Goal: Task Accomplishment & Management: Manage account settings

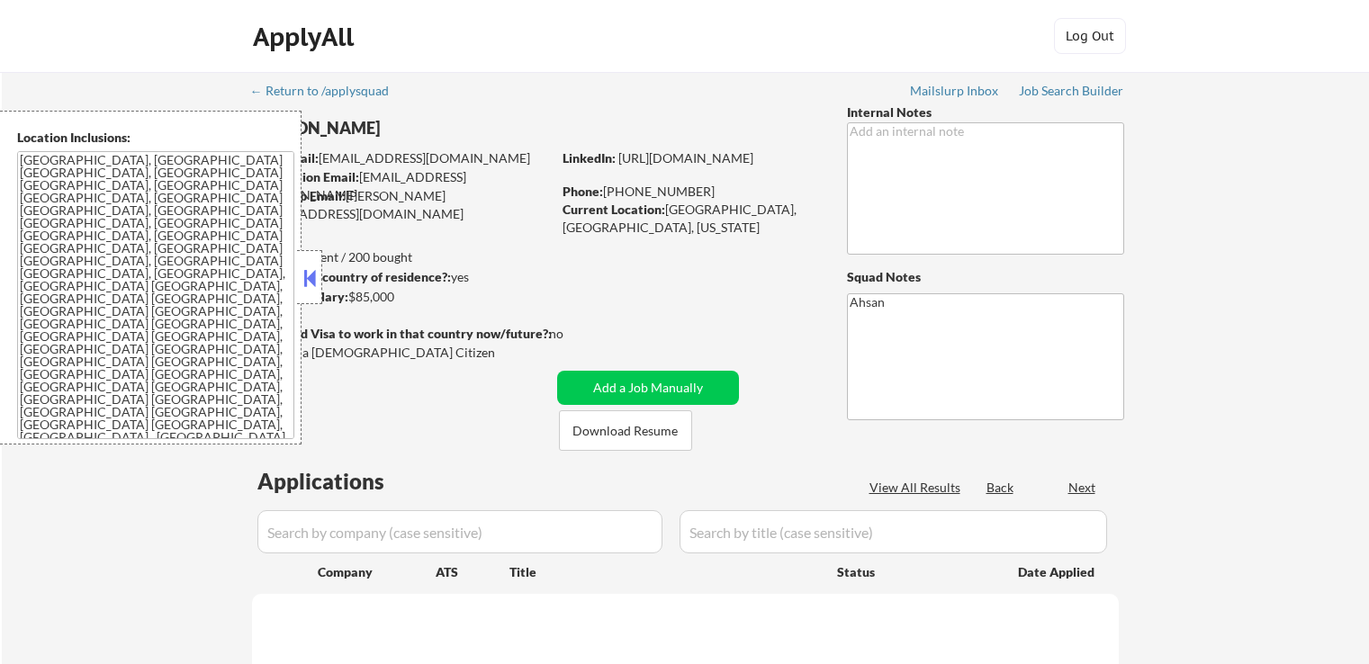
select select ""pending""
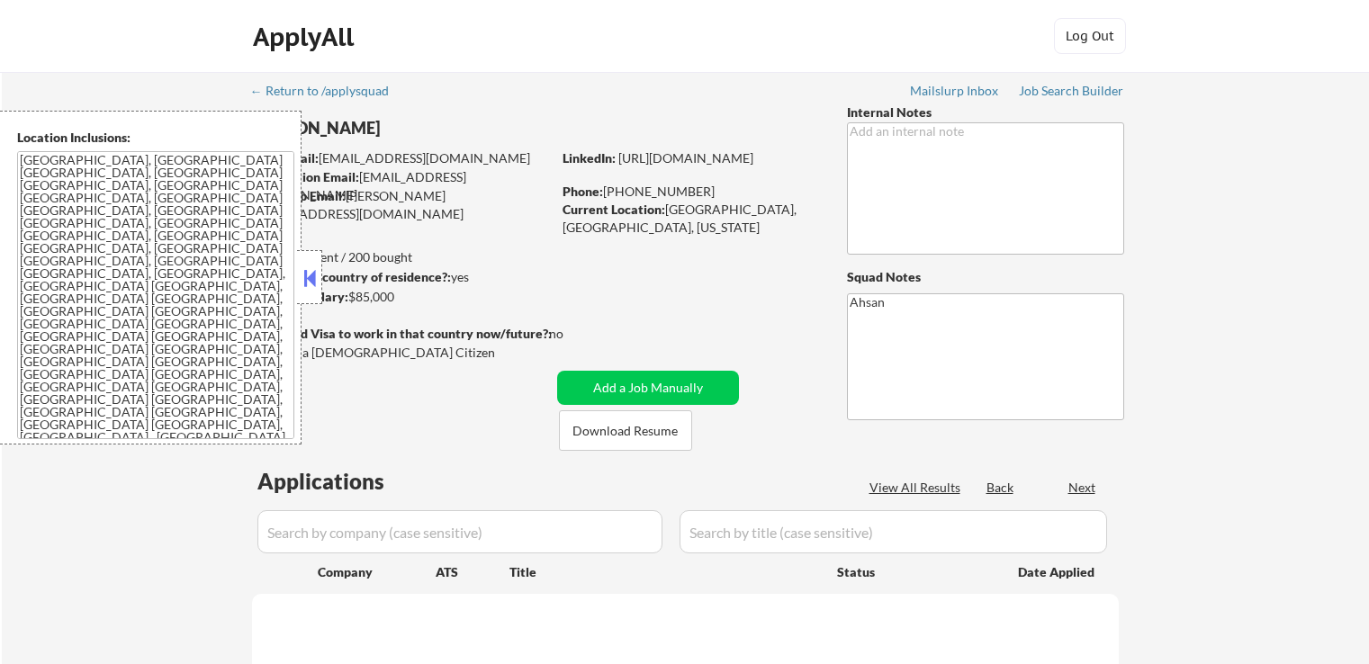
select select ""pending""
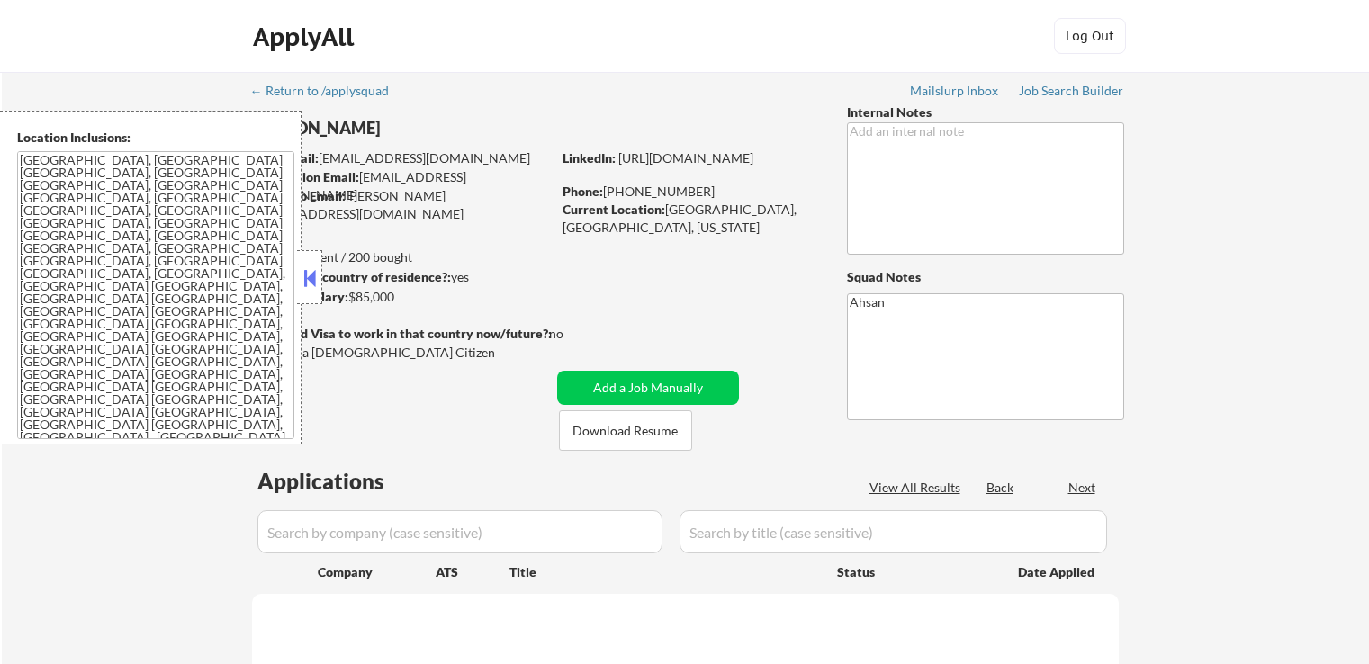
select select ""pending""
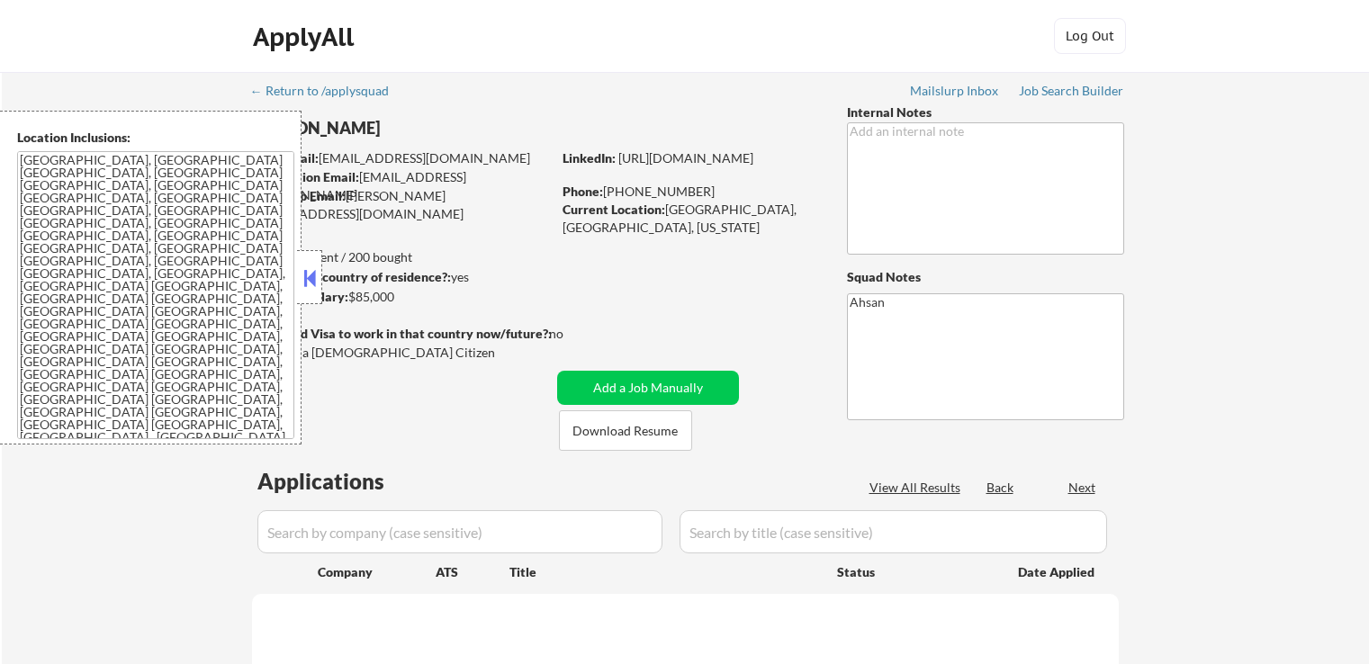
select select ""pending""
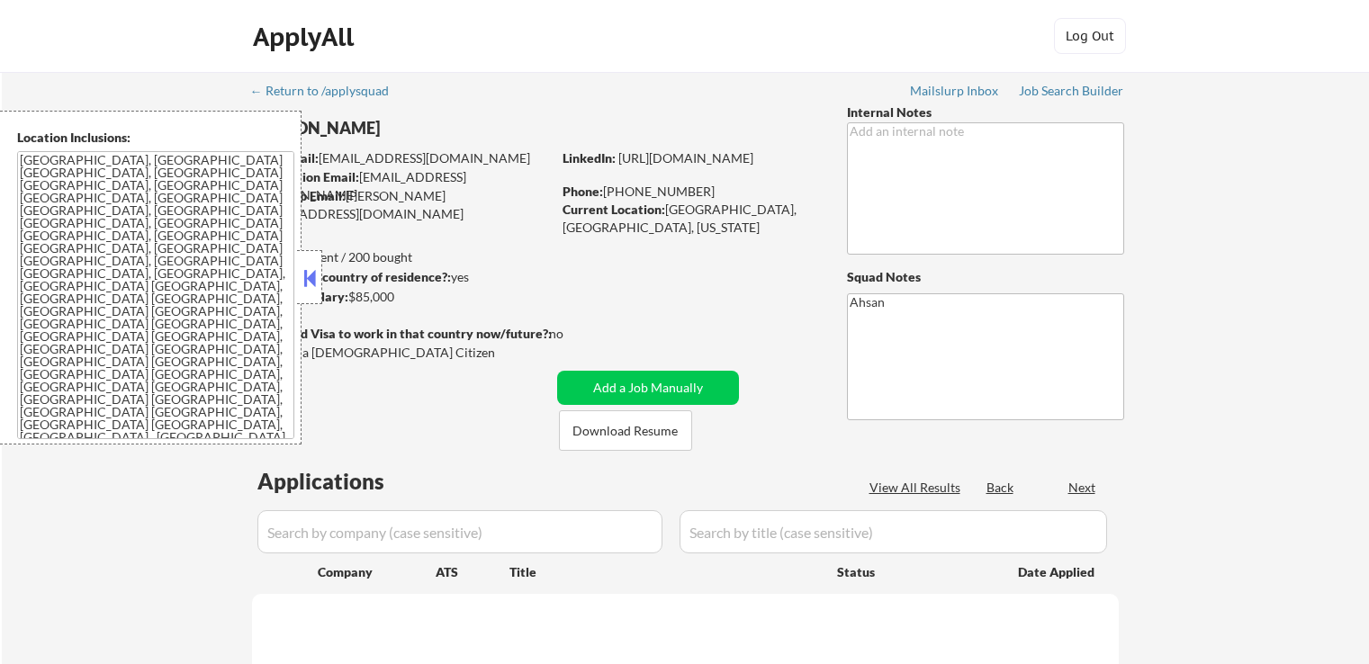
select select ""pending""
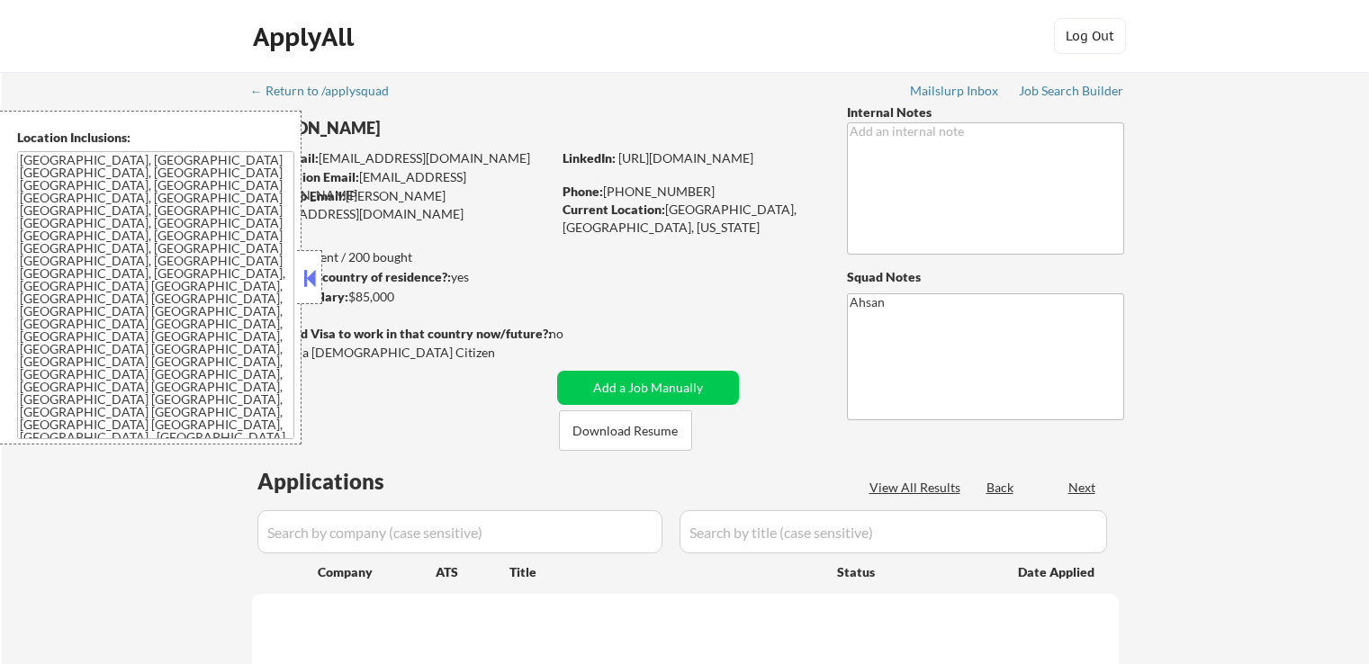
select select ""pending""
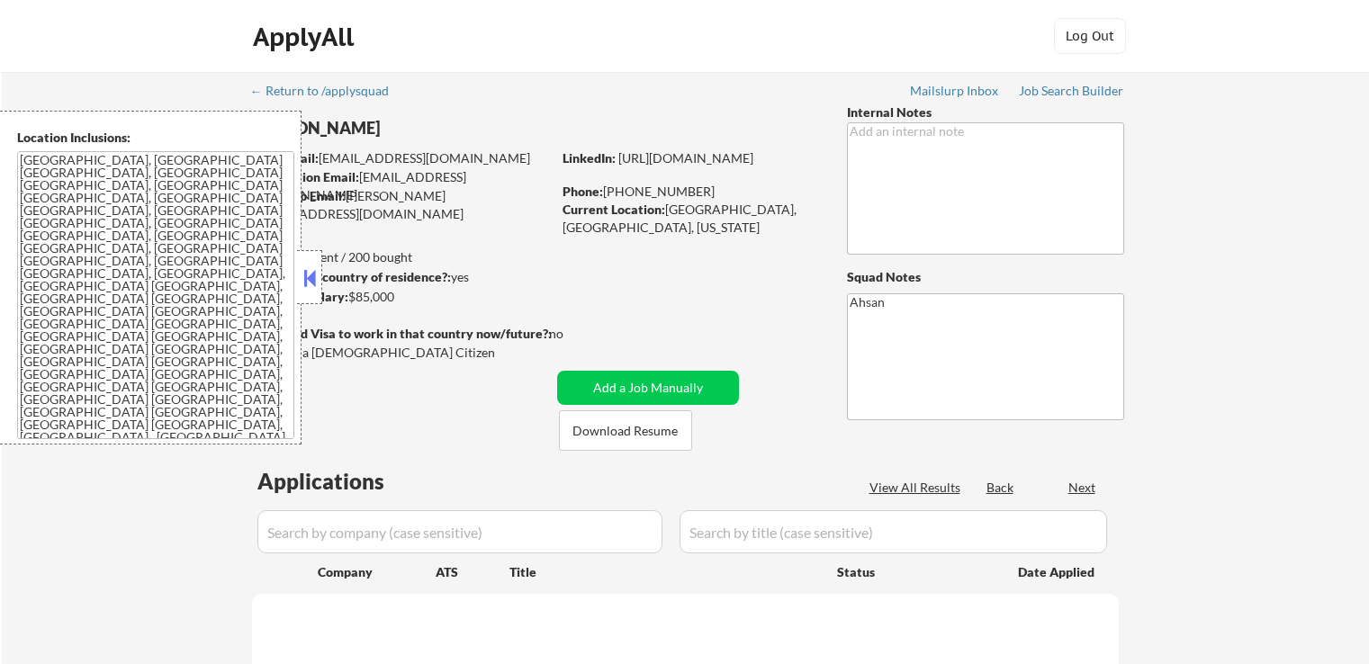
select select ""pending""
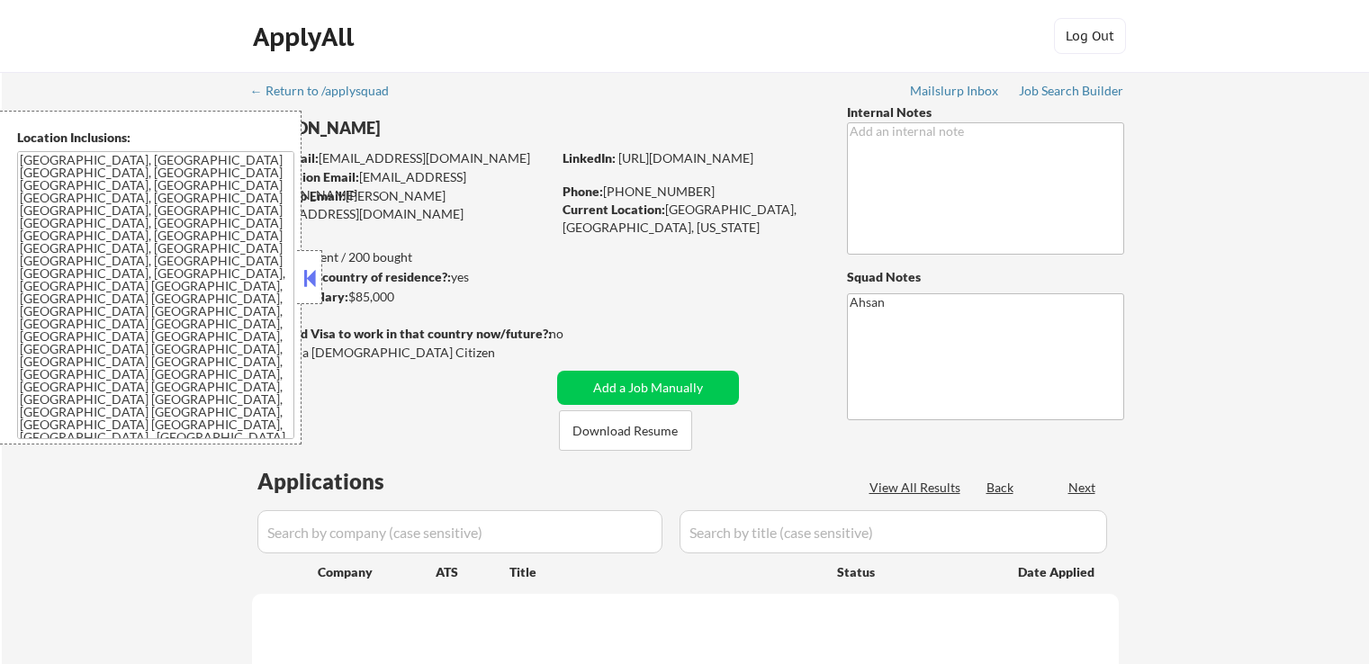
select select ""pending""
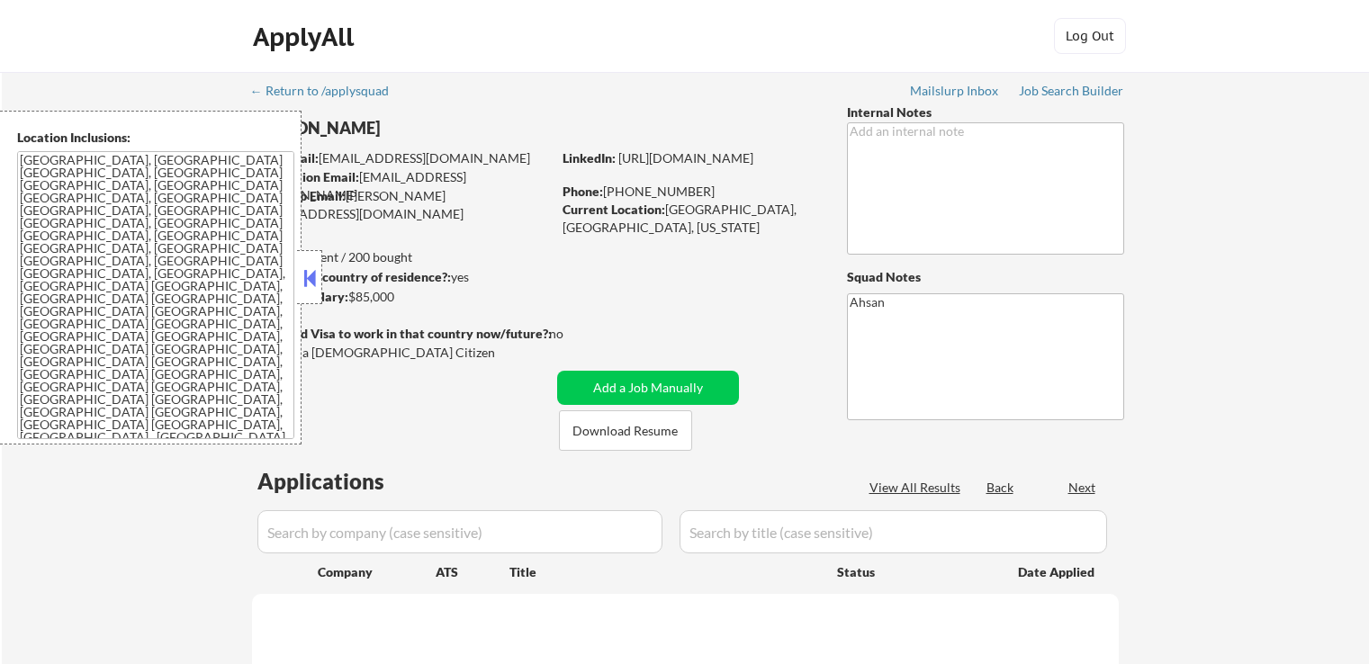
select select ""pending""
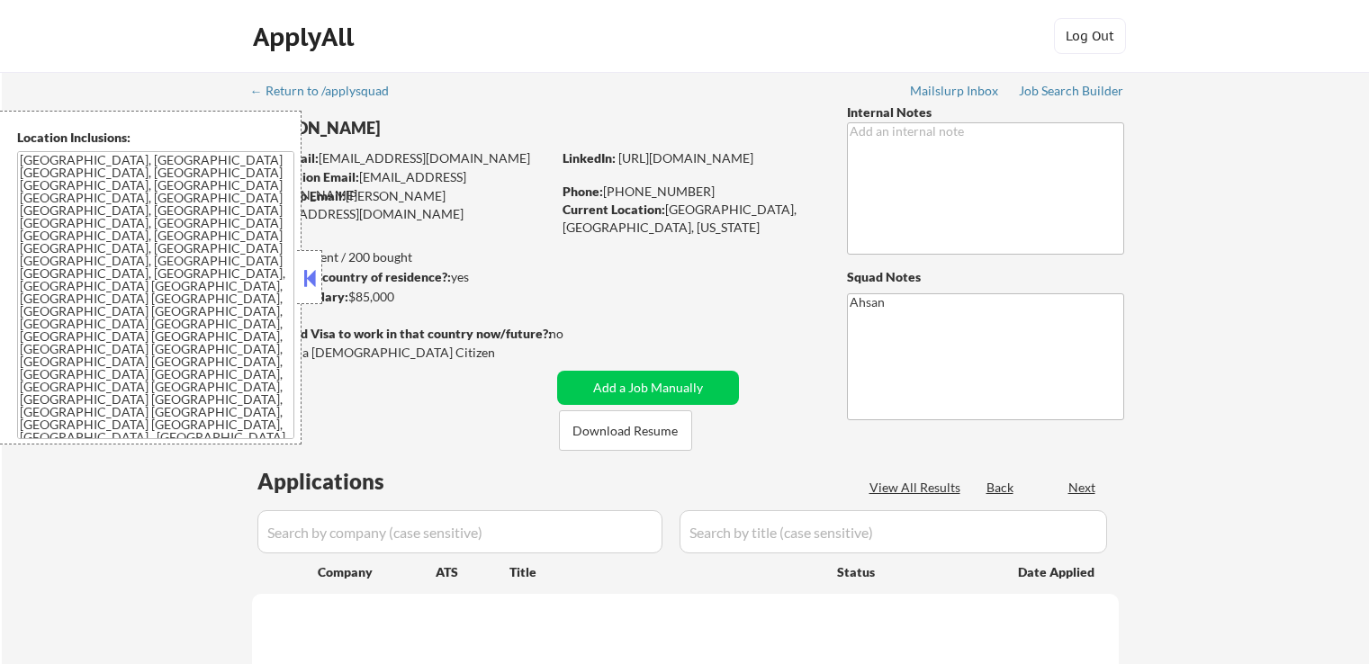
select select ""pending""
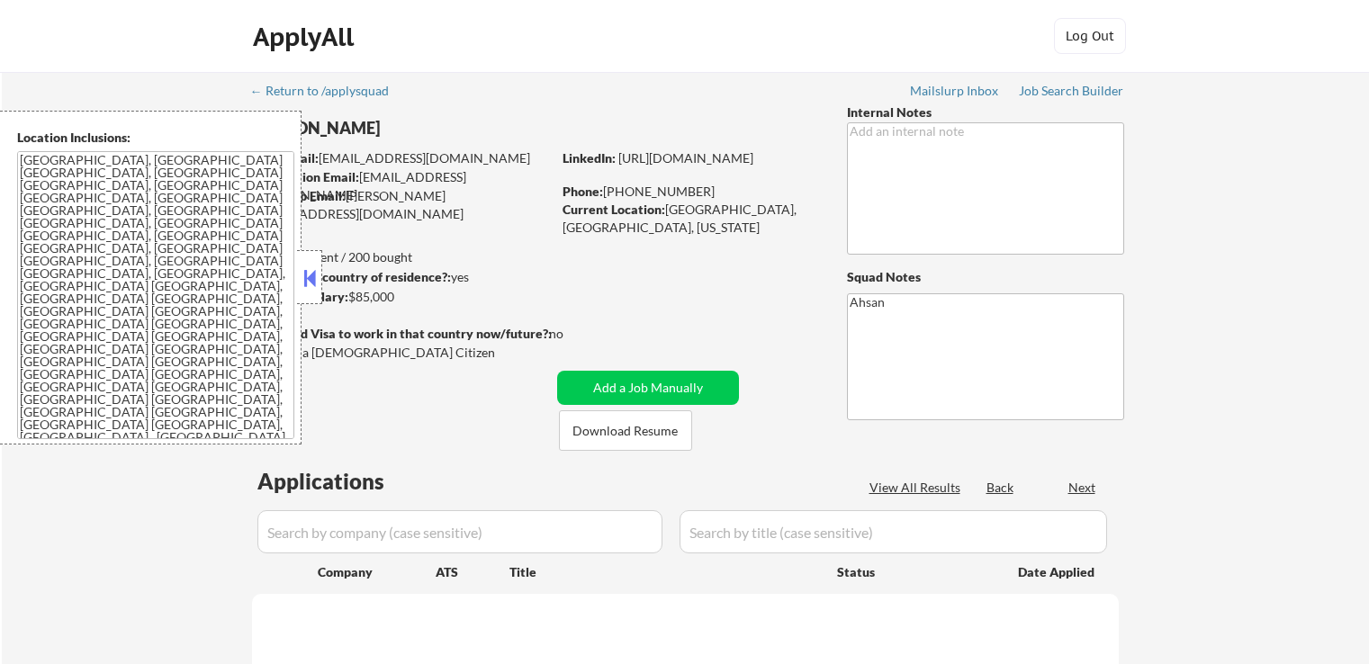
select select ""pending""
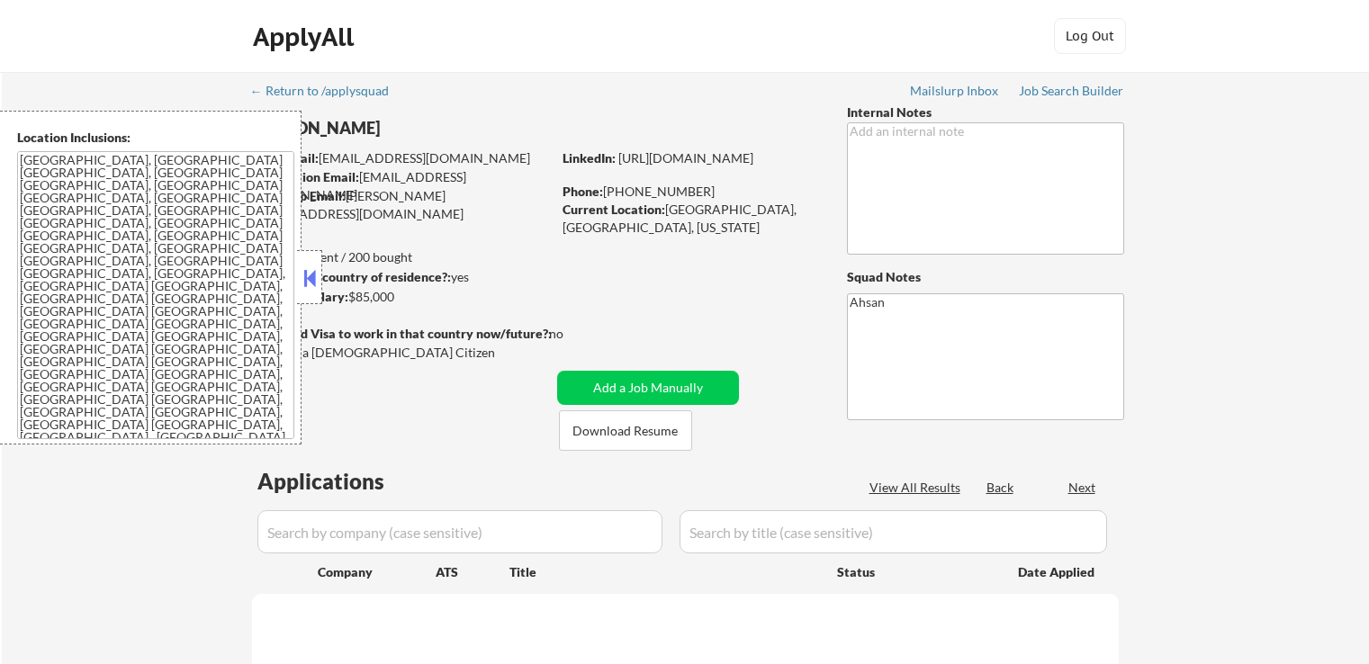
select select ""pending""
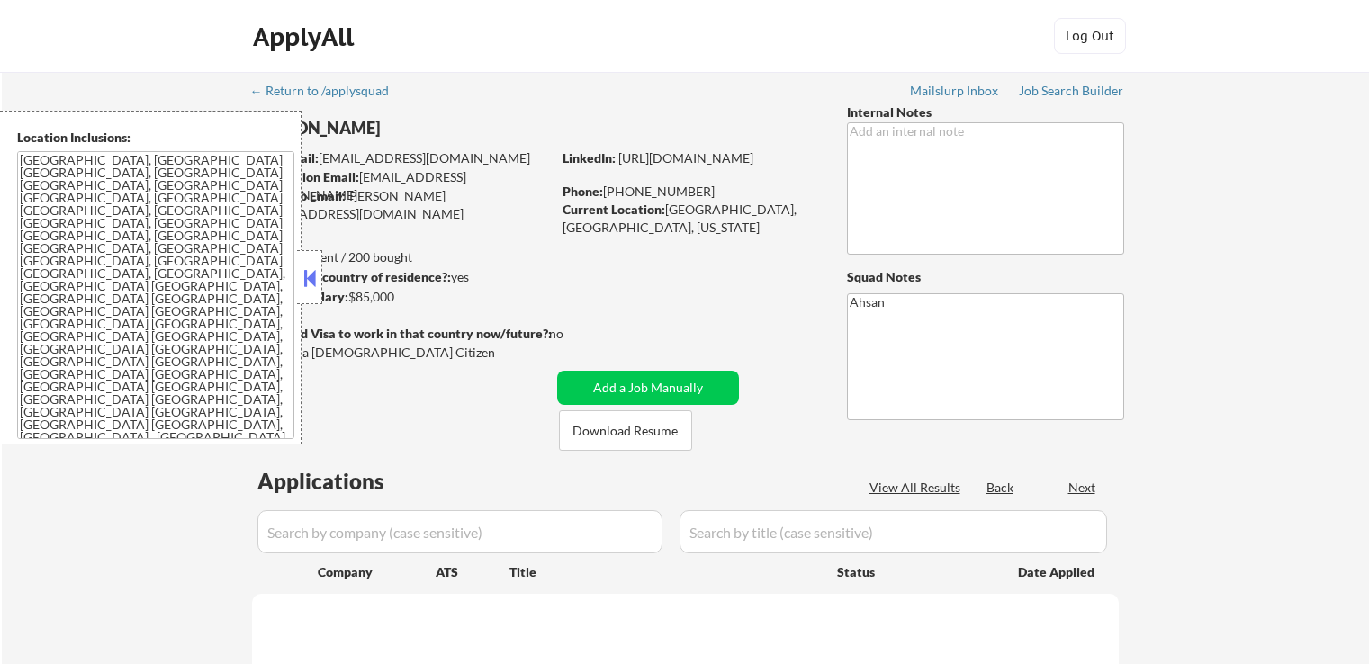
select select ""pending""
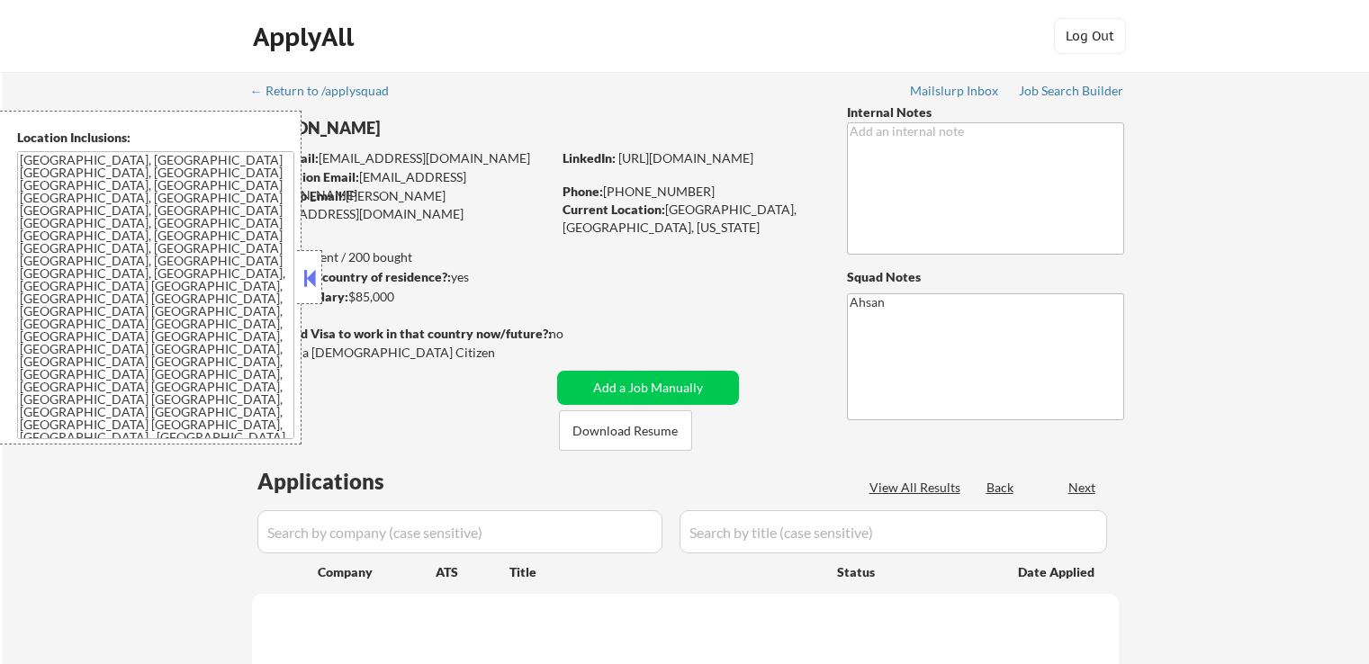
select select ""pending""
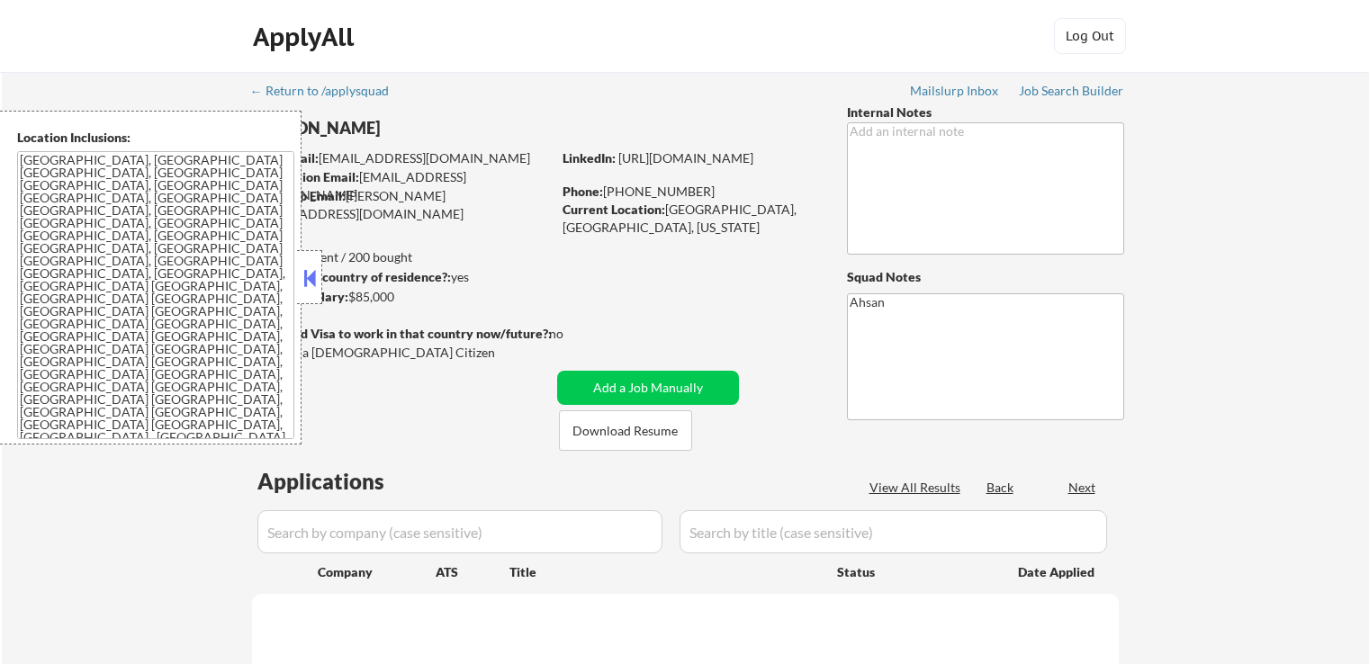
select select ""pending""
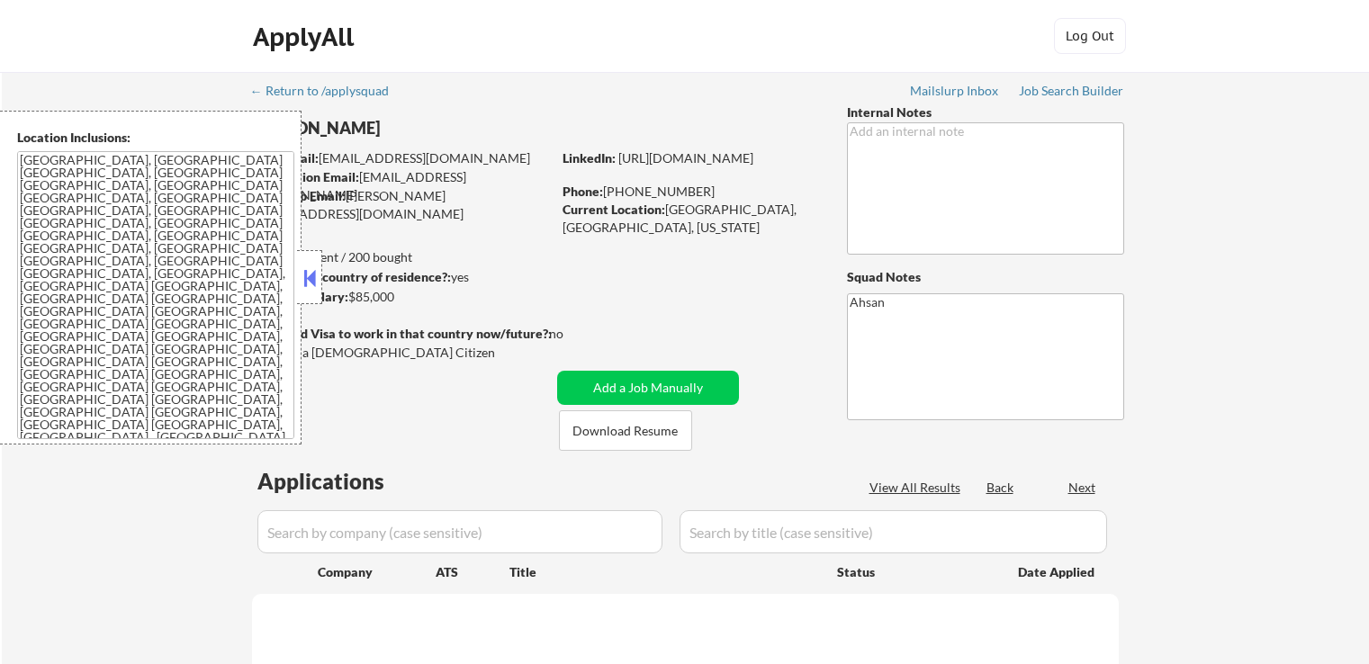
select select ""pending""
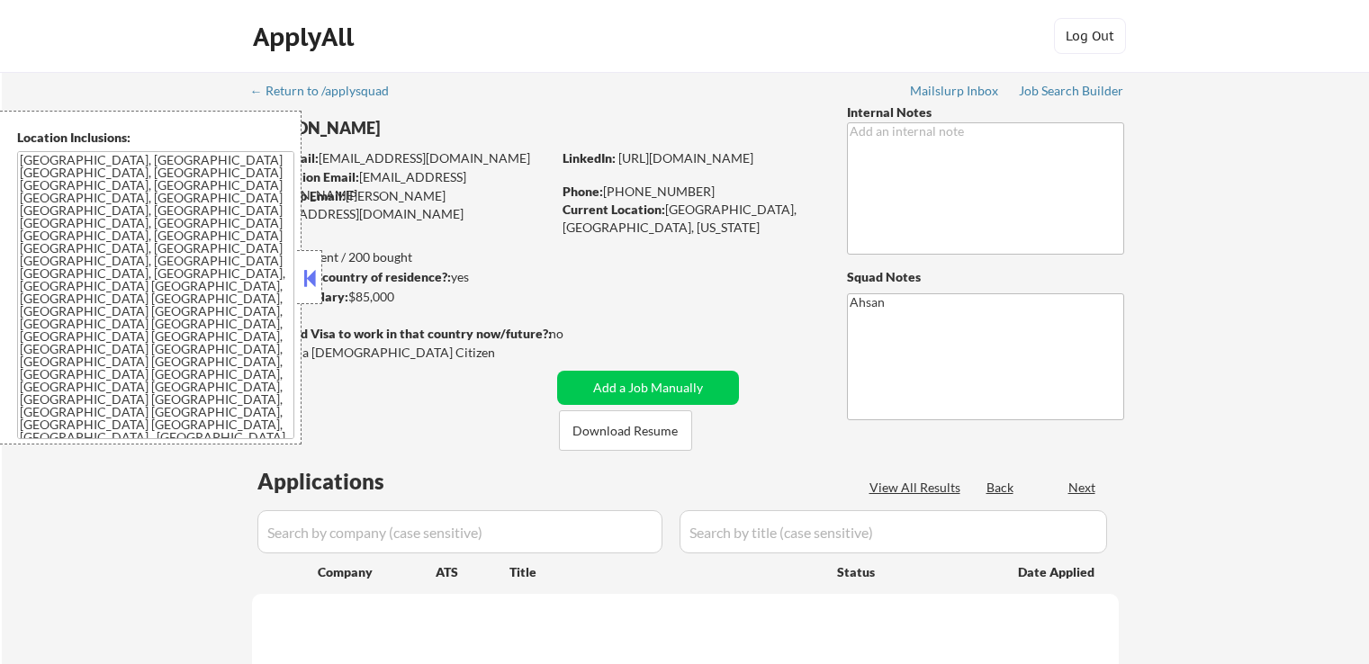
select select ""pending""
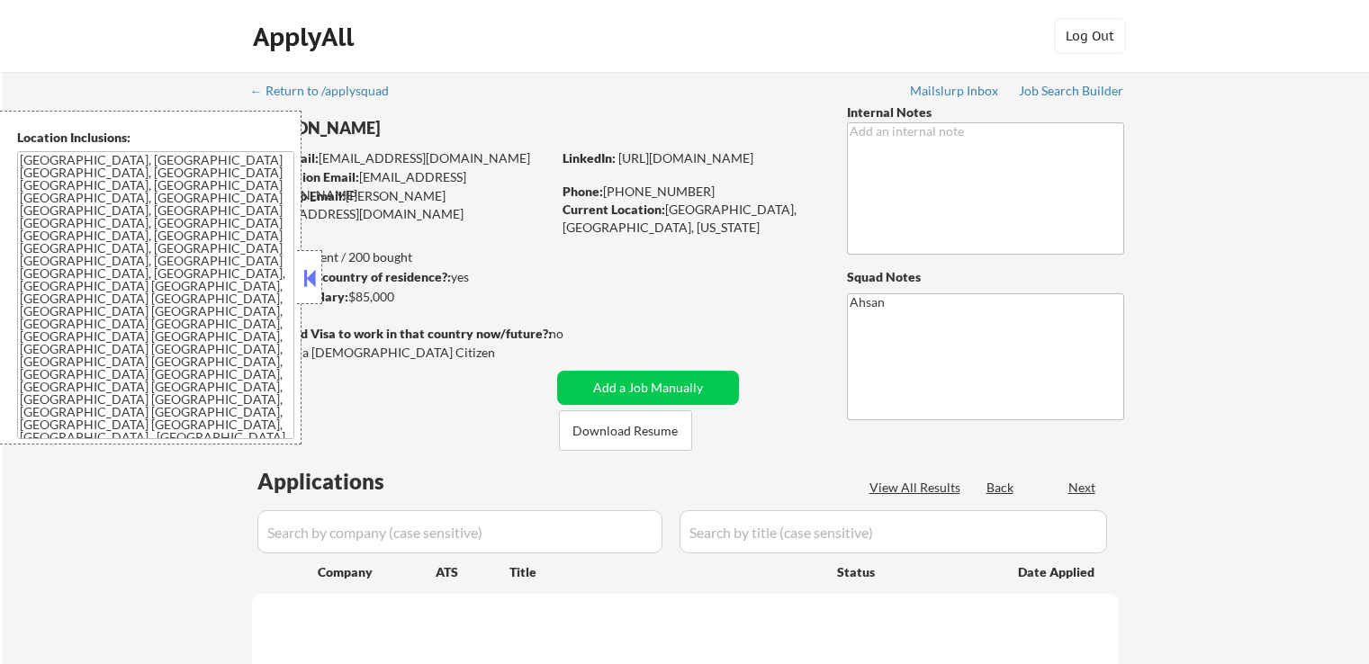
select select ""pending""
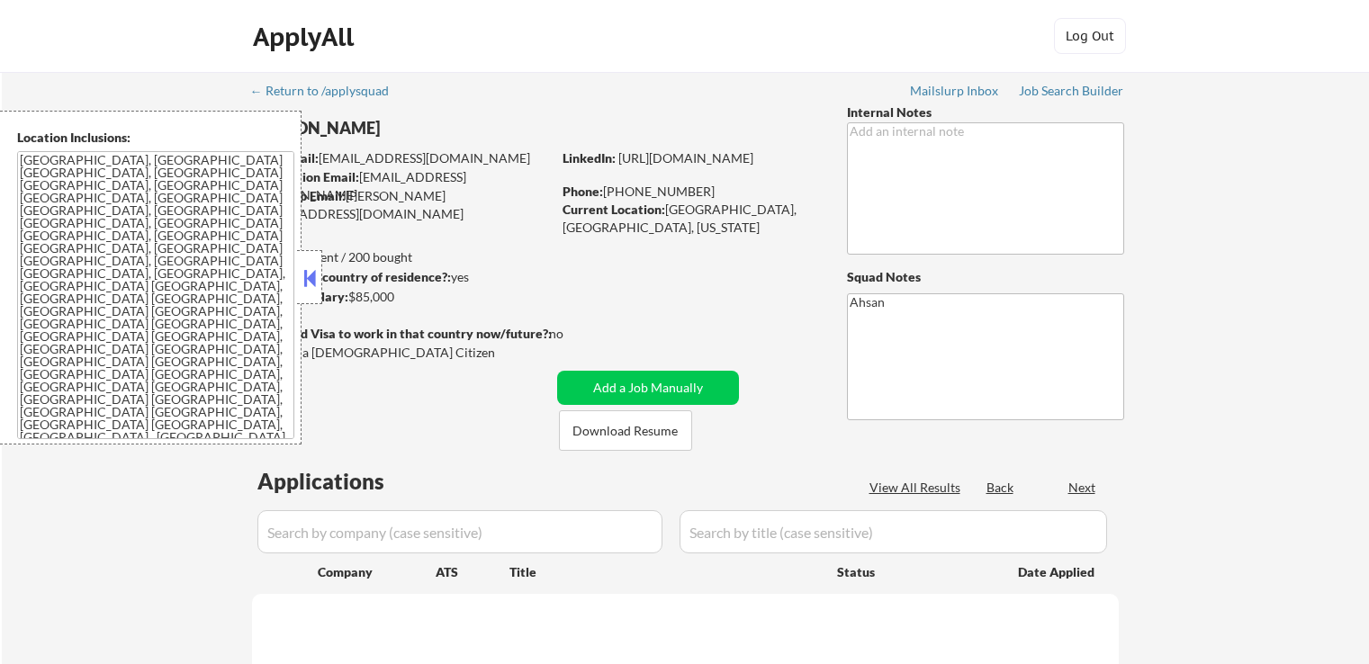
select select ""pending""
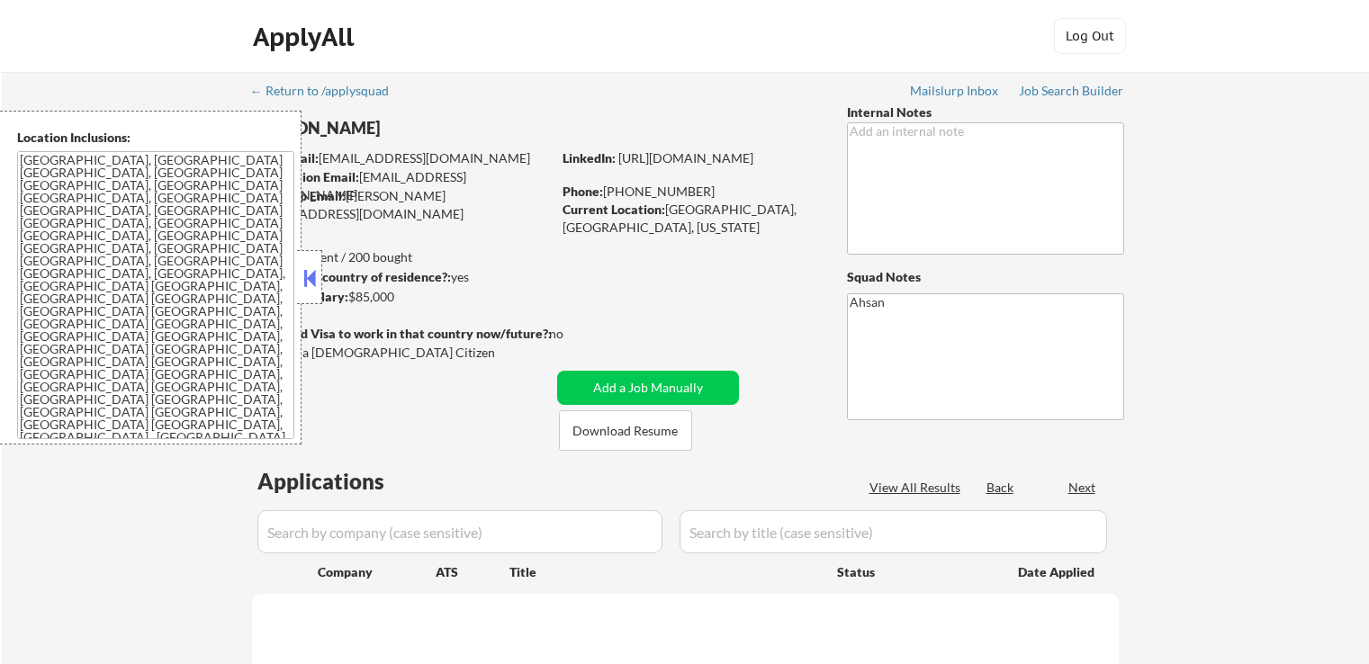
select select ""pending""
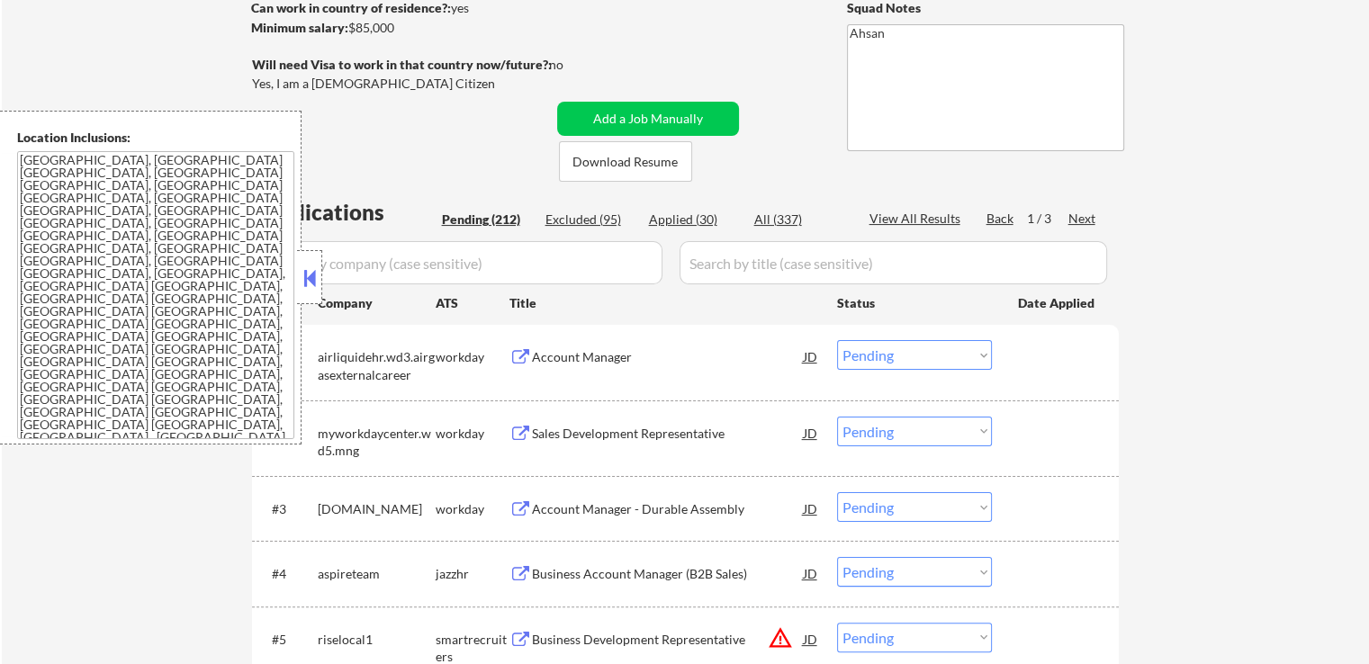
scroll to position [270, 0]
click at [313, 280] on button at bounding box center [310, 278] width 20 height 27
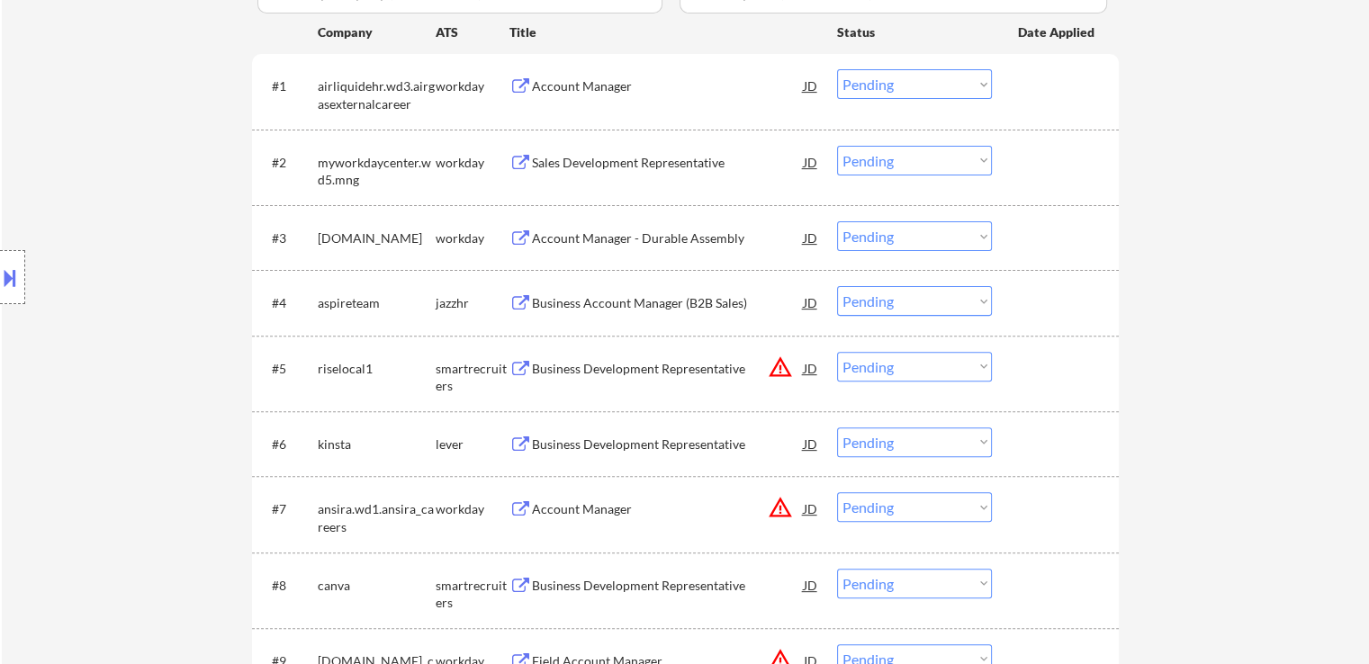
scroll to position [630, 0]
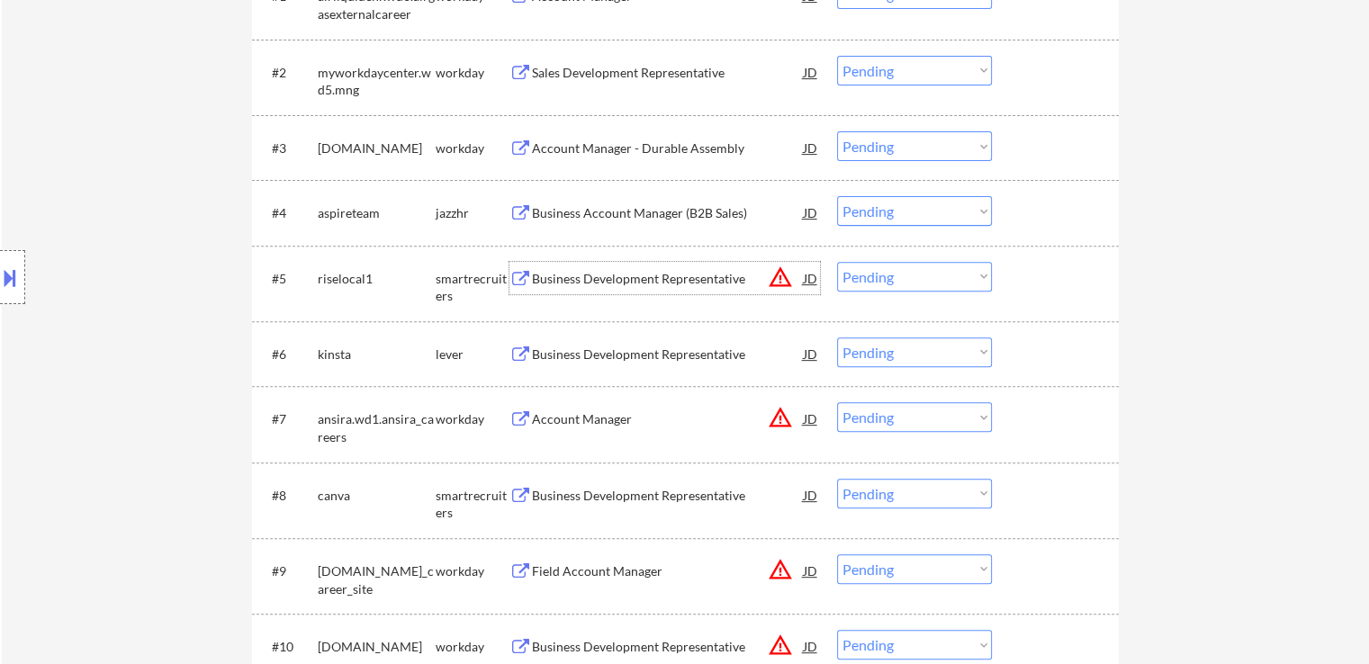
click at [688, 277] on div "Business Development Representative" at bounding box center [668, 279] width 272 height 18
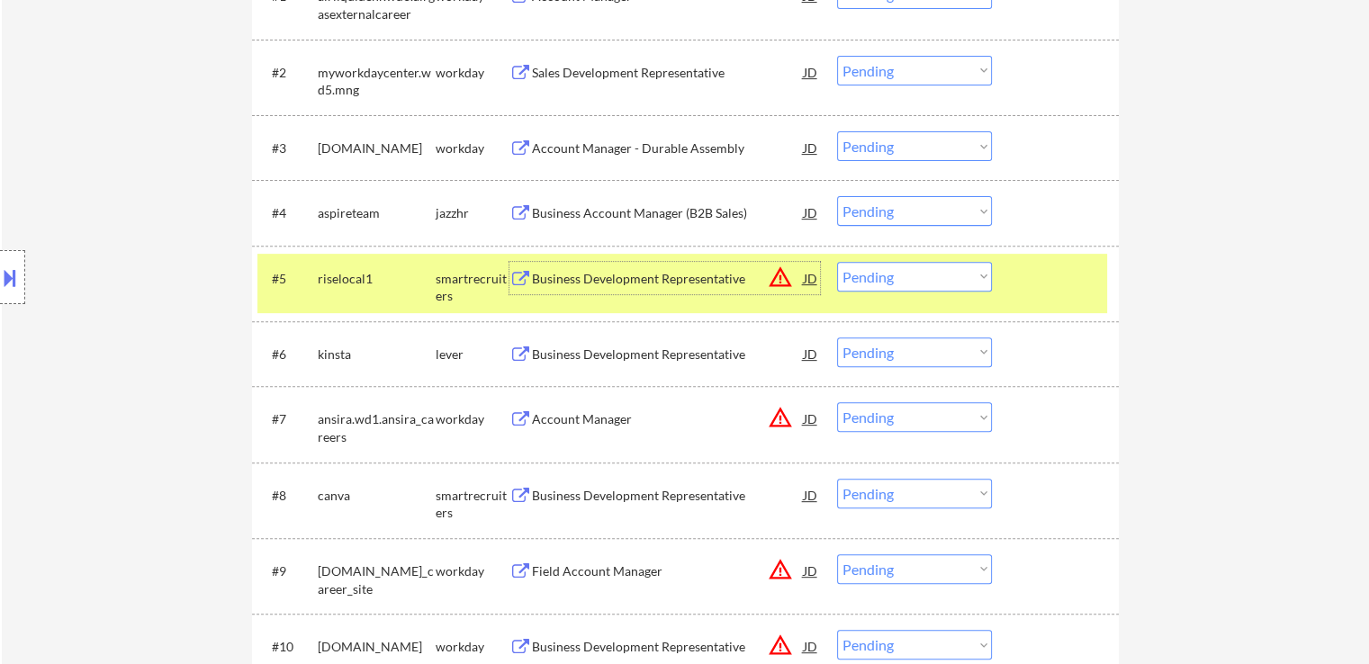
click at [695, 354] on div "Business Development Representative" at bounding box center [668, 355] width 272 height 18
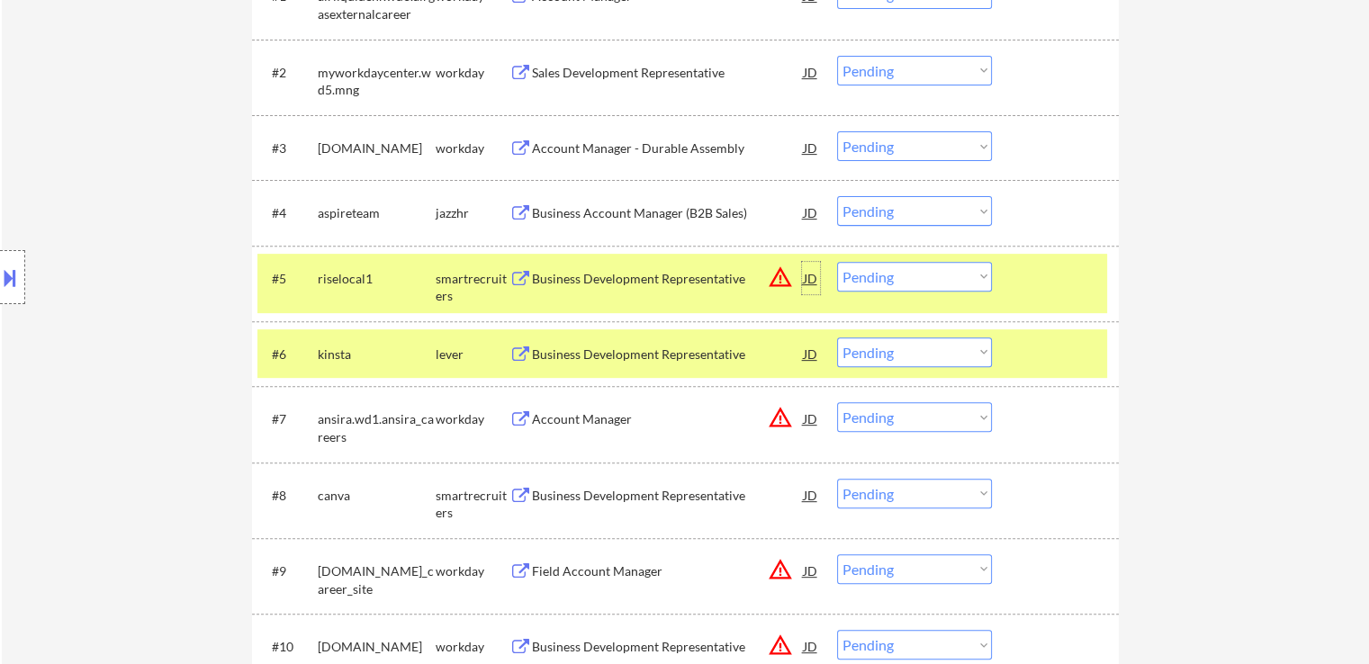
click at [812, 273] on div "JD" at bounding box center [811, 278] width 18 height 32
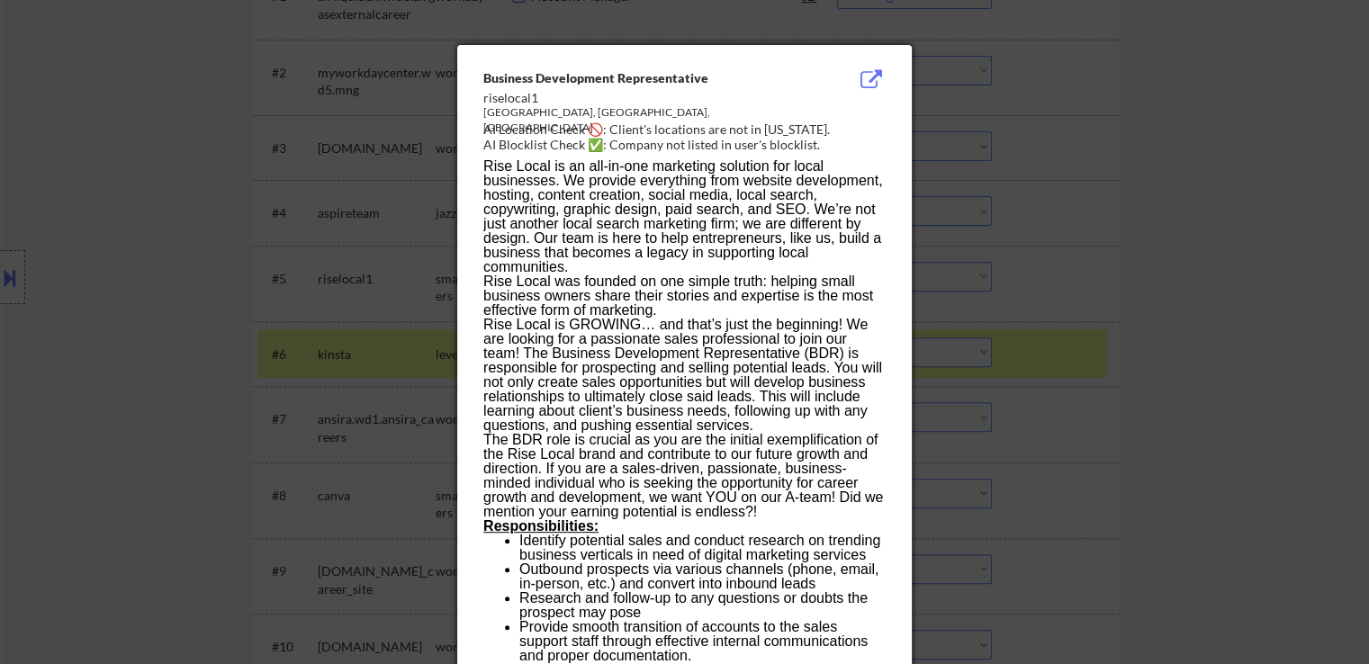
click at [1237, 203] on div at bounding box center [684, 332] width 1369 height 664
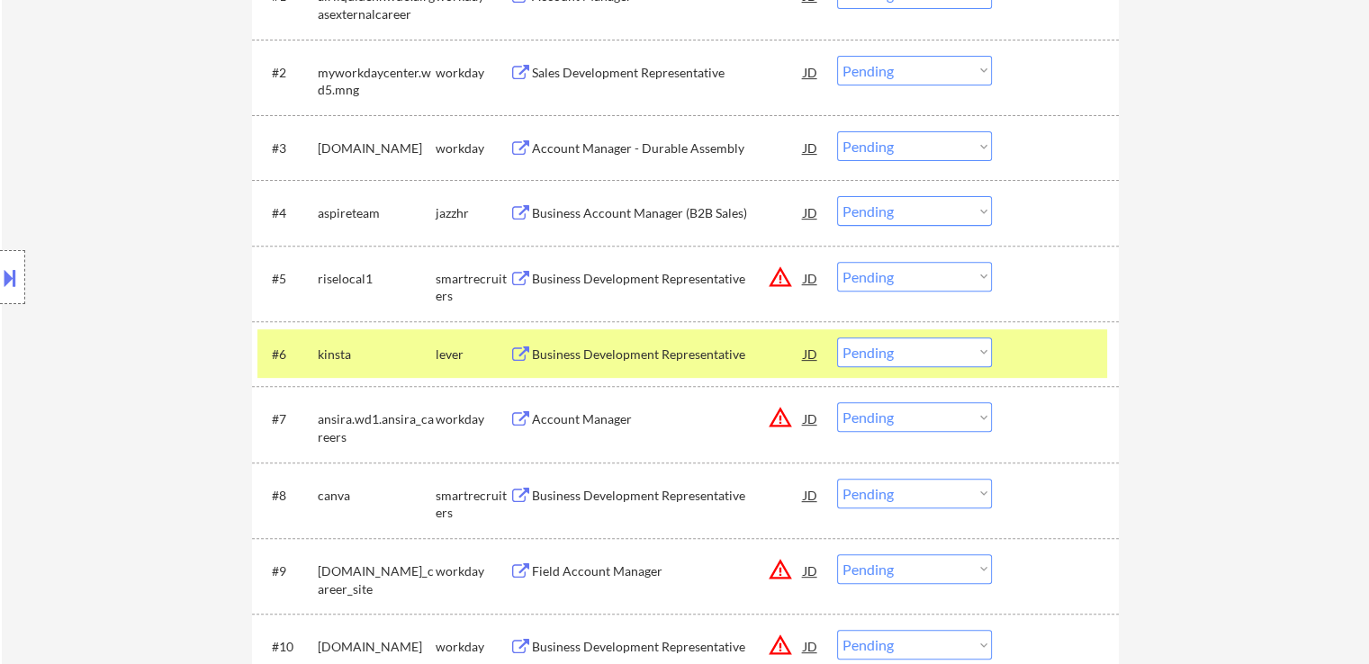
click at [891, 274] on select "Choose an option... Pending Applied Excluded (Questions) Excluded (Expired) Exc…" at bounding box center [914, 277] width 155 height 30
click at [837, 262] on select "Choose an option... Pending Applied Excluded (Questions) Excluded (Expired) Exc…" at bounding box center [914, 277] width 155 height 30
click at [727, 213] on div "Business Account Manager (B2B Sales)" at bounding box center [668, 213] width 272 height 18
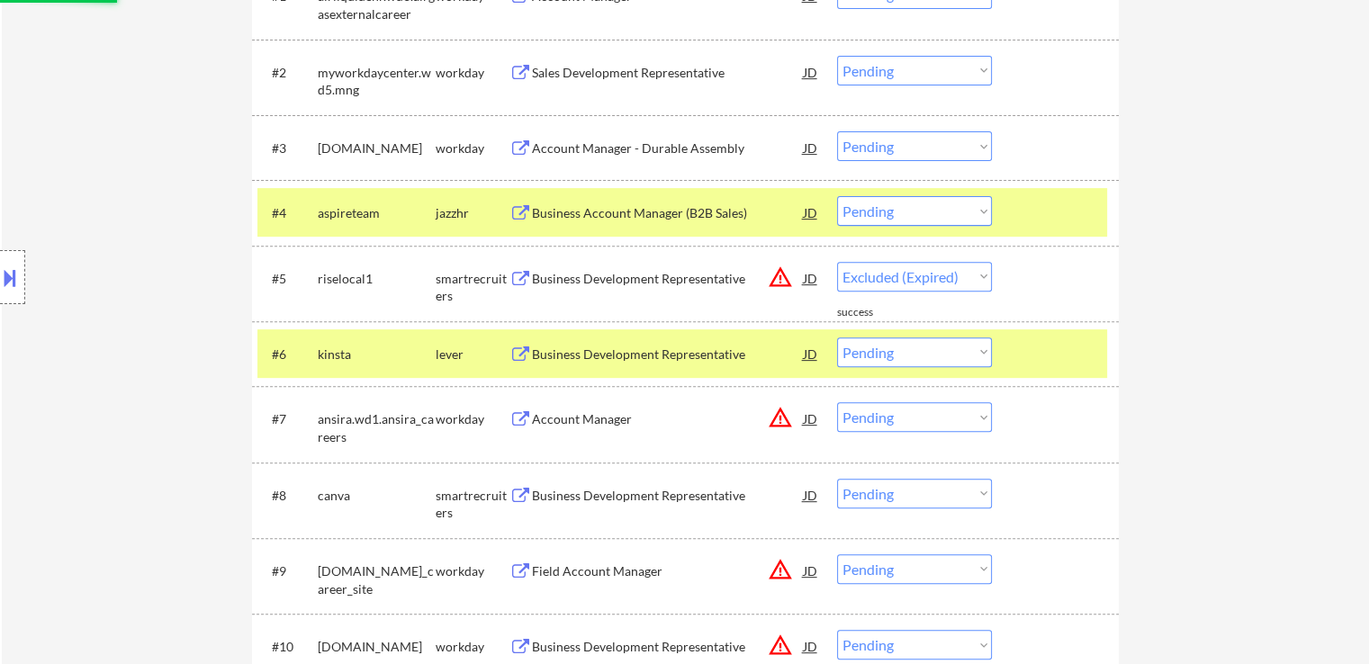
select select ""pending""
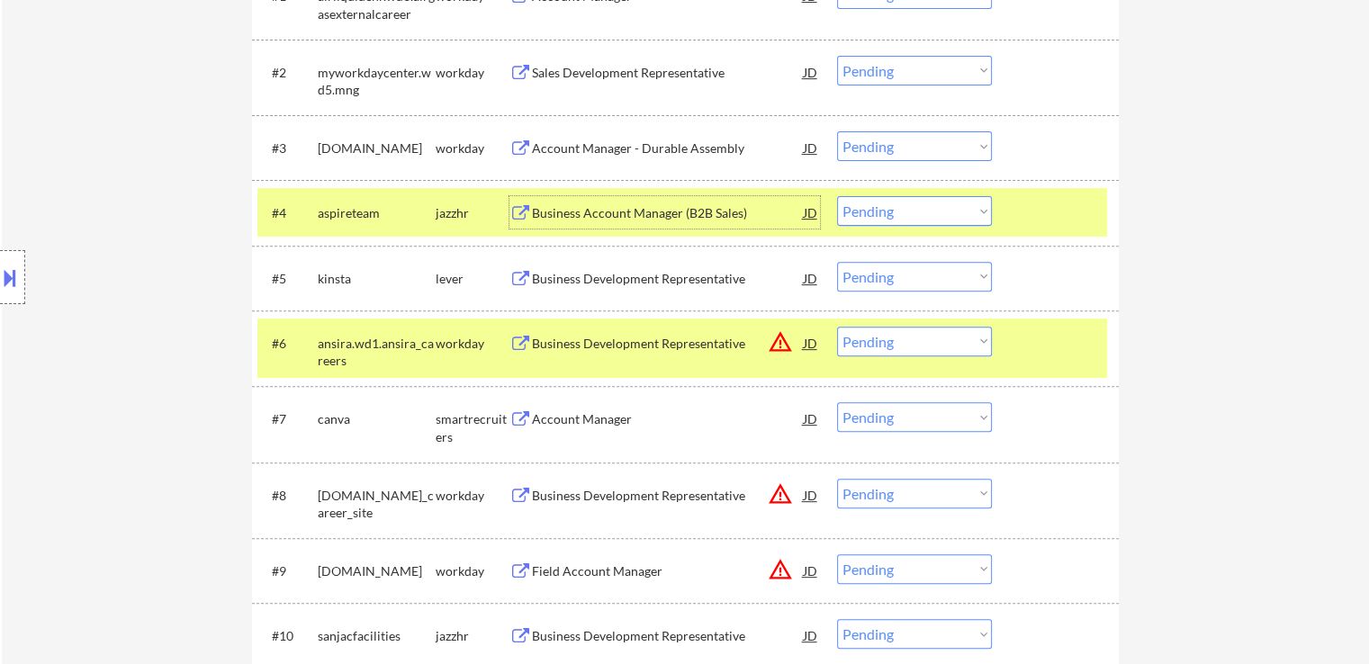
click at [940, 205] on select "Choose an option... Pending Applied Excluded (Questions) Excluded (Expired) Exc…" at bounding box center [914, 211] width 155 height 30
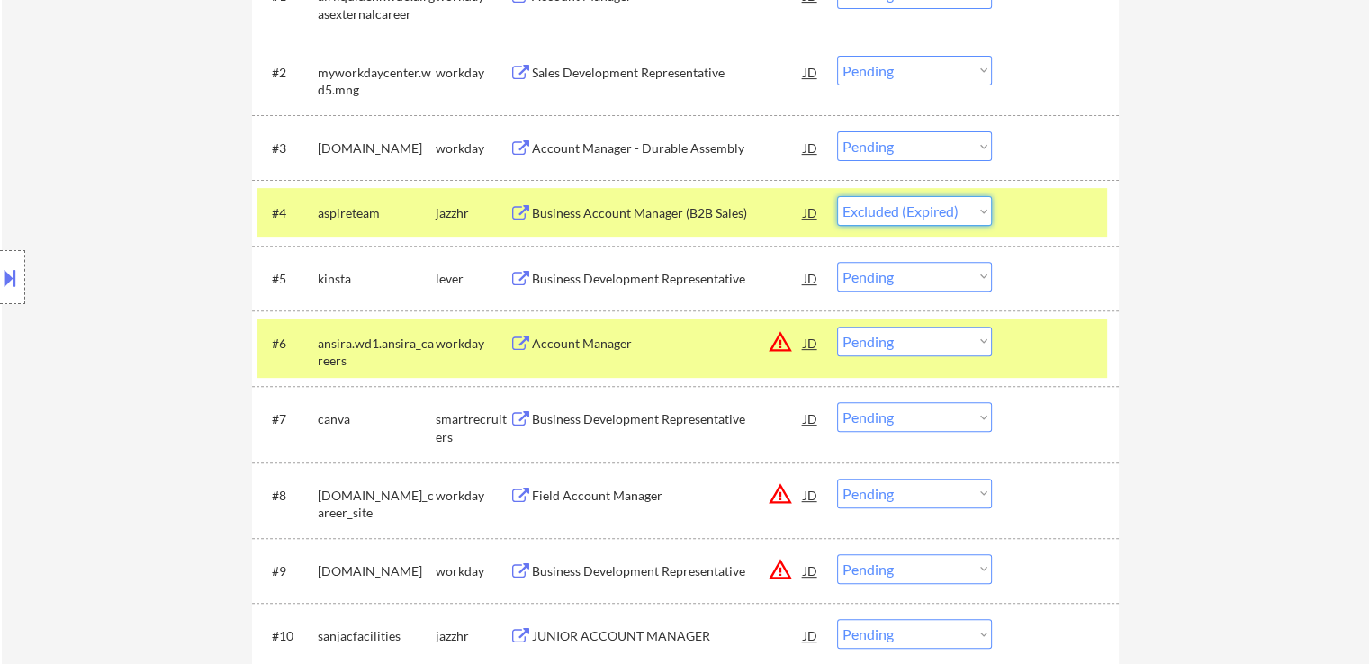
click at [837, 196] on select "Choose an option... Pending Applied Excluded (Questions) Excluded (Expired) Exc…" at bounding box center [914, 211] width 155 height 30
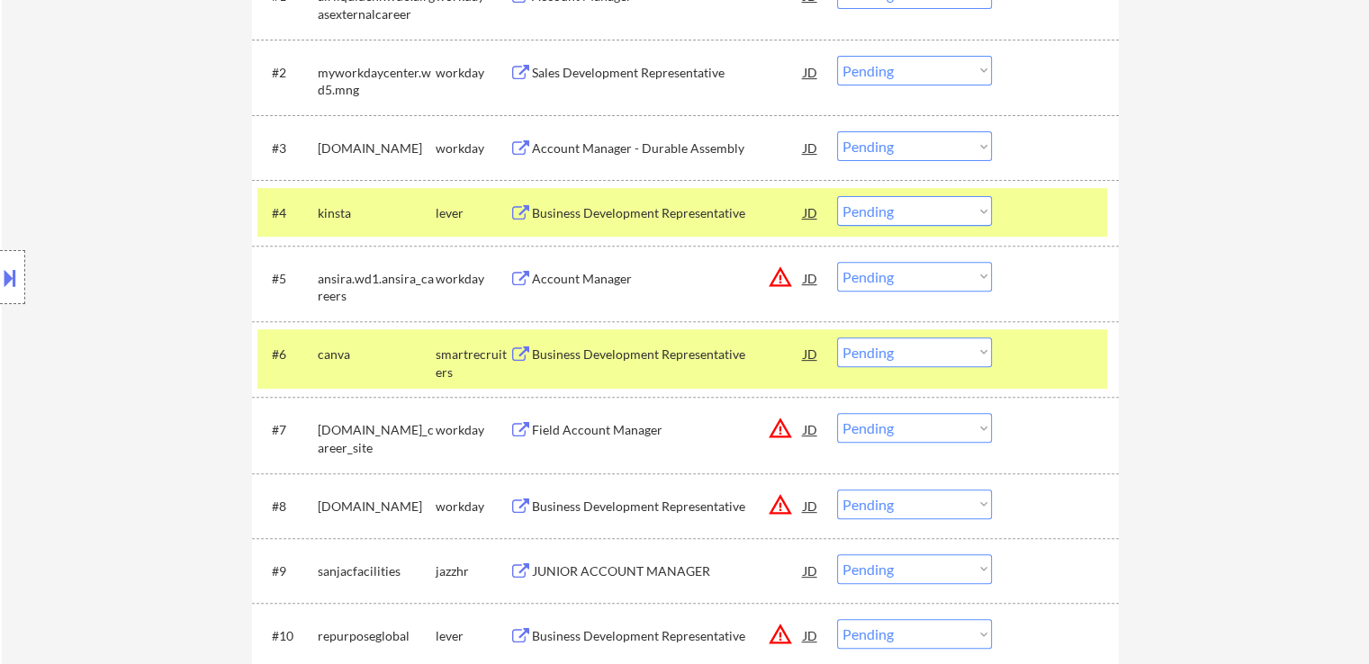
click at [901, 215] on select "Choose an option... Pending Applied Excluded (Questions) Excluded (Expired) Exc…" at bounding box center [914, 211] width 155 height 30
click at [837, 196] on select "Choose an option... Pending Applied Excluded (Questions) Excluded (Expired) Exc…" at bounding box center [914, 211] width 155 height 30
click at [708, 357] on div "Business Development Representative" at bounding box center [668, 355] width 272 height 18
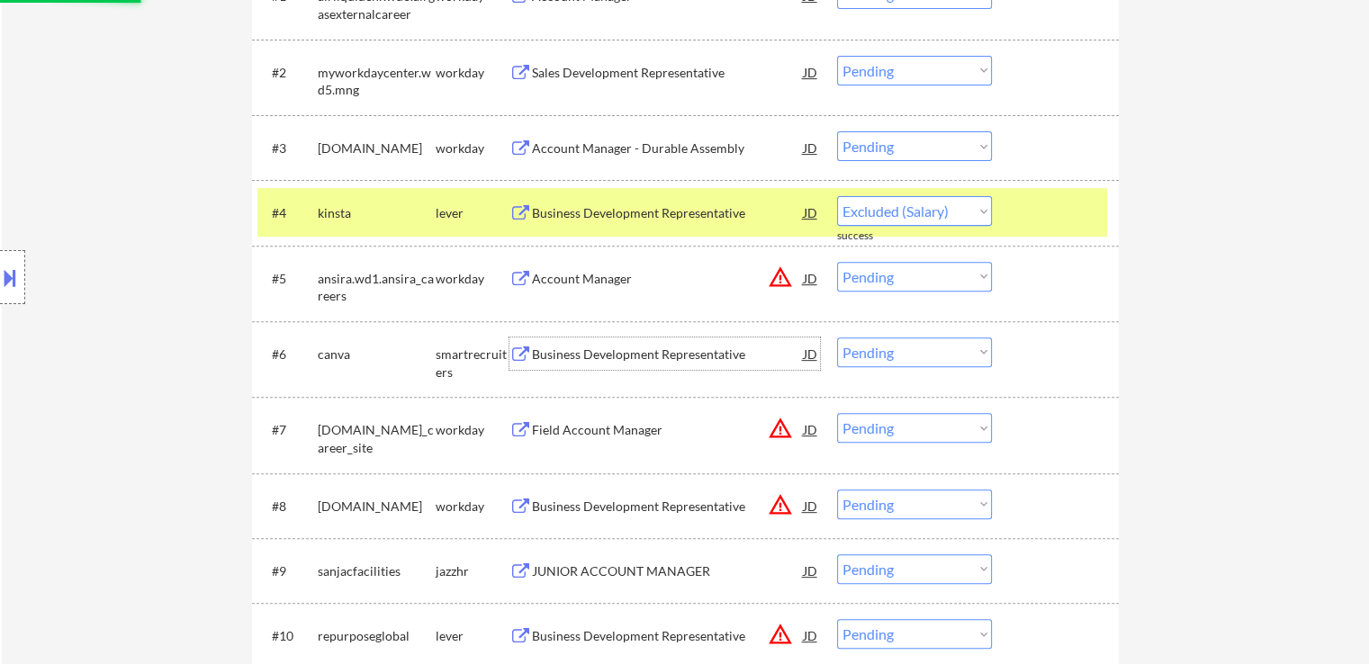
select select ""pending""
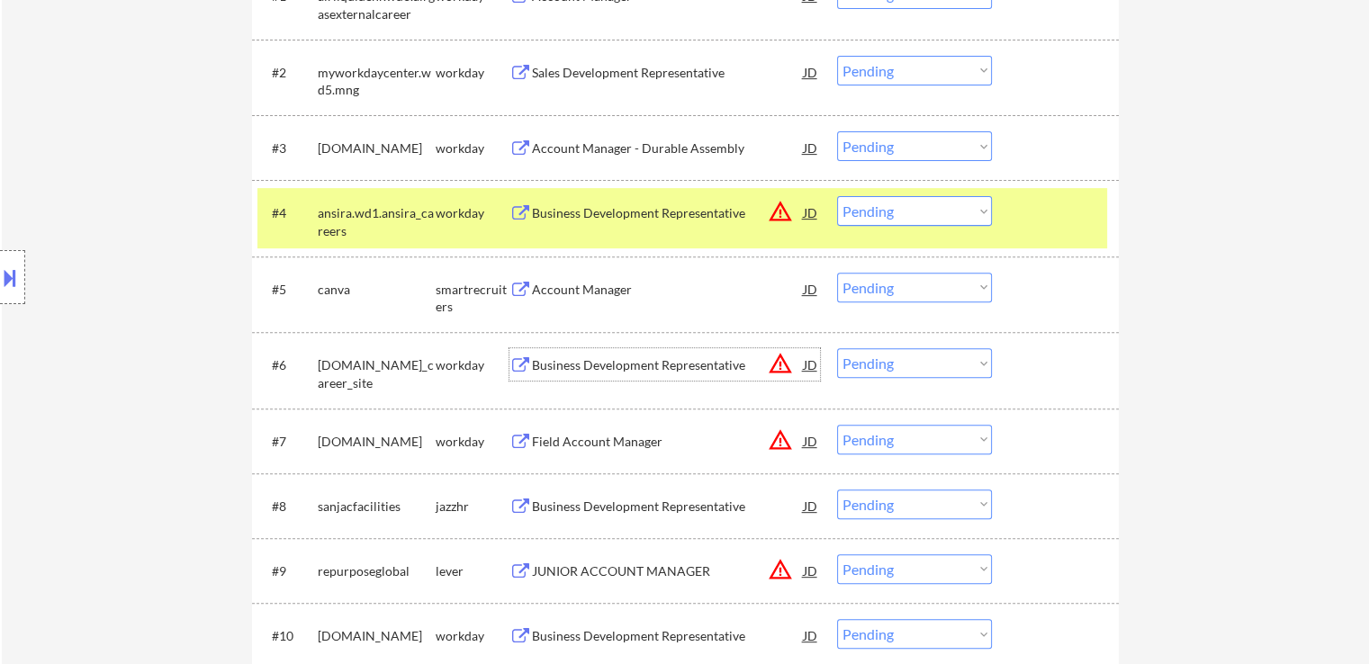
scroll to position [720, 0]
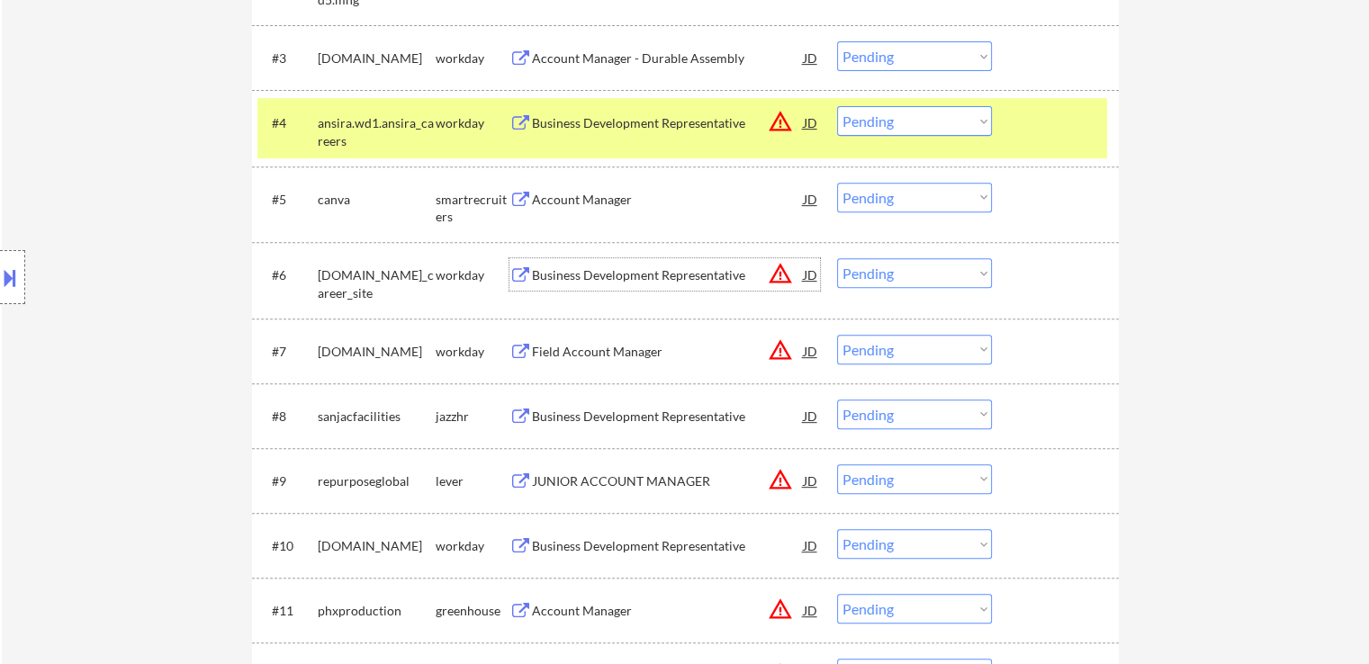
click at [719, 416] on div "Business Development Representative" at bounding box center [668, 417] width 272 height 18
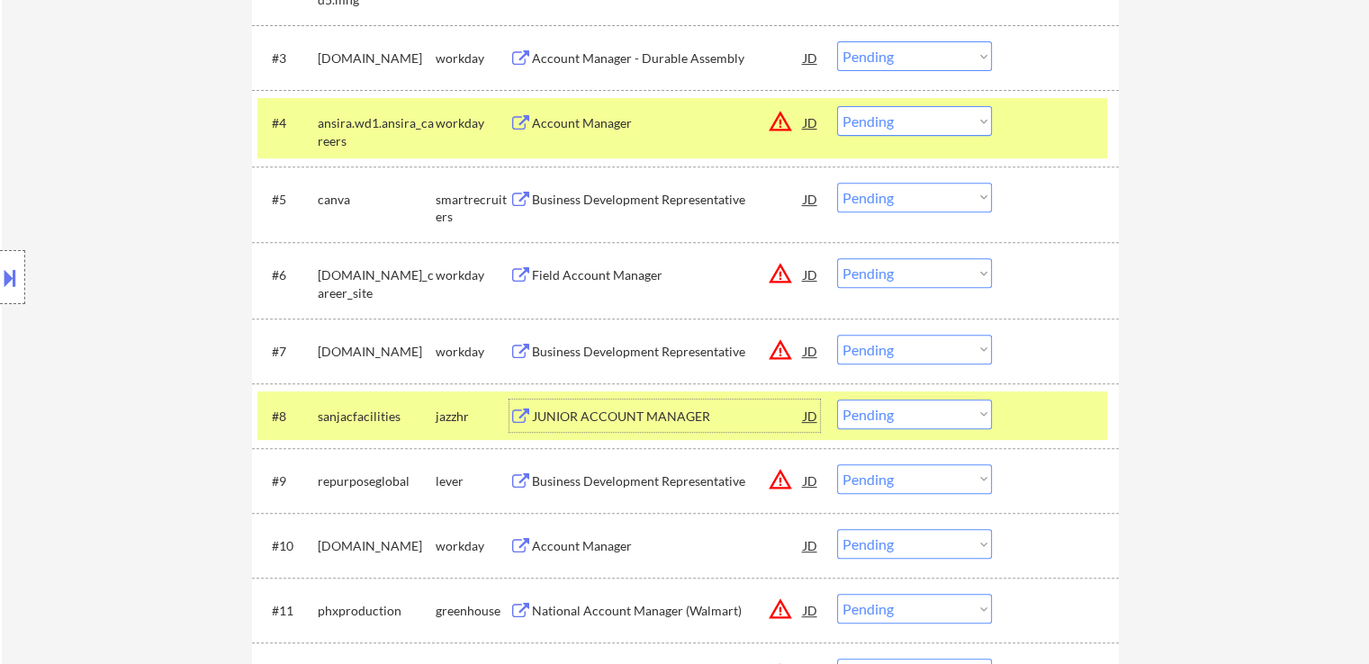
drag, startPoint x: 882, startPoint y: 192, endPoint x: 883, endPoint y: 210, distance: 18.0
click at [882, 192] on select "Choose an option... Pending Applied Excluded (Questions) Excluded (Expired) Exc…" at bounding box center [914, 198] width 155 height 30
click at [837, 183] on select "Choose an option... Pending Applied Excluded (Questions) Excluded (Expired) Exc…" at bounding box center [914, 198] width 155 height 30
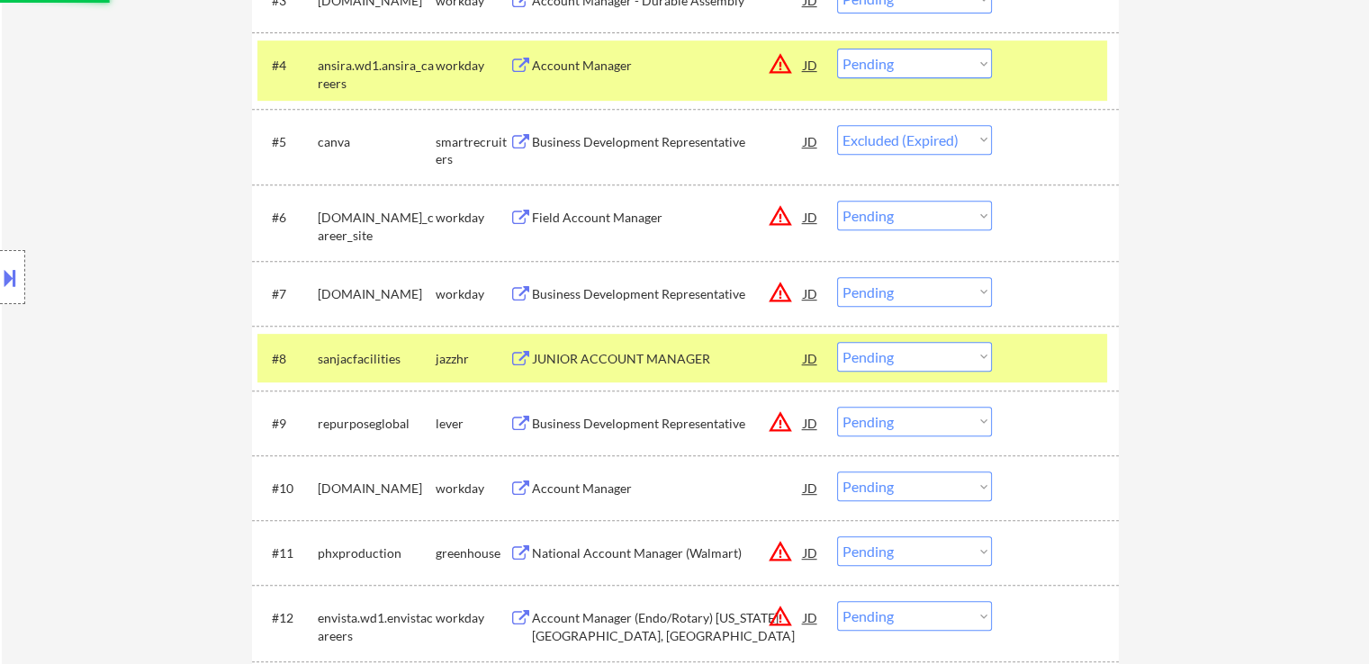
scroll to position [810, 0]
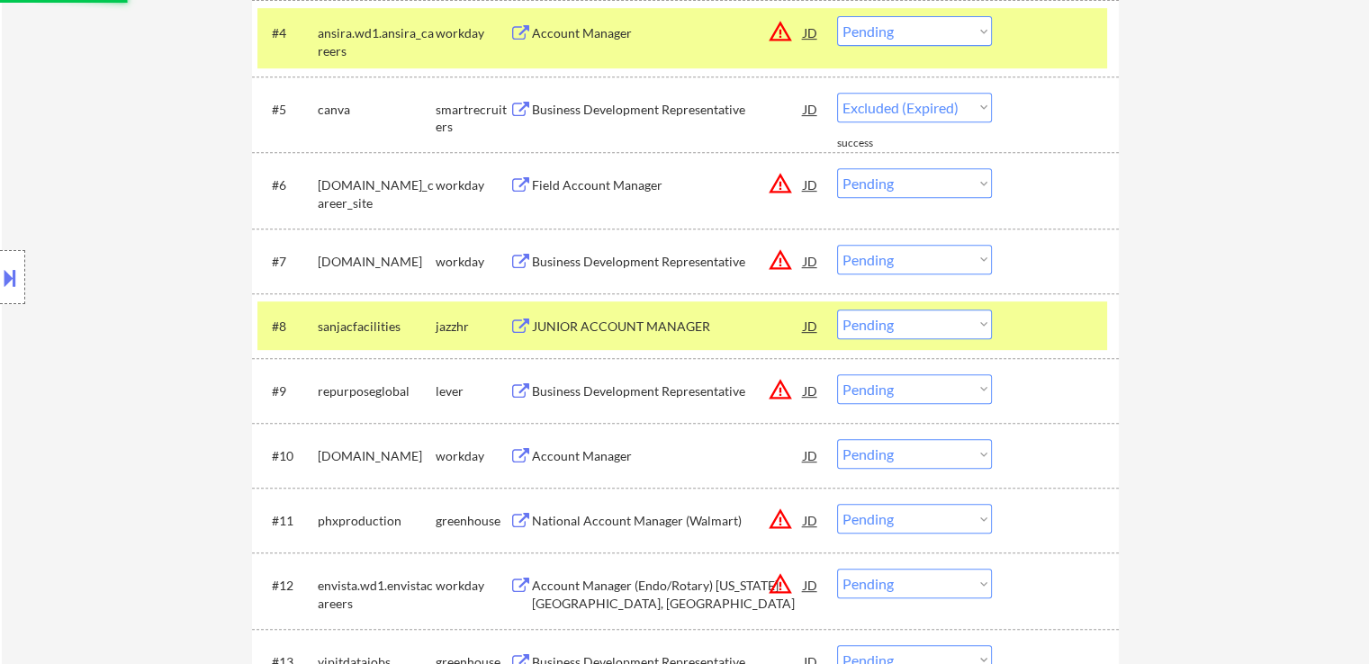
click at [671, 399] on div "Business Development Representative" at bounding box center [668, 392] width 272 height 18
select select ""pending""
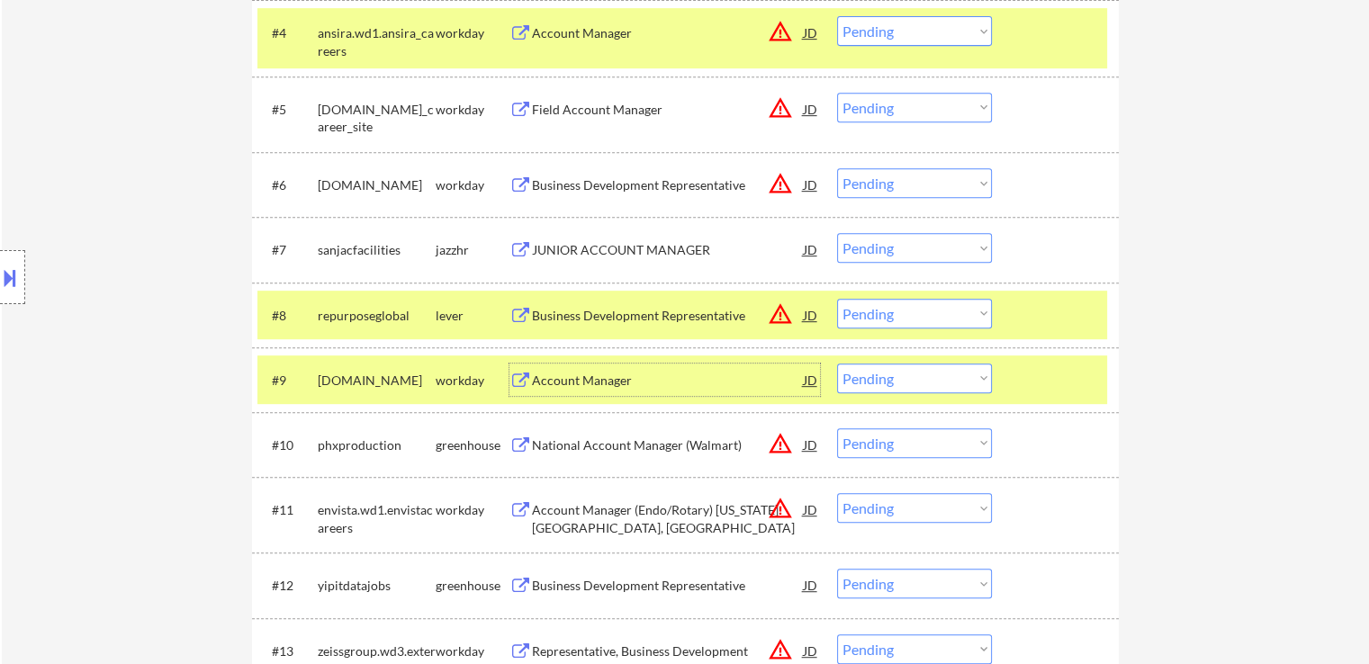
click at [902, 249] on select "Choose an option... Pending Applied Excluded (Questions) Excluded (Expired) Exc…" at bounding box center [914, 248] width 155 height 30
click at [837, 233] on select "Choose an option... Pending Applied Excluded (Questions) Excluded (Expired) Exc…" at bounding box center [914, 248] width 155 height 30
select select ""pending""
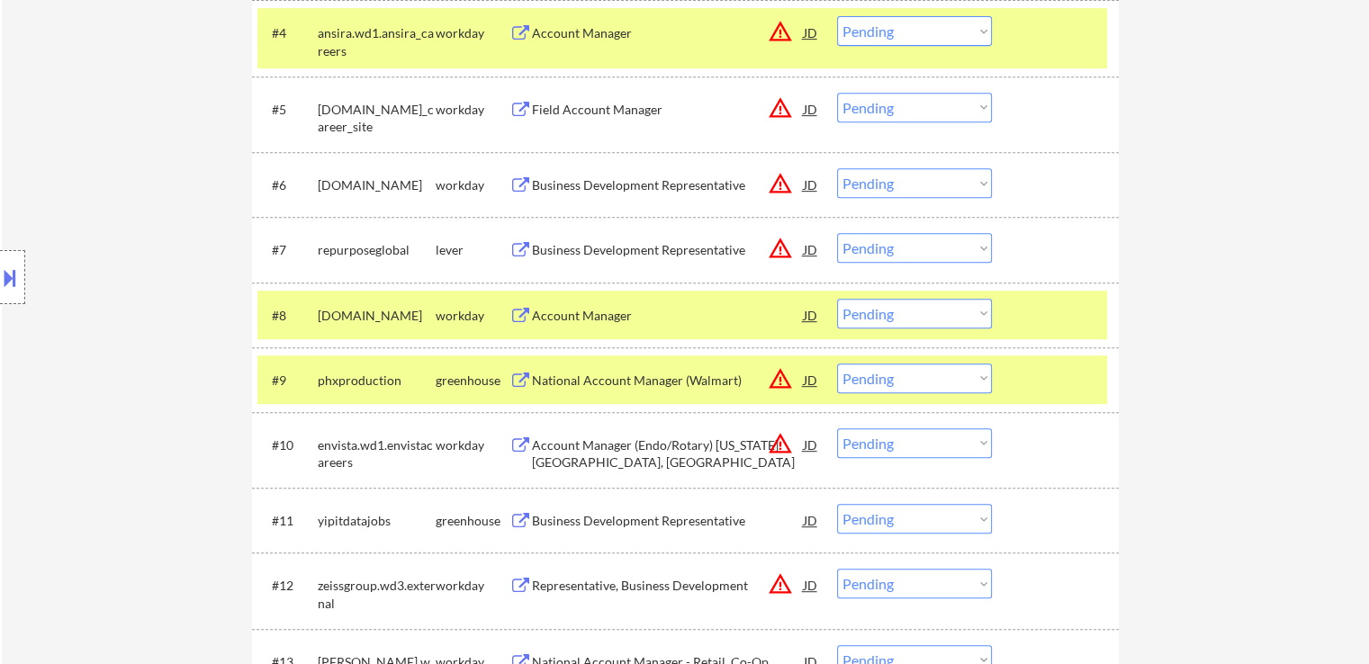
click at [886, 300] on select "Choose an option... Pending Applied Excluded (Questions) Excluded (Expired) Exc…" at bounding box center [914, 314] width 155 height 30
click at [837, 299] on select "Choose an option... Pending Applied Excluded (Questions) Excluded (Expired) Exc…" at bounding box center [914, 314] width 155 height 30
click at [728, 240] on div "Business Development Representative" at bounding box center [668, 249] width 272 height 32
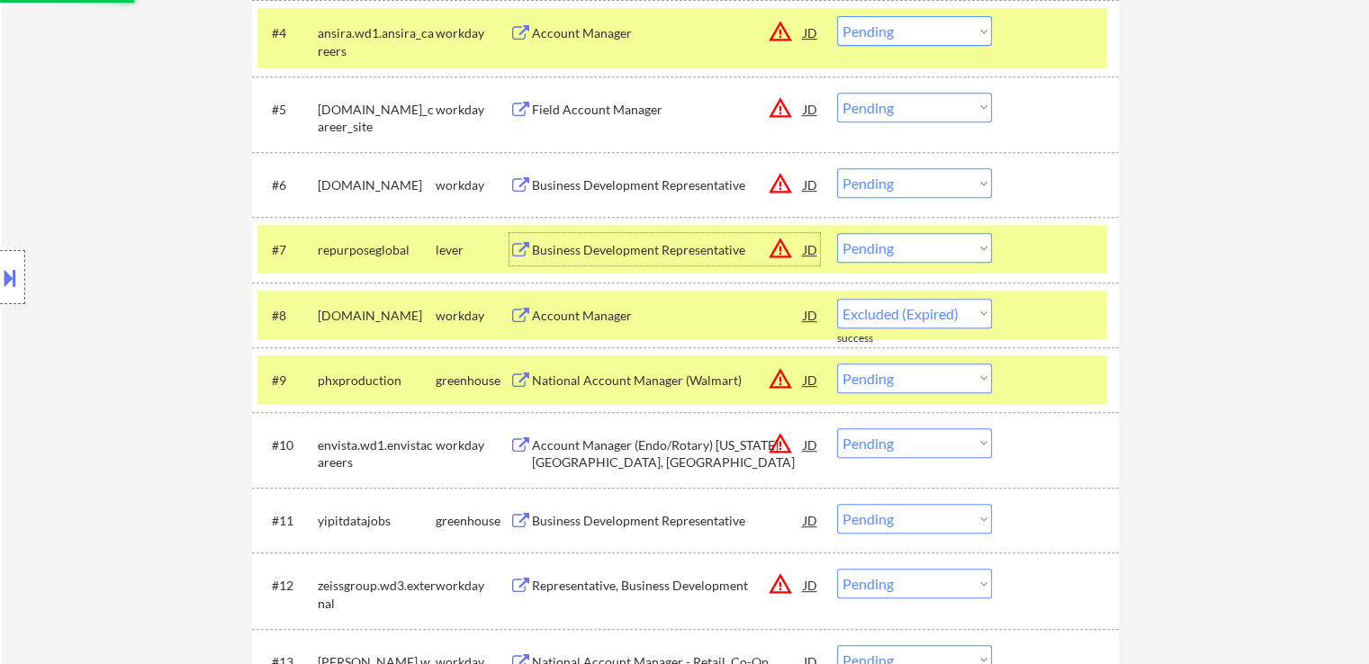
select select ""pending""
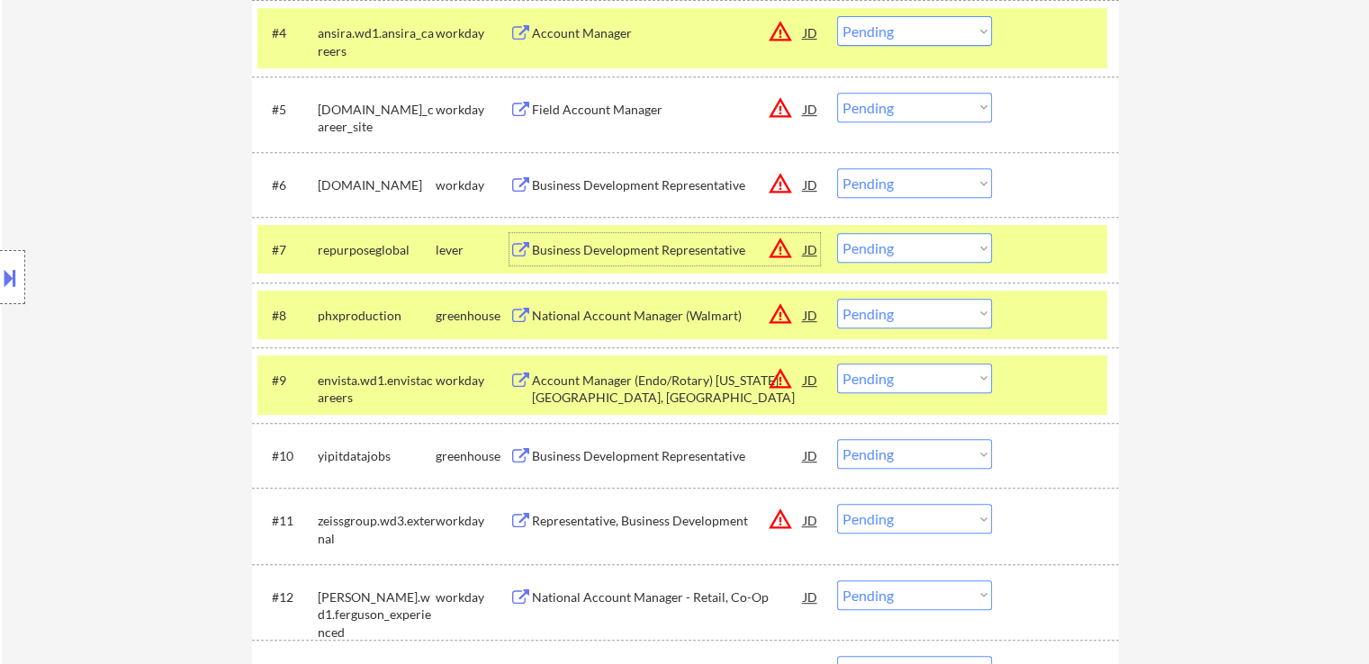
click at [691, 307] on div "National Account Manager (Walmart)" at bounding box center [668, 316] width 272 height 18
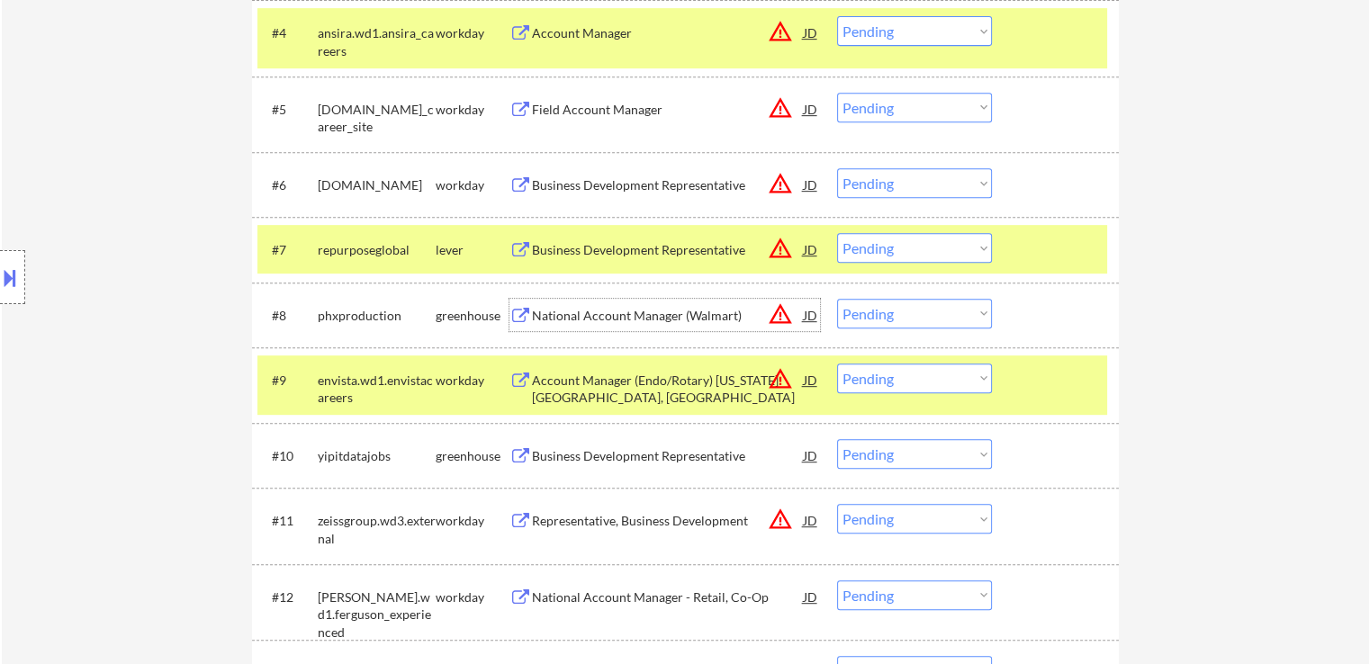
drag, startPoint x: 893, startPoint y: 244, endPoint x: 895, endPoint y: 260, distance: 16.3
click at [893, 257] on select "Choose an option... Pending Applied Excluded (Questions) Excluded (Expired) Exc…" at bounding box center [914, 248] width 155 height 30
click at [837, 233] on select "Choose an option... Pending Applied Excluded (Questions) Excluded (Expired) Exc…" at bounding box center [914, 248] width 155 height 30
click at [686, 450] on div "Business Development Representative" at bounding box center [668, 456] width 272 height 18
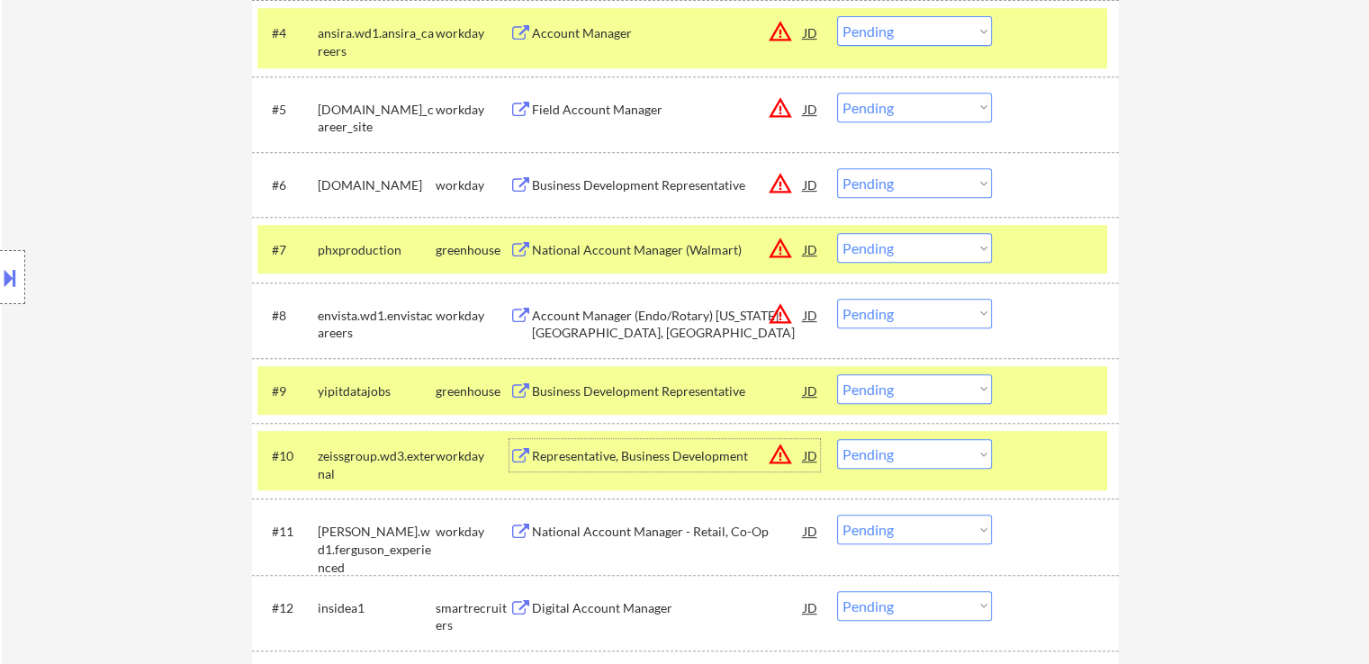
click at [908, 248] on select "Choose an option... Pending Applied Excluded (Questions) Excluded (Expired) Exc…" at bounding box center [914, 248] width 155 height 30
click at [837, 233] on select "Choose an option... Pending Applied Excluded (Questions) Excluded (Expired) Exc…" at bounding box center [914, 248] width 155 height 30
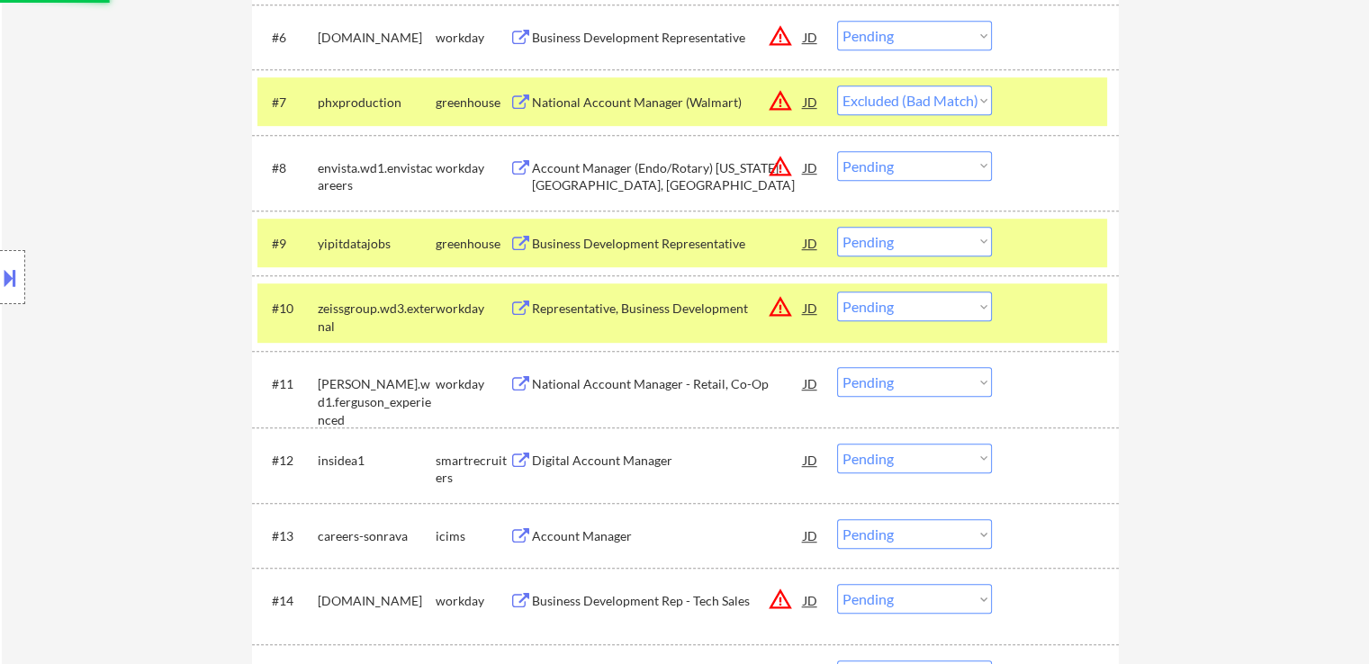
scroll to position [990, 0]
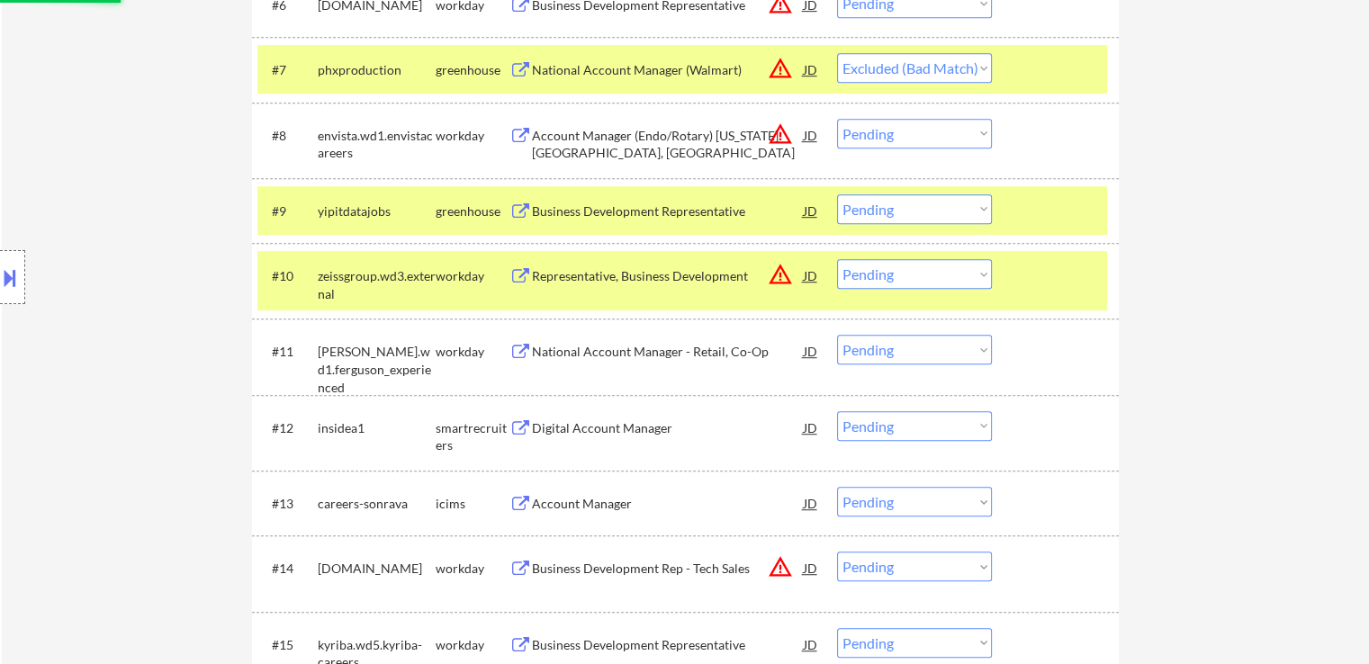
click at [655, 437] on div "Digital Account Manager" at bounding box center [668, 427] width 272 height 32
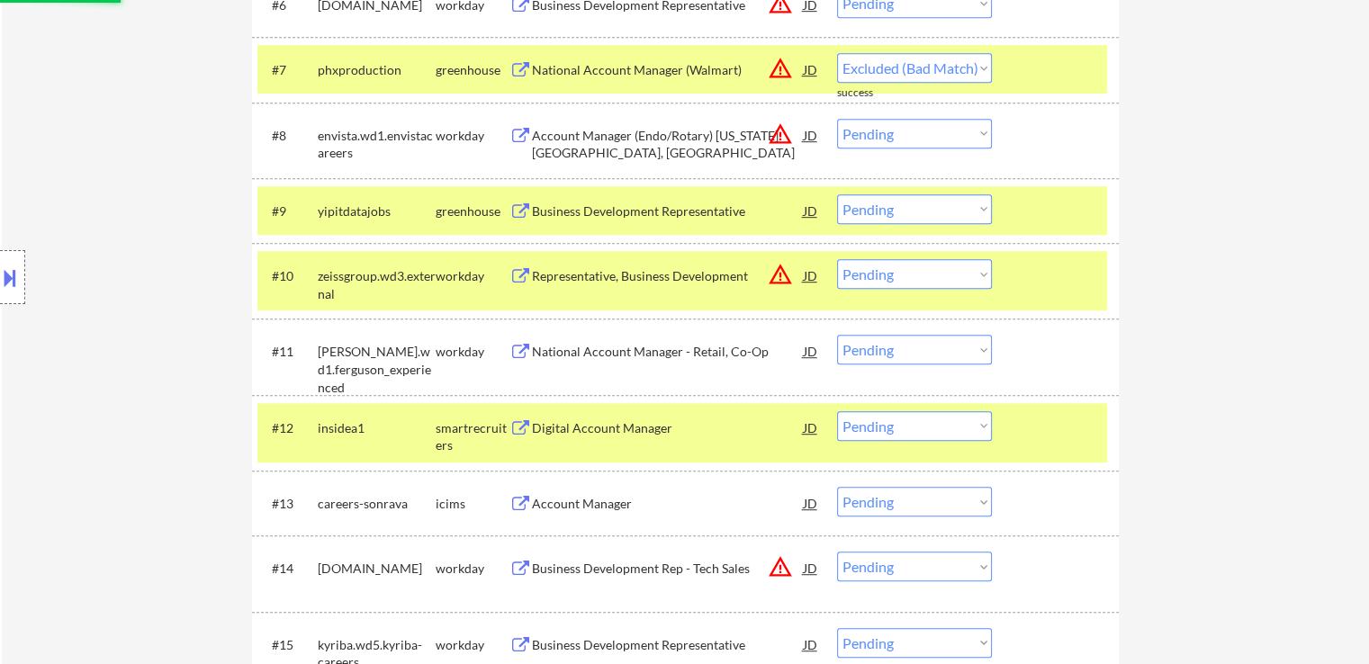
select select ""pending""
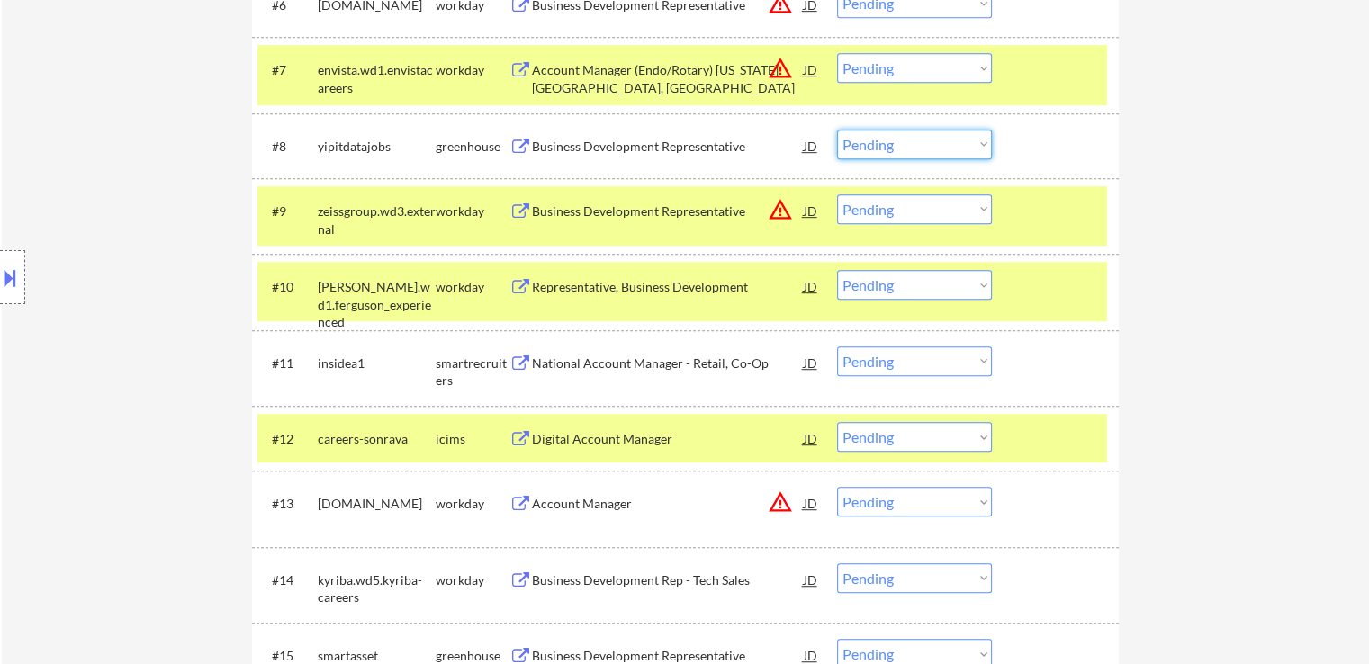
click at [904, 141] on select "Choose an option... Pending Applied Excluded (Questions) Excluded (Expired) Exc…" at bounding box center [914, 145] width 155 height 30
click at [837, 130] on select "Choose an option... Pending Applied Excluded (Questions) Excluded (Expired) Exc…" at bounding box center [914, 145] width 155 height 30
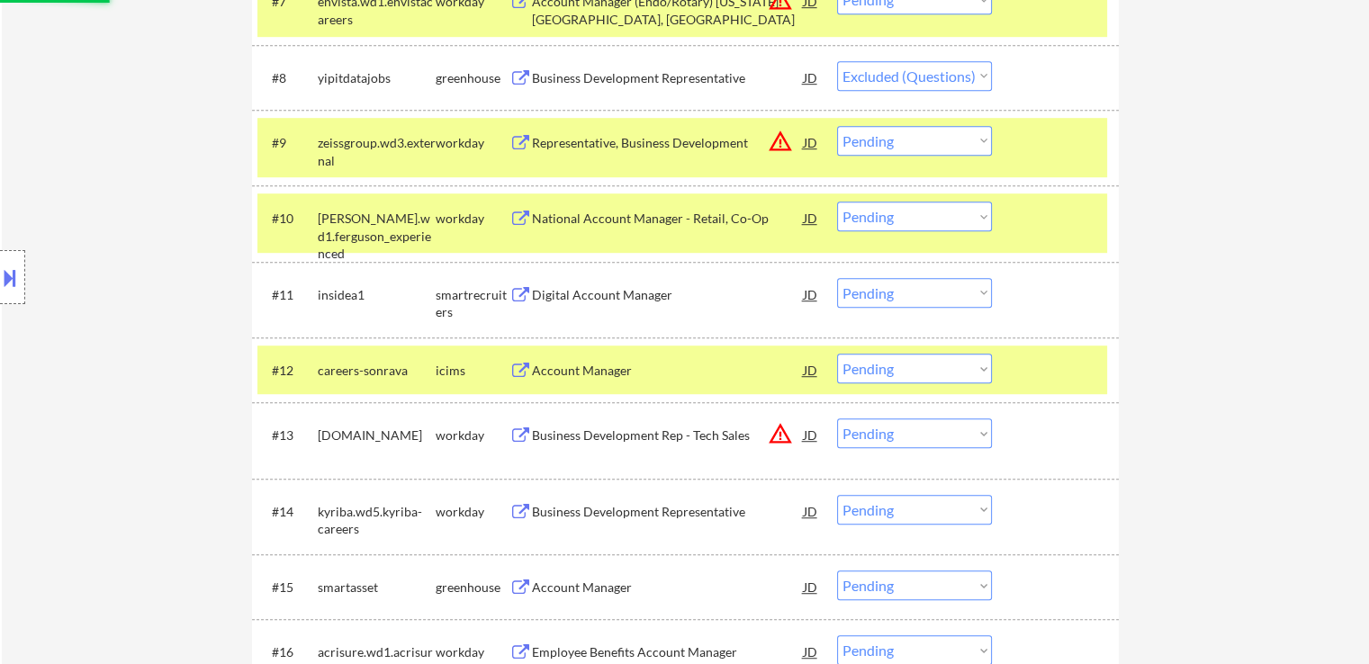
scroll to position [1171, 0]
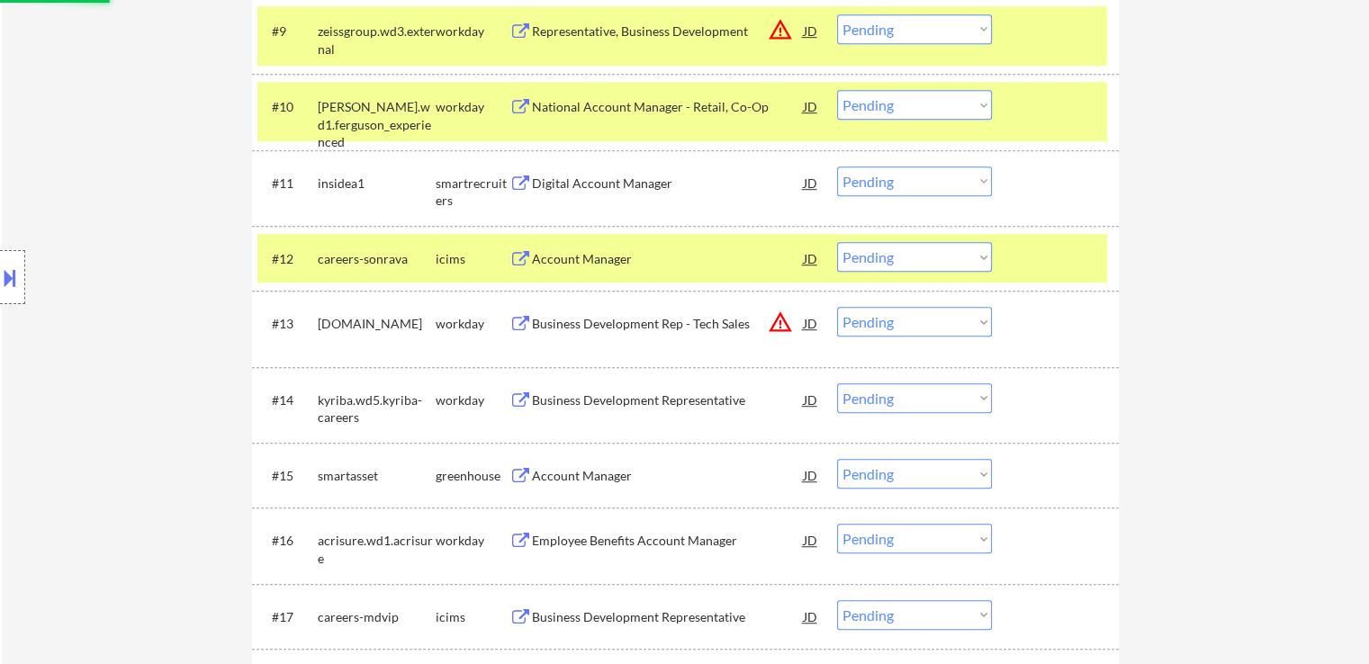
select select ""pending""
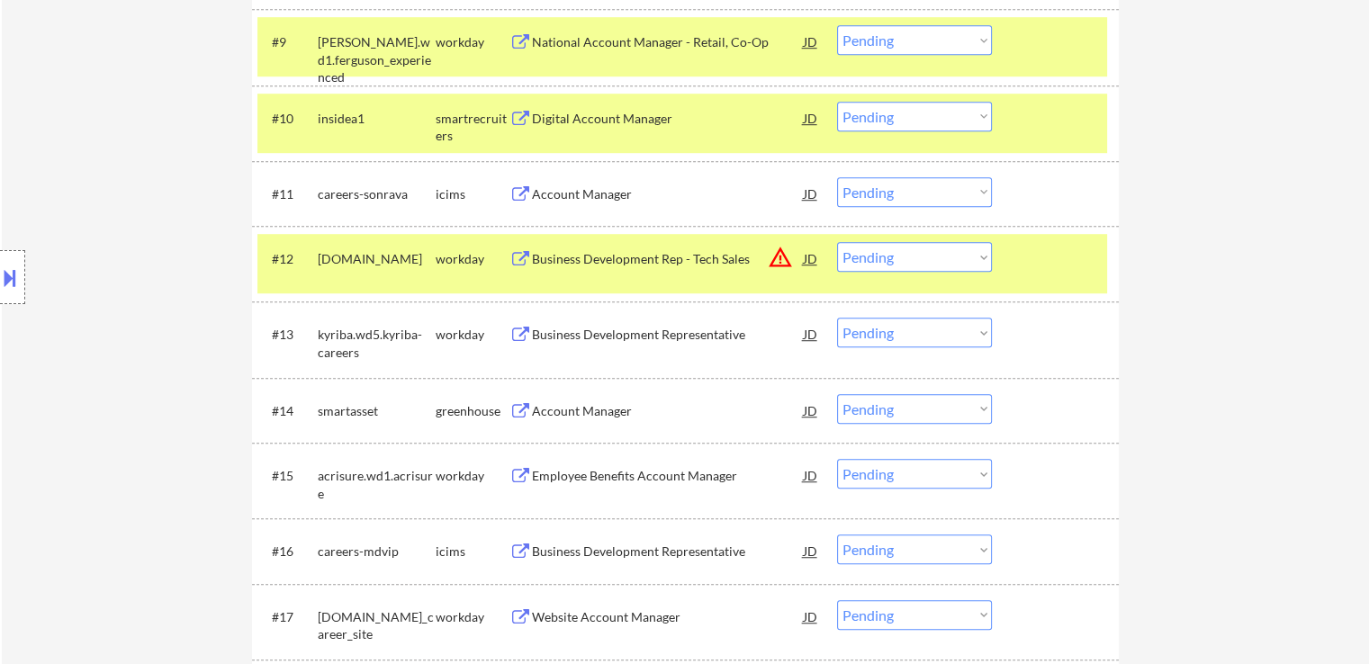
click at [620, 404] on div "Account Manager" at bounding box center [668, 411] width 272 height 18
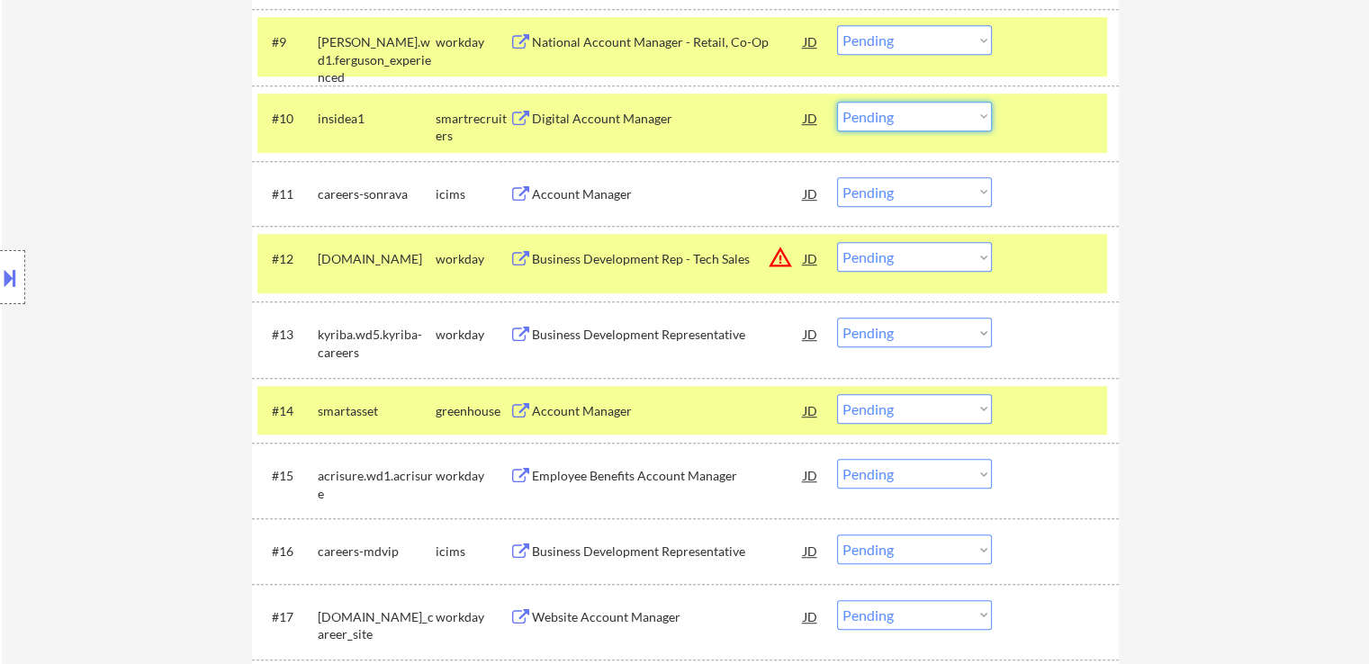
drag, startPoint x: 912, startPoint y: 120, endPoint x: 898, endPoint y: 128, distance: 16.5
click at [912, 120] on select "Choose an option... Pending Applied Excluded (Questions) Excluded (Expired) Exc…" at bounding box center [914, 117] width 155 height 30
click at [837, 102] on select "Choose an option... Pending Applied Excluded (Questions) Excluded (Expired) Exc…" at bounding box center [914, 117] width 155 height 30
select select ""pending""
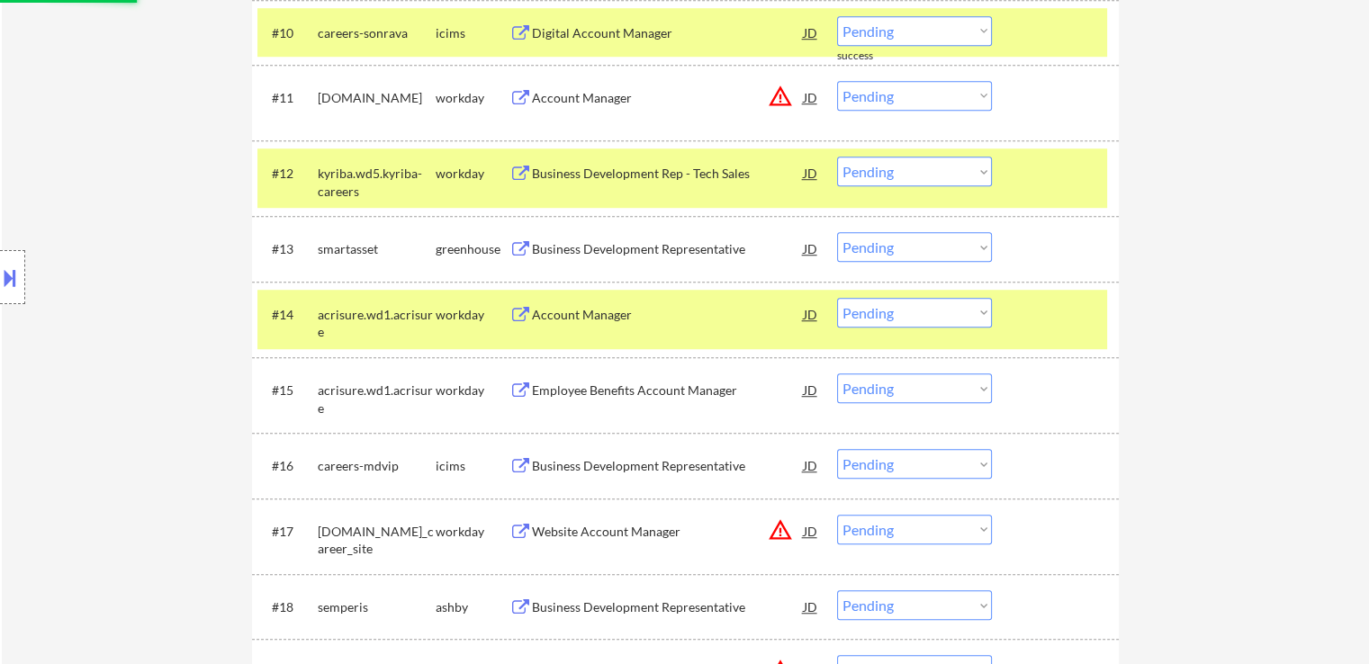
scroll to position [1261, 0]
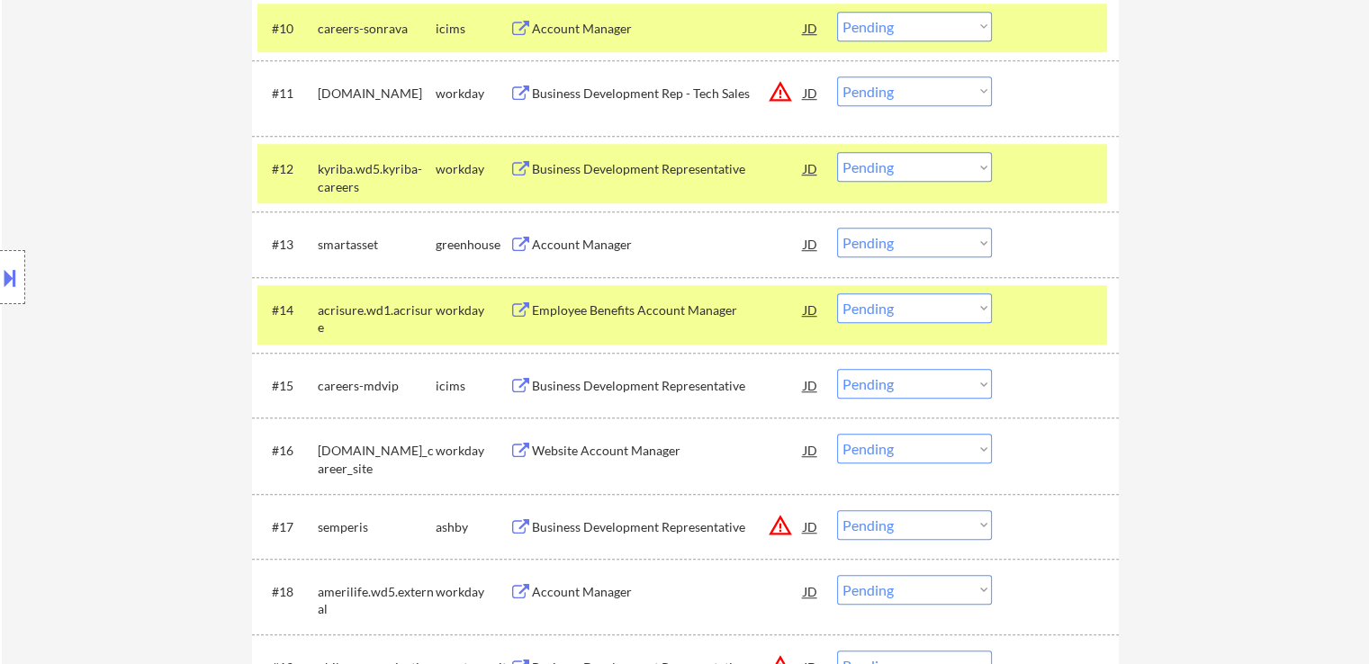
click at [660, 528] on div "Business Development Representative" at bounding box center [668, 528] width 272 height 18
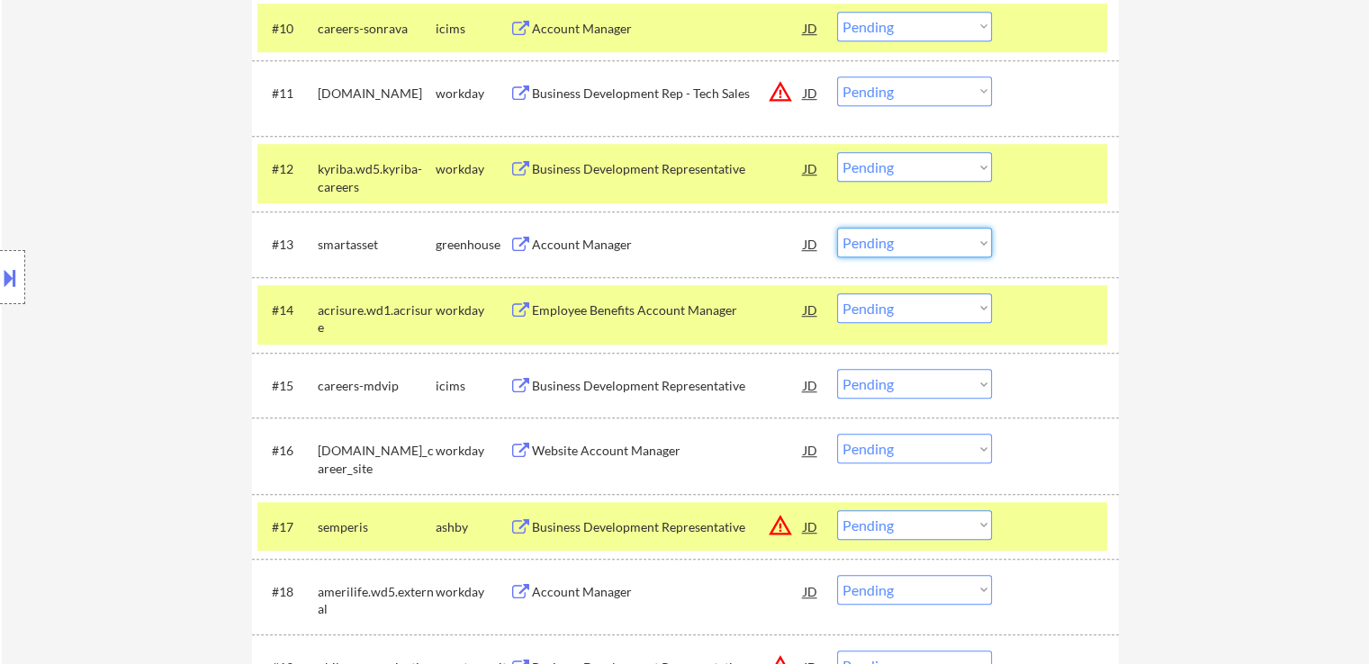
drag, startPoint x: 910, startPoint y: 235, endPoint x: 891, endPoint y: 248, distance: 22.7
click at [908, 235] on select "Choose an option... Pending Applied Excluded (Questions) Excluded (Expired) Exc…" at bounding box center [914, 243] width 155 height 30
click at [837, 228] on select "Choose an option... Pending Applied Excluded (Questions) Excluded (Expired) Exc…" at bounding box center [914, 243] width 155 height 30
select select ""pending""
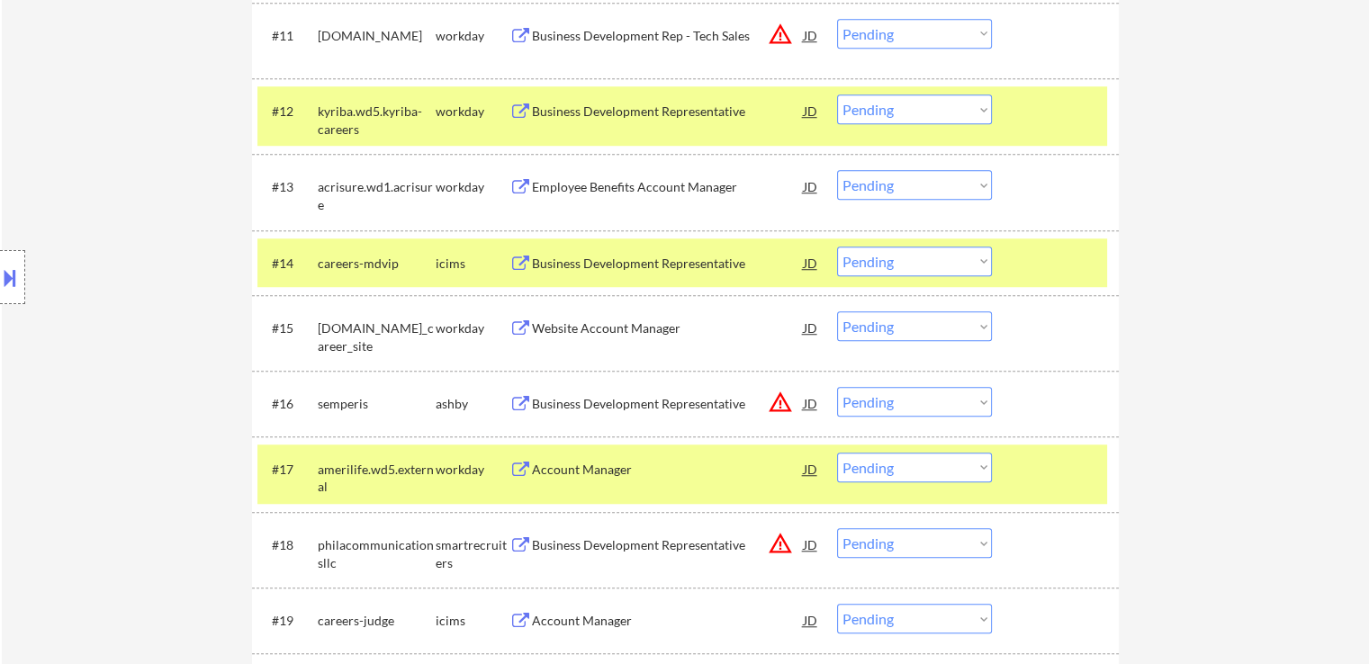
scroll to position [1441, 0]
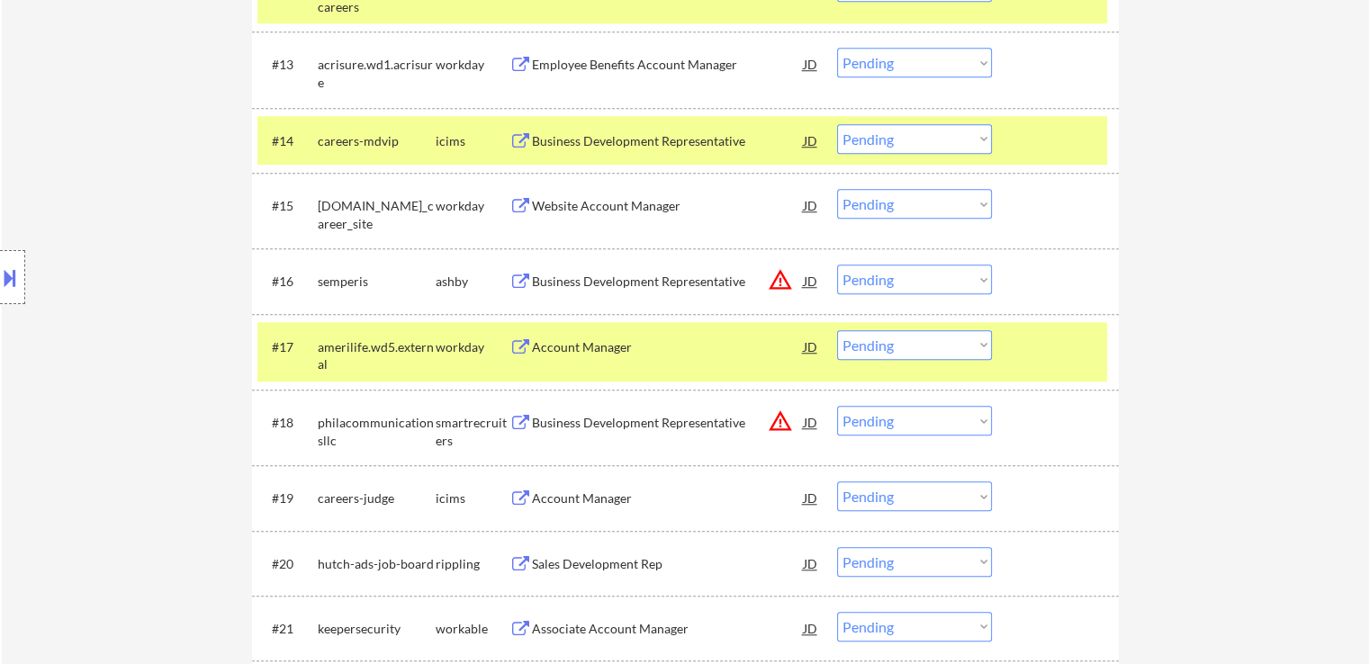
drag, startPoint x: 898, startPoint y: 282, endPoint x: 898, endPoint y: 292, distance: 9.9
click at [898, 282] on select "Choose an option... Pending Applied Excluded (Questions) Excluded (Expired) Exc…" at bounding box center [914, 280] width 155 height 30
click at [837, 265] on select "Choose an option... Pending Applied Excluded (Questions) Excluded (Expired) Exc…" at bounding box center [914, 280] width 155 height 30
select select ""pending""
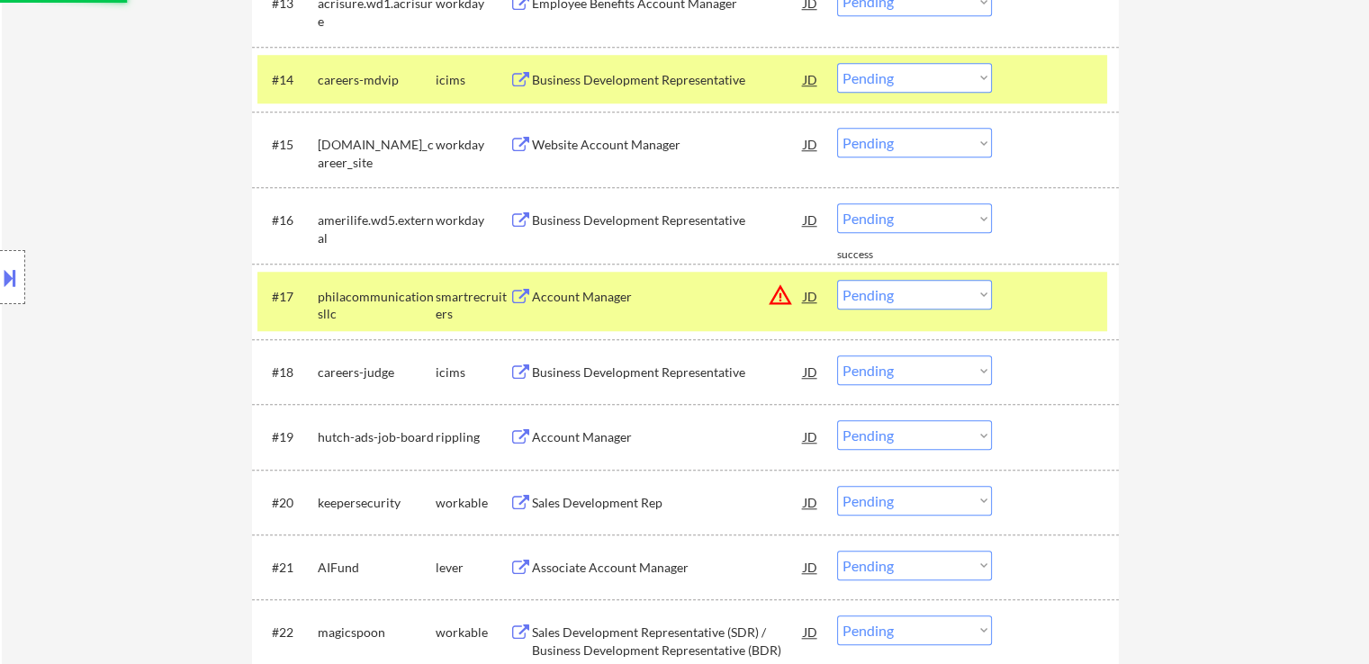
scroll to position [1531, 0]
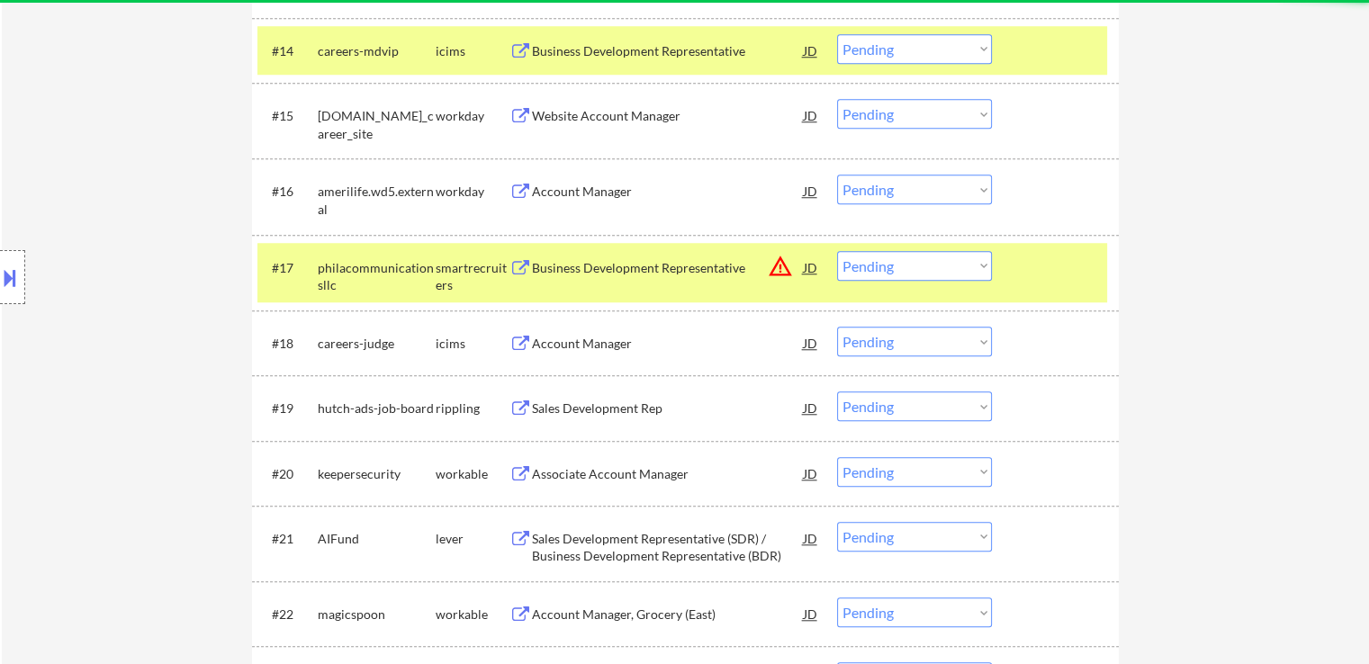
click at [657, 268] on div "Business Development Representative" at bounding box center [668, 268] width 272 height 18
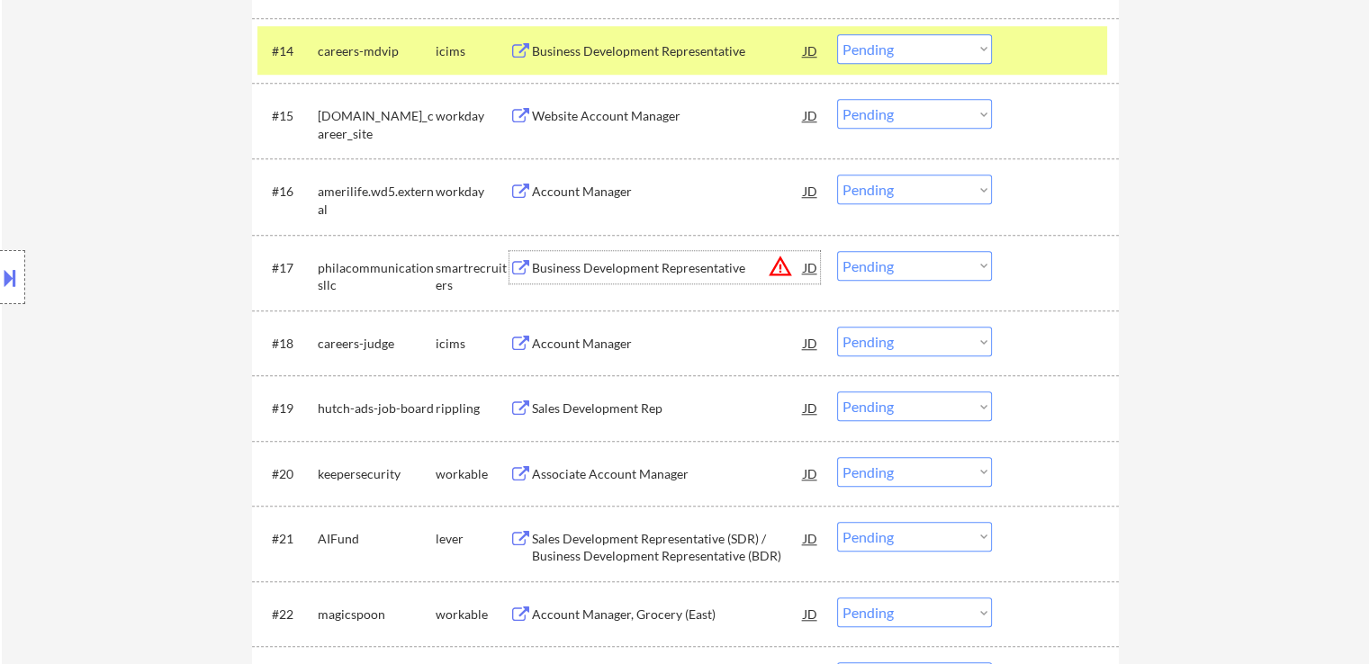
click at [659, 419] on div "Sales Development Rep" at bounding box center [668, 408] width 272 height 32
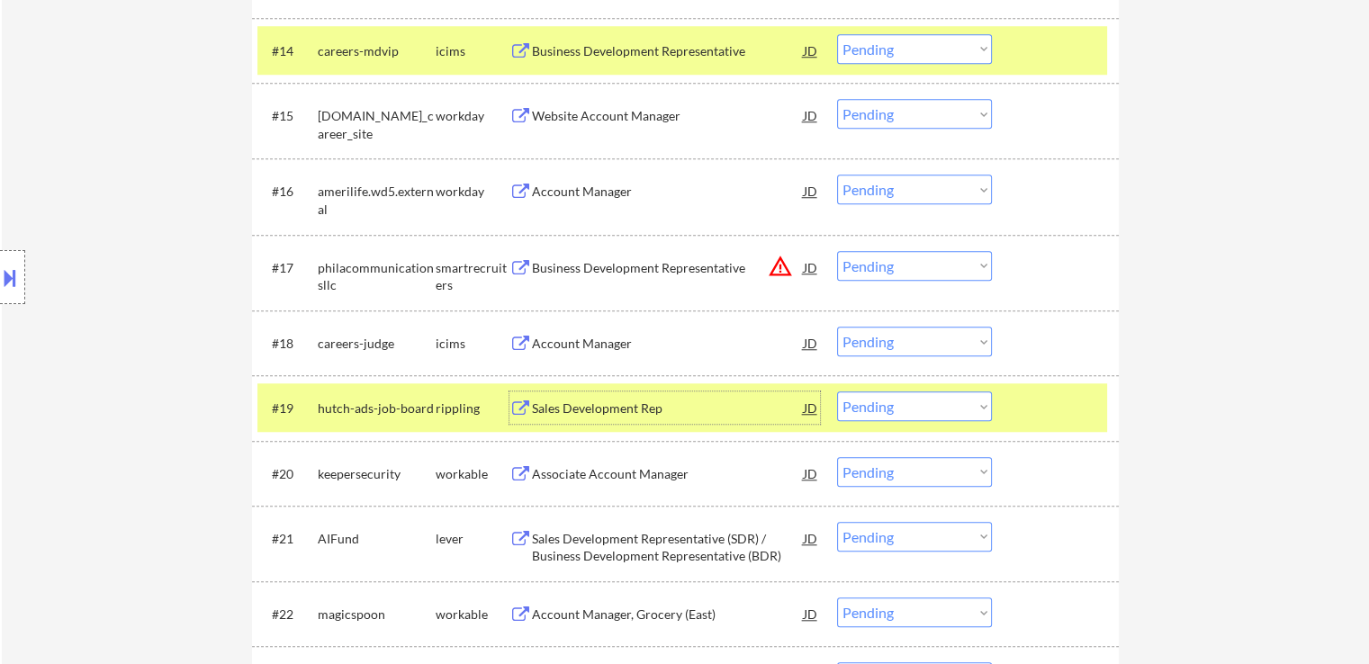
drag, startPoint x: 903, startPoint y: 264, endPoint x: 901, endPoint y: 278, distance: 14.5
click at [903, 264] on select "Choose an option... Pending Applied Excluded (Questions) Excluded (Expired) Exc…" at bounding box center [914, 266] width 155 height 30
click at [837, 251] on select "Choose an option... Pending Applied Excluded (Questions) Excluded (Expired) Exc…" at bounding box center [914, 266] width 155 height 30
click at [691, 475] on div "Associate Account Manager" at bounding box center [668, 474] width 272 height 18
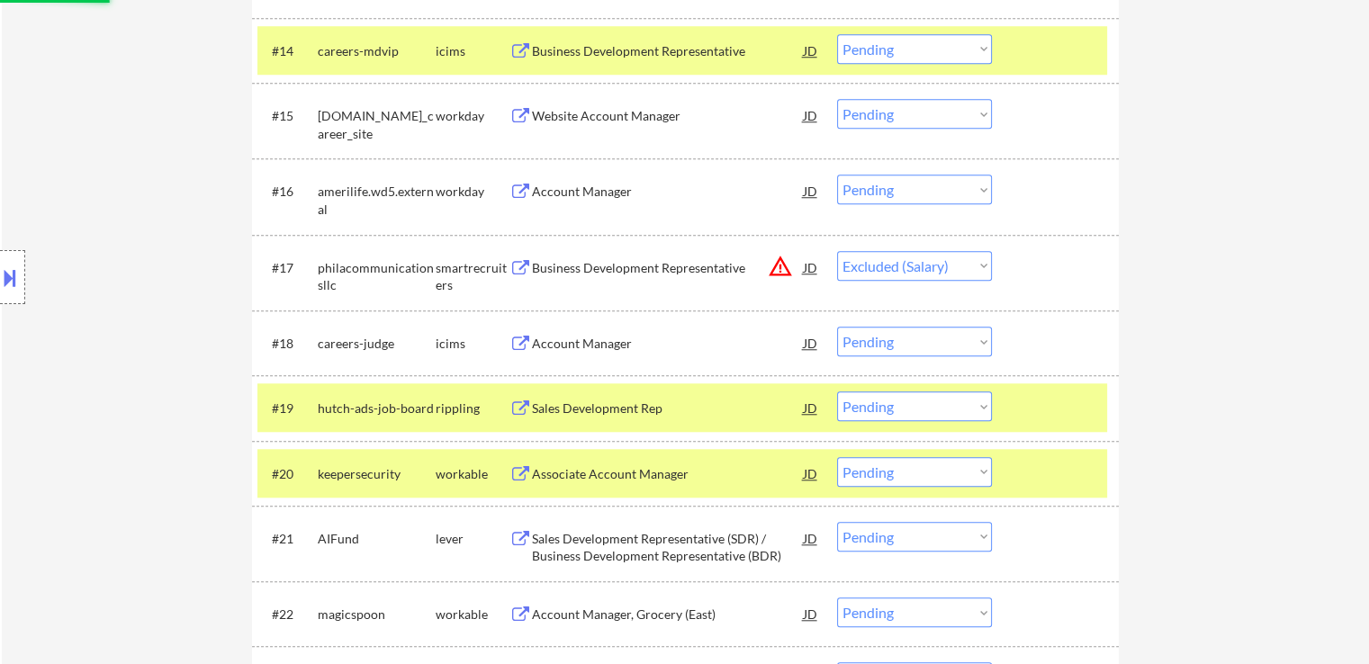
select select ""pending""
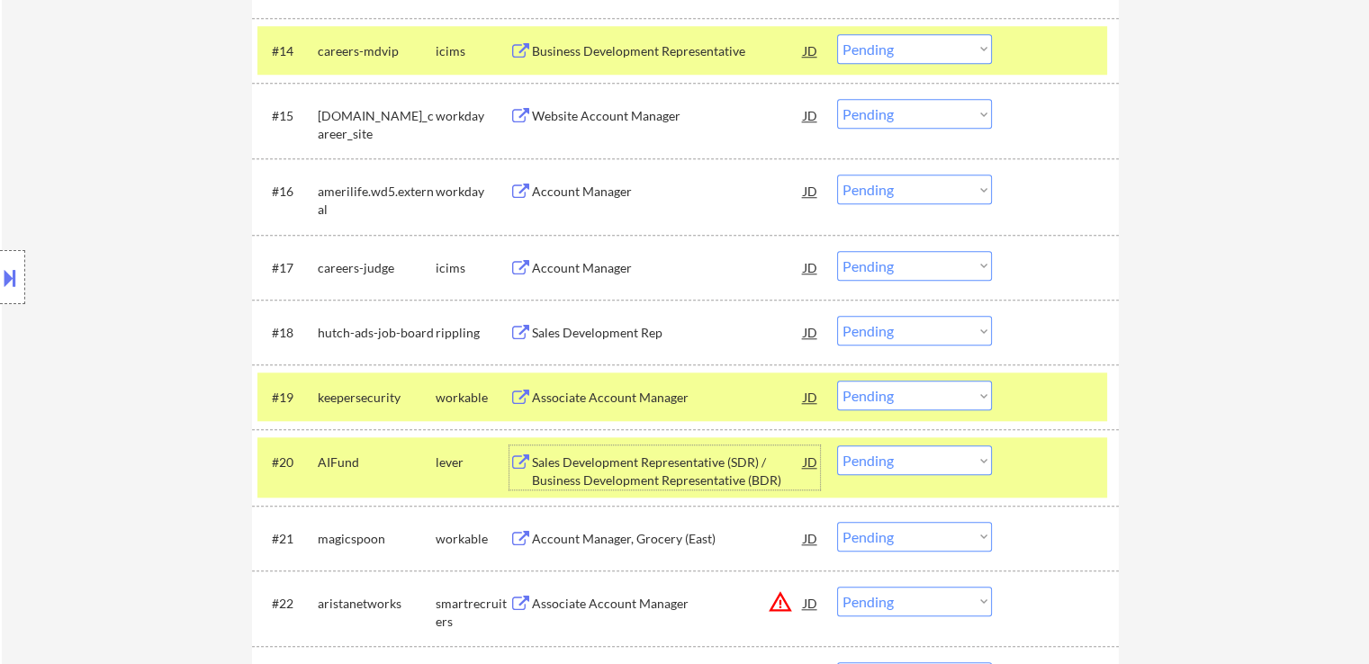
scroll to position [1621, 0]
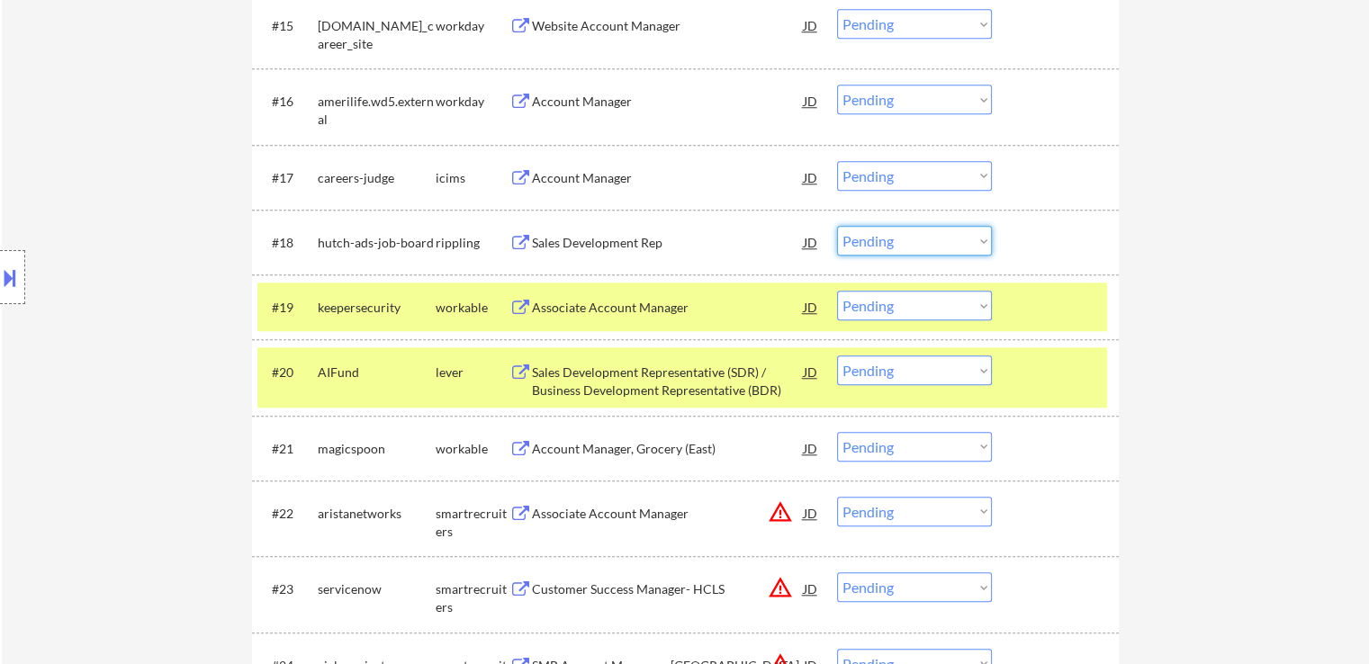
click at [859, 252] on select "Choose an option... Pending Applied Excluded (Questions) Excluded (Expired) Exc…" at bounding box center [914, 241] width 155 height 30
click at [837, 226] on select "Choose an option... Pending Applied Excluded (Questions) Excluded (Expired) Exc…" at bounding box center [914, 241] width 155 height 30
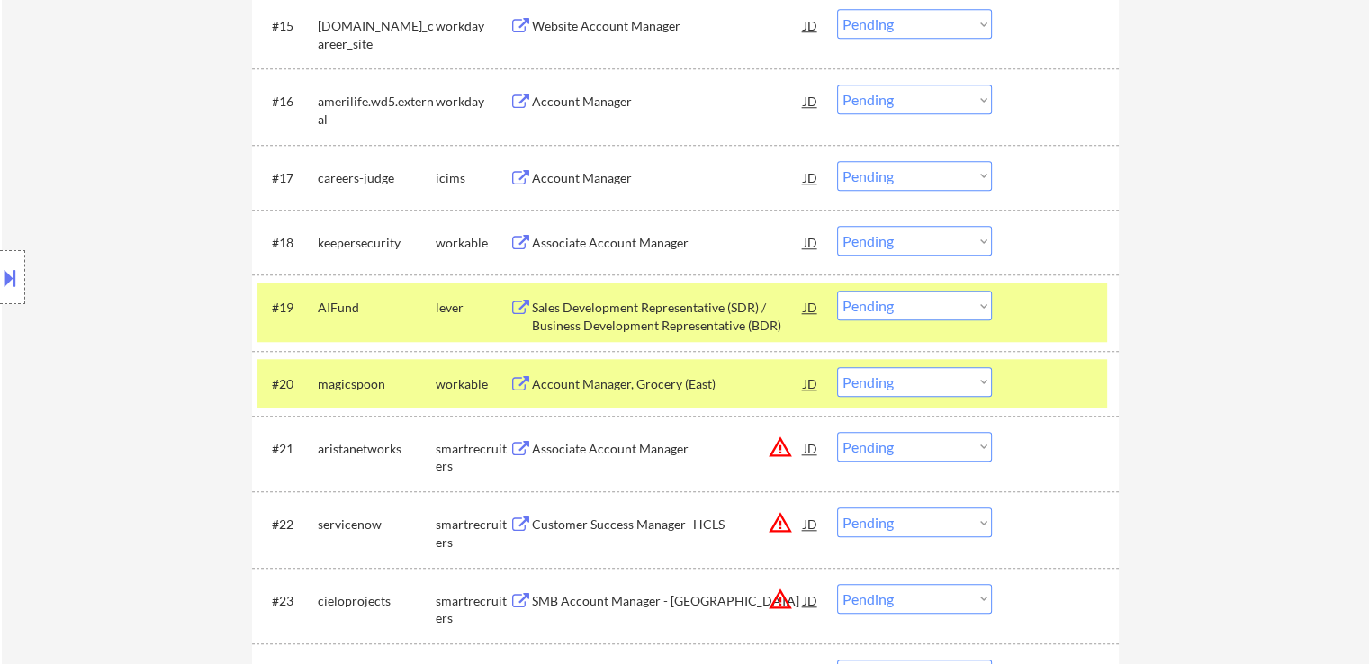
click at [690, 318] on div "Sales Development Representative (SDR) / Business Development Representative (B…" at bounding box center [668, 316] width 272 height 35
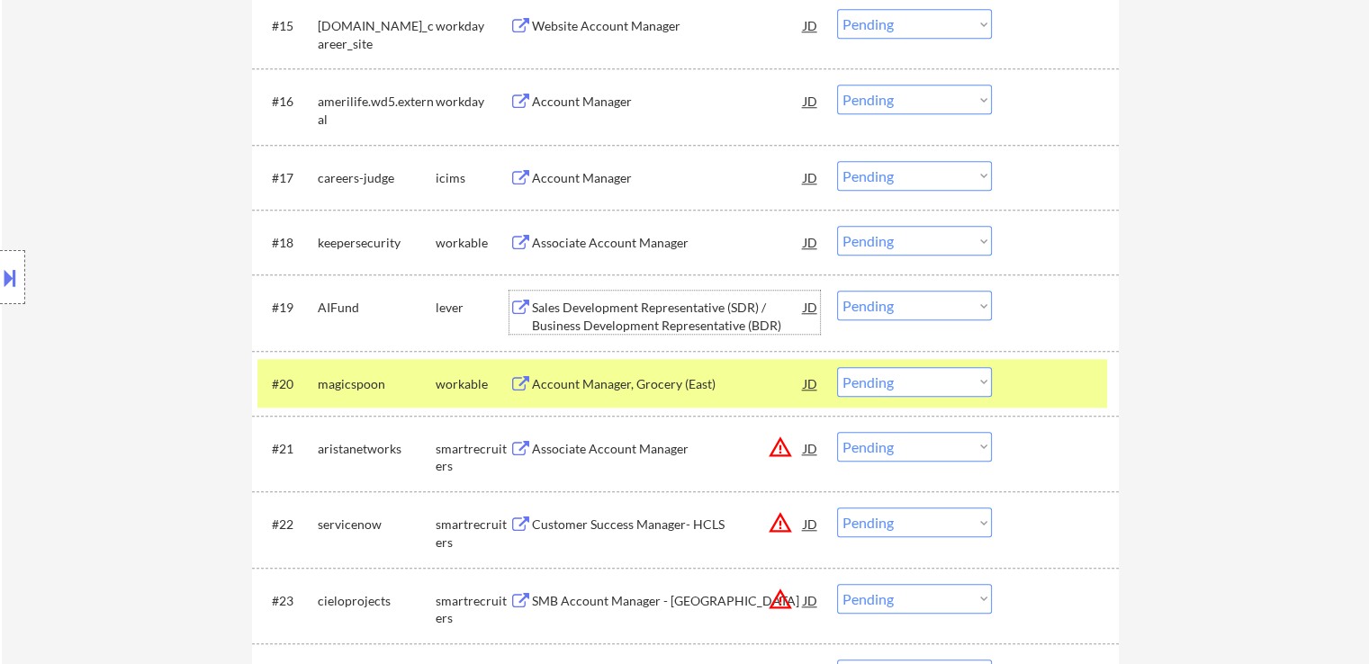
click at [891, 240] on select "Choose an option... Pending Applied Excluded (Questions) Excluded (Expired) Exc…" at bounding box center [914, 241] width 155 height 30
click at [837, 226] on select "Choose an option... Pending Applied Excluded (Questions) Excluded (Expired) Exc…" at bounding box center [914, 241] width 155 height 30
click at [659, 436] on div "Associate Account Manager" at bounding box center [668, 448] width 272 height 32
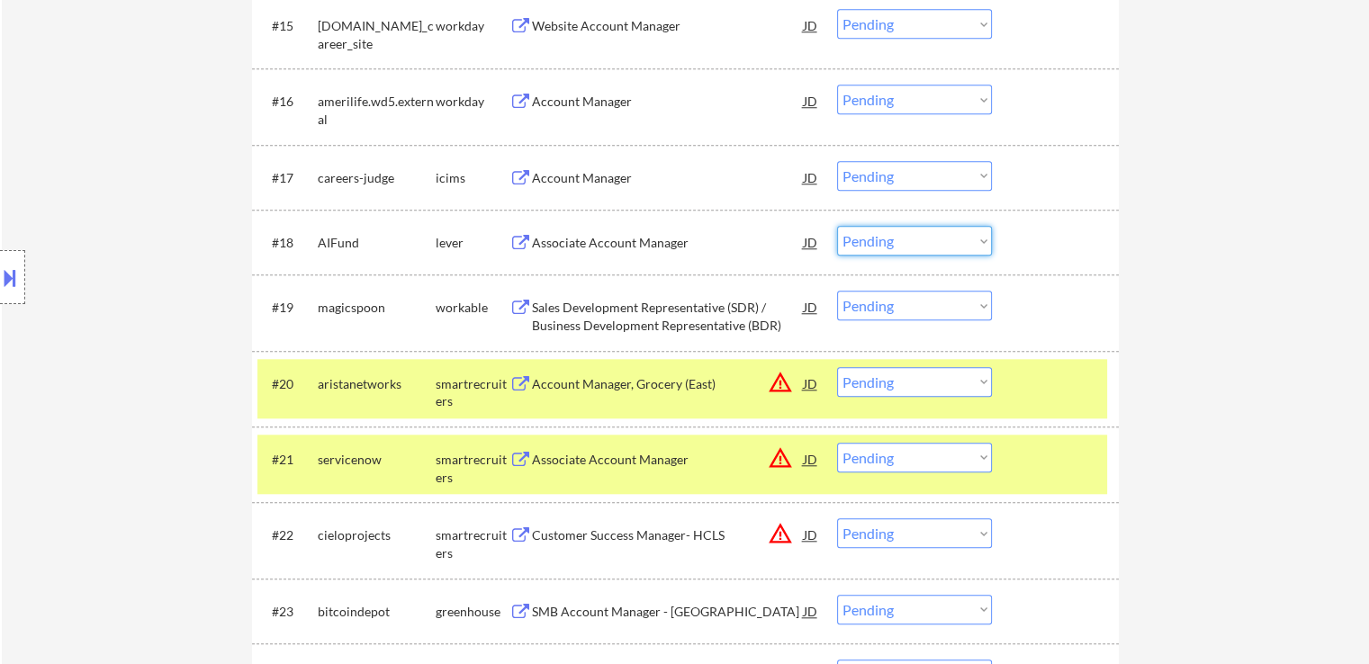
click at [906, 232] on select "Choose an option... Pending Applied Excluded (Questions) Excluded (Expired) Exc…" at bounding box center [914, 241] width 155 height 30
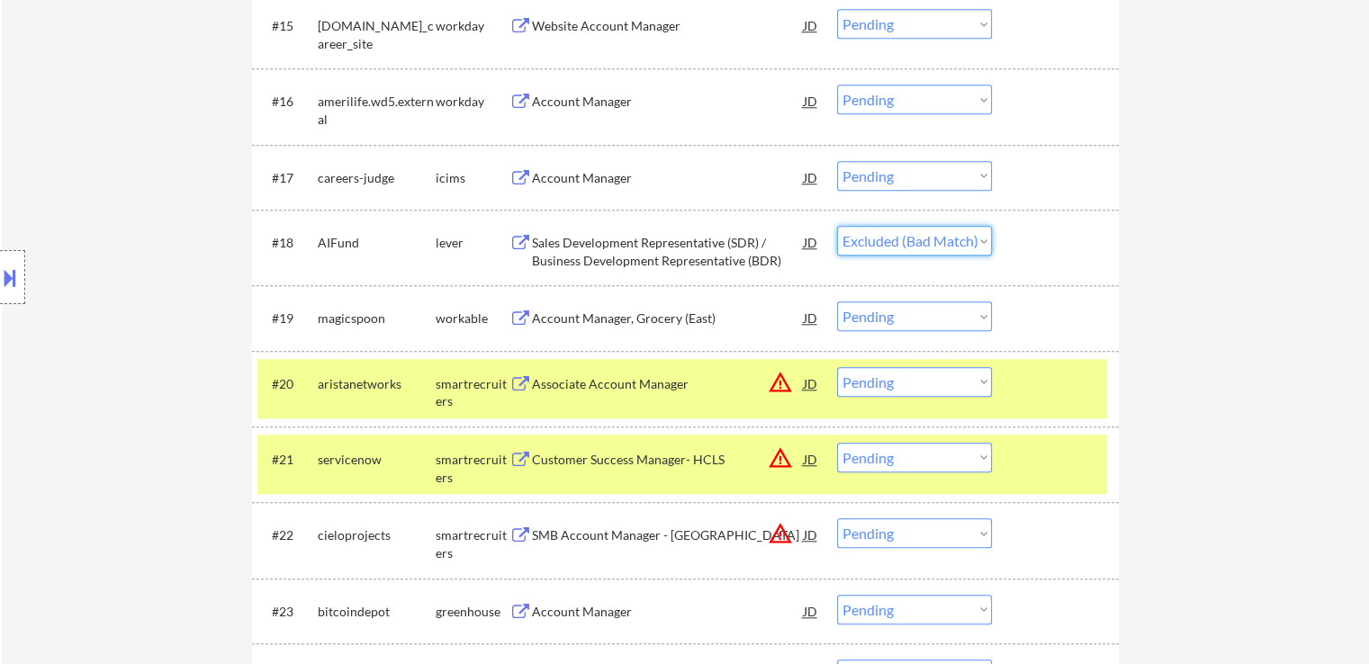
click at [837, 226] on select "Choose an option... Pending Applied Excluded (Questions) Excluded (Expired) Exc…" at bounding box center [914, 241] width 155 height 30
click at [683, 386] on div "Associate Account Manager" at bounding box center [668, 384] width 272 height 18
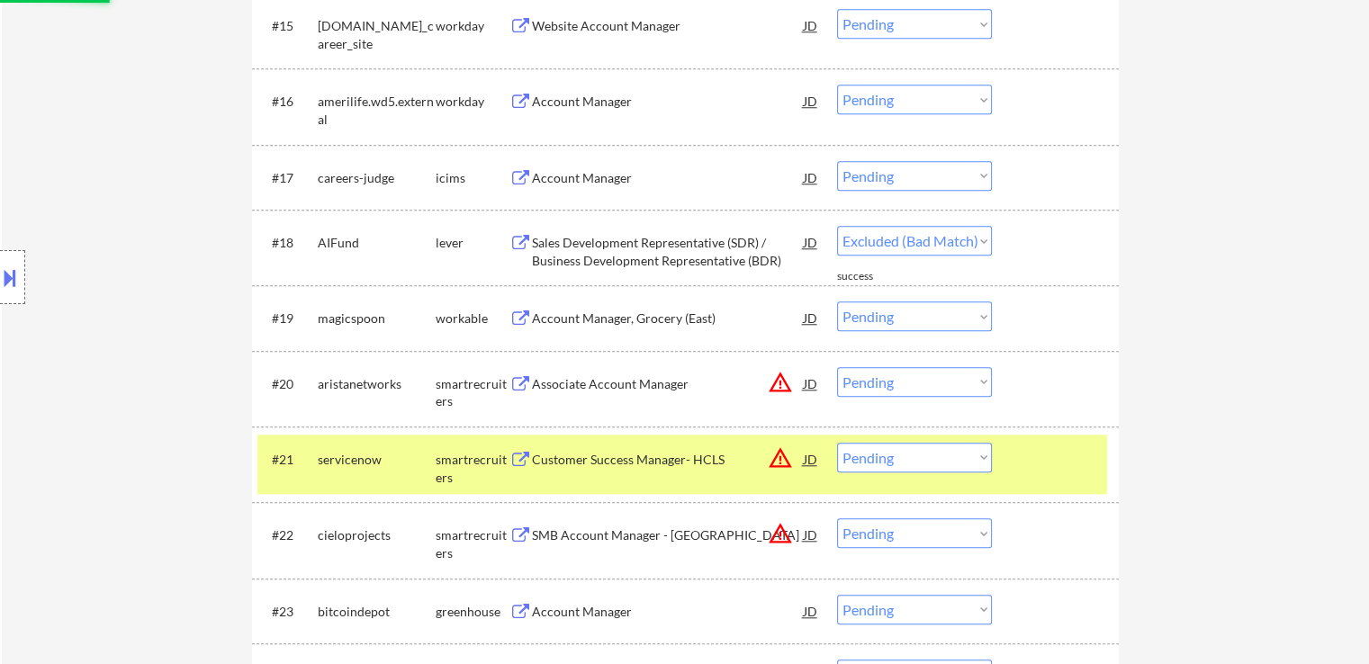
select select ""pending""
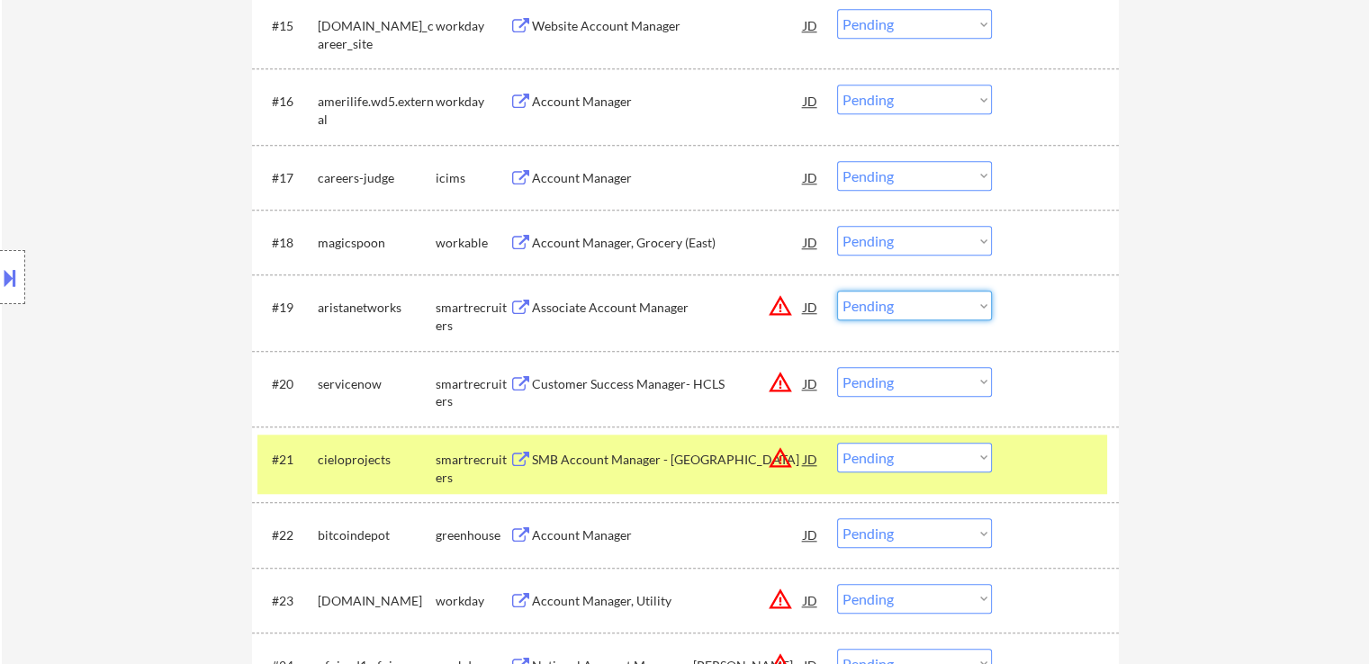
click at [872, 304] on select "Choose an option... Pending Applied Excluded (Questions) Excluded (Expired) Exc…" at bounding box center [914, 306] width 155 height 30
click at [837, 291] on select "Choose an option... Pending Applied Excluded (Questions) Excluded (Expired) Exc…" at bounding box center [914, 306] width 155 height 30
click at [684, 377] on div "Customer Success Manager- HCLS" at bounding box center [668, 384] width 272 height 18
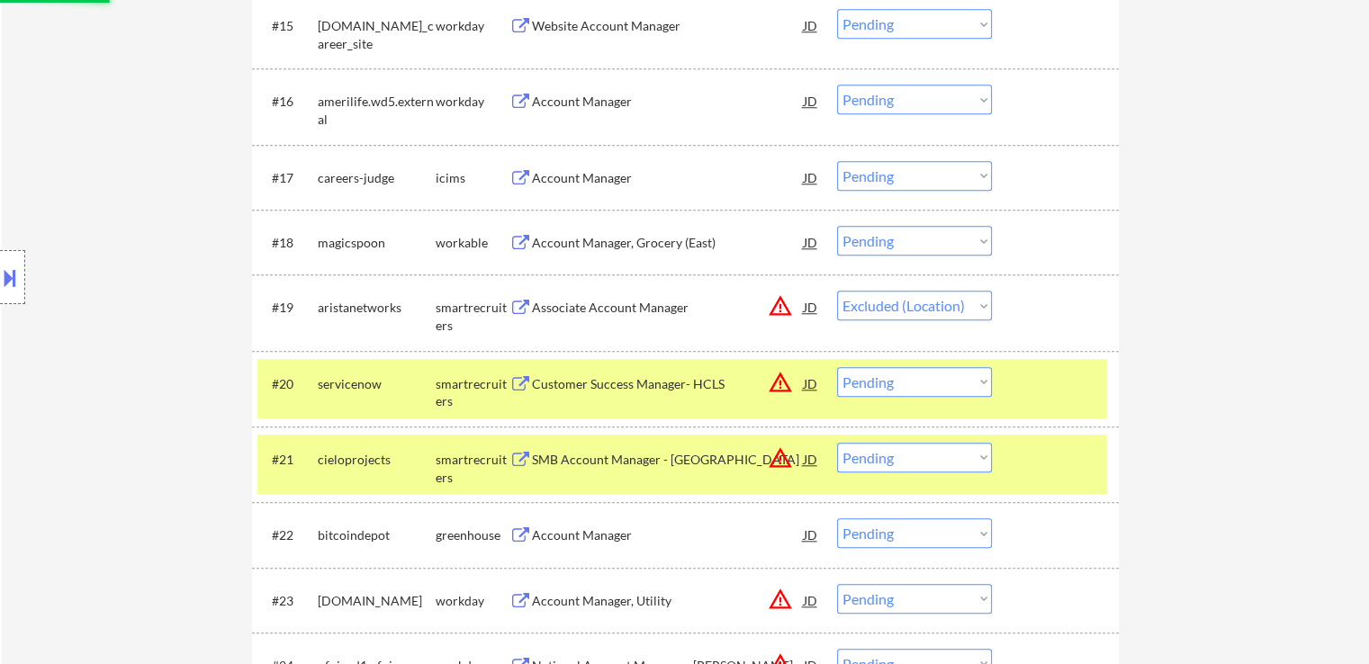
select select ""pending""
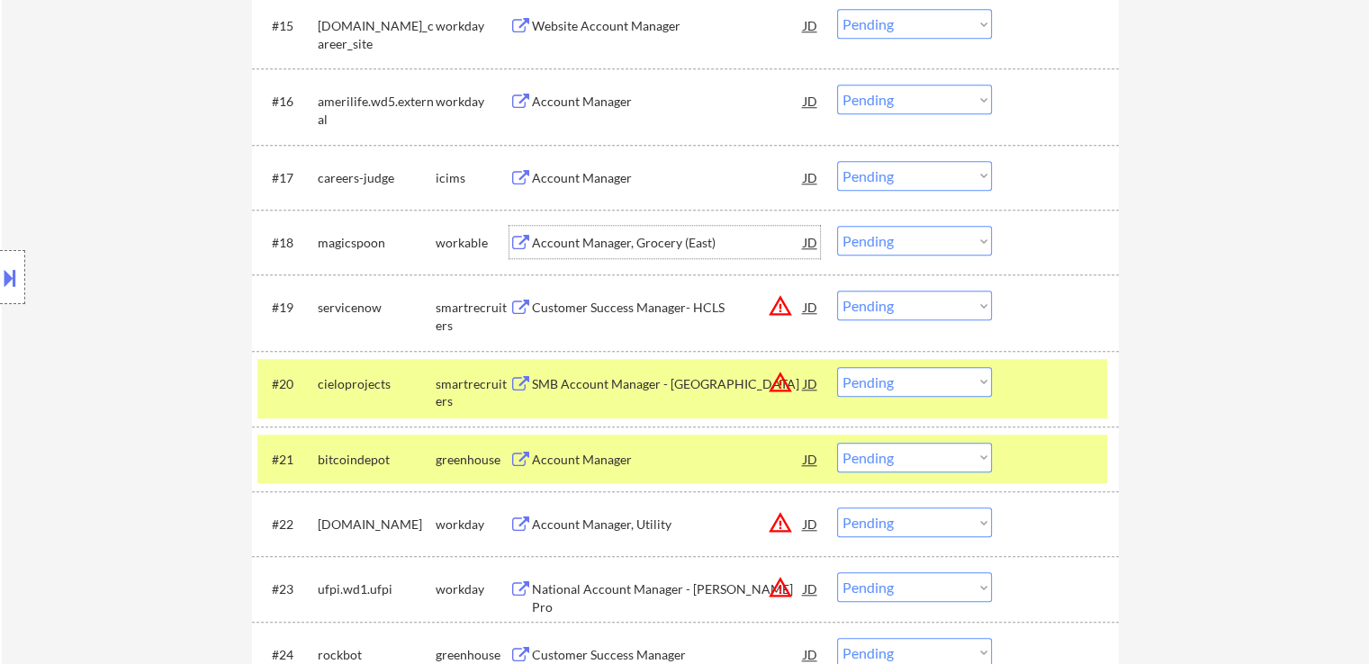
click at [643, 249] on div "Account Manager, Grocery (East)" at bounding box center [668, 243] width 272 height 18
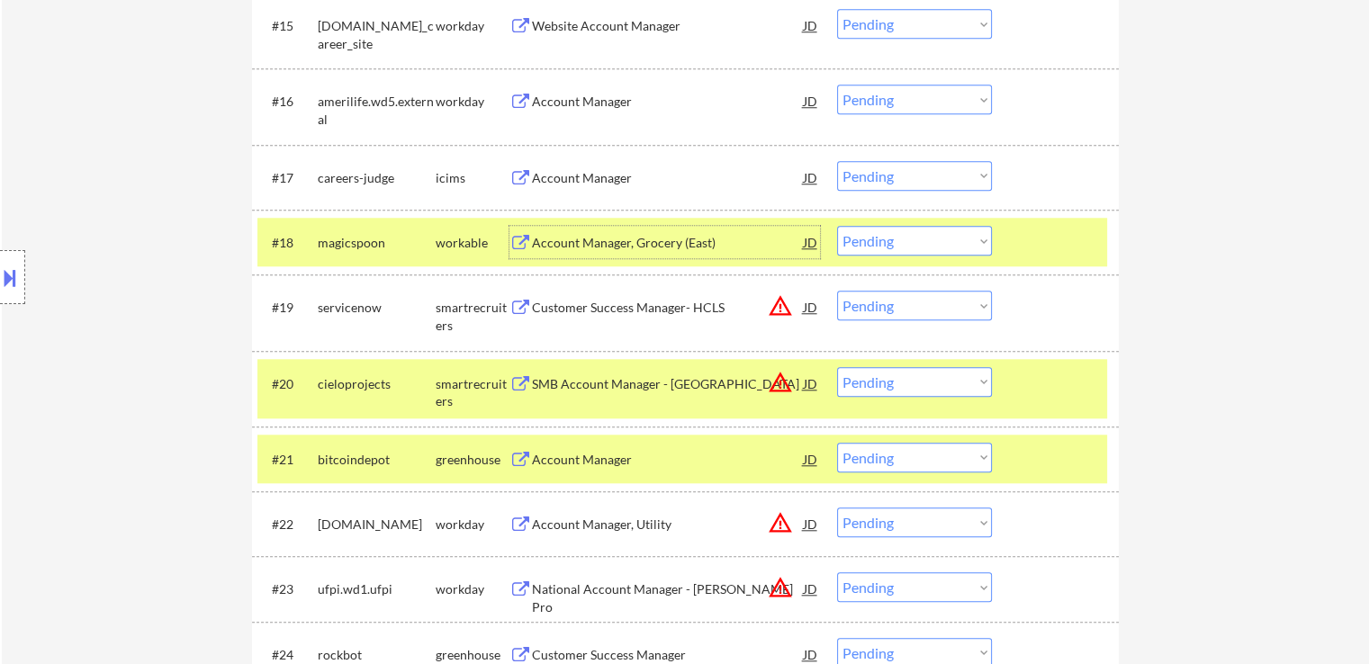
click at [899, 245] on select "Choose an option... Pending Applied Excluded (Questions) Excluded (Expired) Exc…" at bounding box center [914, 241] width 155 height 30
click at [837, 226] on select "Choose an option... Pending Applied Excluded (Questions) Excluded (Expired) Exc…" at bounding box center [914, 241] width 155 height 30
click at [662, 390] on div "SMB Account Manager - [GEOGRAPHIC_DATA]" at bounding box center [668, 384] width 272 height 18
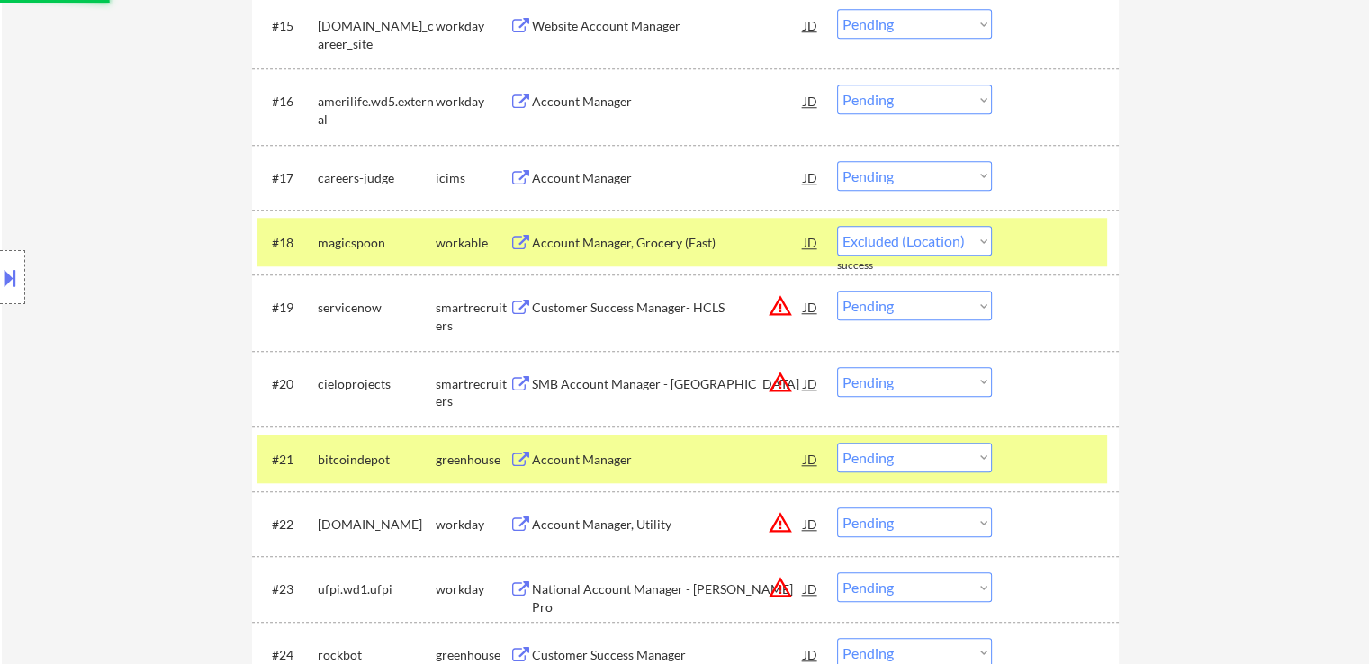
select select ""pending""
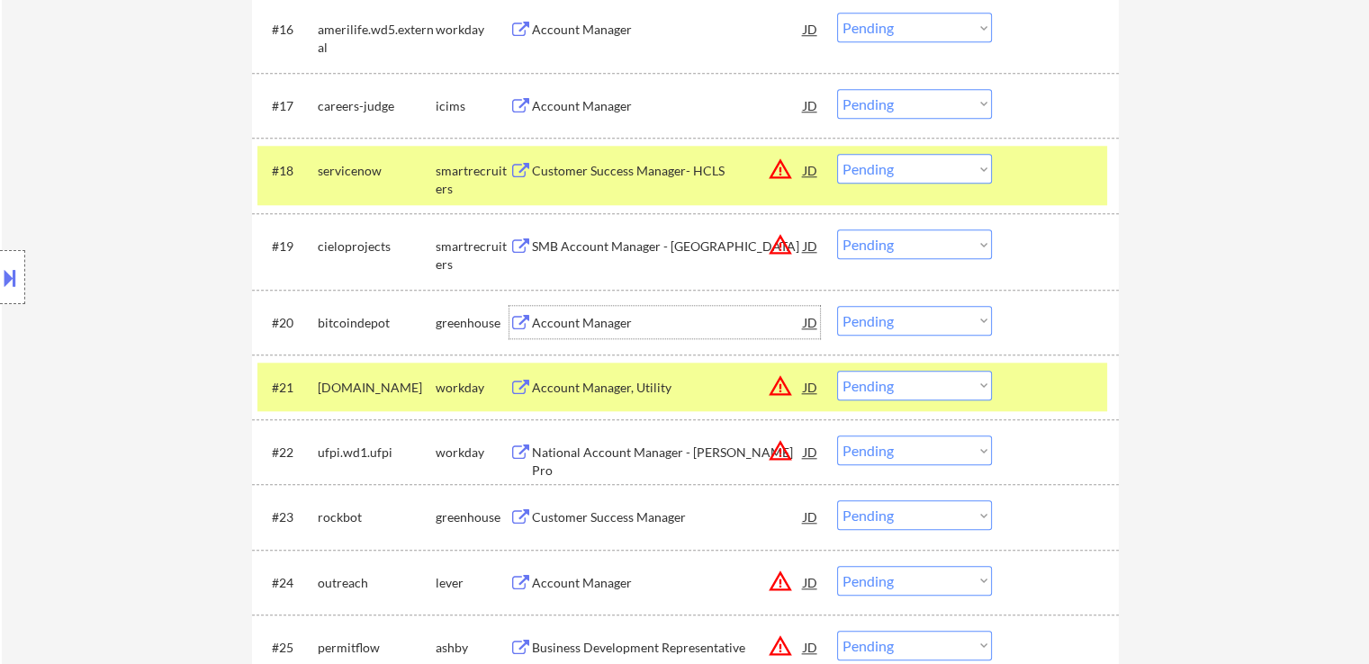
scroll to position [1711, 0]
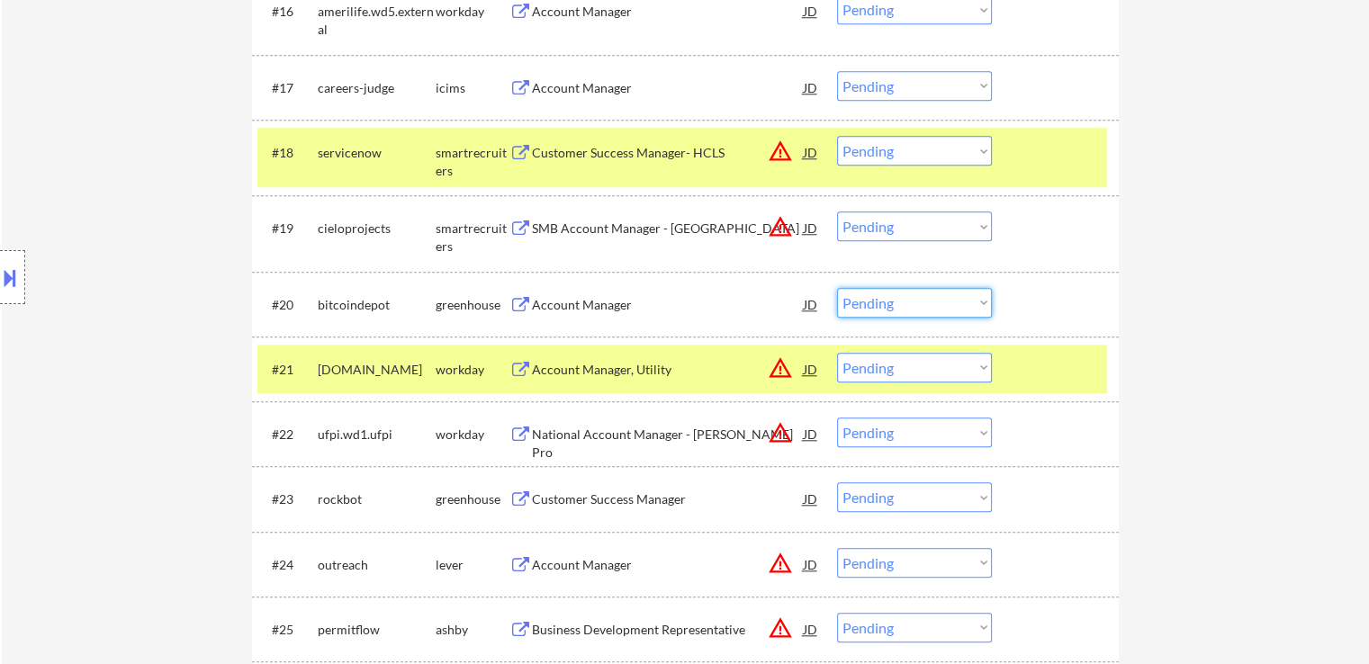
click at [881, 303] on select "Choose an option... Pending Applied Excluded (Questions) Excluded (Expired) Exc…" at bounding box center [914, 303] width 155 height 30
click at [837, 288] on select "Choose an option... Pending Applied Excluded (Questions) Excluded (Expired) Exc…" at bounding box center [914, 303] width 155 height 30
select select ""pending""
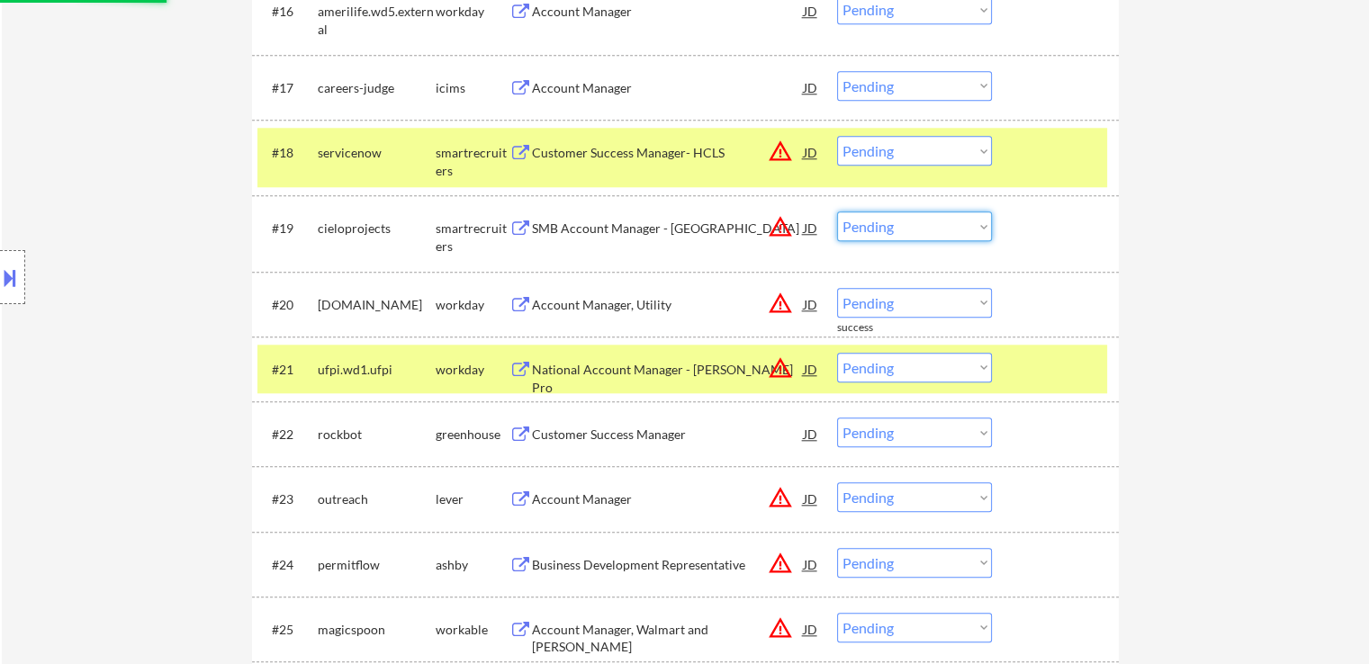
click at [857, 219] on select "Choose an option... Pending Applied Excluded (Questions) Excluded (Expired) Exc…" at bounding box center [914, 227] width 155 height 30
select select ""excluded__location_""
click at [837, 212] on select "Choose an option... Pending Applied Excluded (Questions) Excluded (Expired) Exc…" at bounding box center [914, 227] width 155 height 30
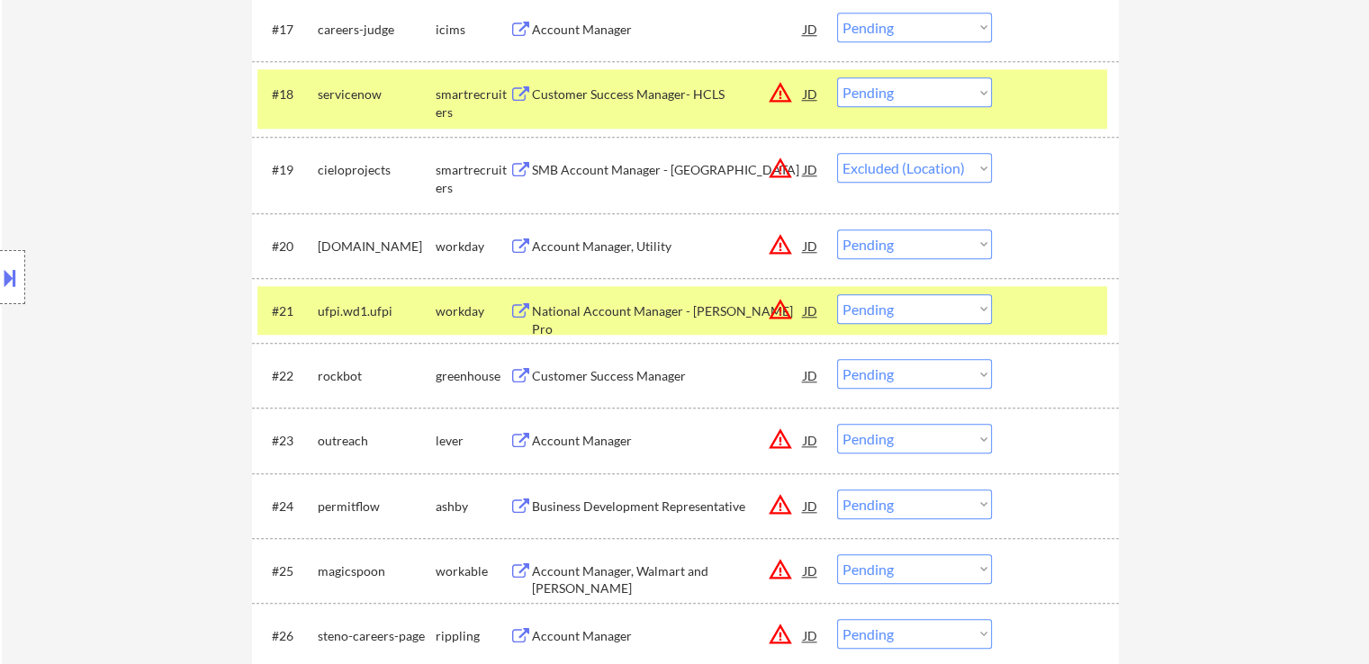
scroll to position [1801, 0]
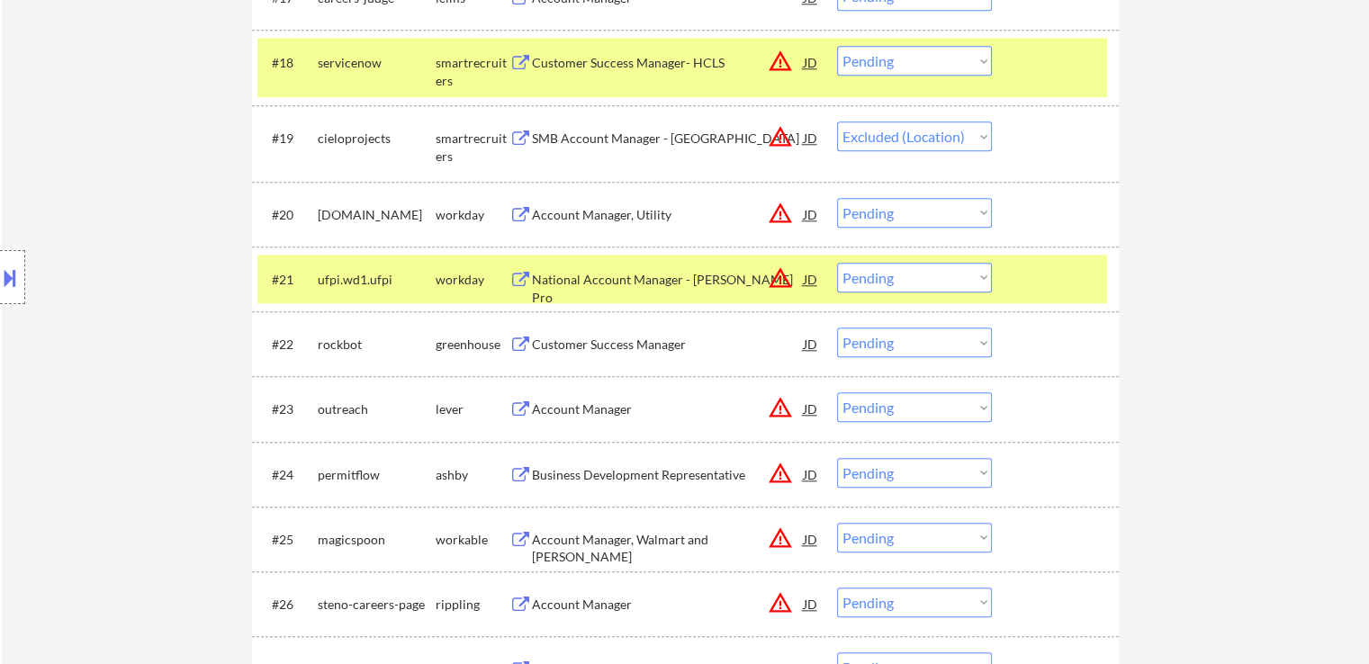
click at [642, 333] on div "Customer Success Manager" at bounding box center [668, 344] width 272 height 32
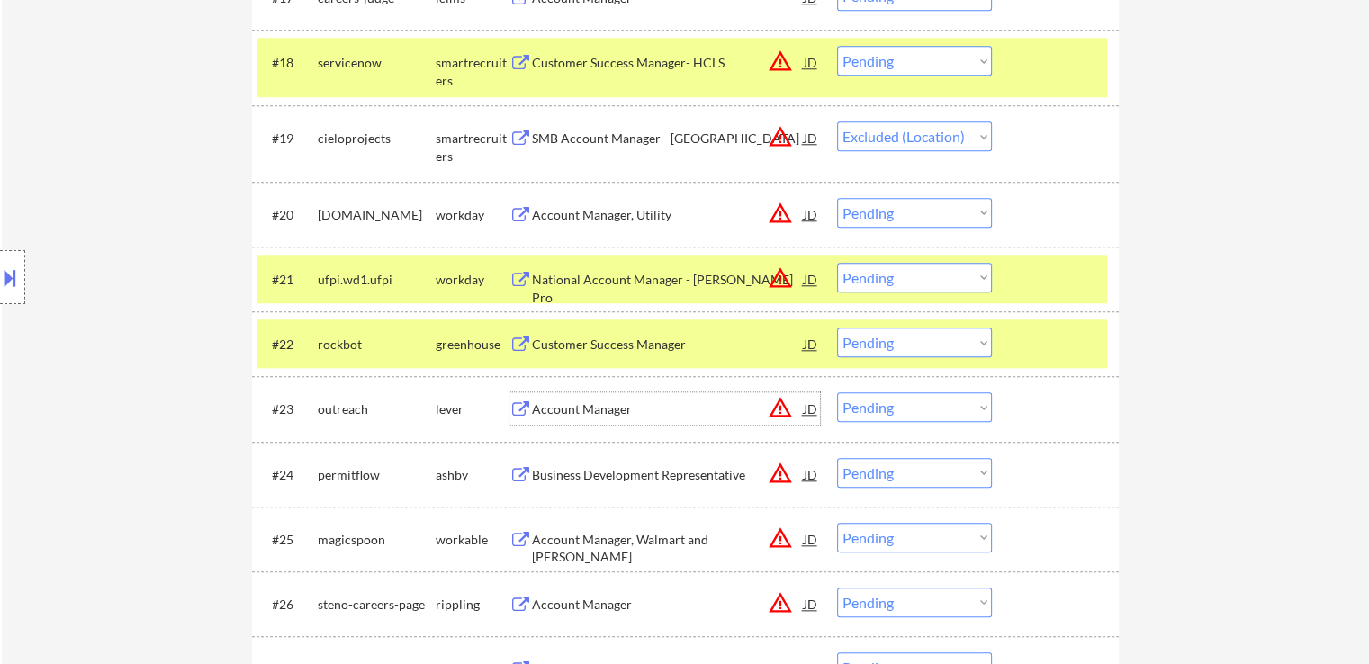
click at [623, 417] on div "Account Manager" at bounding box center [668, 410] width 272 height 18
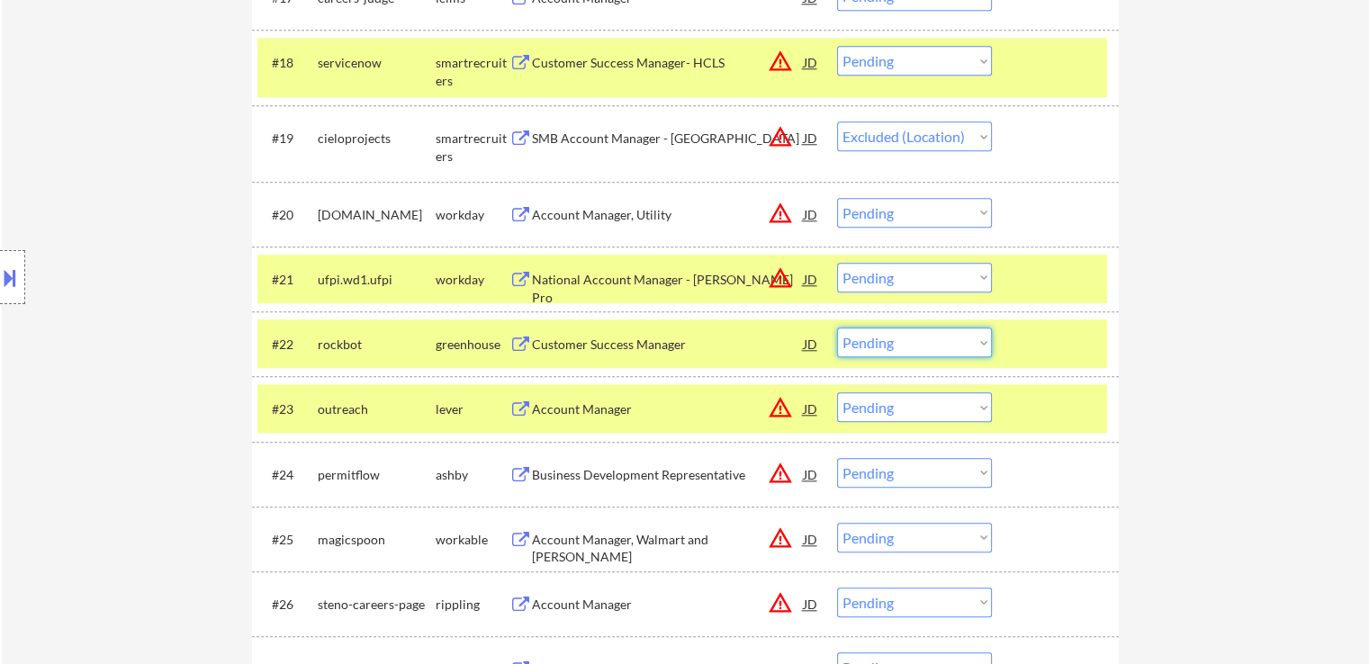
click at [904, 351] on select "Choose an option... Pending Applied Excluded (Questions) Excluded (Expired) Exc…" at bounding box center [914, 343] width 155 height 30
click at [837, 328] on select "Choose an option... Pending Applied Excluded (Questions) Excluded (Expired) Exc…" at bounding box center [914, 343] width 155 height 30
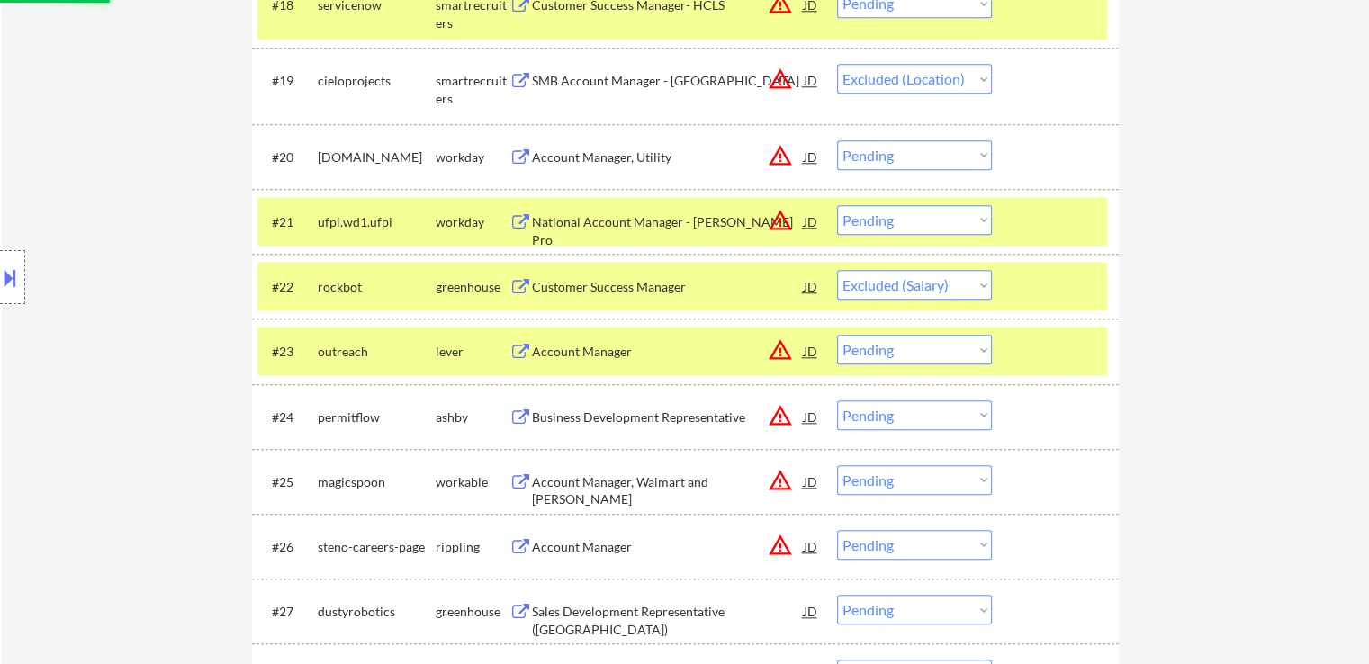
scroll to position [1981, 0]
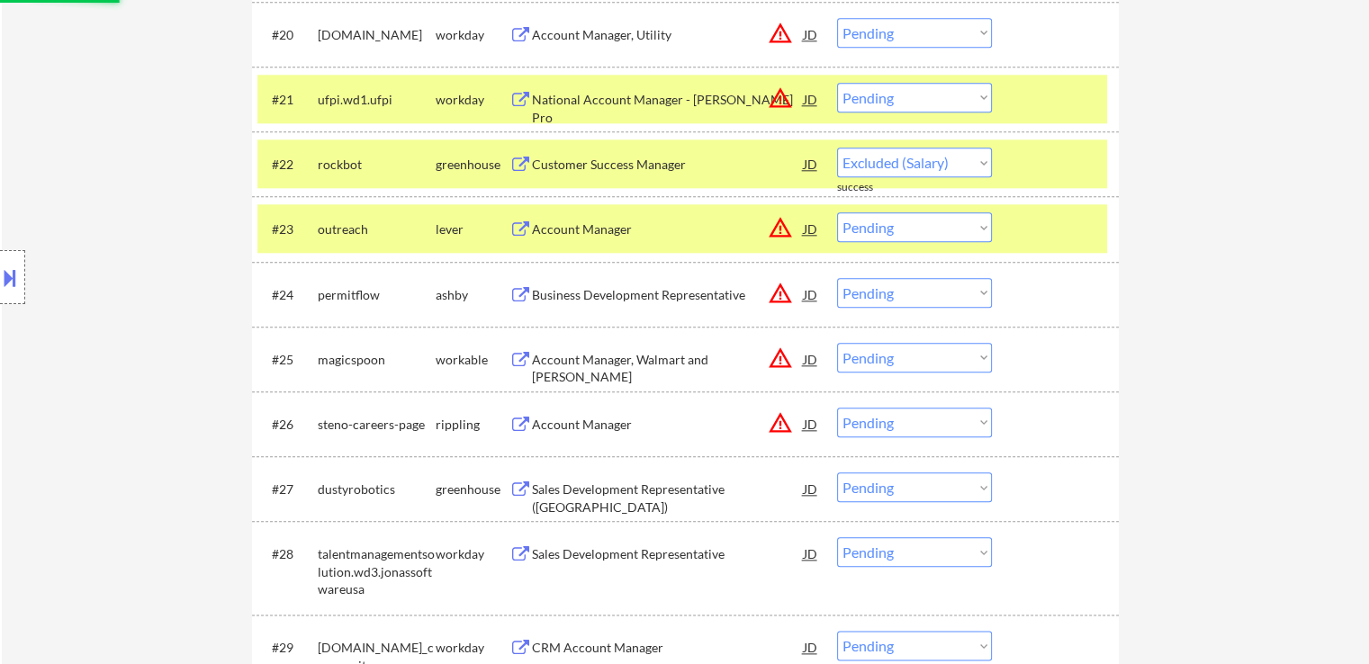
select select ""pending""
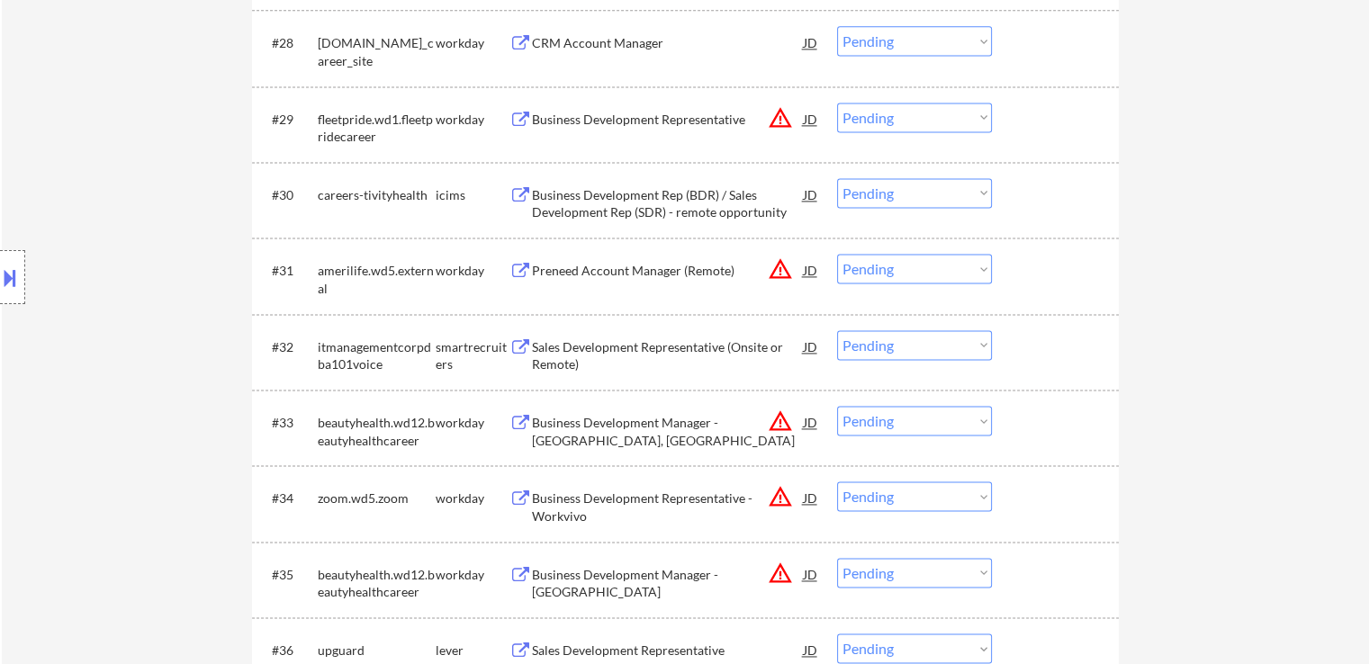
scroll to position [2611, 0]
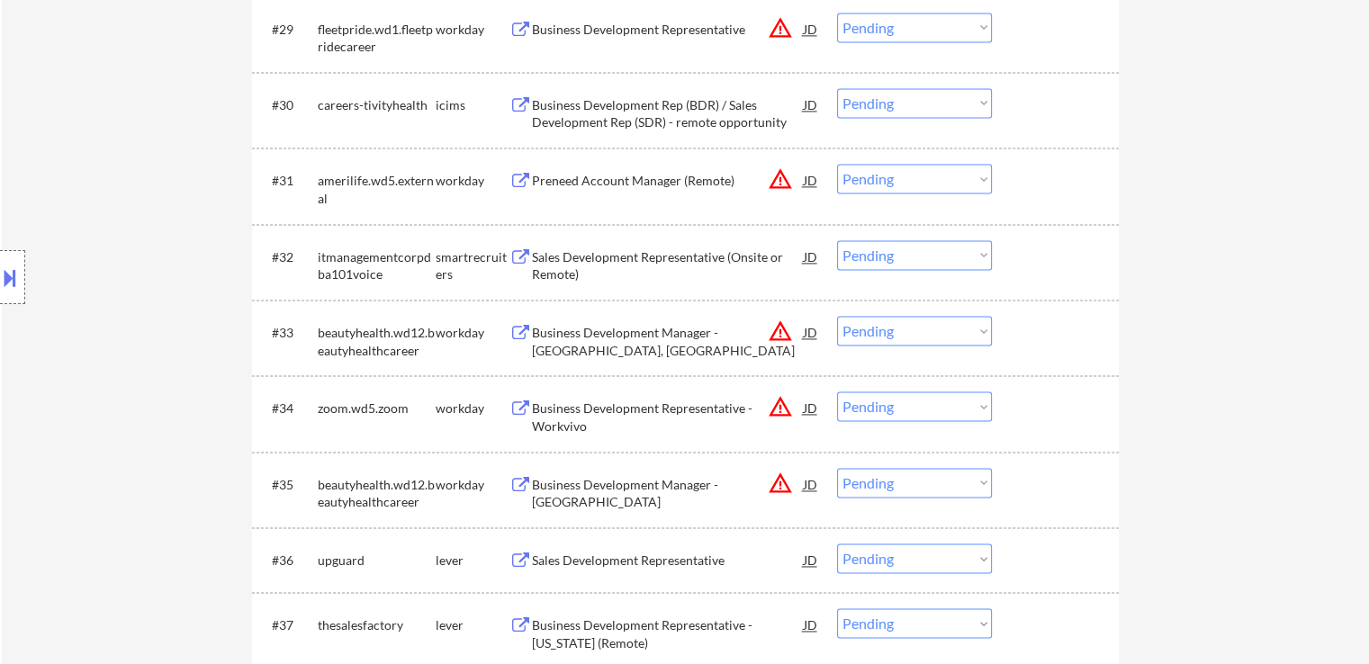
click at [688, 256] on div "Sales Development Representative (Onsite or Remote)" at bounding box center [668, 266] width 272 height 35
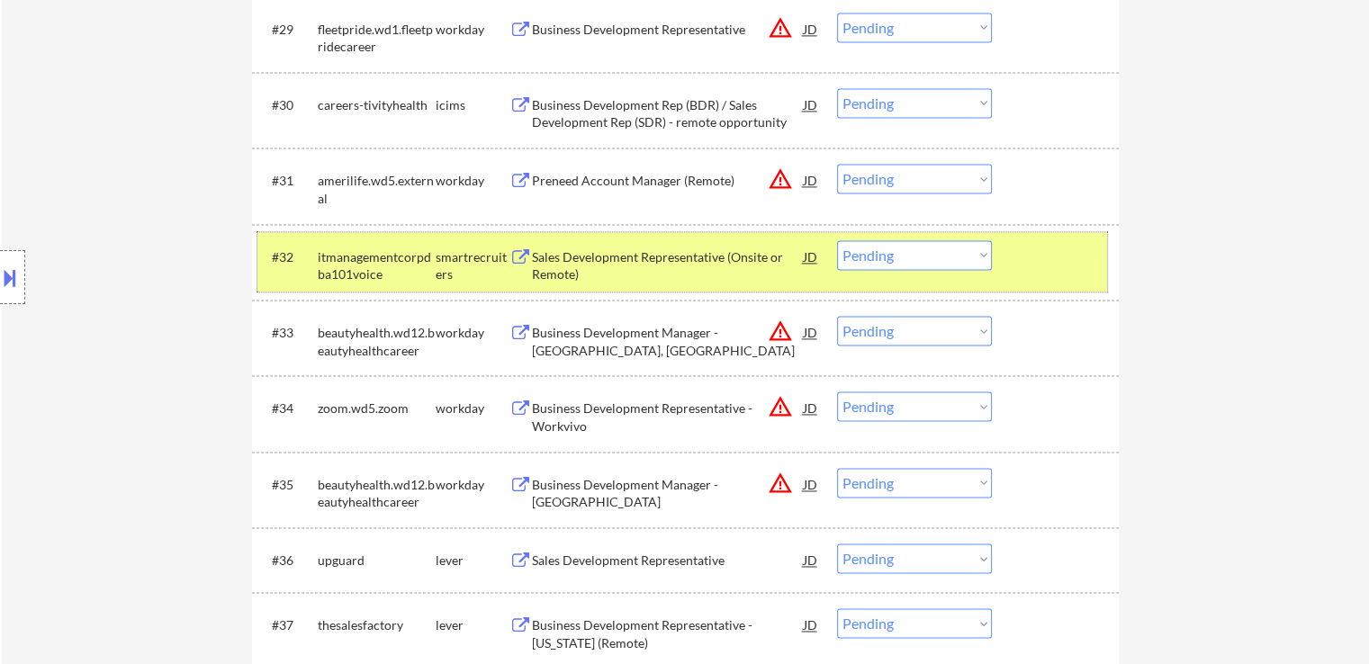
drag, startPoint x: 893, startPoint y: 238, endPoint x: 888, endPoint y: 246, distance: 9.7
click at [891, 240] on div "#32 itmanagementcorpdba101voice smartrecruiters Sales Development Representativ…" at bounding box center [683, 261] width 850 height 59
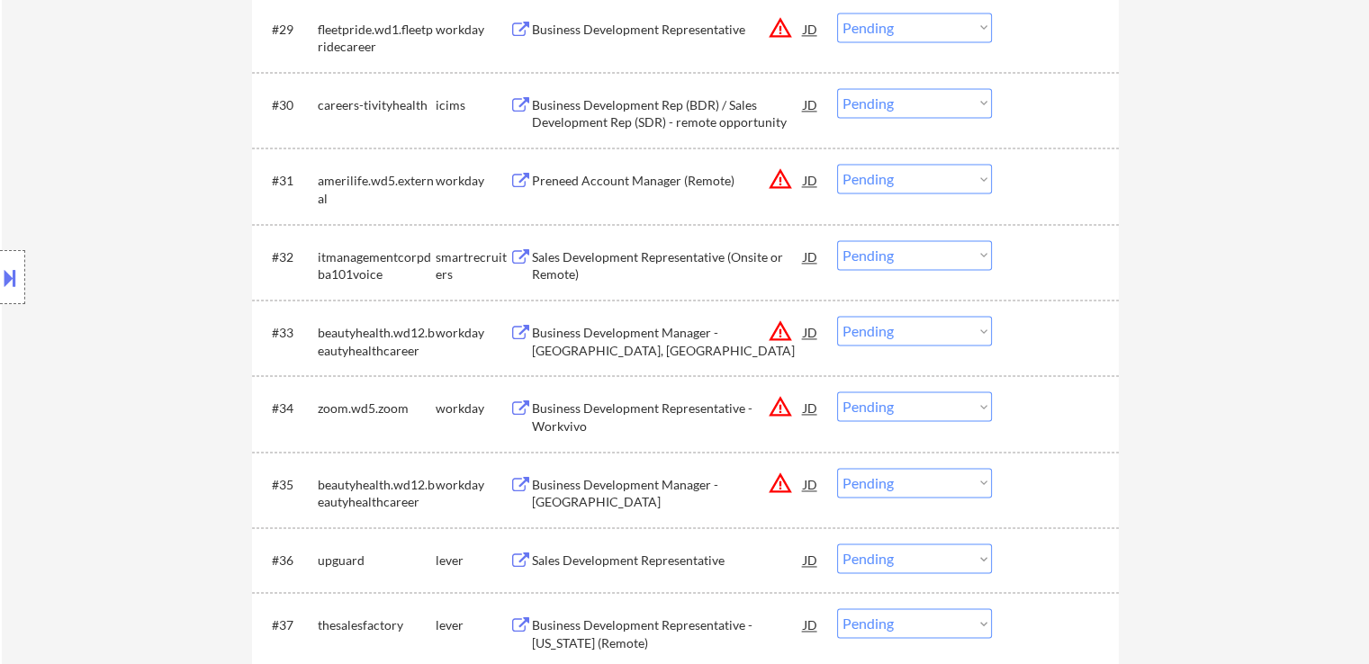
drag, startPoint x: 888, startPoint y: 249, endPoint x: 893, endPoint y: 264, distance: 15.4
click at [888, 257] on select "Choose an option... Pending Applied Excluded (Questions) Excluded (Expired) Exc…" at bounding box center [914, 255] width 155 height 30
click at [837, 240] on select "Choose an option... Pending Applied Excluded (Questions) Excluded (Expired) Exc…" at bounding box center [914, 255] width 155 height 30
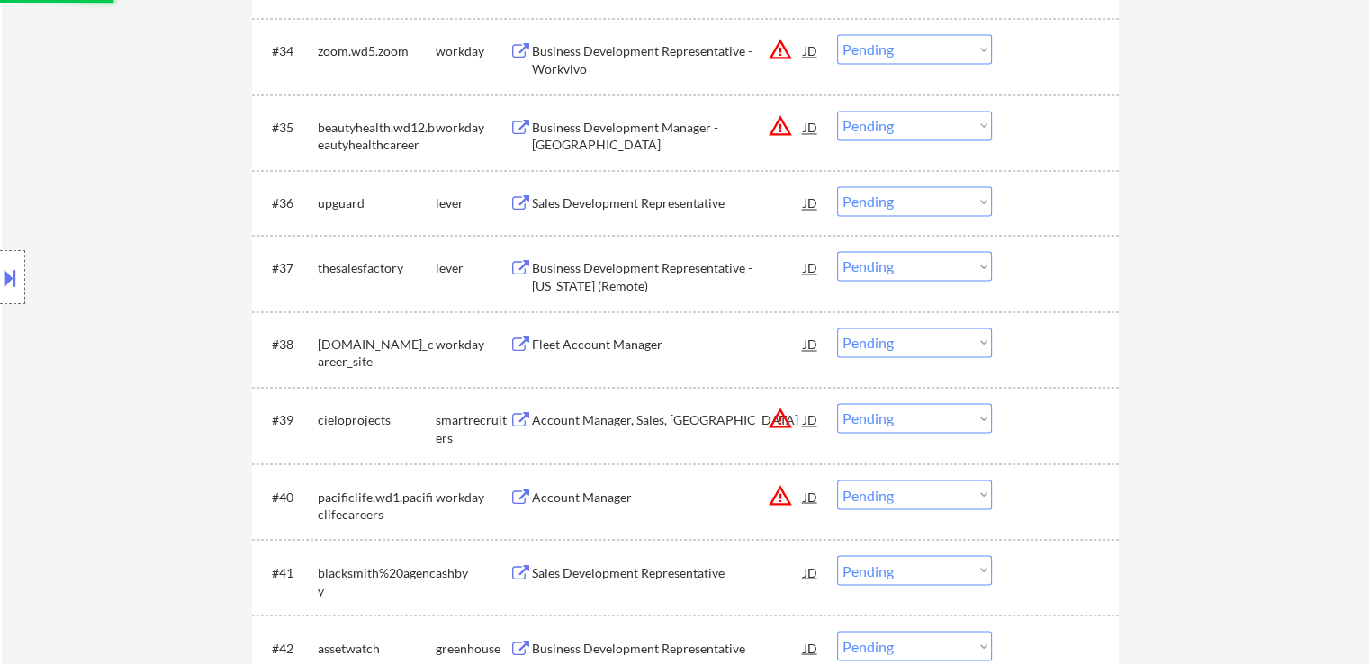
scroll to position [2971, 0]
select select ""pending""
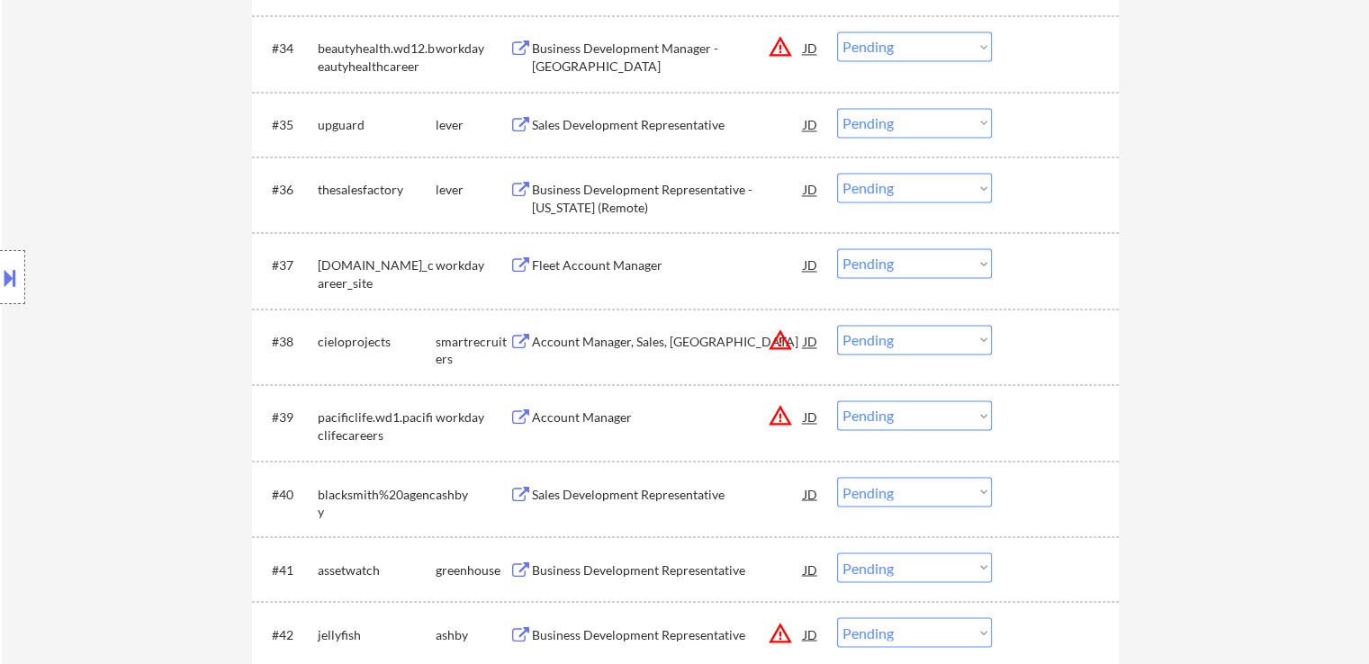
click at [670, 130] on div "Sales Development Representative" at bounding box center [668, 125] width 272 height 18
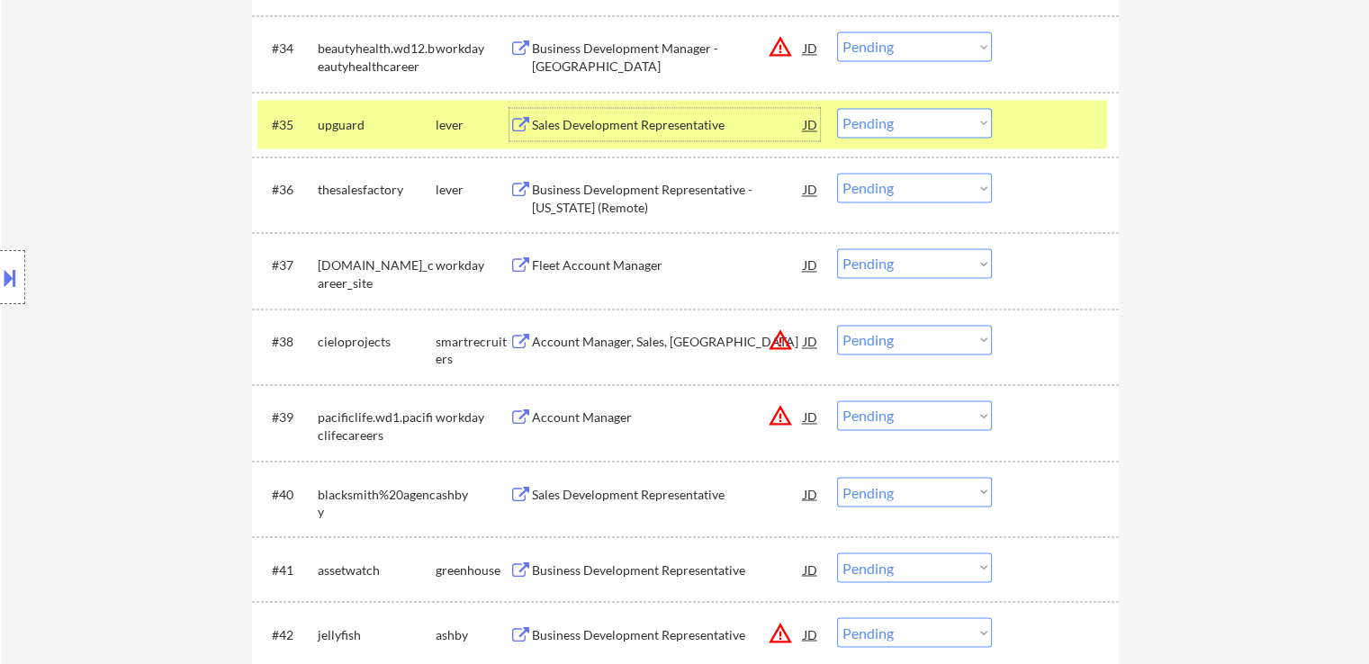
click at [684, 182] on div "Business Development Representative - [US_STATE] (Remote)" at bounding box center [668, 198] width 272 height 35
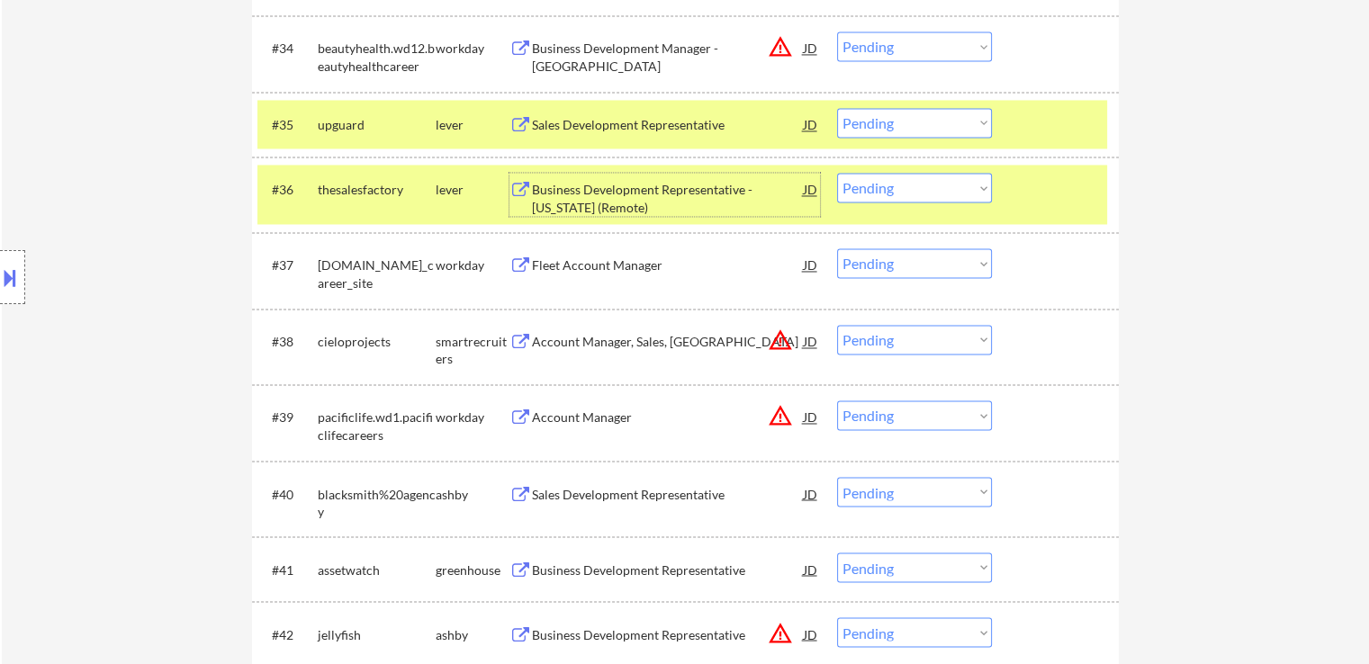
click at [855, 124] on select "Choose an option... Pending Applied Excluded (Questions) Excluded (Expired) Exc…" at bounding box center [914, 123] width 155 height 30
click at [837, 108] on select "Choose an option... Pending Applied Excluded (Questions) Excluded (Expired) Exc…" at bounding box center [914, 123] width 155 height 30
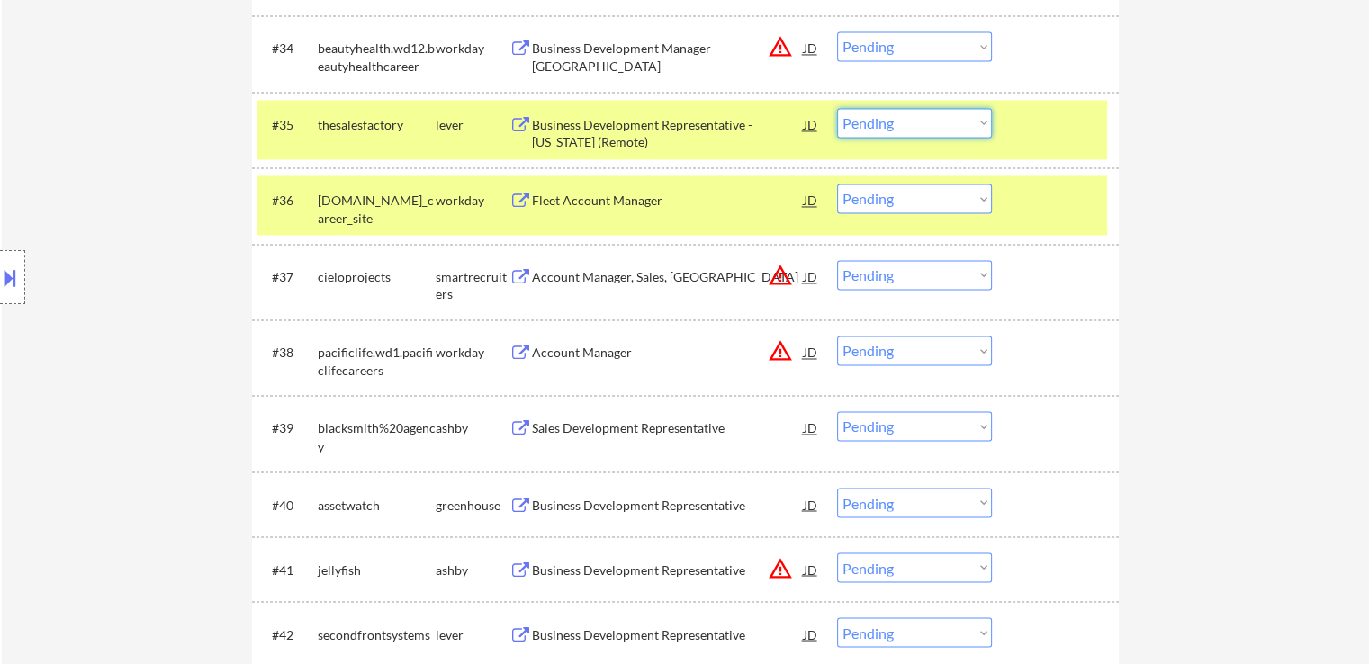
click at [918, 125] on select "Choose an option... Pending Applied Excluded (Questions) Excluded (Expired) Exc…" at bounding box center [914, 123] width 155 height 30
click at [837, 108] on select "Choose an option... Pending Applied Excluded (Questions) Excluded (Expired) Exc…" at bounding box center [914, 123] width 155 height 30
select select ""pending""
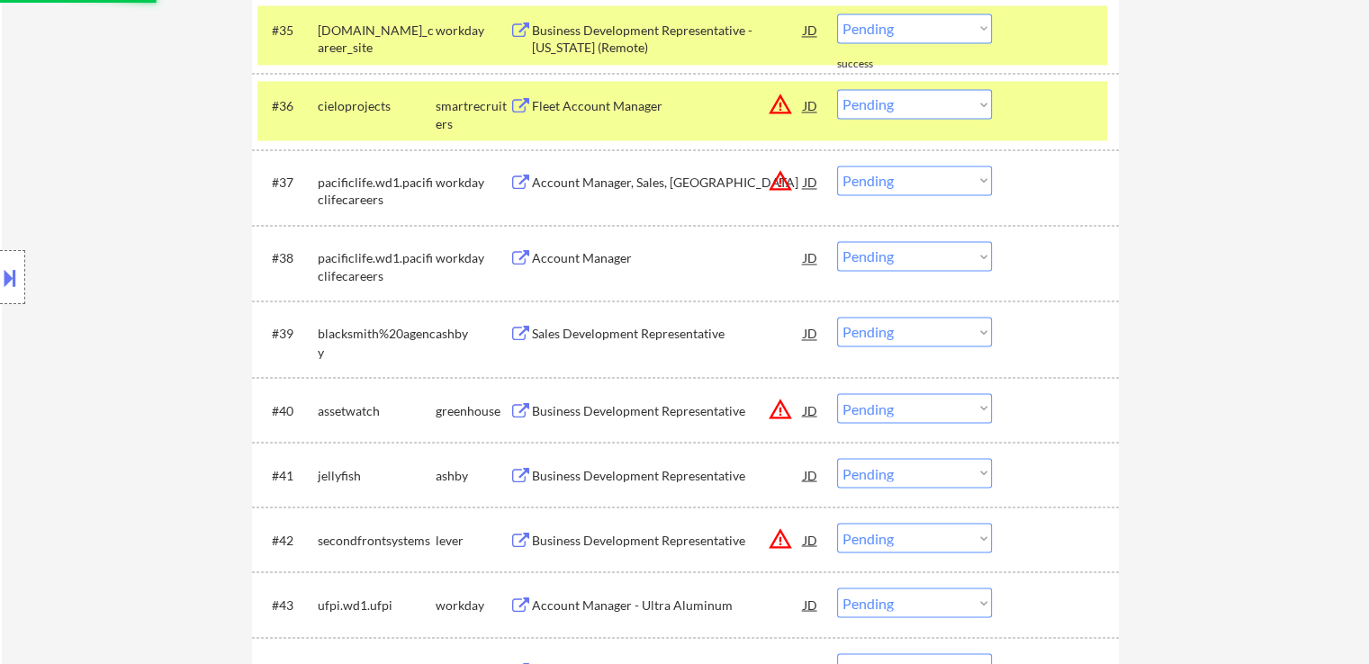
scroll to position [3151, 0]
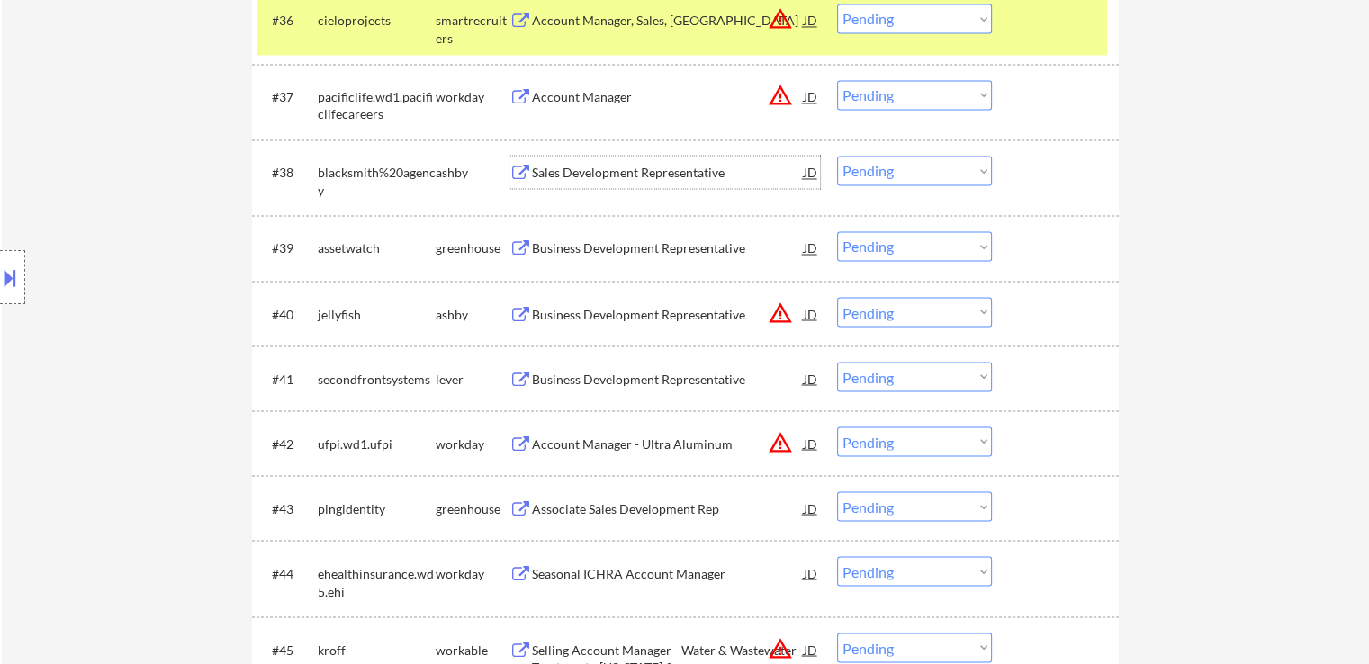
click at [673, 175] on div "Sales Development Representative" at bounding box center [668, 173] width 272 height 18
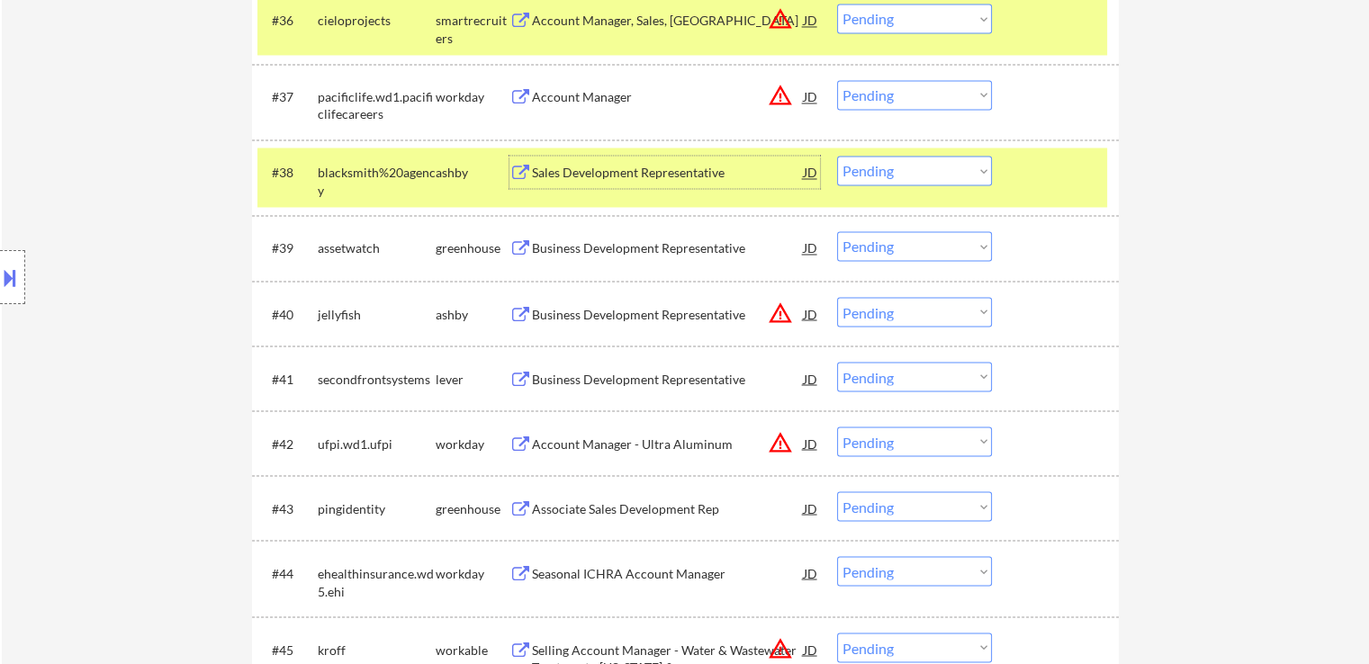
click at [710, 255] on div "Business Development Representative" at bounding box center [668, 249] width 272 height 18
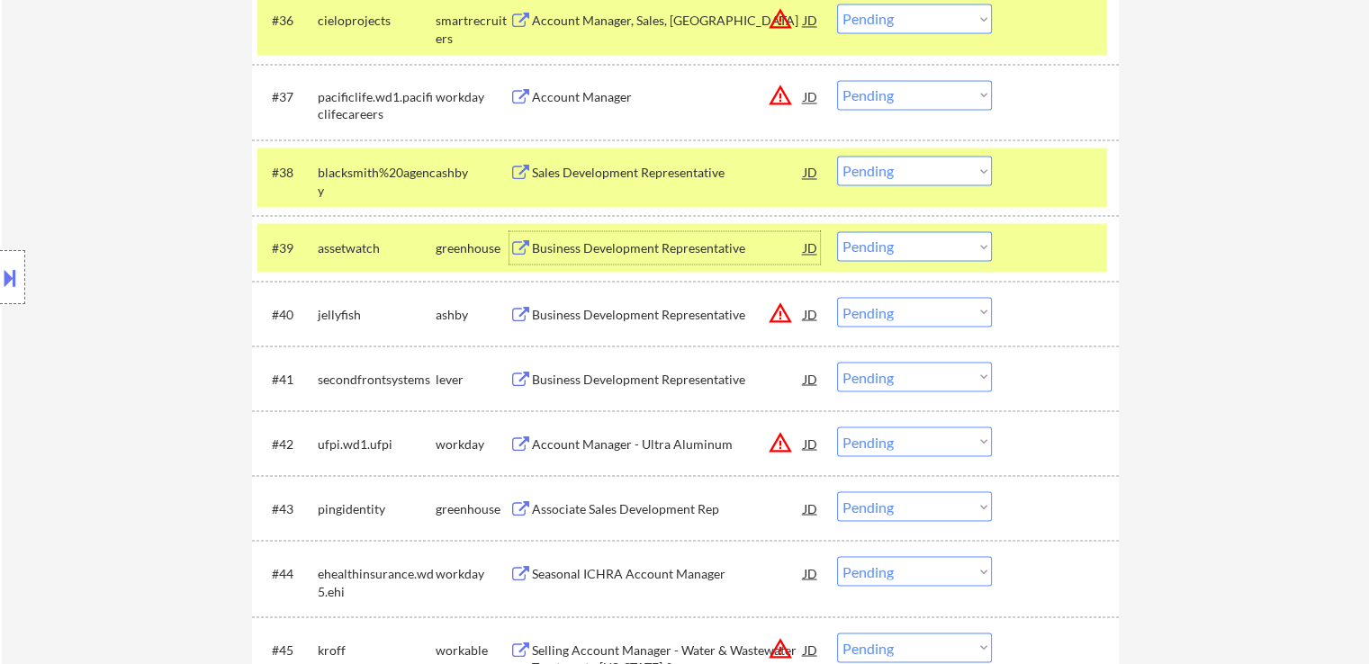
click at [900, 169] on select "Choose an option... Pending Applied Excluded (Questions) Excluded (Expired) Exc…" at bounding box center [914, 171] width 155 height 30
click at [837, 156] on select "Choose an option... Pending Applied Excluded (Questions) Excluded (Expired) Exc…" at bounding box center [914, 171] width 155 height 30
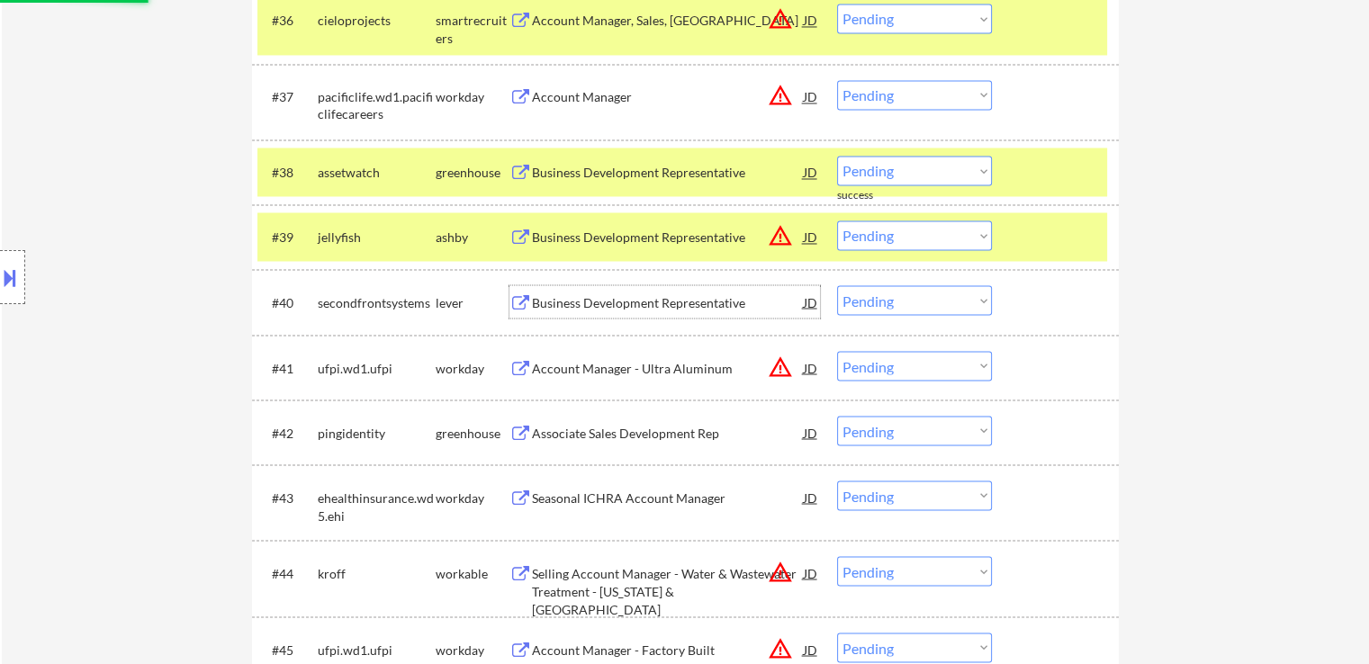
click at [661, 289] on div "Business Development Representative" at bounding box center [668, 301] width 272 height 32
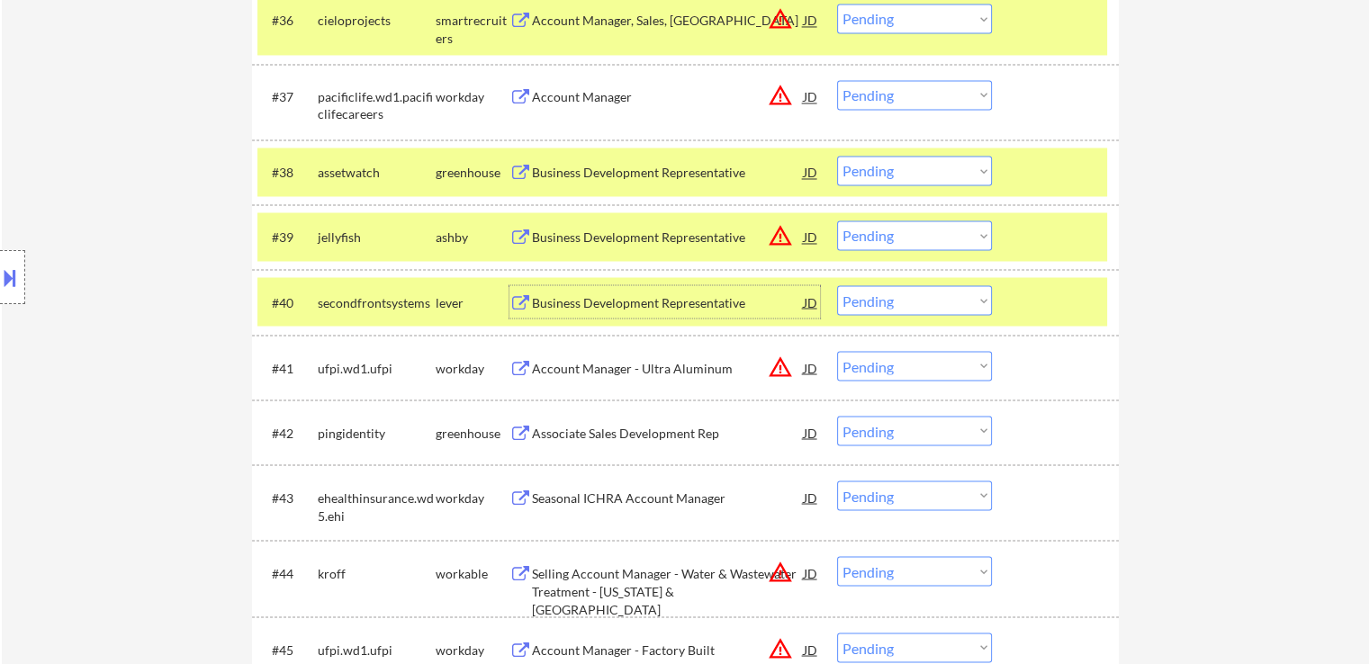
drag, startPoint x: 902, startPoint y: 170, endPoint x: 903, endPoint y: 180, distance: 9.9
click at [902, 170] on select "Choose an option... Pending Applied Excluded (Questions) Excluded (Expired) Exc…" at bounding box center [914, 171] width 155 height 30
click at [837, 156] on select "Choose an option... Pending Applied Excluded (Questions) Excluded (Expired) Exc…" at bounding box center [914, 171] width 155 height 30
click at [687, 432] on div "Associate Sales Development Rep" at bounding box center [668, 433] width 272 height 18
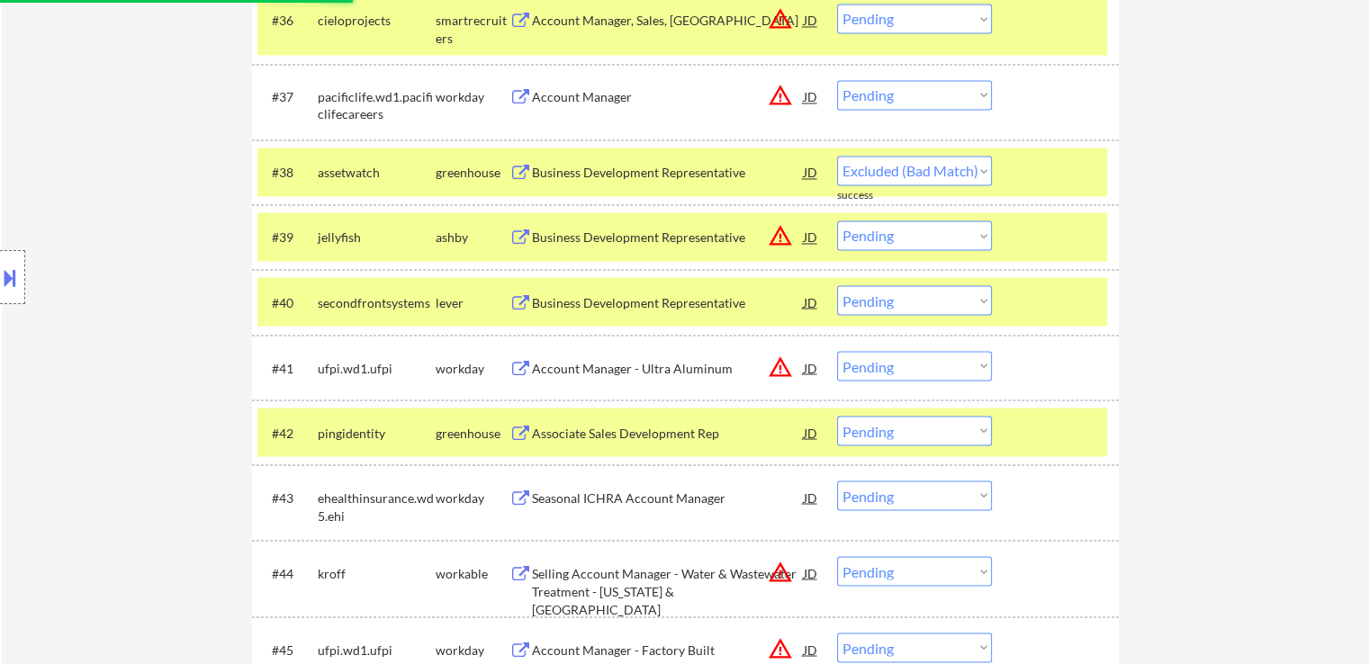
select select ""pending""
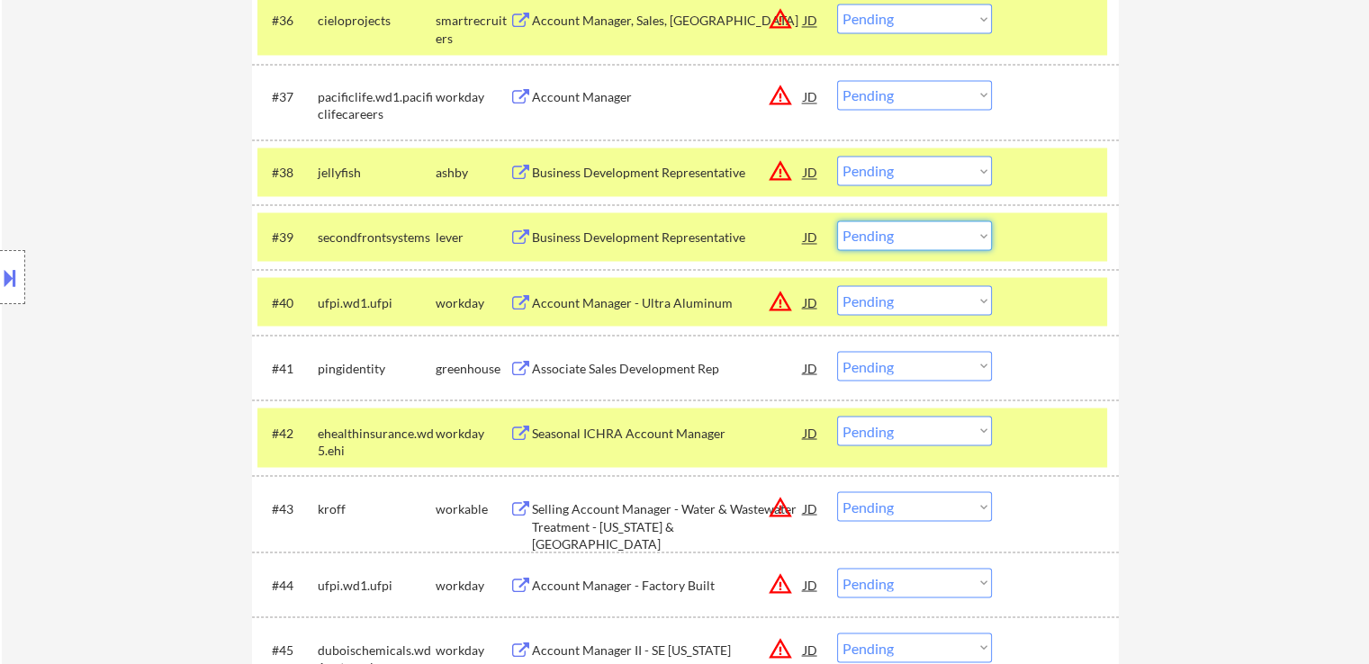
drag, startPoint x: 918, startPoint y: 226, endPoint x: 904, endPoint y: 248, distance: 26.0
click at [918, 227] on select "Choose an option... Pending Applied Excluded (Questions) Excluded (Expired) Exc…" at bounding box center [914, 236] width 155 height 30
select select ""applied""
click at [837, 221] on select "Choose an option... Pending Applied Excluded (Questions) Excluded (Expired) Exc…" at bounding box center [914, 236] width 155 height 30
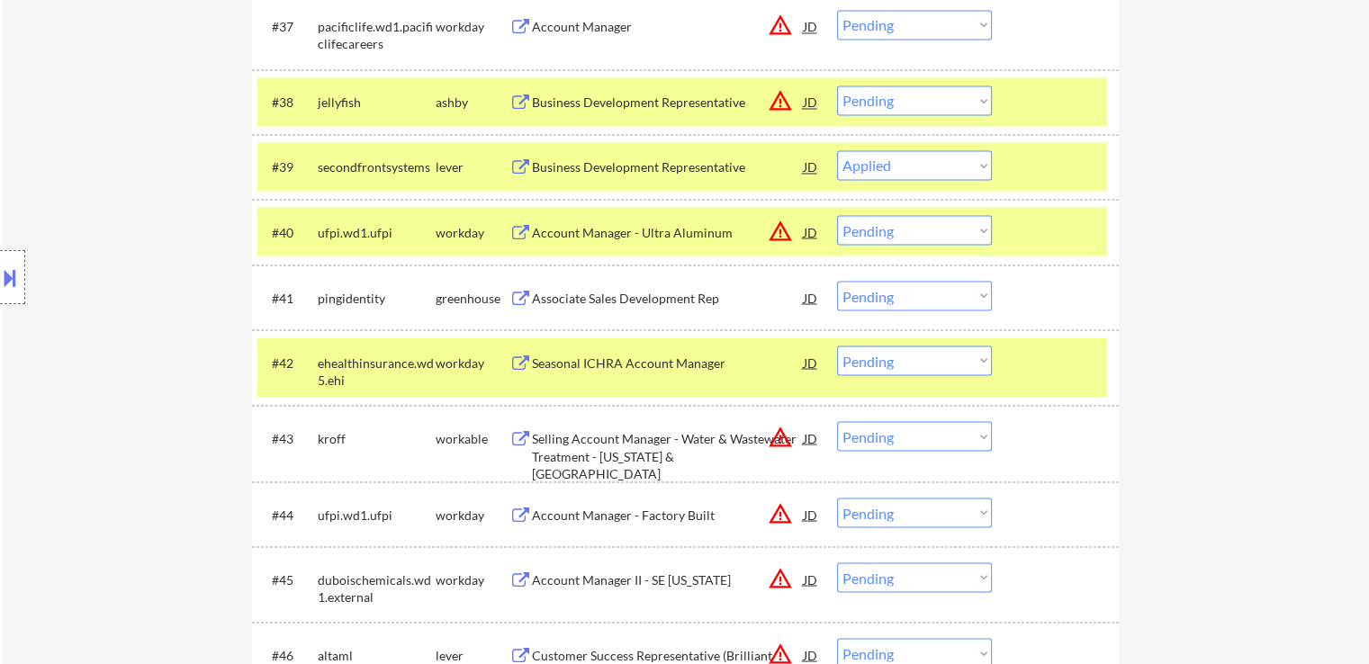
scroll to position [3331, 0]
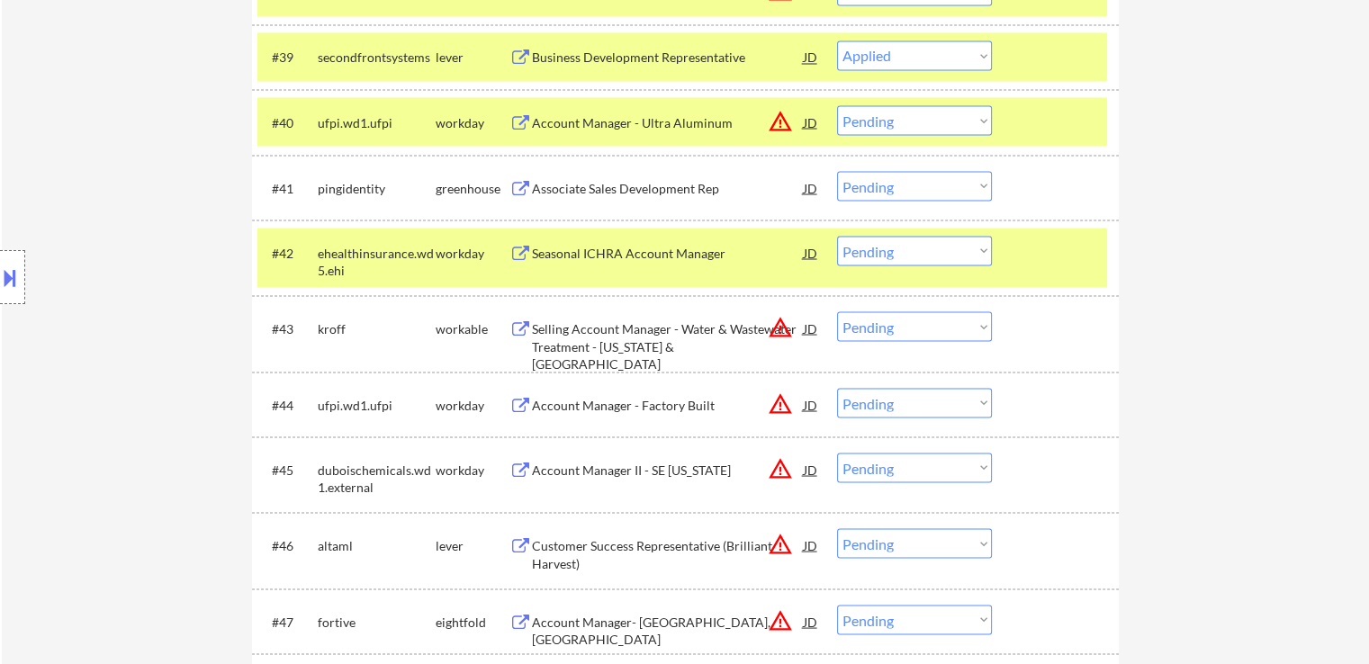
click at [912, 188] on select "Choose an option... Pending Applied Excluded (Questions) Excluded (Expired) Exc…" at bounding box center [914, 186] width 155 height 30
select select ""excluded__expired_""
click at [837, 171] on select "Choose an option... Pending Applied Excluded (Questions) Excluded (Expired) Exc…" at bounding box center [914, 186] width 155 height 30
click at [1152, 251] on div "← Return to /applysquad Mailslurp Inbox Job Search Builder [PERSON_NAME] User E…" at bounding box center [686, 634] width 1368 height 7787
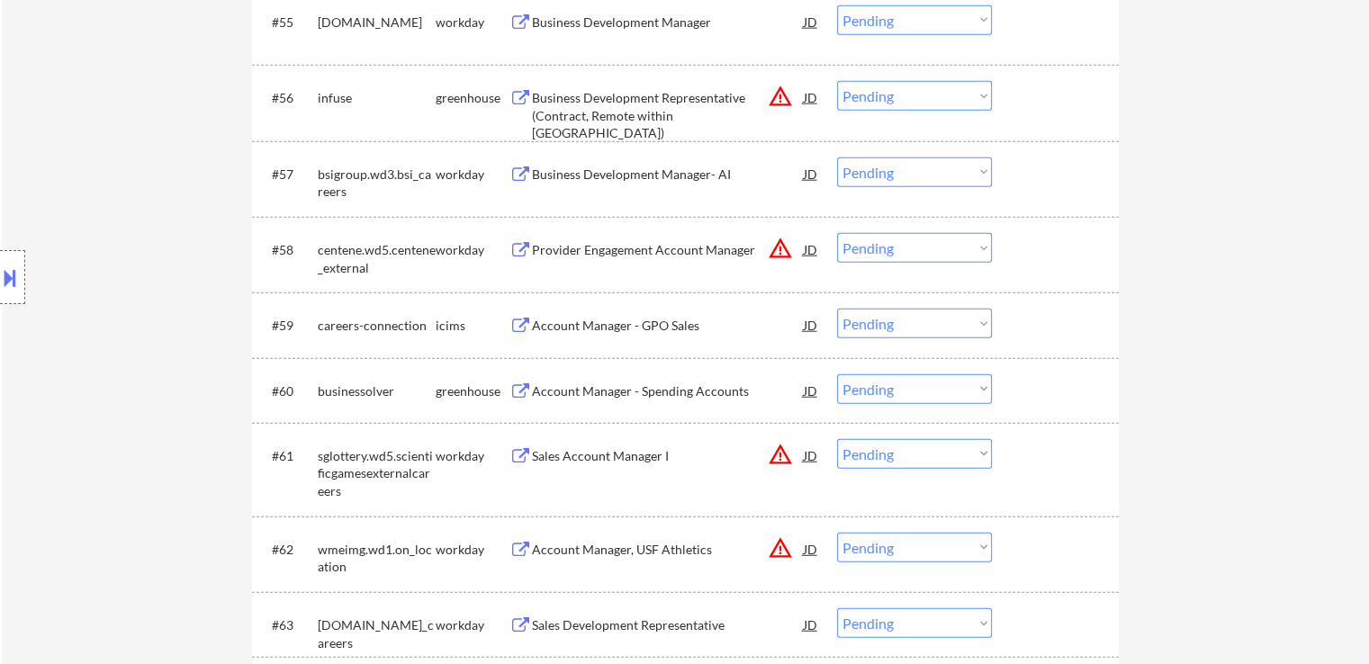
scroll to position [4592, 0]
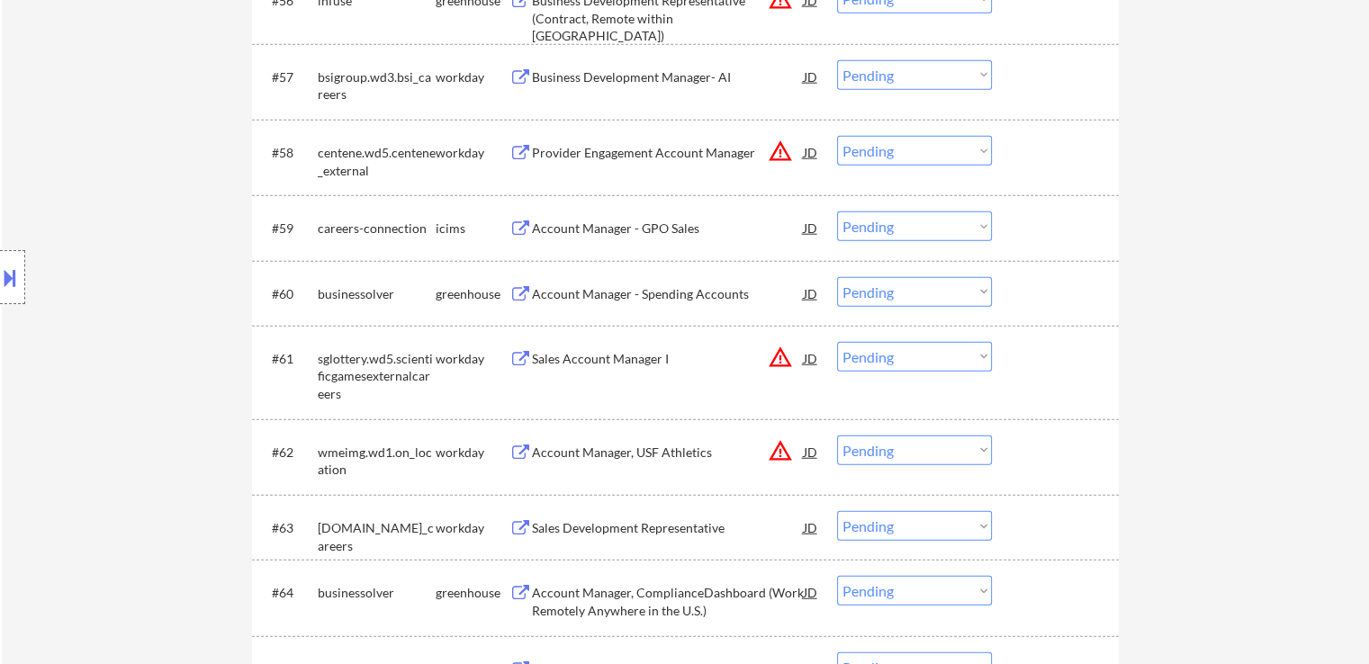
click at [695, 285] on div "Account Manager - Spending Accounts" at bounding box center [668, 293] width 272 height 32
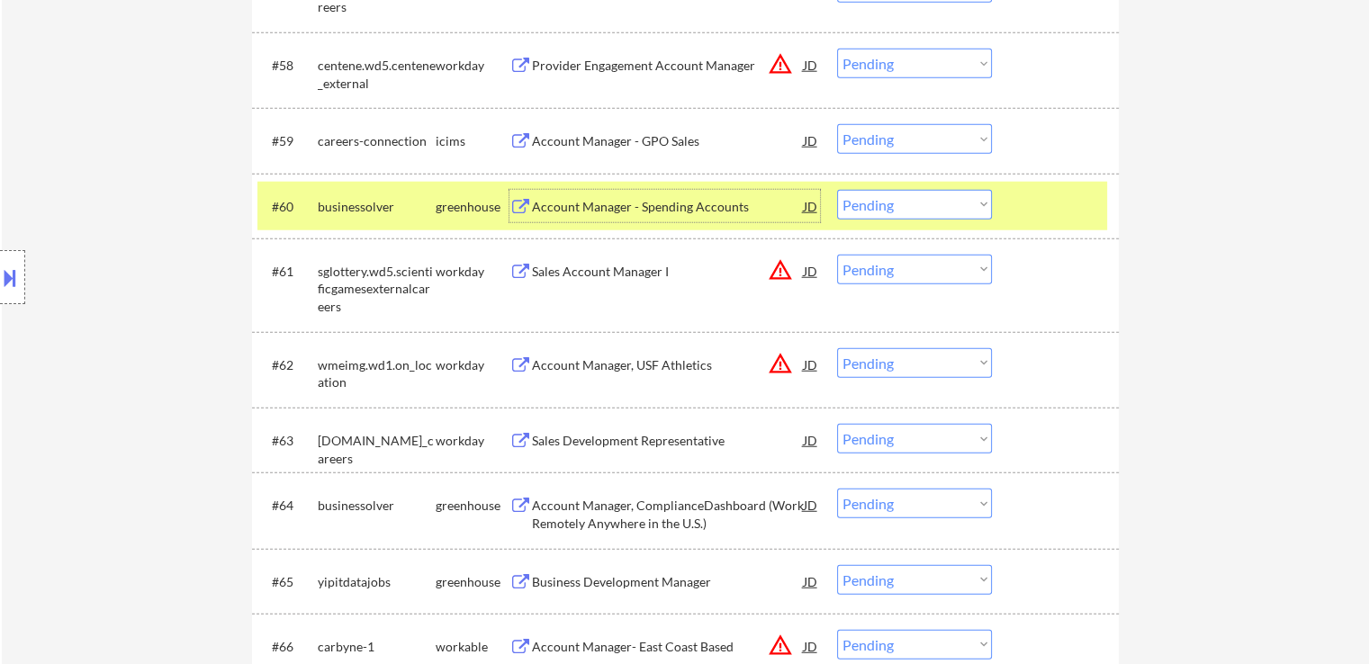
scroll to position [4772, 0]
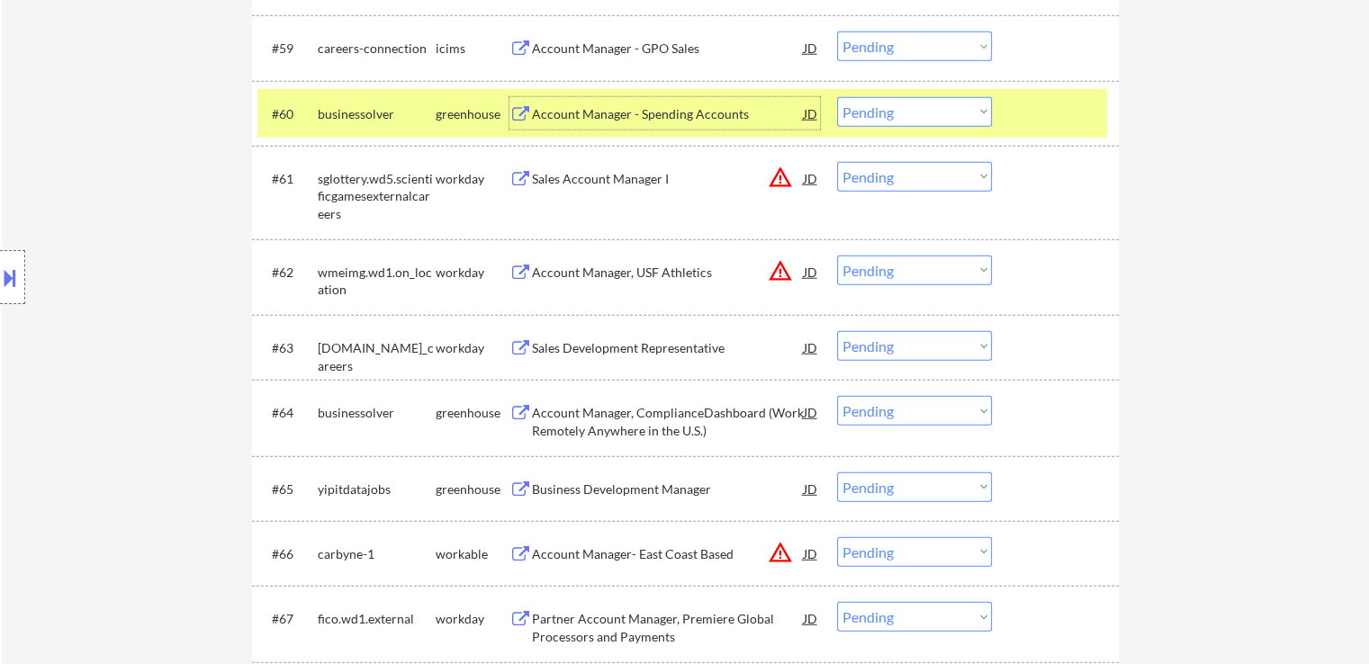
click at [679, 429] on div "Account Manager, ComplianceDashboard (Work Remotely Anywhere in the U.S.)" at bounding box center [668, 421] width 272 height 35
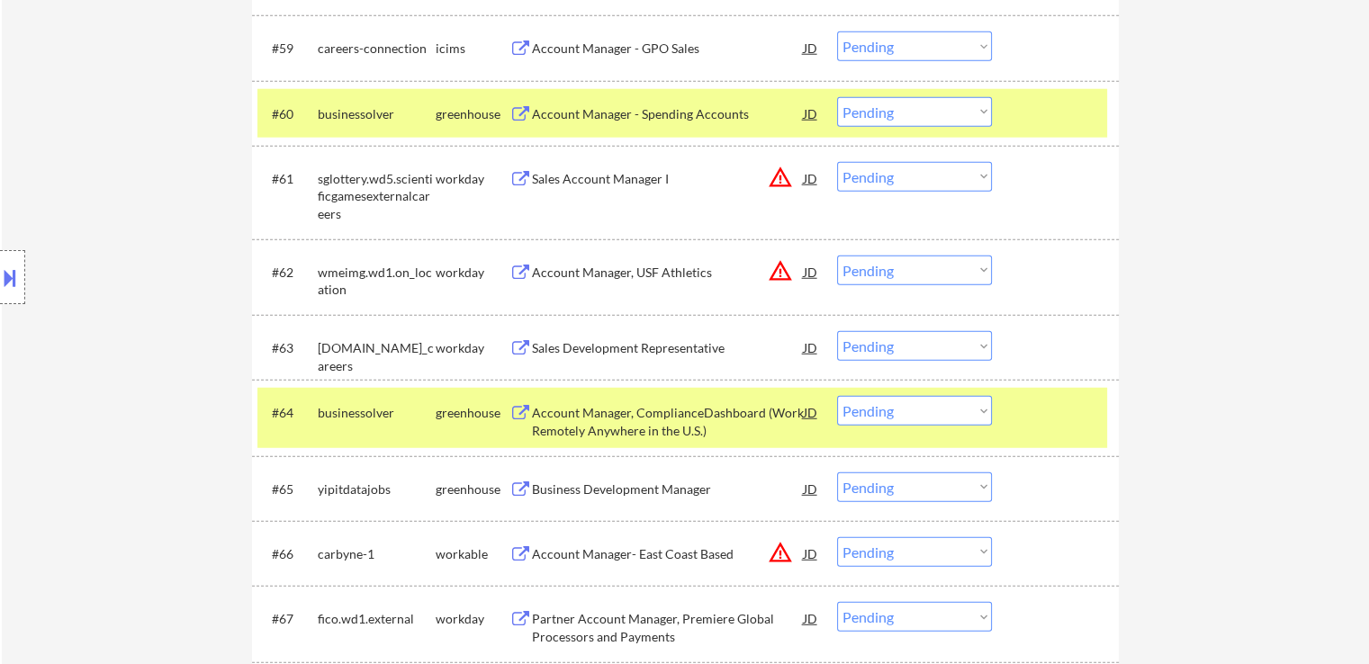
select select ""pending""
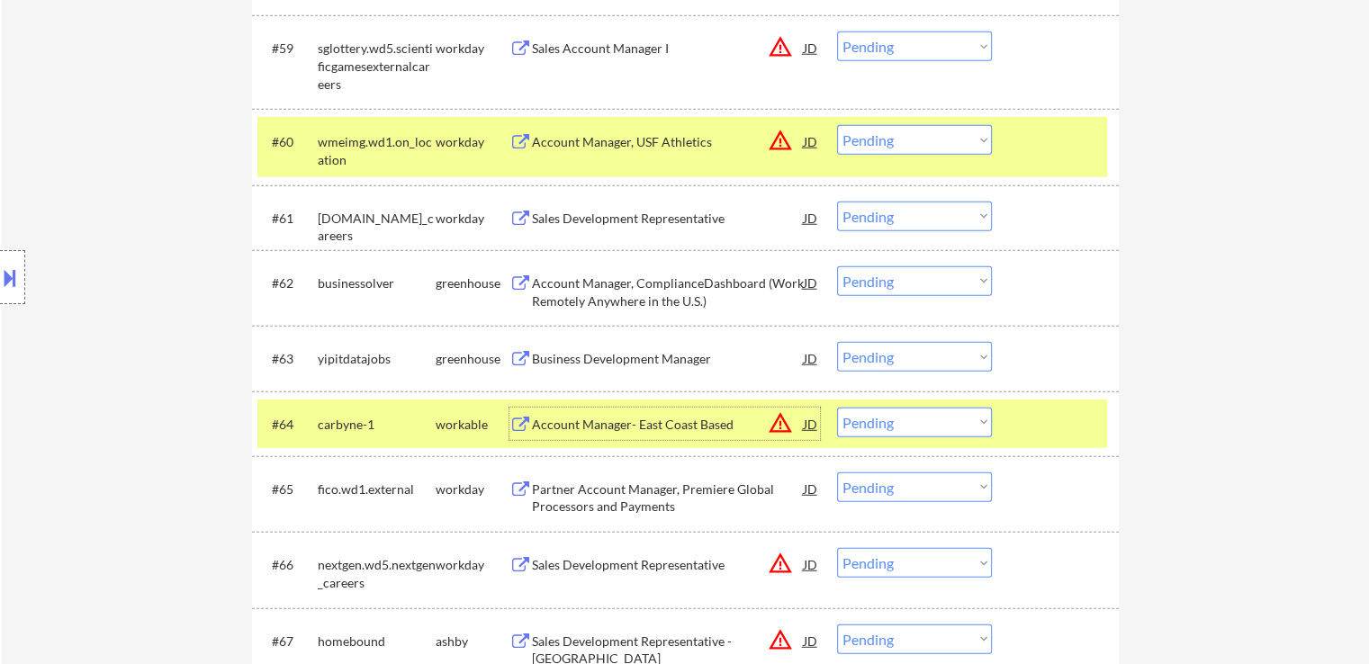
click at [683, 342] on div "Business Development Manager" at bounding box center [668, 358] width 272 height 32
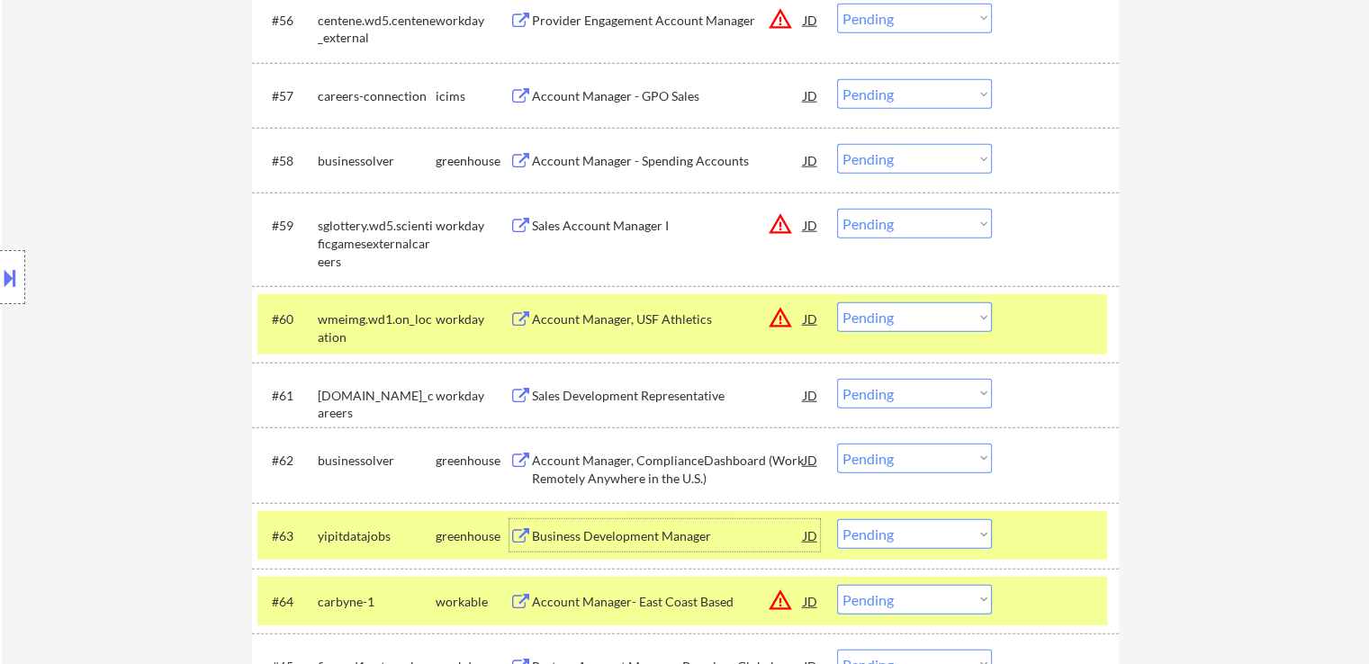
scroll to position [4592, 0]
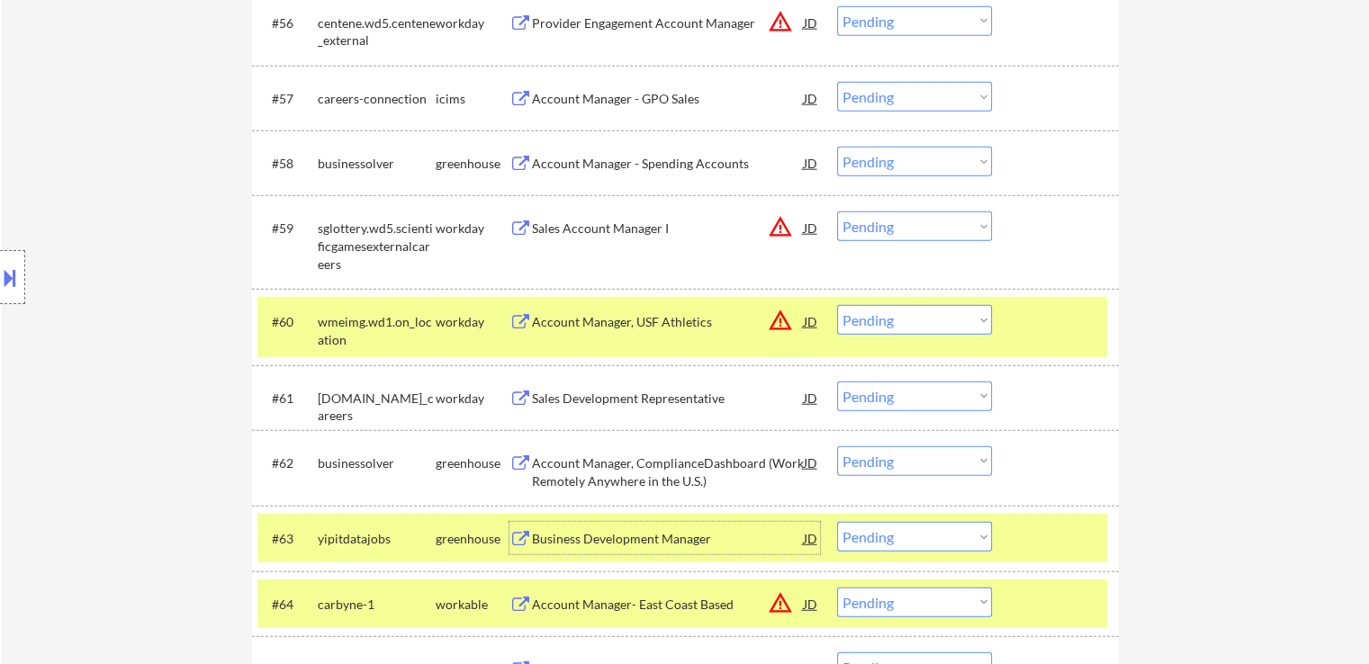
click at [699, 155] on div "Account Manager - Spending Accounts" at bounding box center [668, 164] width 272 height 18
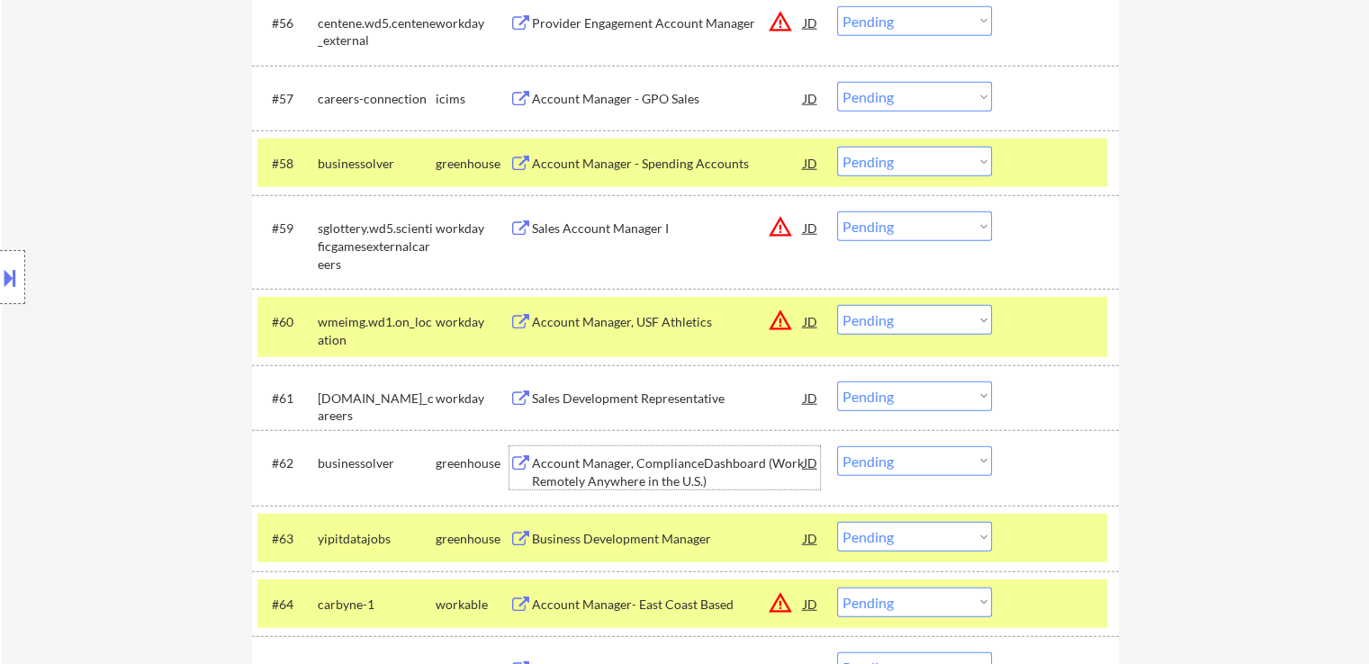
click at [709, 462] on div "Account Manager, ComplianceDashboard (Work Remotely Anywhere in the U.S.)" at bounding box center [668, 472] width 272 height 35
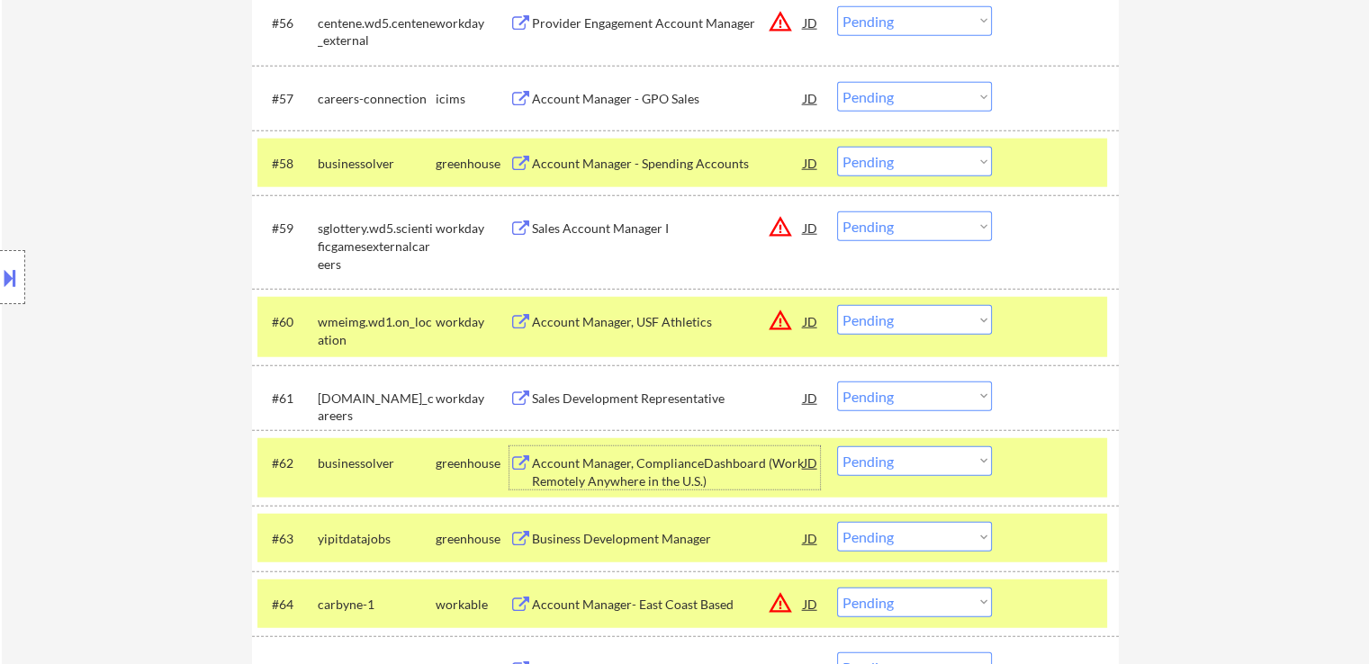
click at [894, 149] on select "Choose an option... Pending Applied Excluded (Questions) Excluded (Expired) Exc…" at bounding box center [914, 162] width 155 height 30
click at [837, 147] on select "Choose an option... Pending Applied Excluded (Questions) Excluded (Expired) Exc…" at bounding box center [914, 162] width 155 height 30
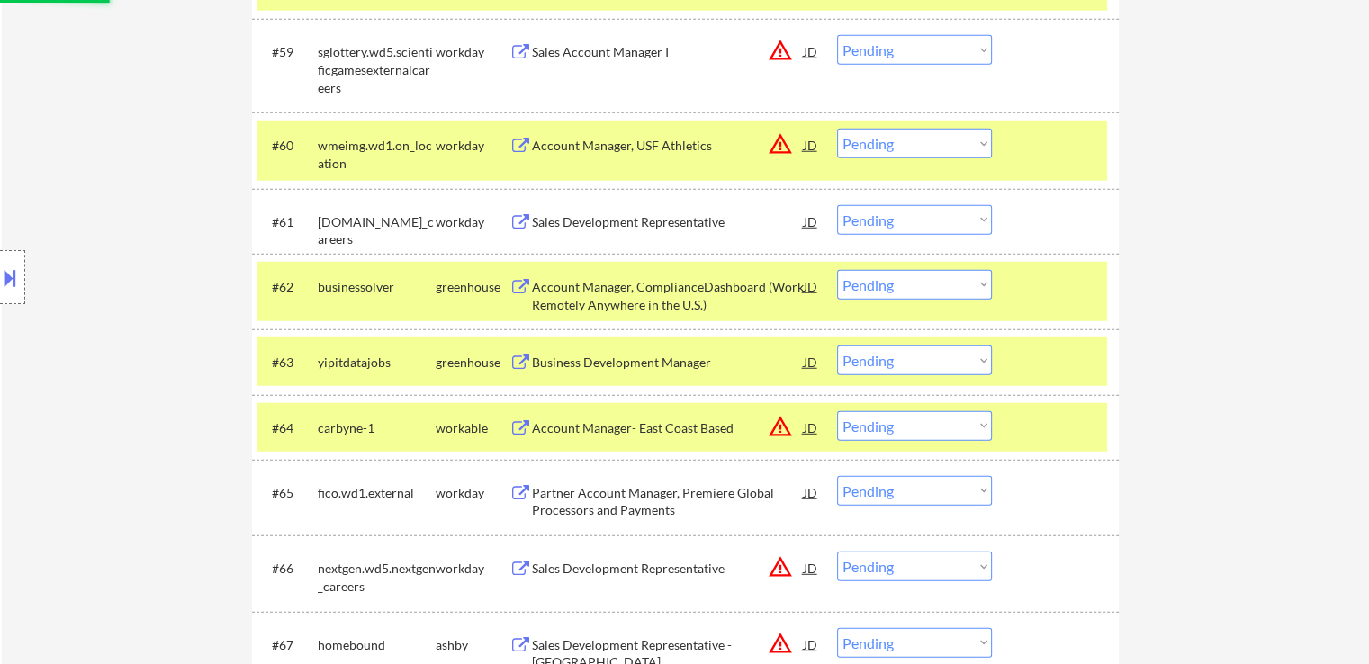
scroll to position [4772, 0]
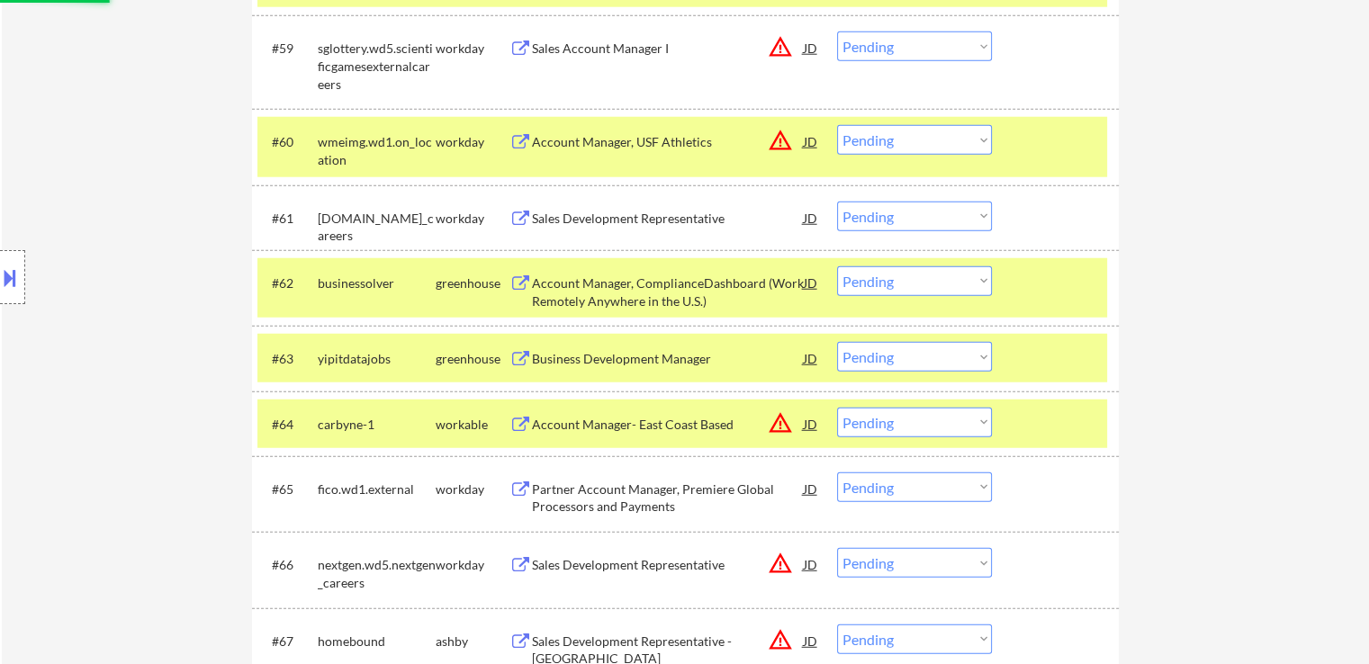
click at [717, 357] on div "Business Development Manager" at bounding box center [668, 359] width 272 height 18
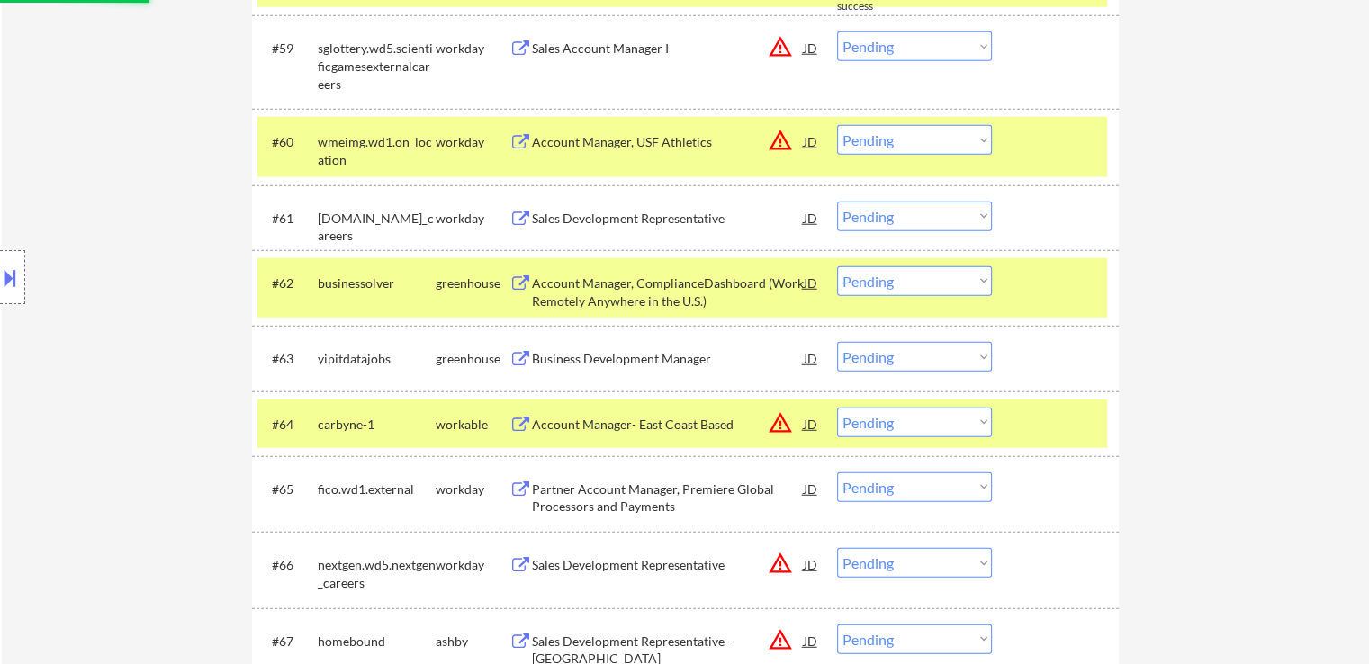
select select ""pending""
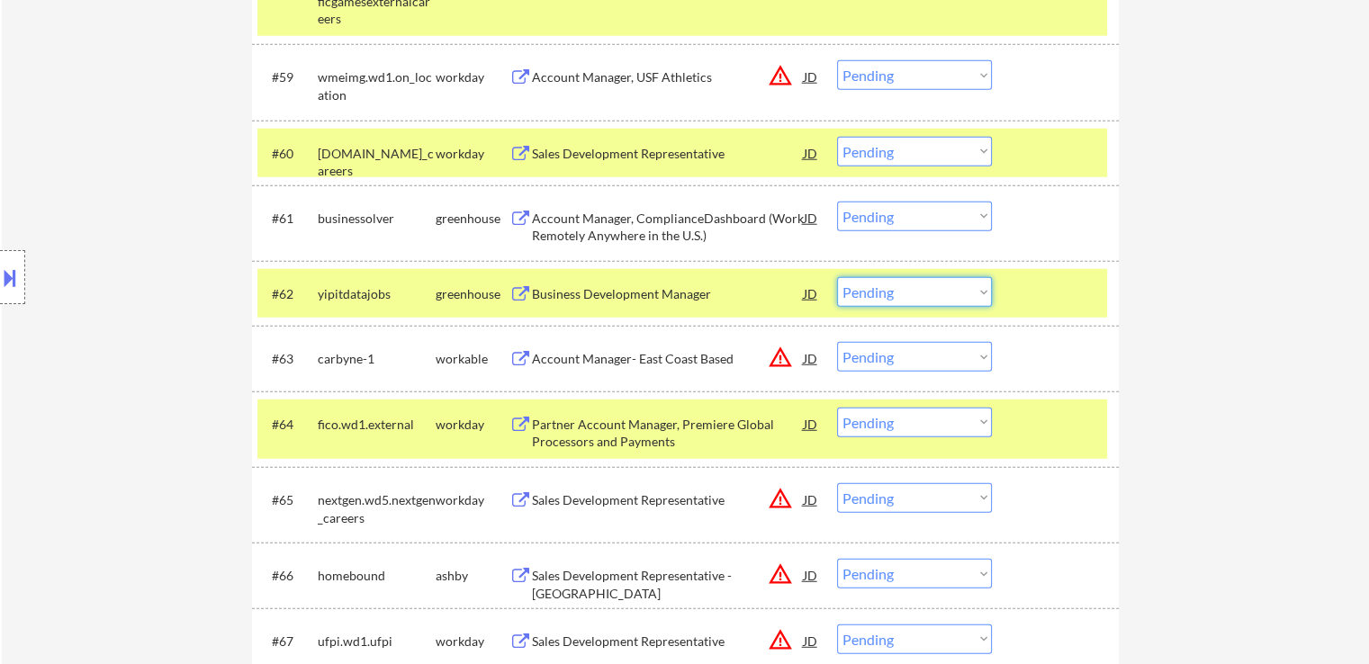
click at [875, 287] on select "Choose an option... Pending Applied Excluded (Questions) Excluded (Expired) Exc…" at bounding box center [914, 292] width 155 height 30
click at [837, 277] on select "Choose an option... Pending Applied Excluded (Questions) Excluded (Expired) Exc…" at bounding box center [914, 292] width 155 height 30
select select ""pending""
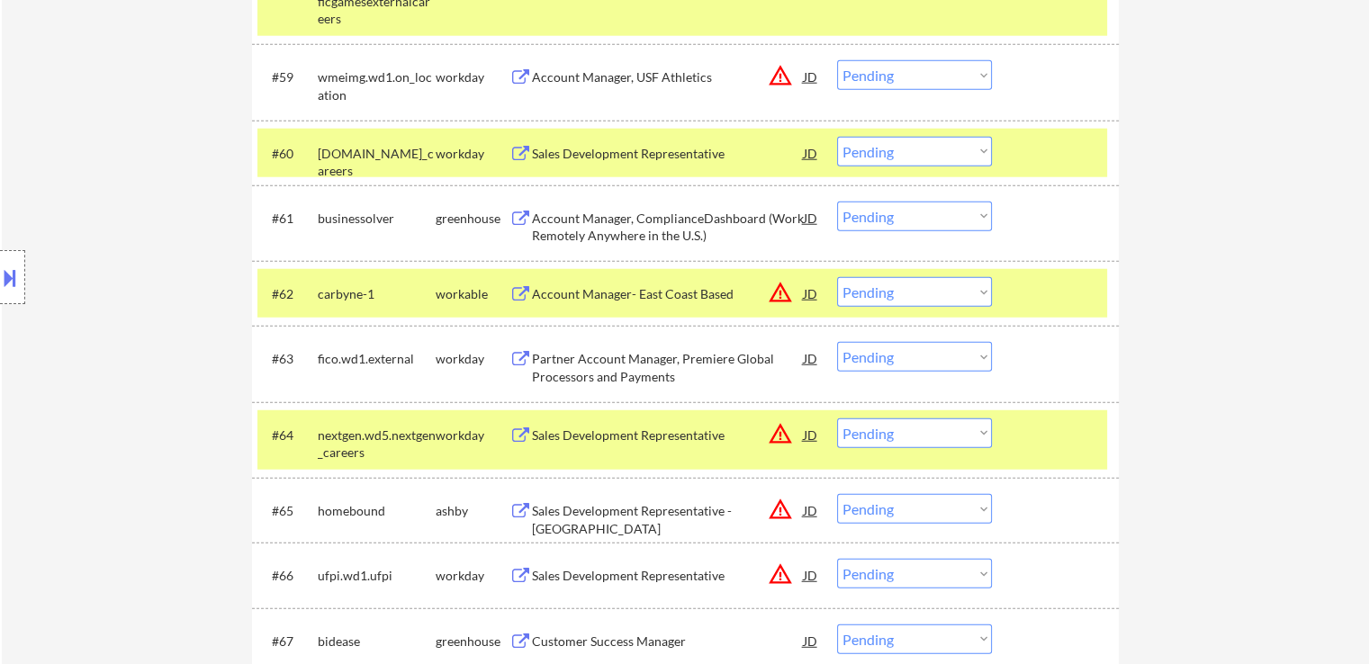
drag, startPoint x: 872, startPoint y: 216, endPoint x: 872, endPoint y: 229, distance: 12.6
click at [872, 216] on select "Choose an option... Pending Applied Excluded (Questions) Excluded (Expired) Exc…" at bounding box center [914, 217] width 155 height 30
click at [837, 202] on select "Choose an option... Pending Applied Excluded (Questions) Excluded (Expired) Exc…" at bounding box center [914, 217] width 155 height 30
select select ""pending""
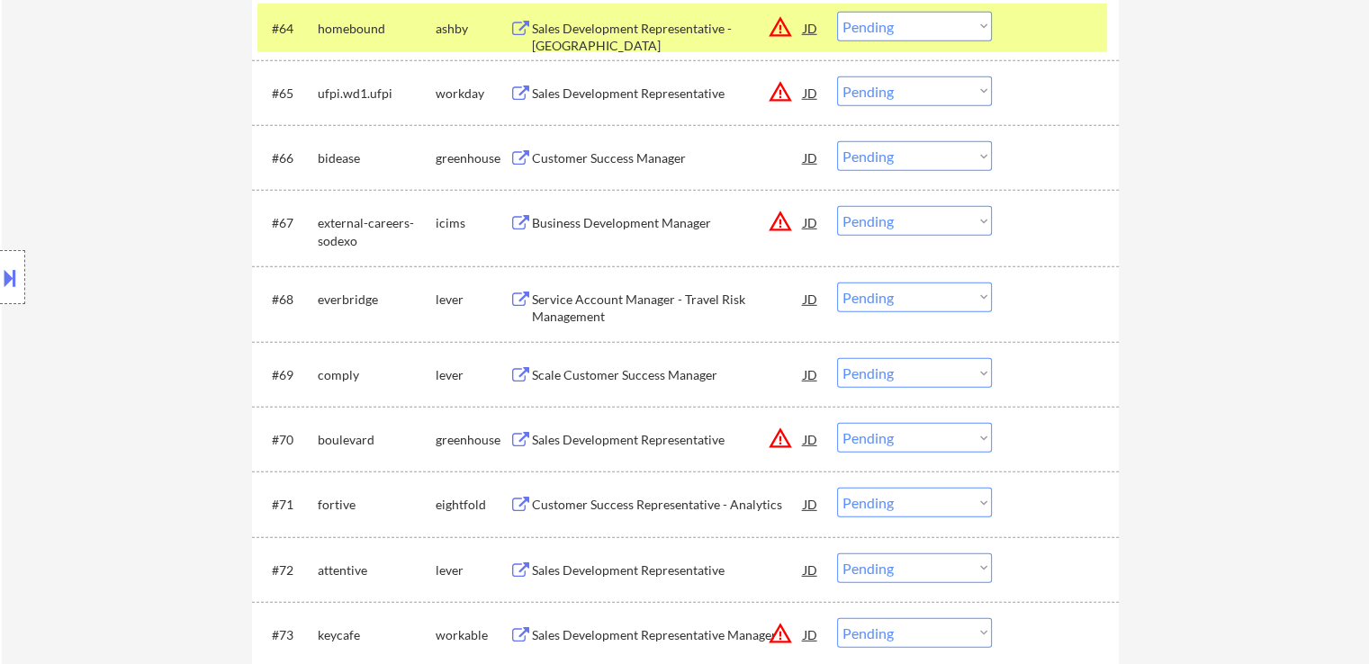
scroll to position [5222, 0]
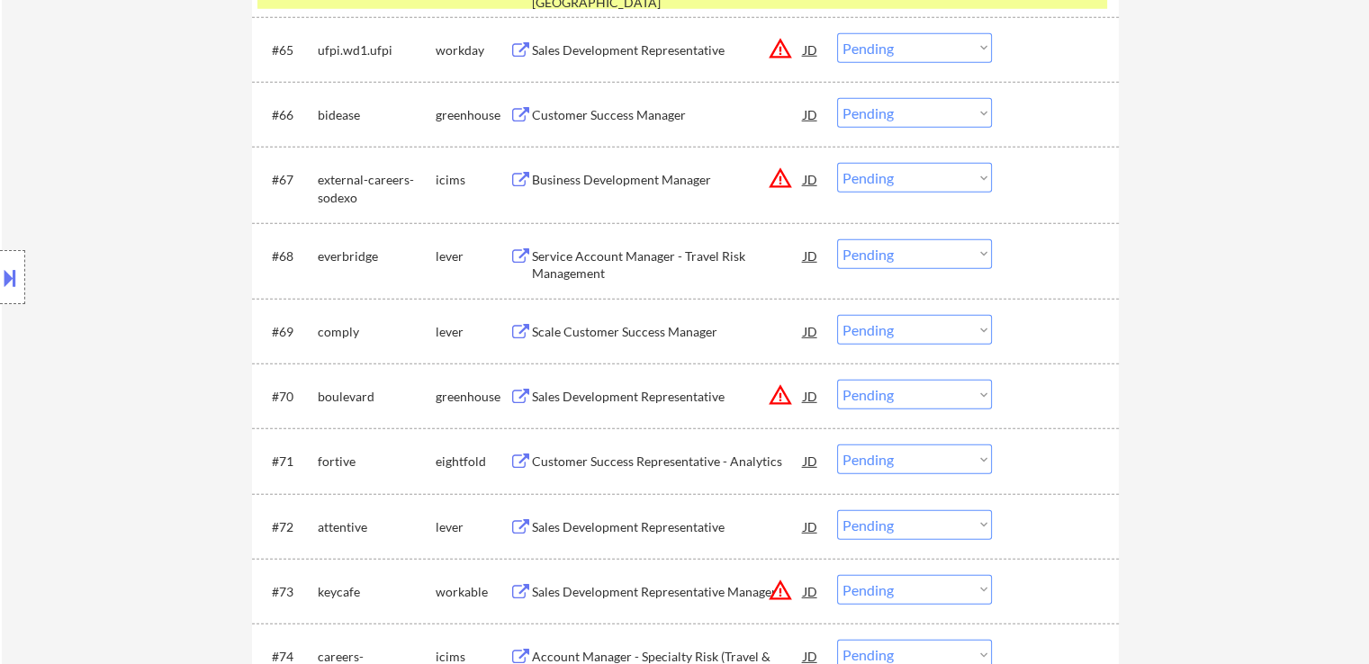
click at [679, 250] on div "Service Account Manager - Travel Risk Management" at bounding box center [668, 265] width 272 height 35
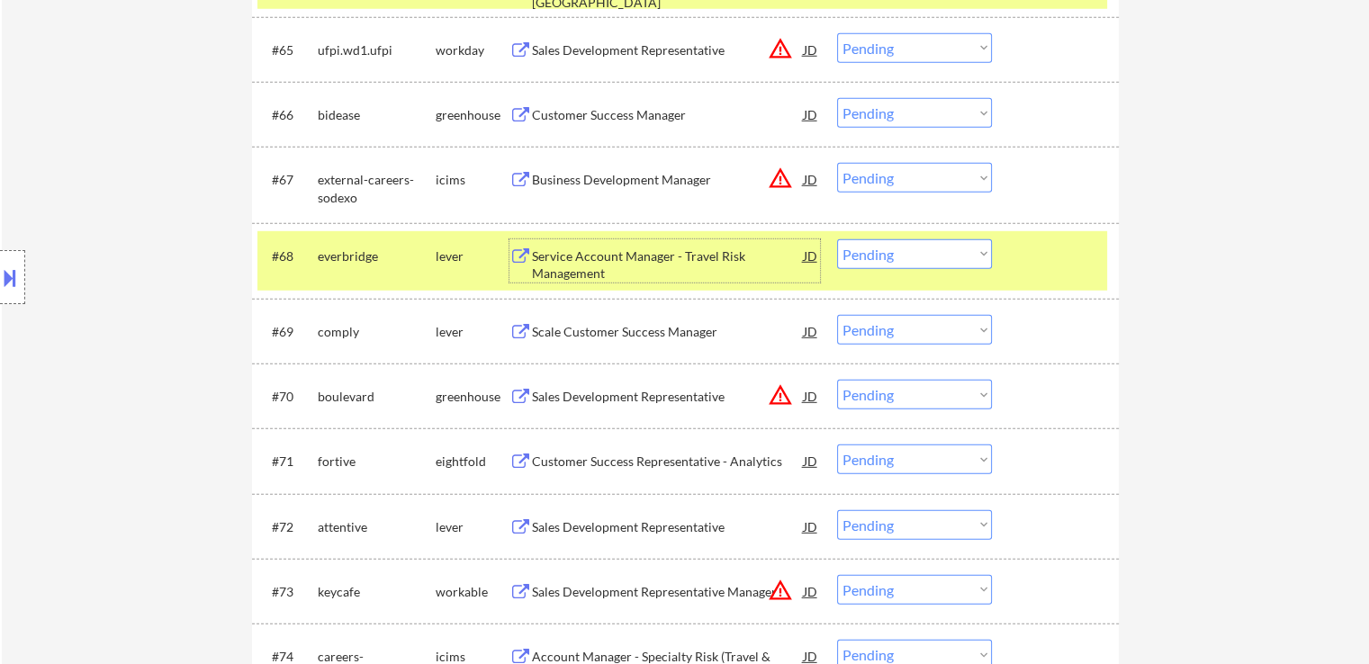
click at [673, 330] on div "Scale Customer Success Manager" at bounding box center [668, 332] width 272 height 18
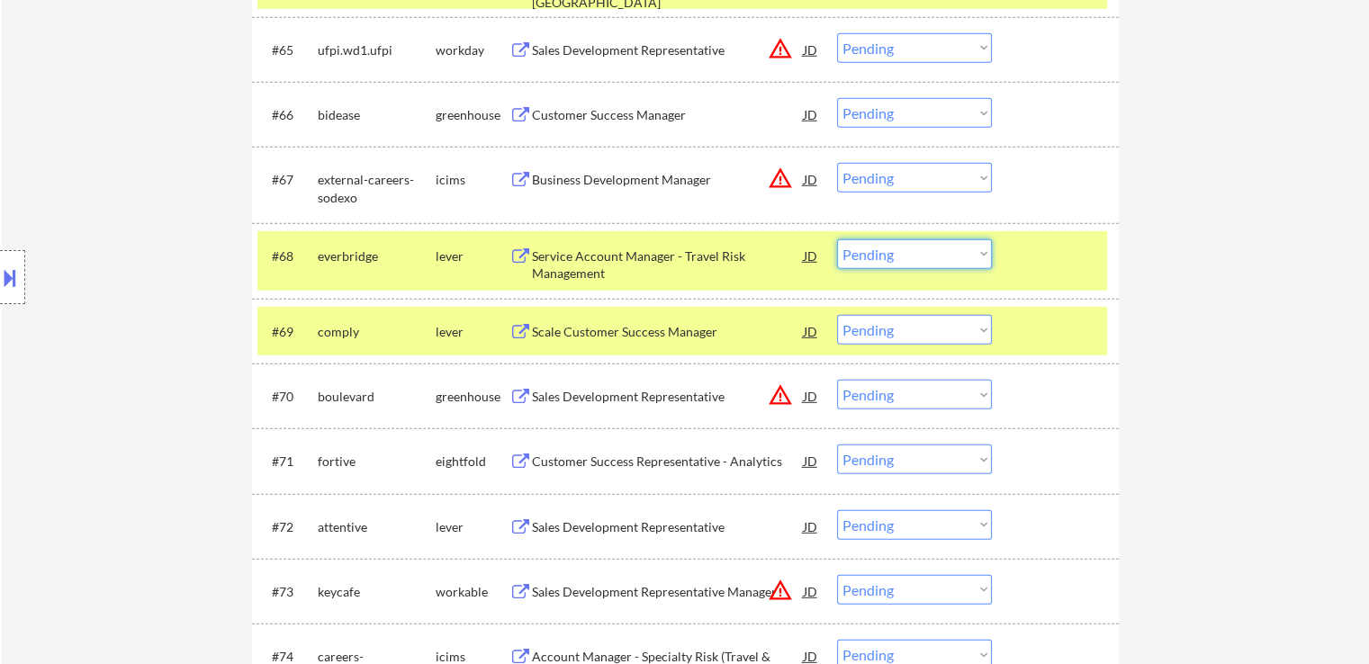
click at [881, 258] on select "Choose an option... Pending Applied Excluded (Questions) Excluded (Expired) Exc…" at bounding box center [914, 255] width 155 height 30
click at [837, 240] on select "Choose an option... Pending Applied Excluded (Questions) Excluded (Expired) Exc…" at bounding box center [914, 255] width 155 height 30
click at [639, 530] on div "Sales Development Representative" at bounding box center [668, 528] width 272 height 18
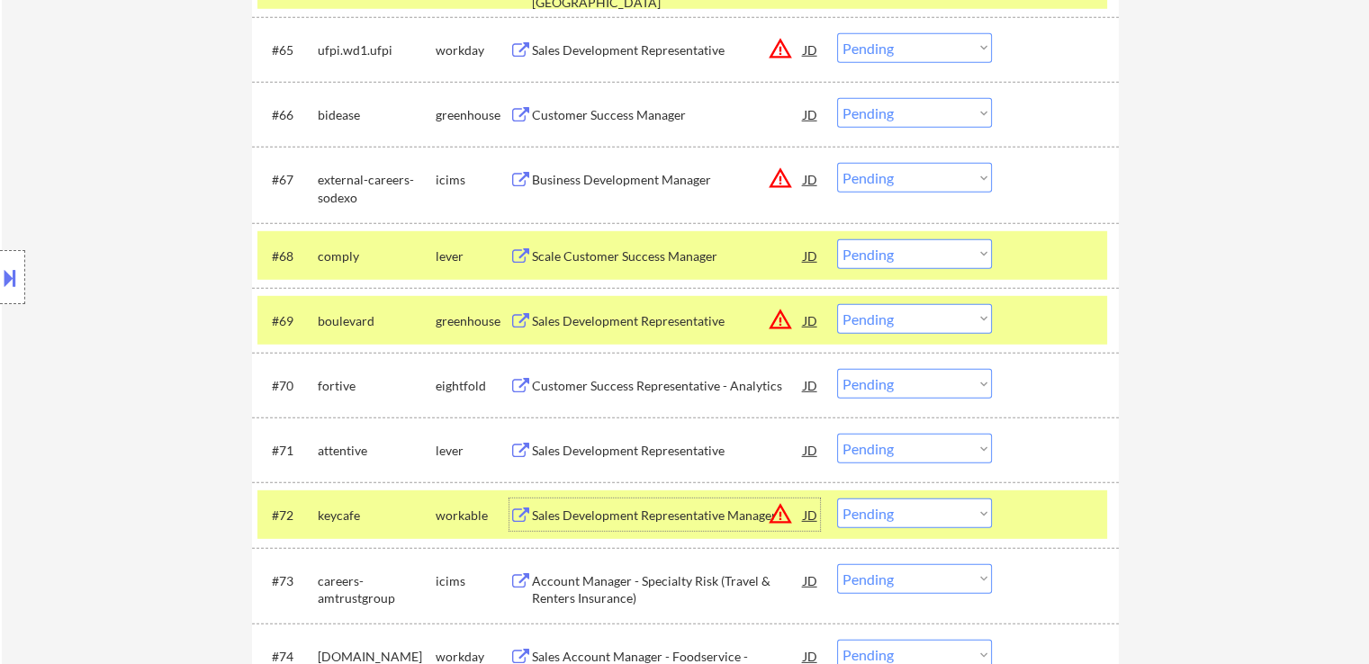
click at [926, 256] on select "Choose an option... Pending Applied Excluded (Questions) Excluded (Expired) Exc…" at bounding box center [914, 255] width 155 height 30
click at [837, 240] on select "Choose an option... Pending Applied Excluded (Questions) Excluded (Expired) Exc…" at bounding box center [914, 255] width 155 height 30
select select ""pending""
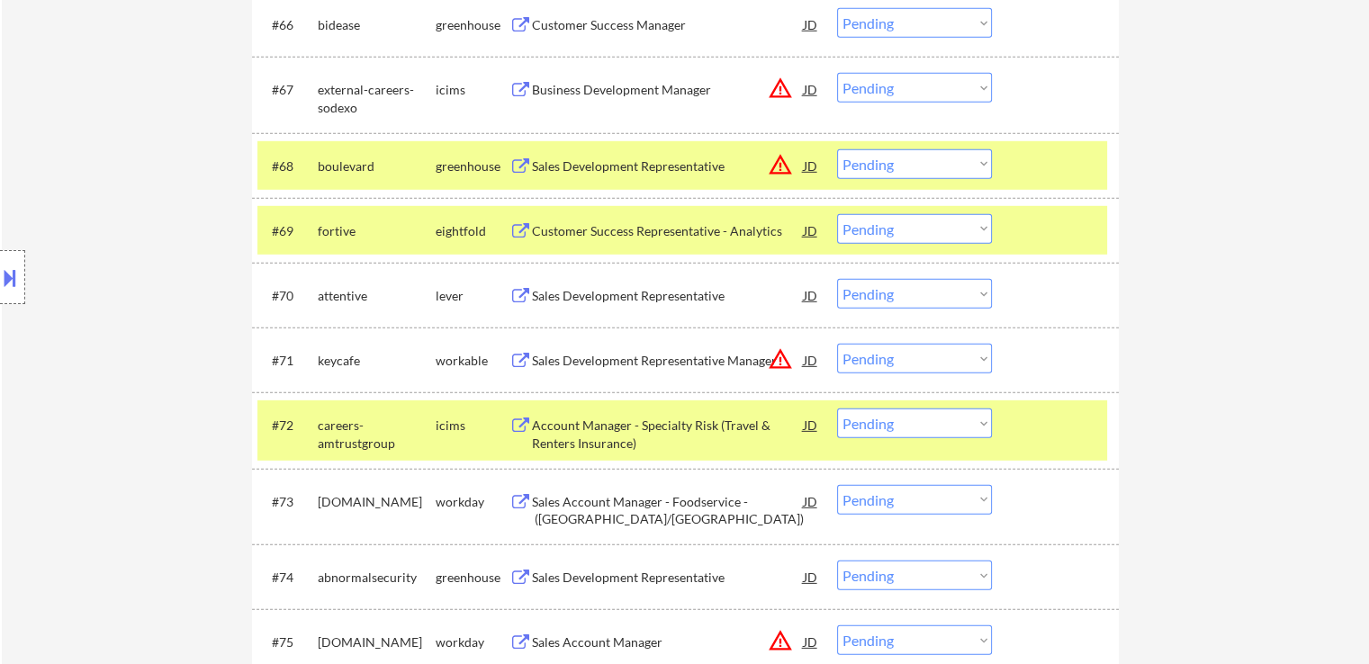
scroll to position [5402, 0]
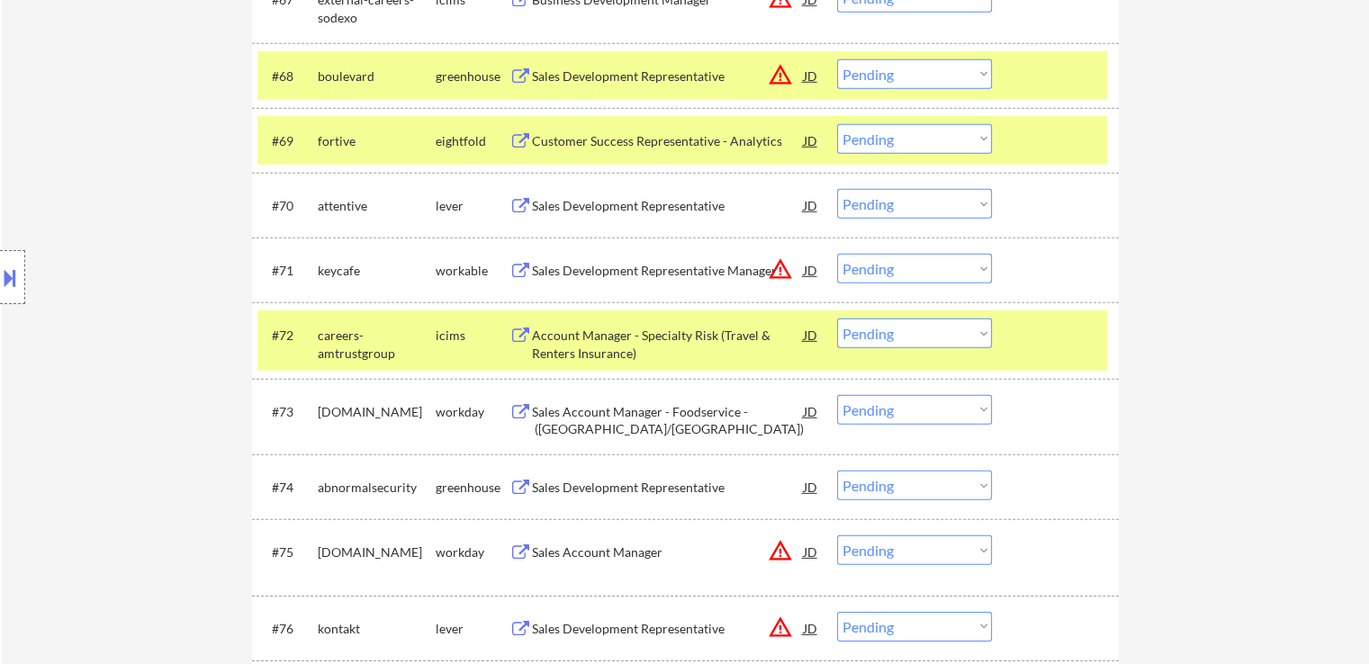
click at [659, 476] on div "Sales Development Representative" at bounding box center [668, 487] width 272 height 32
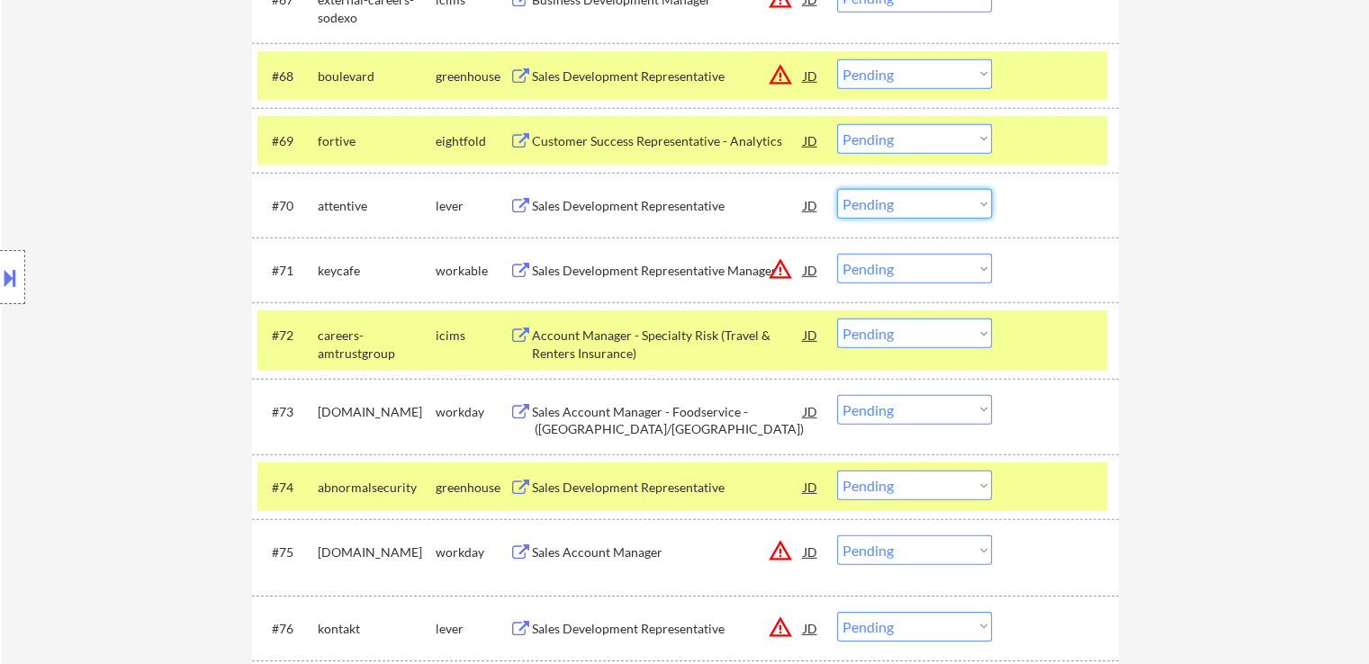
click at [884, 211] on select "Choose an option... Pending Applied Excluded (Questions) Excluded (Expired) Exc…" at bounding box center [914, 204] width 155 height 30
click at [837, 189] on select "Choose an option... Pending Applied Excluded (Questions) Excluded (Expired) Exc…" at bounding box center [914, 204] width 155 height 30
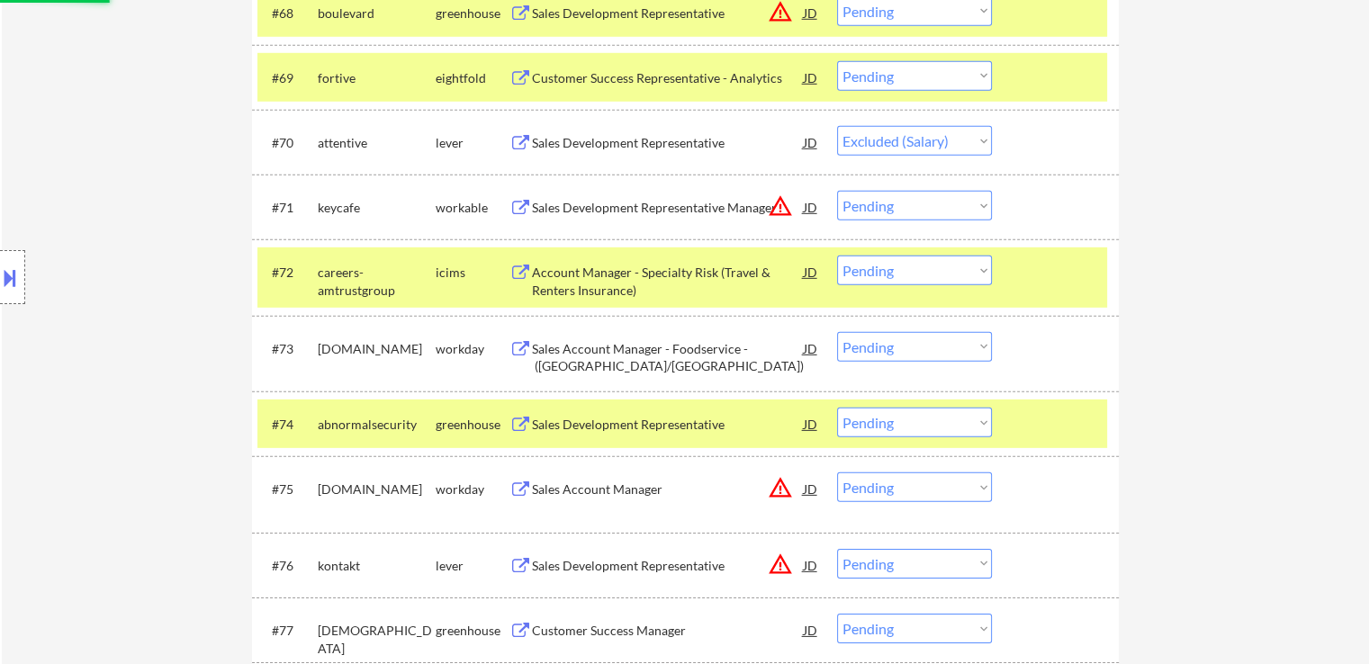
scroll to position [5492, 0]
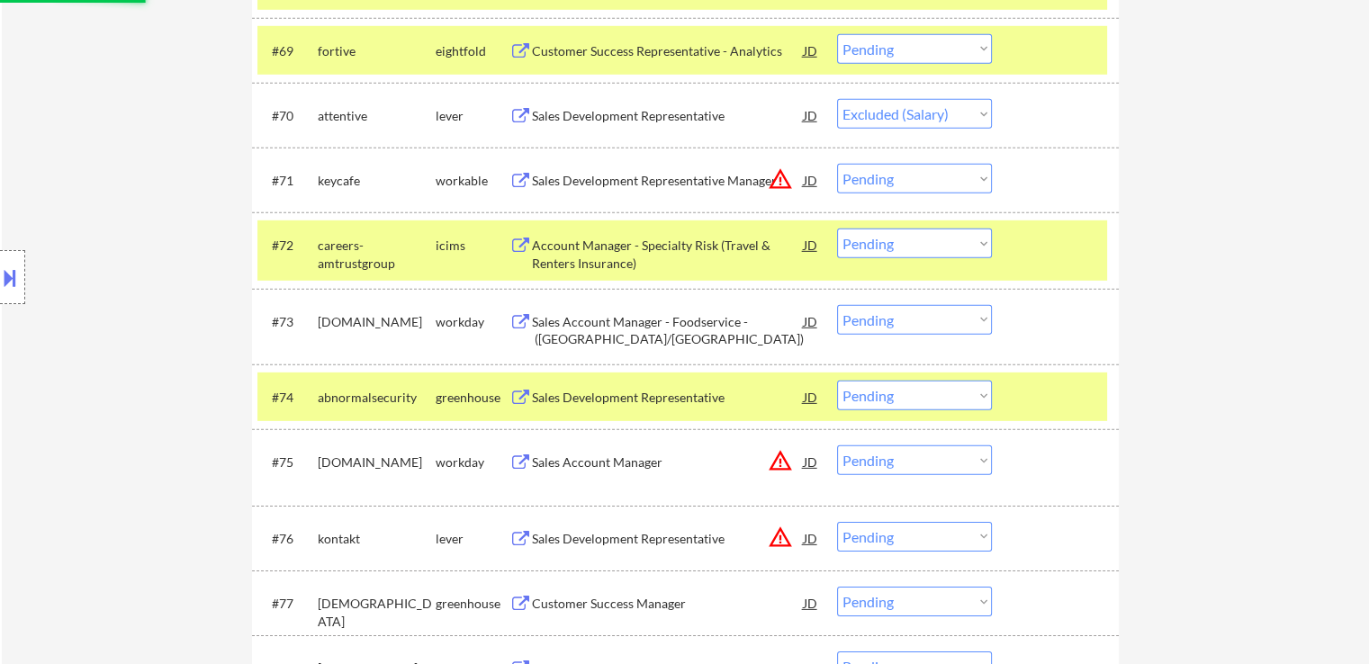
select select ""pending""
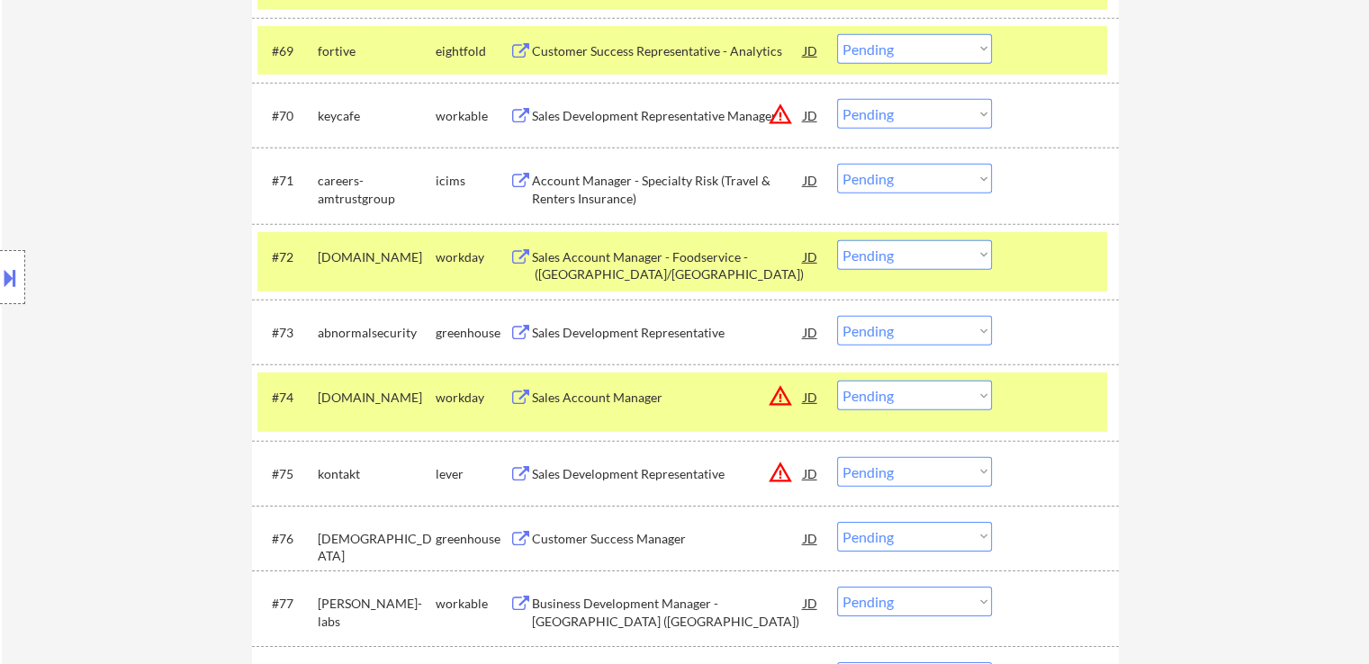
click at [907, 321] on select "Choose an option... Pending Applied Excluded (Questions) Excluded (Expired) Exc…" at bounding box center [914, 331] width 155 height 30
click at [837, 316] on select "Choose an option... Pending Applied Excluded (Questions) Excluded (Expired) Exc…" at bounding box center [914, 331] width 155 height 30
select select ""pending""
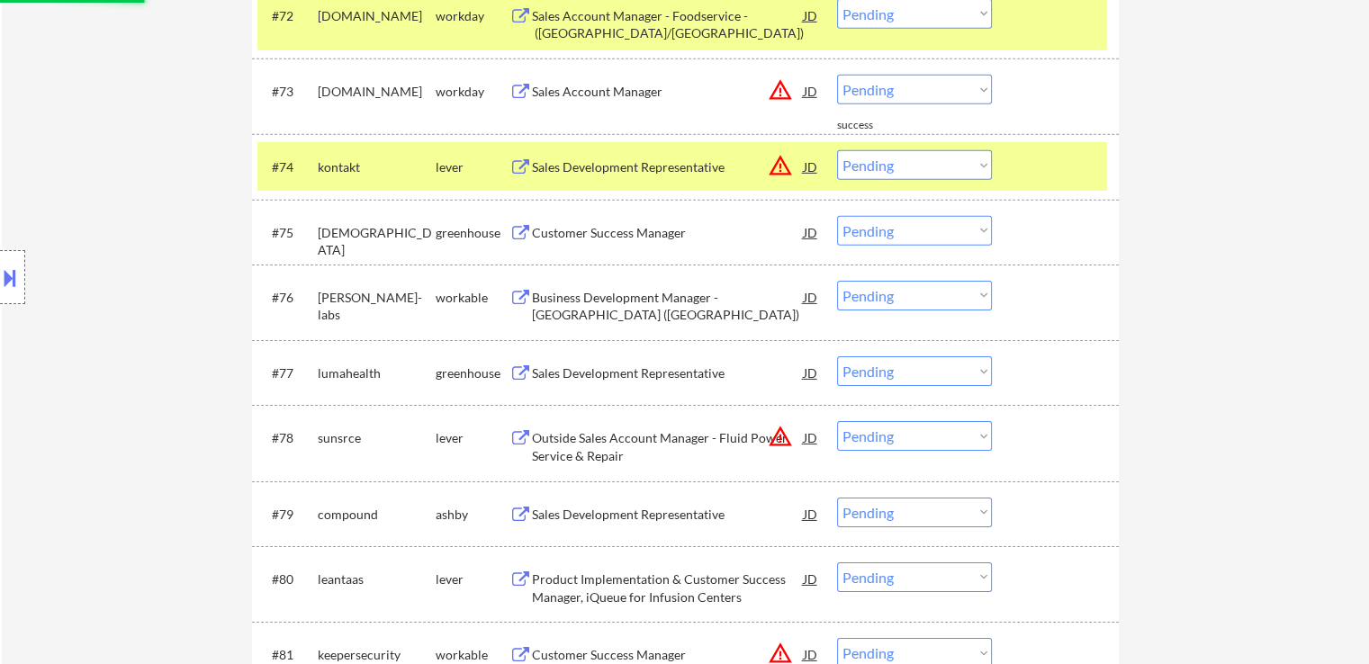
scroll to position [5762, 0]
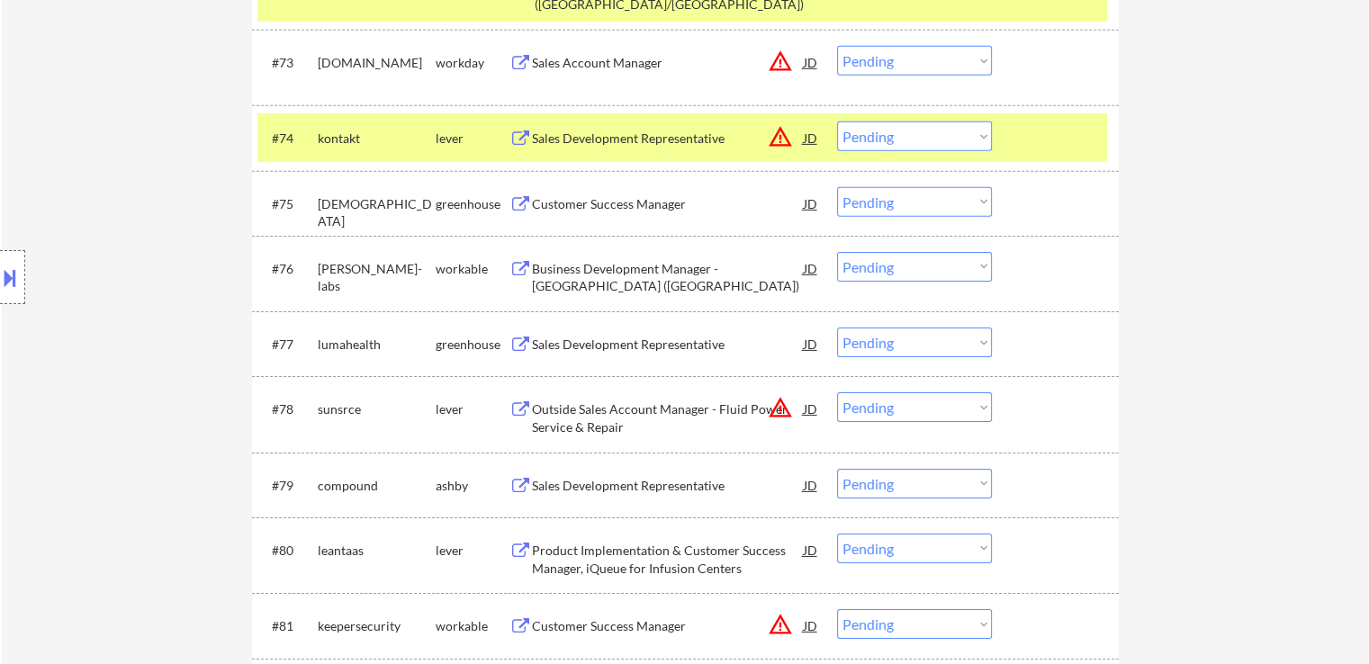
click at [653, 195] on div "Customer Success Manager" at bounding box center [668, 204] width 272 height 18
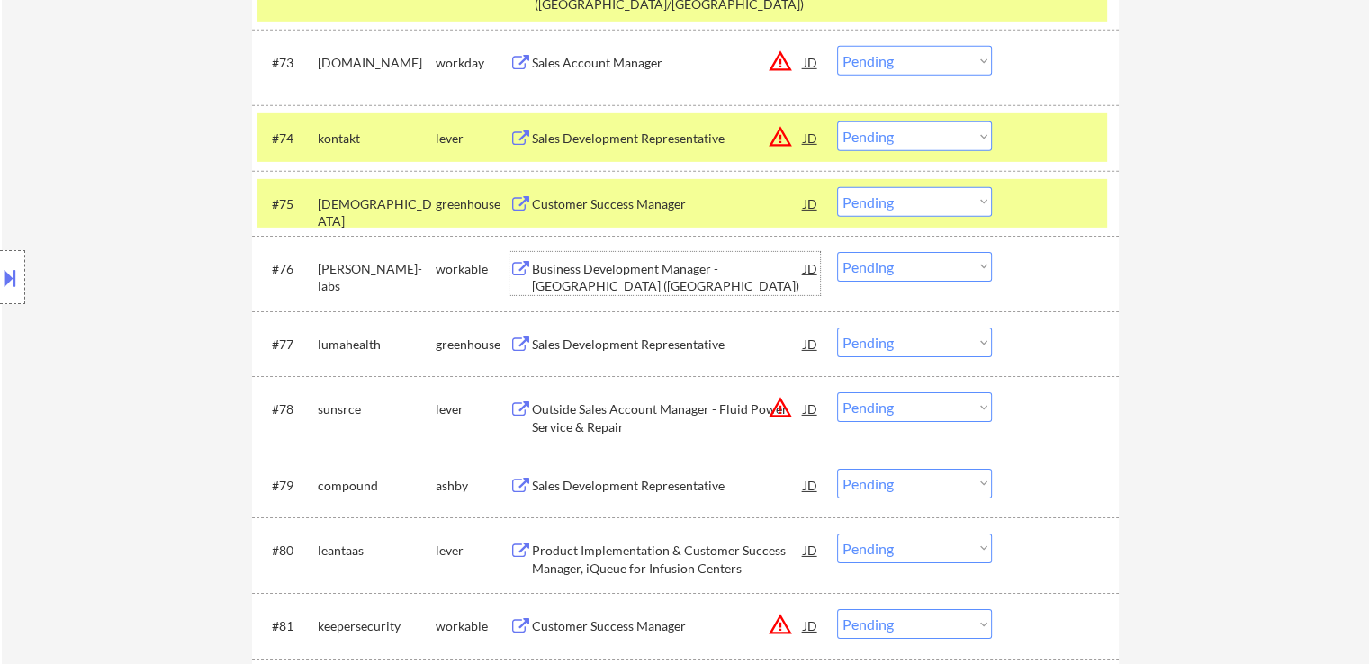
click at [676, 267] on div "Business Development Manager - [GEOGRAPHIC_DATA] ([GEOGRAPHIC_DATA])" at bounding box center [668, 277] width 272 height 35
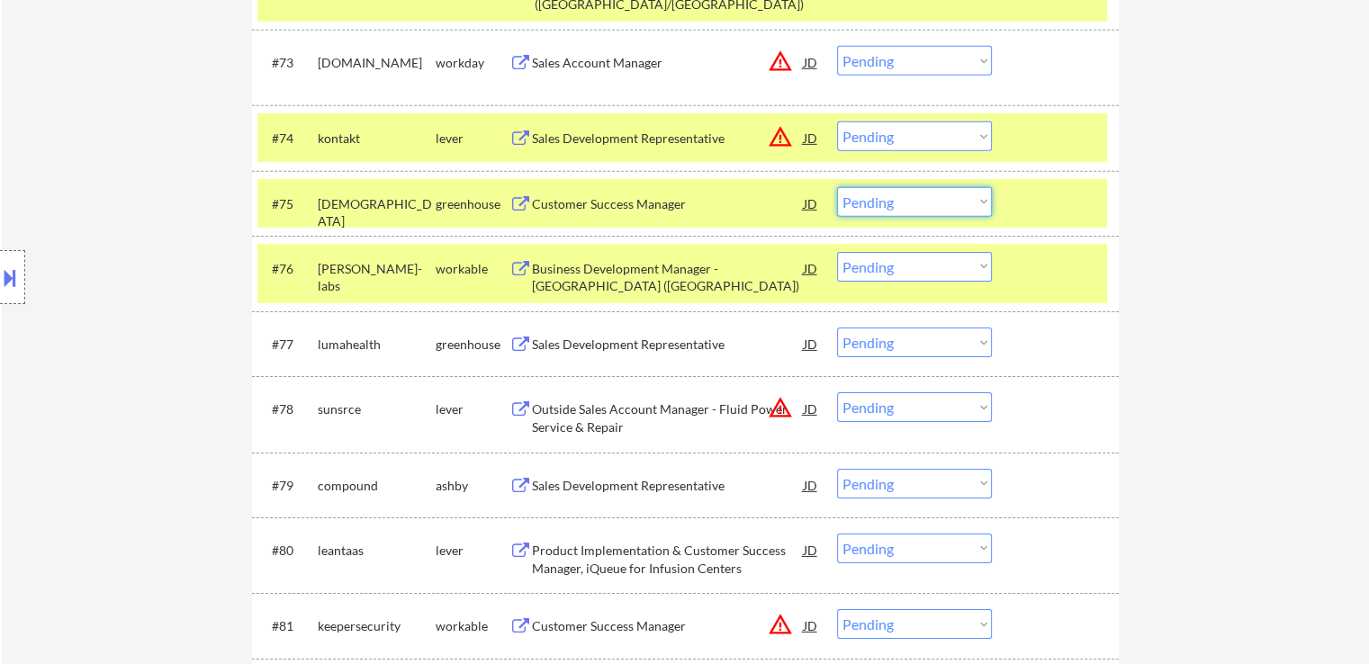
click at [951, 194] on select "Choose an option... Pending Applied Excluded (Questions) Excluded (Expired) Exc…" at bounding box center [914, 202] width 155 height 30
click at [837, 187] on select "Choose an option... Pending Applied Excluded (Questions) Excluded (Expired) Exc…" at bounding box center [914, 202] width 155 height 30
click at [698, 340] on div "Sales Development Representative" at bounding box center [668, 345] width 272 height 18
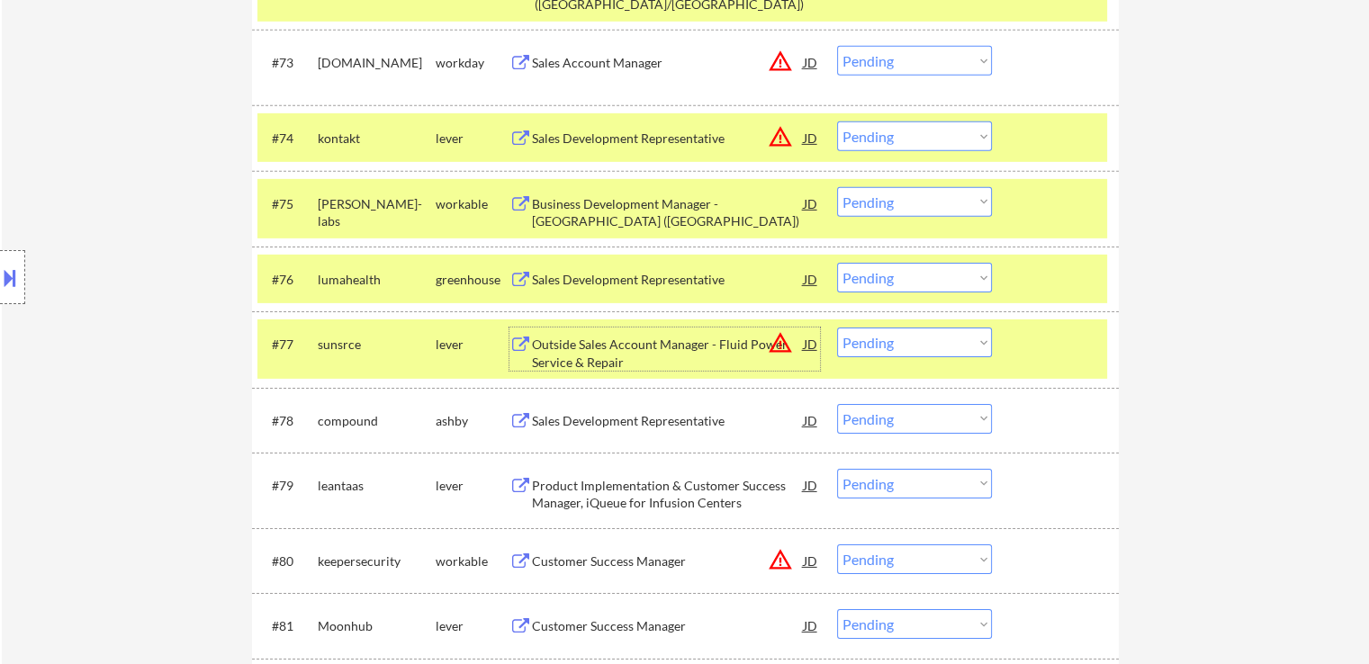
click at [881, 207] on select "Choose an option... Pending Applied Excluded (Questions) Excluded (Expired) Exc…" at bounding box center [914, 202] width 155 height 30
click at [837, 187] on select "Choose an option... Pending Applied Excluded (Questions) Excluded (Expired) Exc…" at bounding box center [914, 202] width 155 height 30
click at [663, 440] on div "#78 compound [PERSON_NAME] Sales Development Representative JD warning_amber Ch…" at bounding box center [683, 420] width 850 height 49
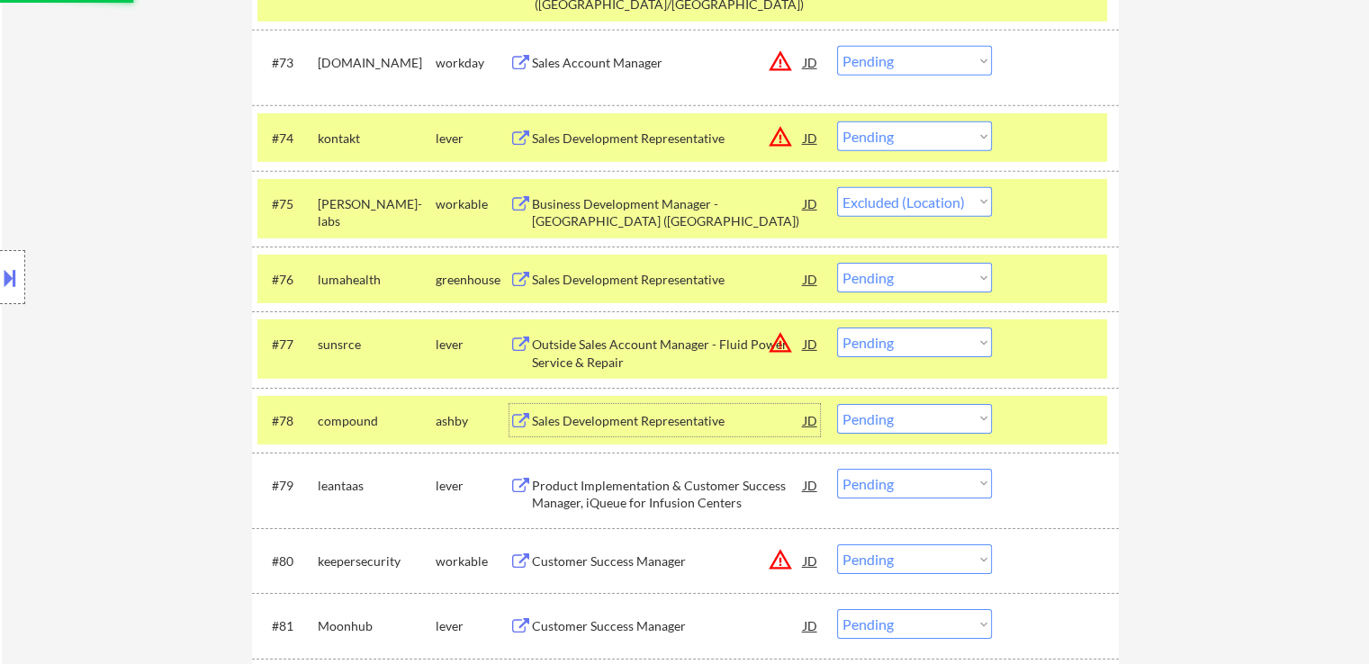
click at [667, 419] on div "Sales Development Representative" at bounding box center [668, 421] width 272 height 18
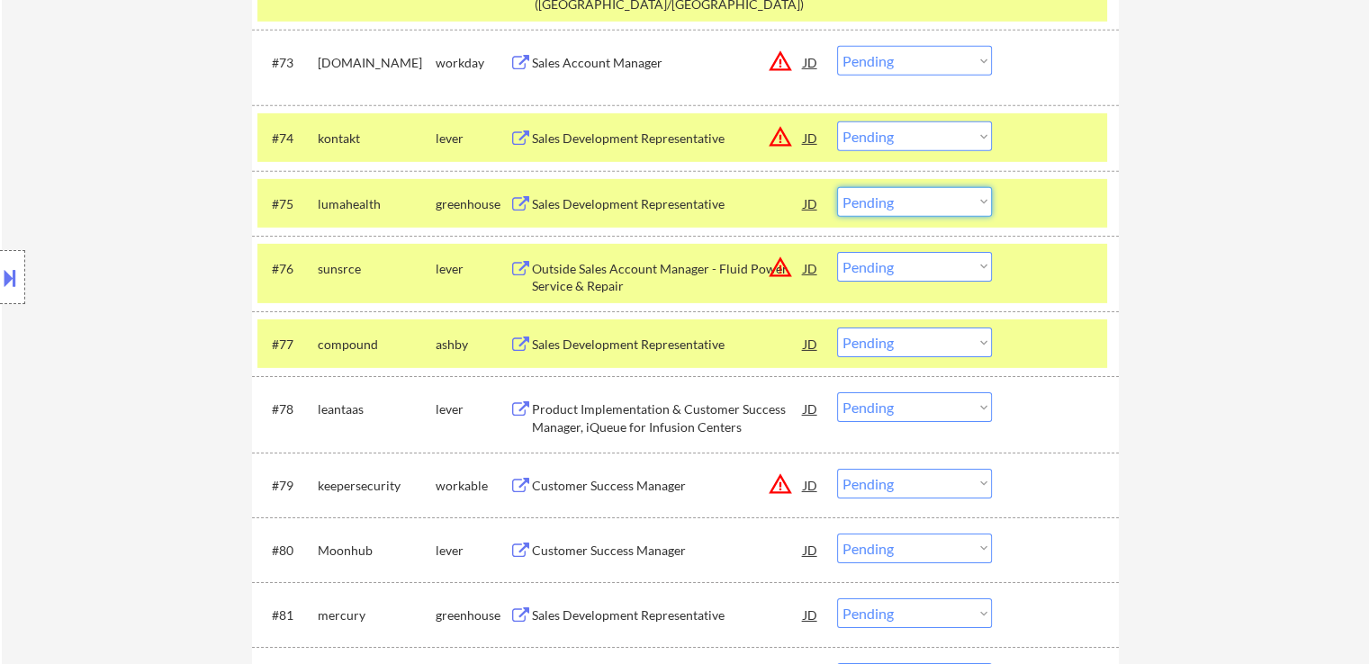
click at [897, 199] on select "Choose an option... Pending Applied Excluded (Questions) Excluded (Expired) Exc…" at bounding box center [914, 202] width 155 height 30
click at [837, 187] on select "Choose an option... Pending Applied Excluded (Questions) Excluded (Expired) Exc…" at bounding box center [914, 202] width 155 height 30
click at [697, 406] on div "Product Implementation & Customer Success Manager, iQueue for Infusion Centers" at bounding box center [668, 418] width 272 height 35
select select ""pending""
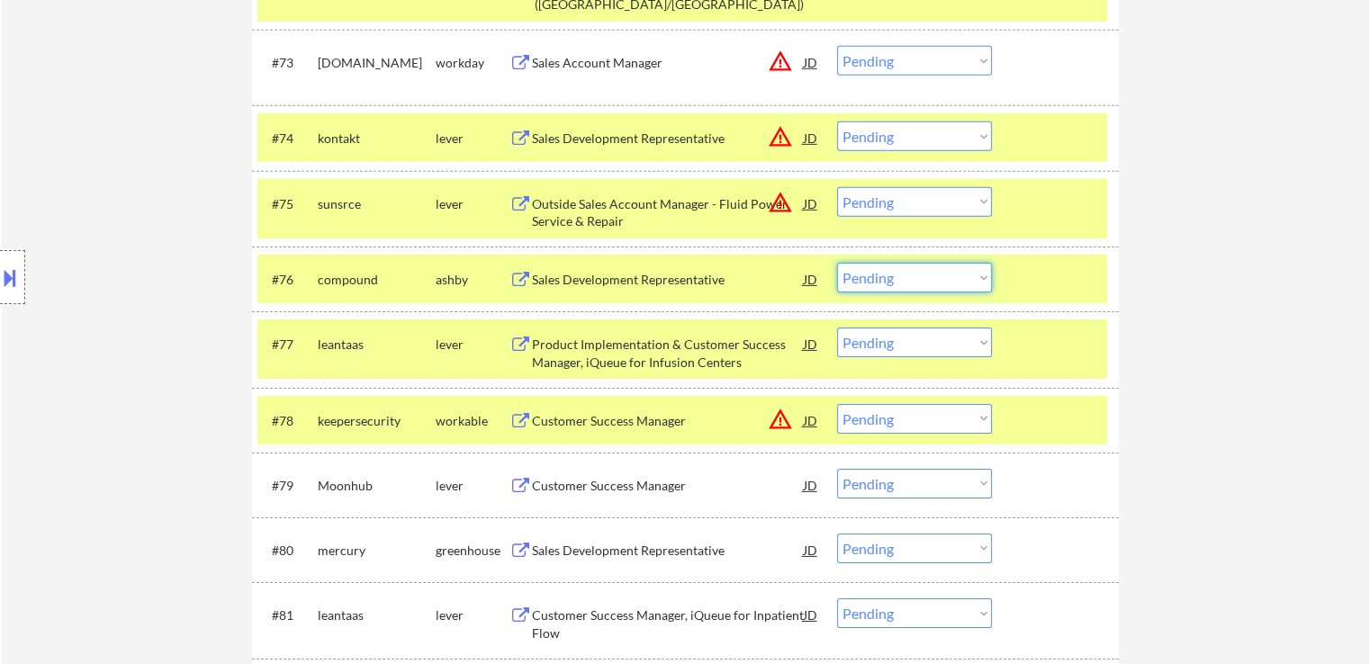
drag, startPoint x: 906, startPoint y: 269, endPoint x: 883, endPoint y: 288, distance: 29.4
click at [904, 271] on select "Choose an option... Pending Applied Excluded (Questions) Excluded (Expired) Exc…" at bounding box center [914, 278] width 155 height 30
click at [837, 263] on select "Choose an option... Pending Applied Excluded (Questions) Excluded (Expired) Exc…" at bounding box center [914, 278] width 155 height 30
select select ""pending""
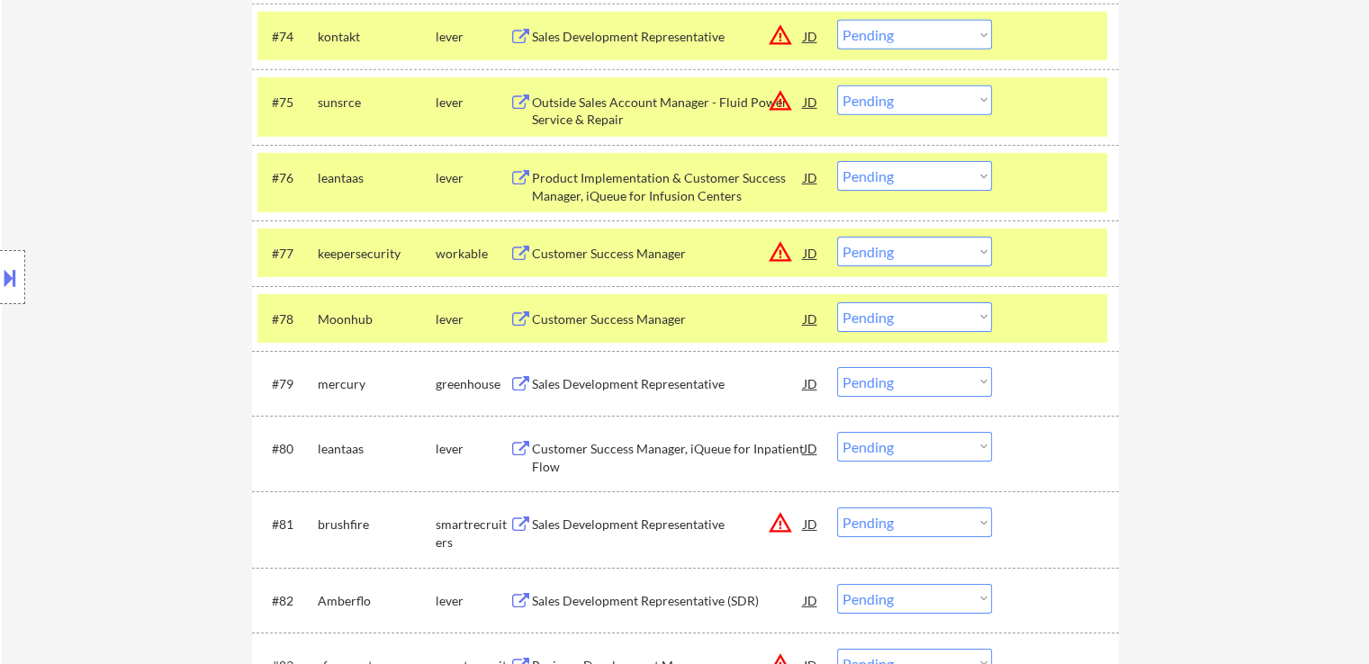
scroll to position [5943, 0]
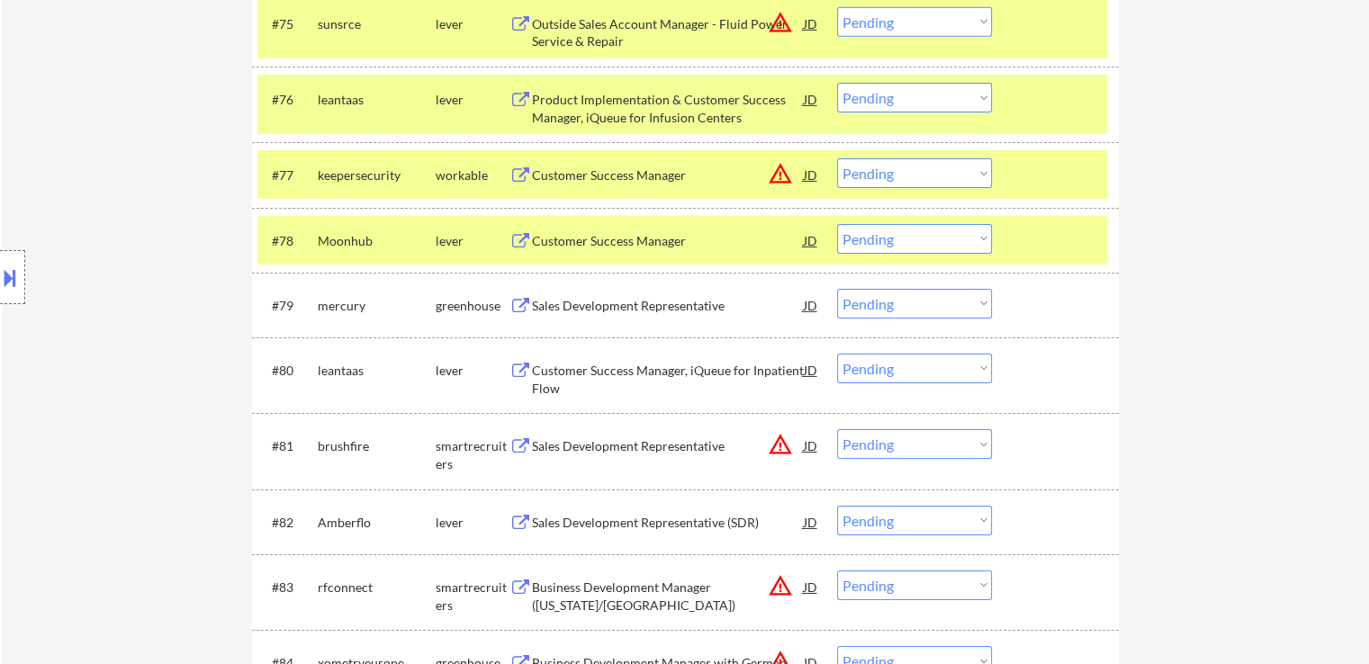
click at [688, 245] on div "Customer Success Manager" at bounding box center [668, 241] width 272 height 18
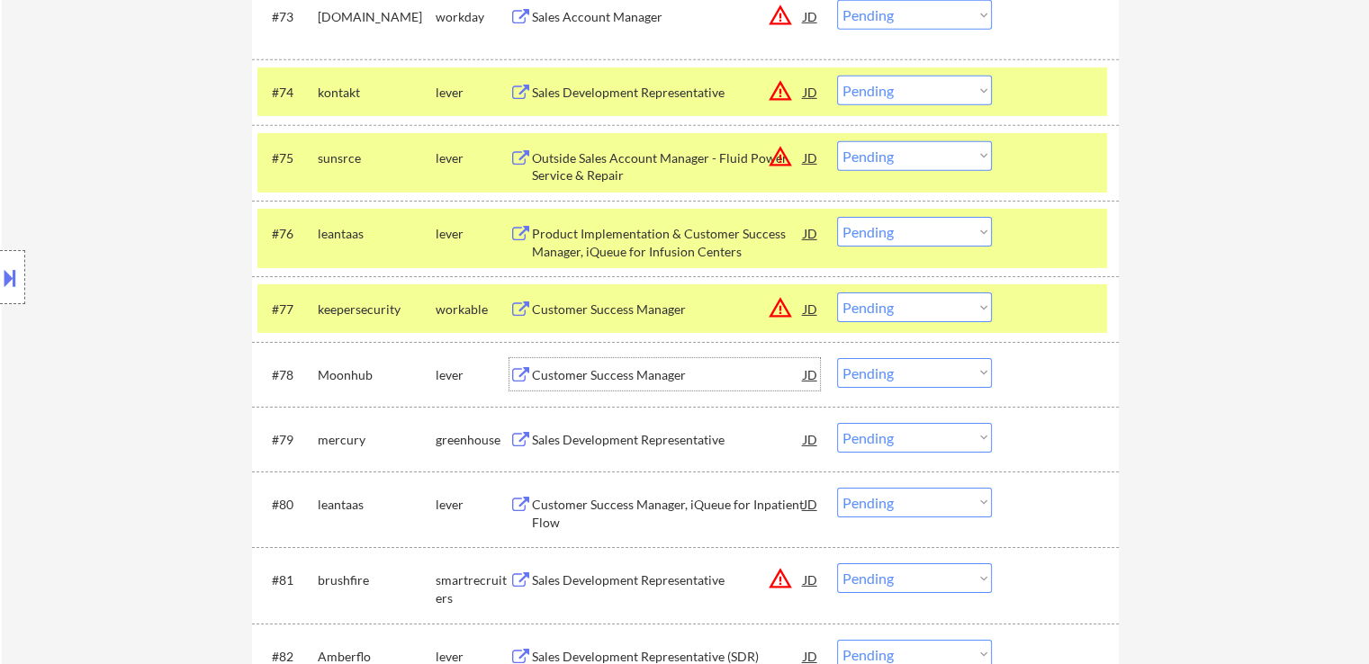
scroll to position [5853, 0]
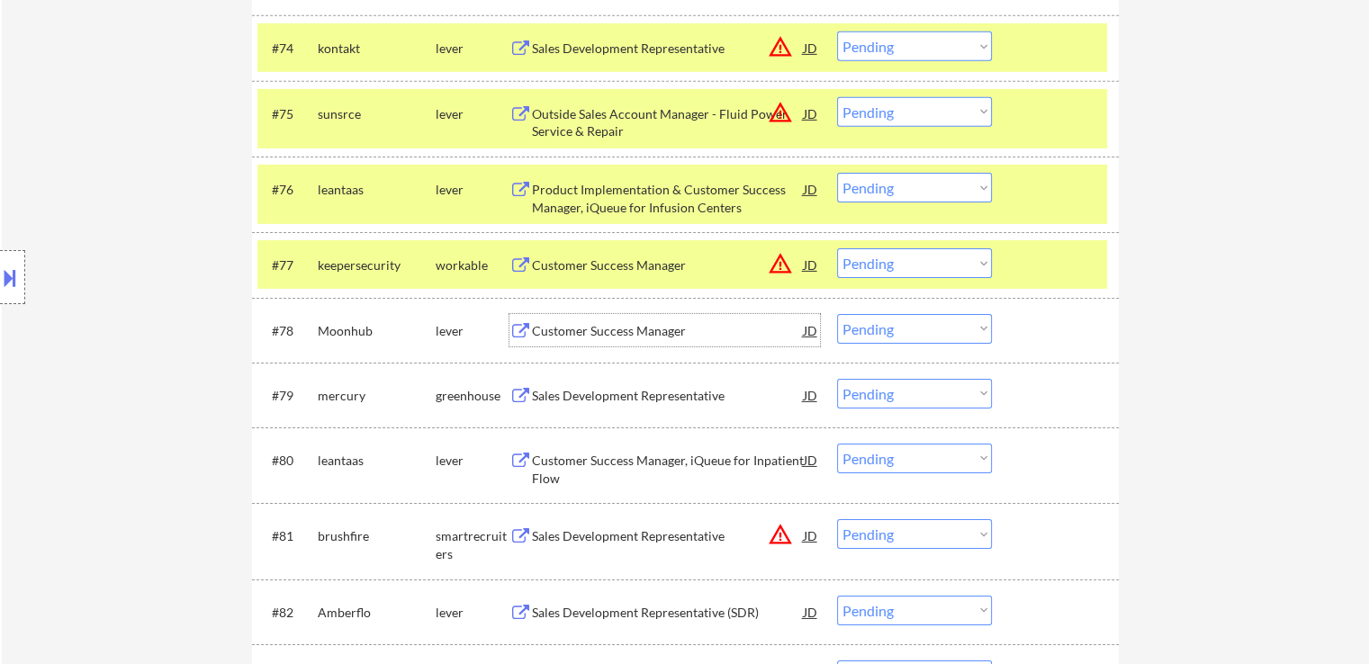
click at [647, 393] on div "Sales Development Representative" at bounding box center [668, 396] width 272 height 18
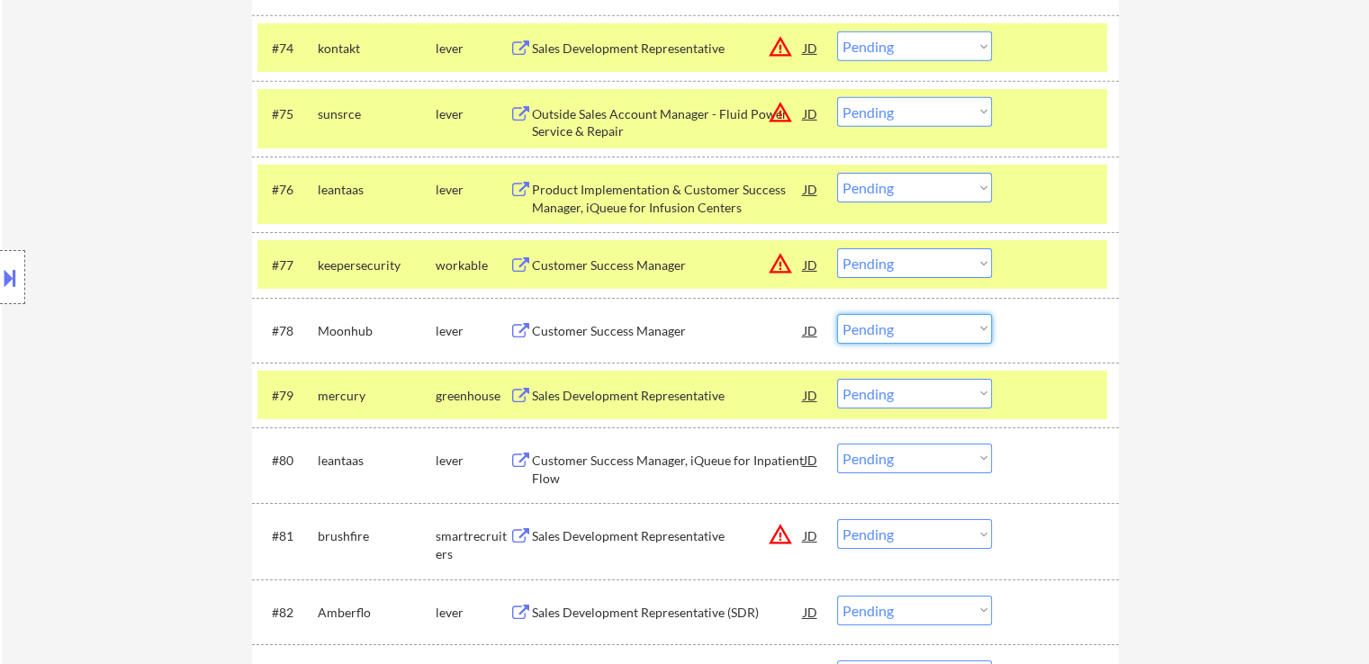
click at [896, 325] on select "Choose an option... Pending Applied Excluded (Questions) Excluded (Expired) Exc…" at bounding box center [914, 329] width 155 height 30
click at [837, 314] on select "Choose an option... Pending Applied Excluded (Questions) Excluded (Expired) Exc…" at bounding box center [914, 329] width 155 height 30
click at [694, 461] on div "Customer Success Manager, iQueue for Inpatient Flow" at bounding box center [668, 469] width 272 height 35
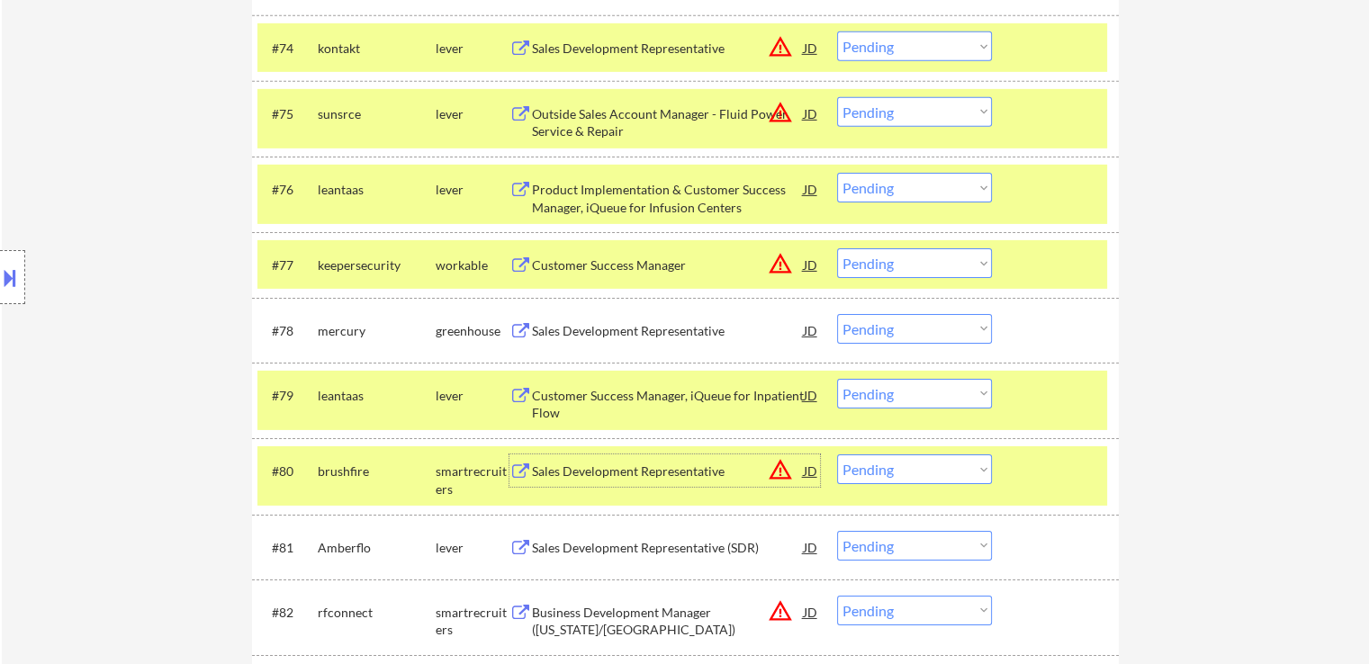
scroll to position [6033, 0]
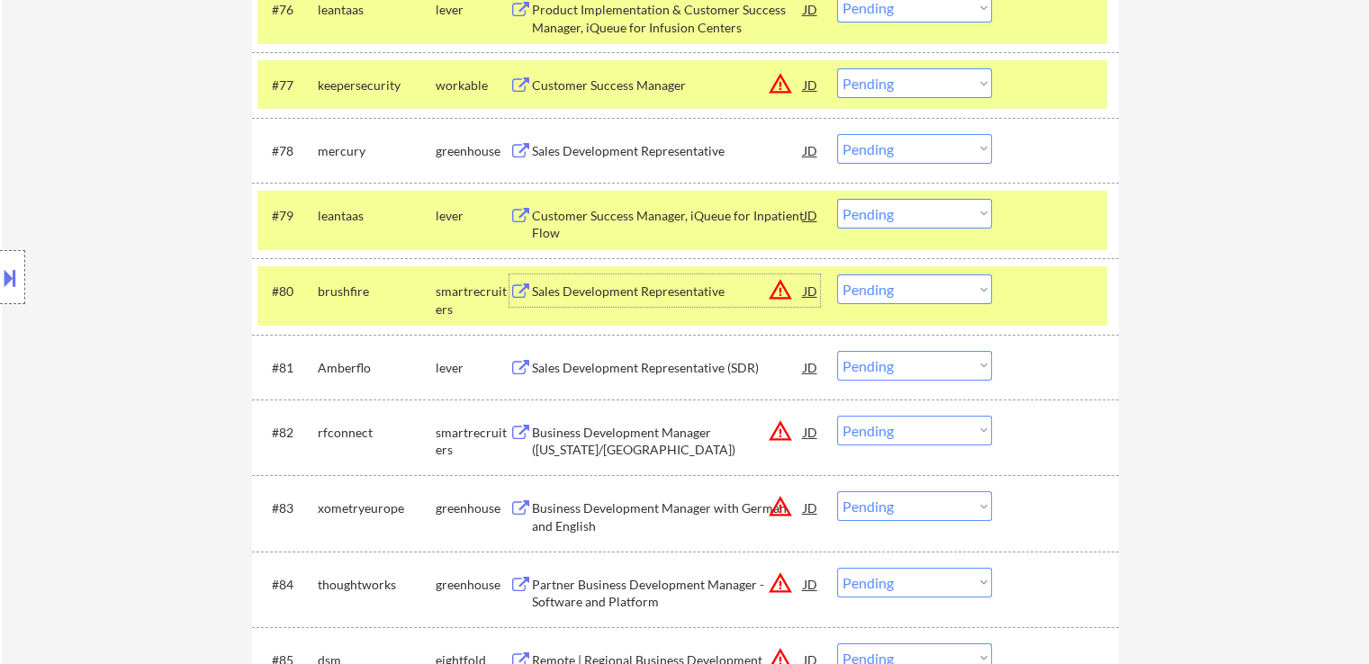
click at [882, 152] on select "Choose an option... Pending Applied Excluded (Questions) Excluded (Expired) Exc…" at bounding box center [914, 149] width 155 height 30
click at [837, 134] on select "Choose an option... Pending Applied Excluded (Questions) Excluded (Expired) Exc…" at bounding box center [914, 149] width 155 height 30
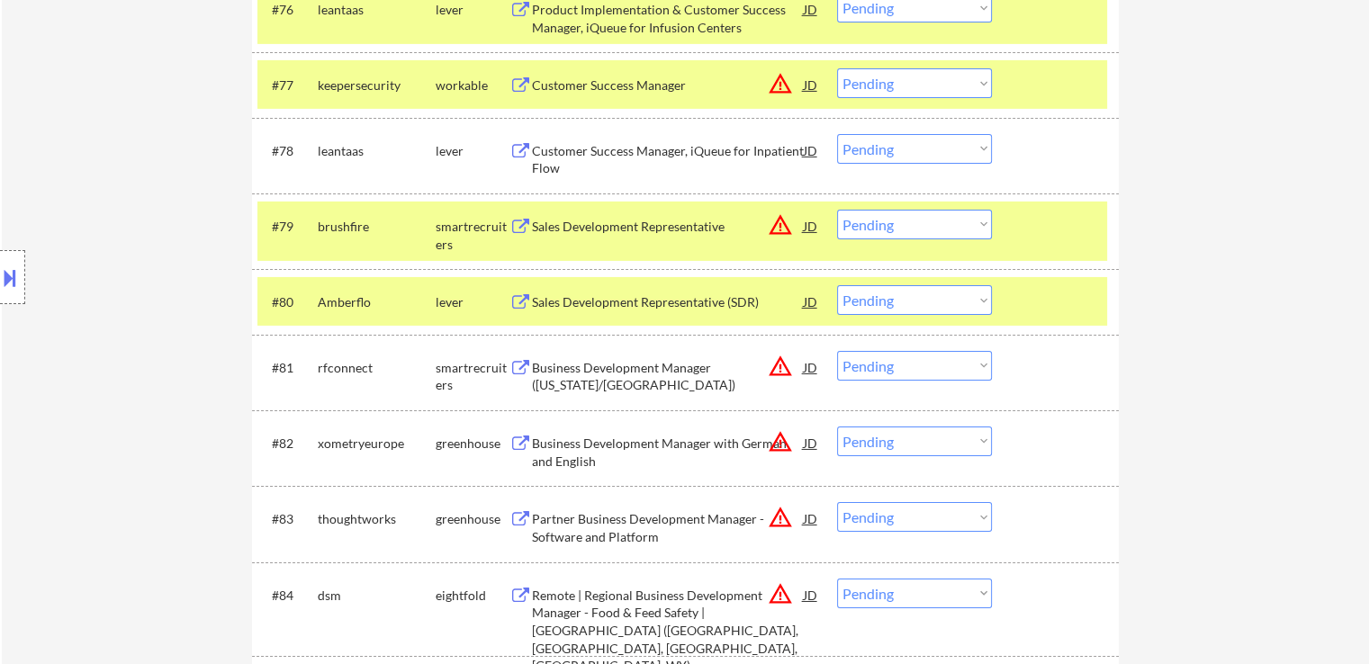
click at [881, 148] on select "Choose an option... Pending Applied Excluded (Questions) Excluded (Expired) Exc…" at bounding box center [914, 149] width 155 height 30
click at [837, 134] on select "Choose an option... Pending Applied Excluded (Questions) Excluded (Expired) Exc…" at bounding box center [914, 149] width 155 height 30
select select ""pending""
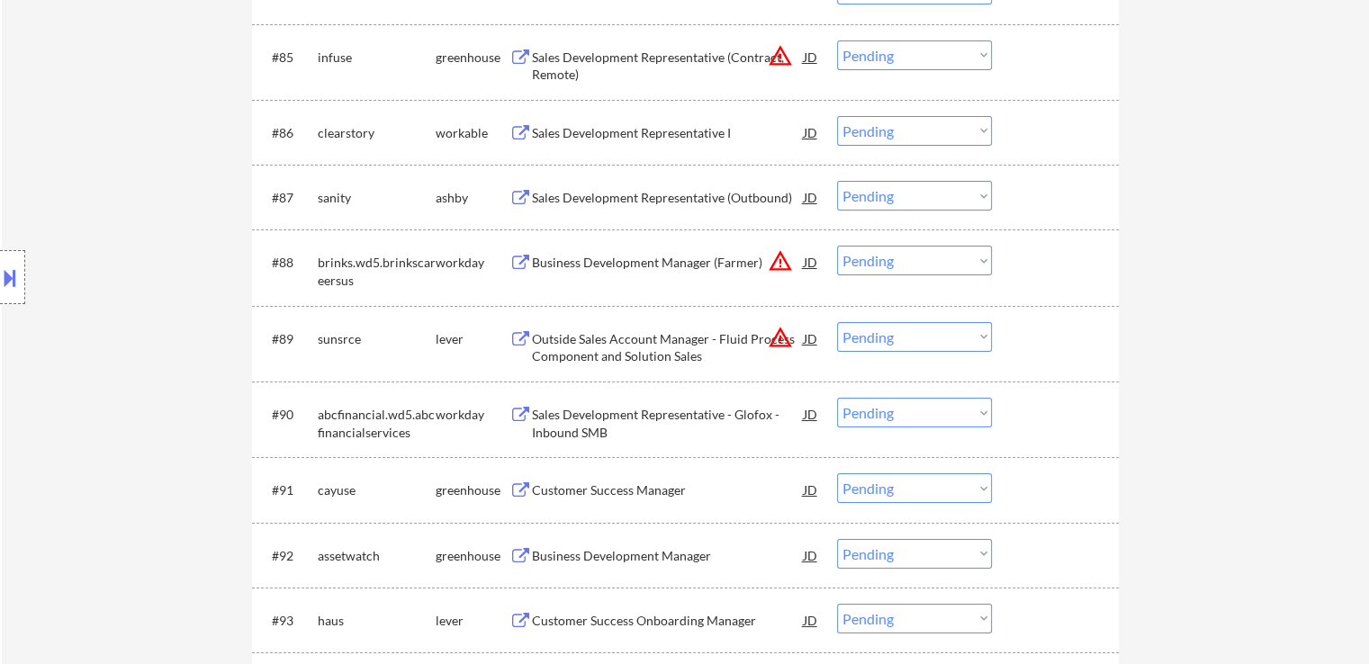
scroll to position [6663, 0]
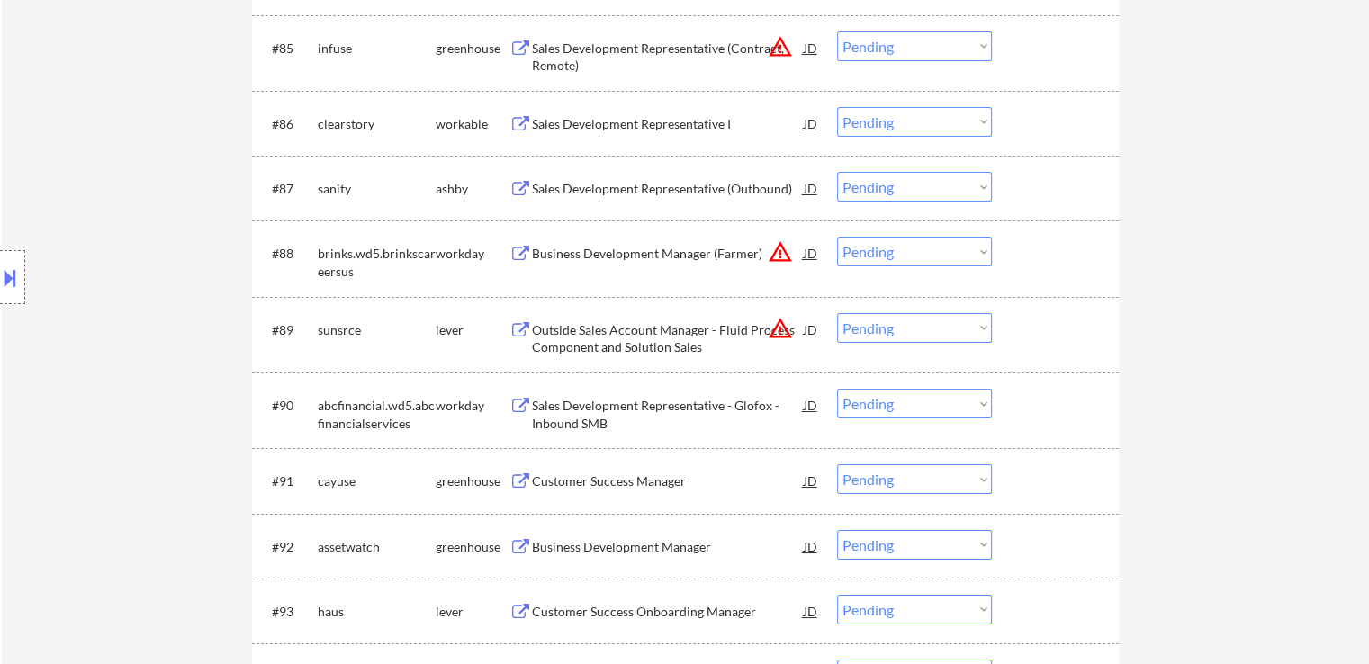
click at [689, 121] on div "Sales Development Representative I" at bounding box center [668, 124] width 272 height 18
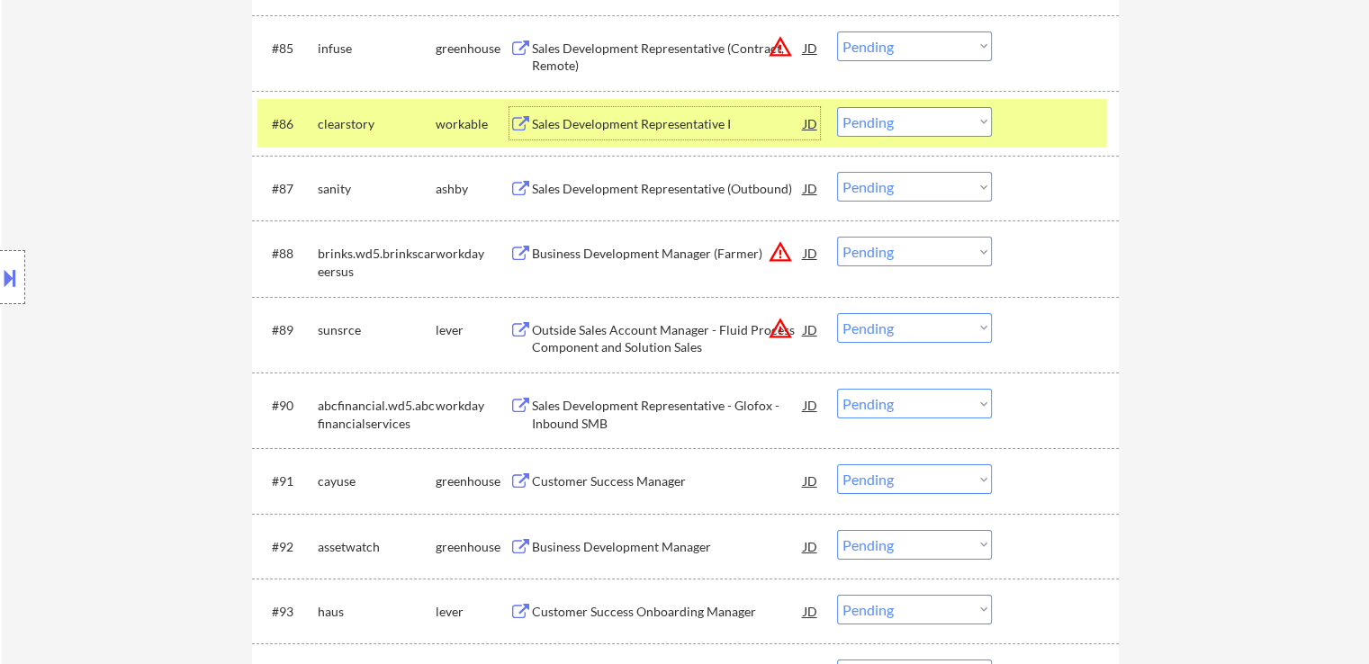
click at [705, 183] on div "Sales Development Representative (Outbound)" at bounding box center [668, 189] width 272 height 18
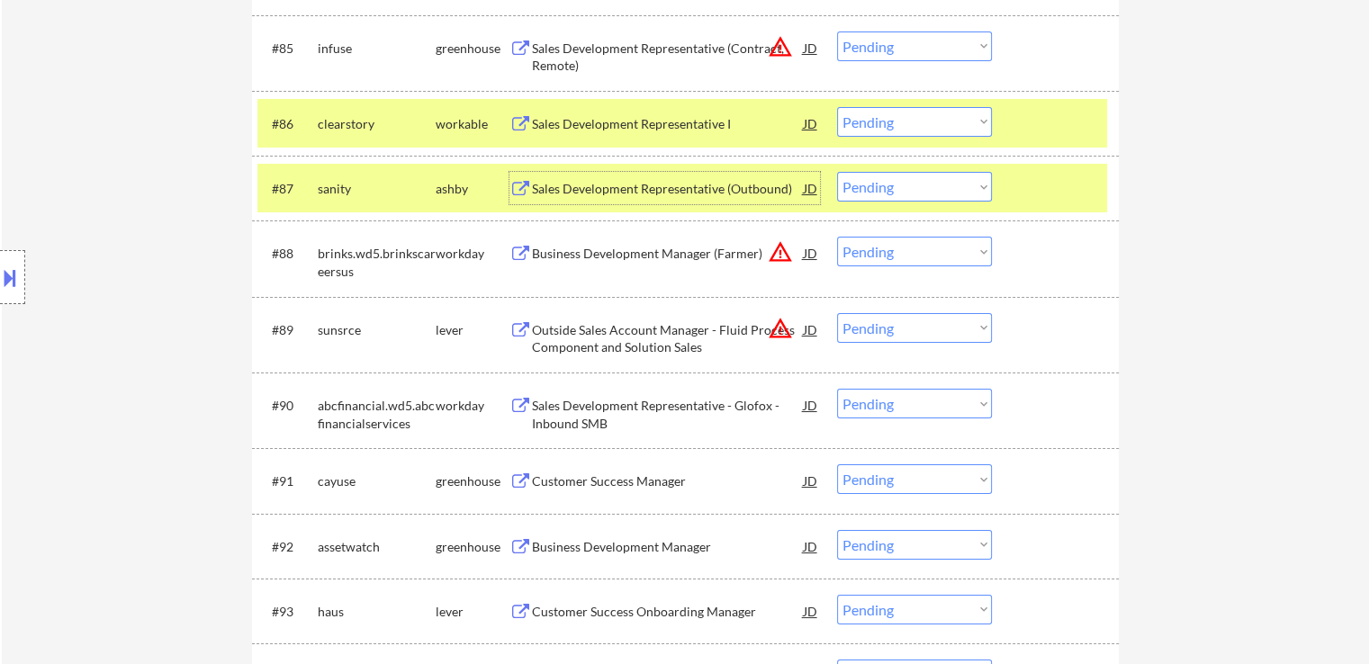
drag, startPoint x: 905, startPoint y: 140, endPoint x: 884, endPoint y: 127, distance: 24.2
click at [897, 132] on div "#86 clearstory workable Sales Development Representative I JD warning_amber Cho…" at bounding box center [683, 123] width 850 height 49
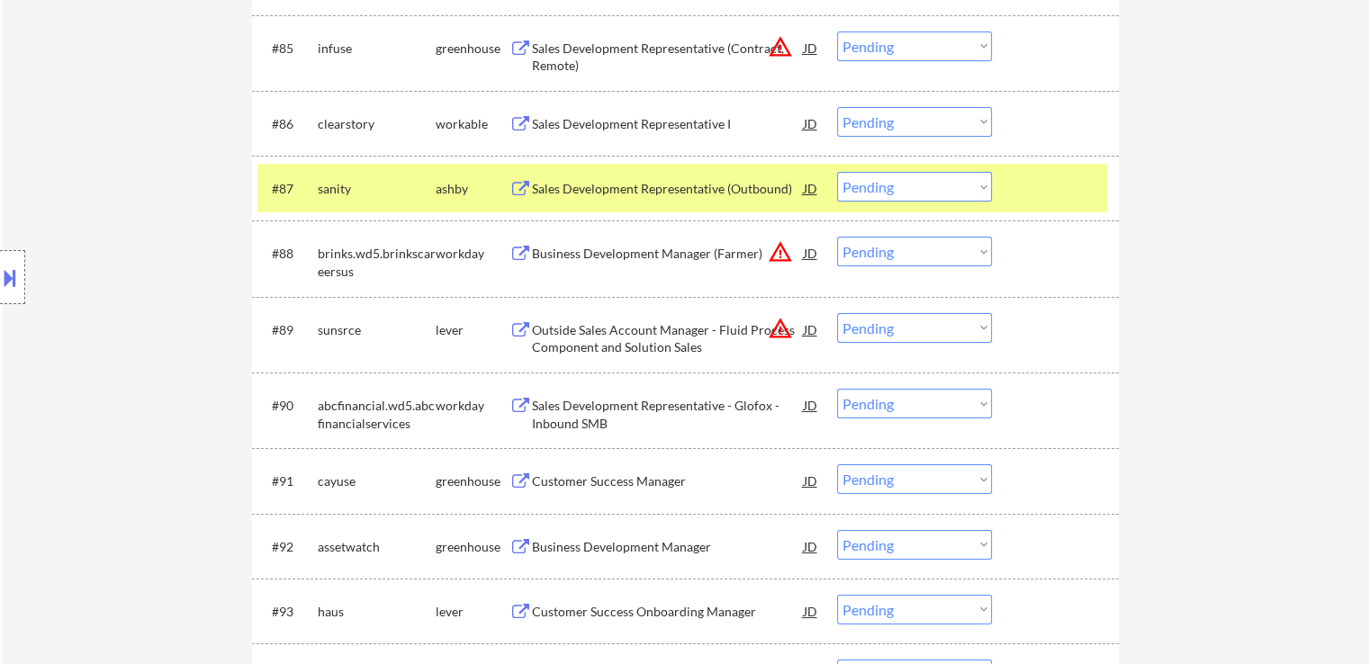
click at [881, 127] on select "Choose an option... Pending Applied Excluded (Questions) Excluded (Expired) Exc…" at bounding box center [914, 122] width 155 height 30
click at [837, 107] on select "Choose an option... Pending Applied Excluded (Questions) Excluded (Expired) Exc…" at bounding box center [914, 122] width 155 height 30
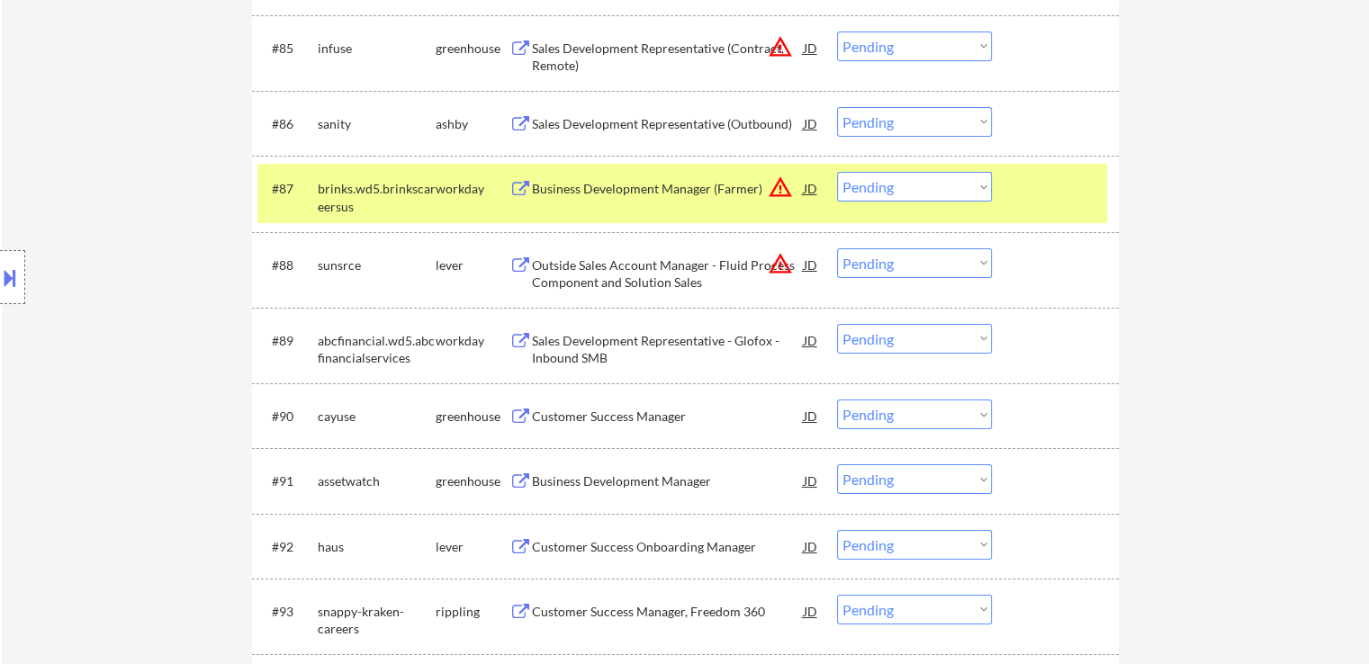
drag, startPoint x: 875, startPoint y: 123, endPoint x: 875, endPoint y: 134, distance: 10.8
click at [875, 127] on select "Choose an option... Pending Applied Excluded (Questions) Excluded (Expired) Exc…" at bounding box center [914, 122] width 155 height 30
click at [837, 107] on select "Choose an option... Pending Applied Excluded (Questions) Excluded (Expired) Exc…" at bounding box center [914, 122] width 155 height 30
select select ""pending""
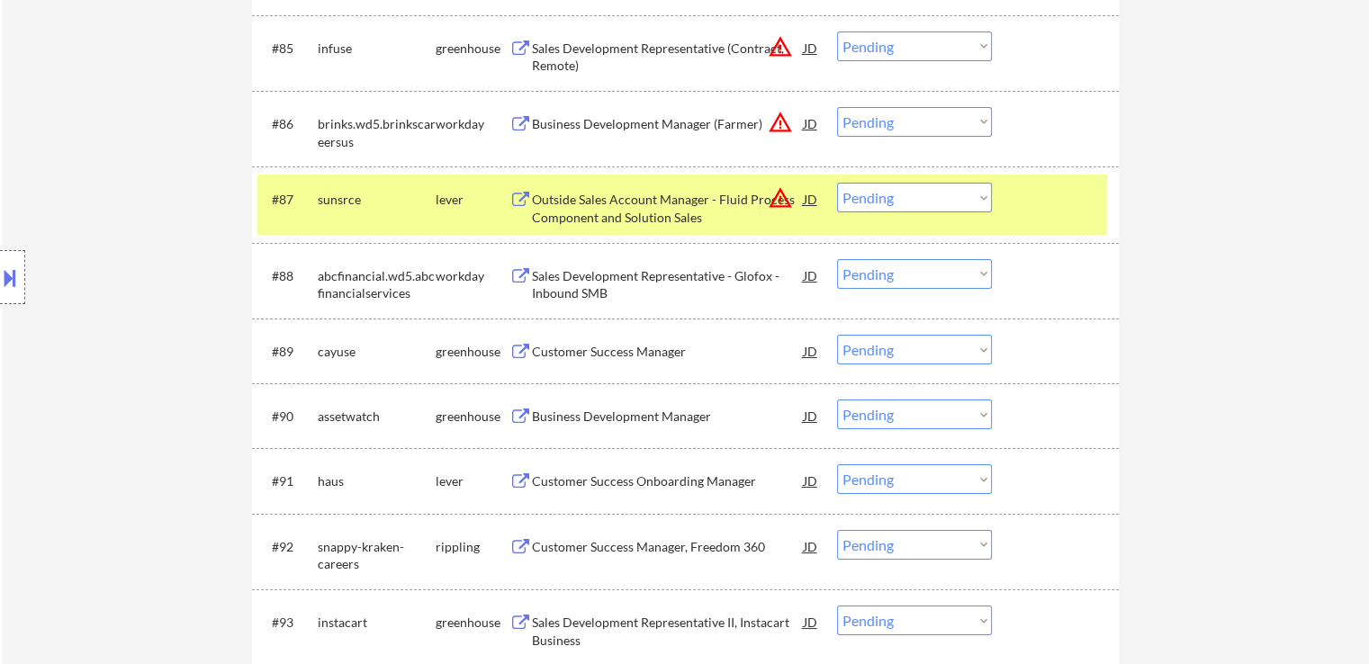
scroll to position [6753, 0]
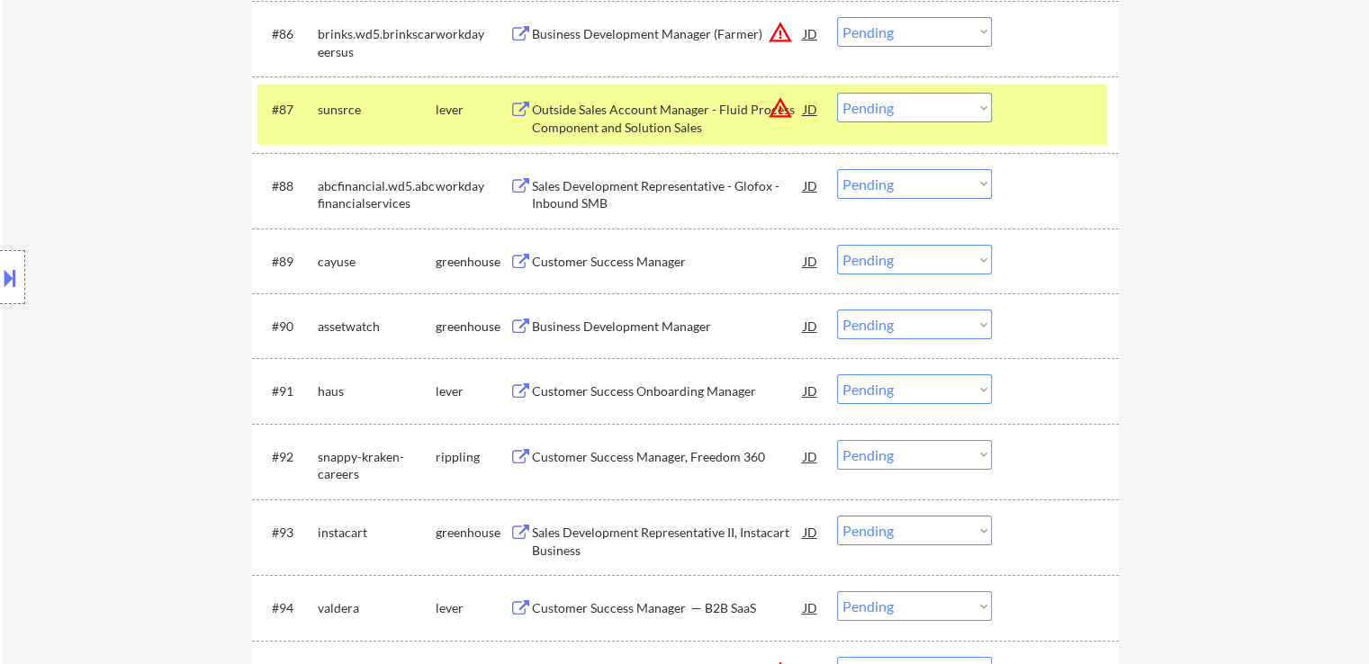
click at [645, 260] on div "Customer Success Manager" at bounding box center [668, 262] width 272 height 18
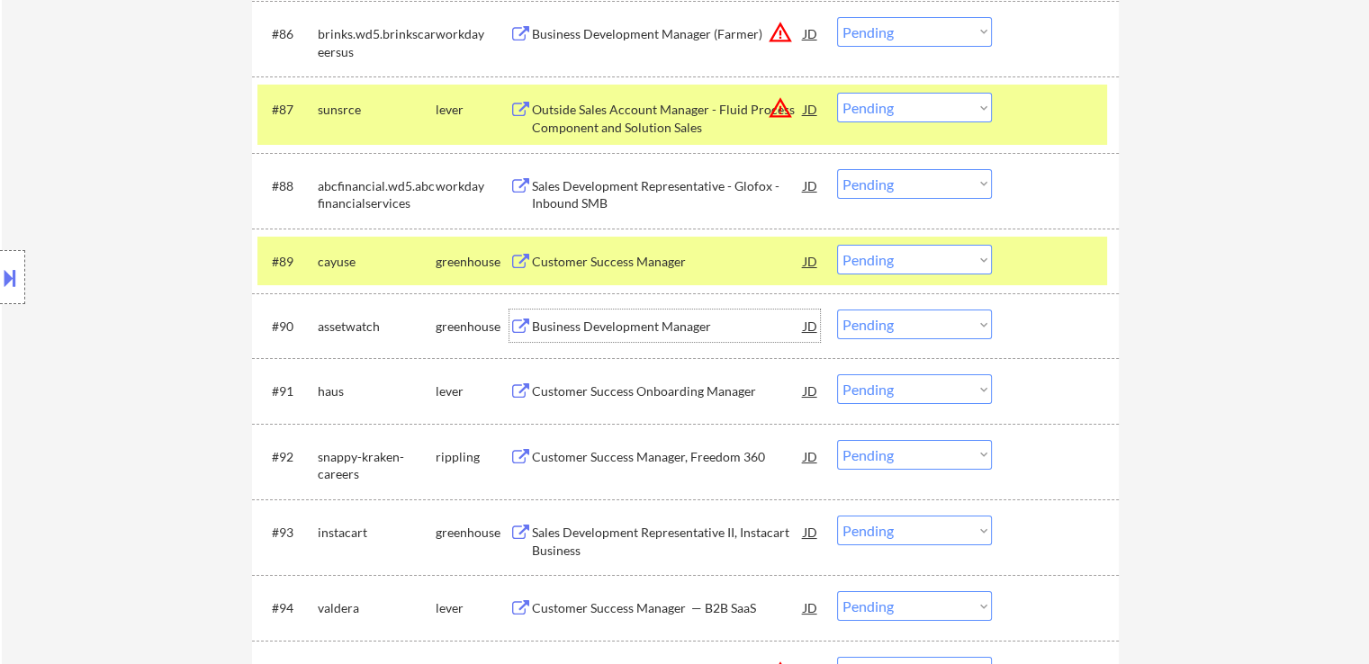
click at [679, 326] on div "Business Development Manager" at bounding box center [668, 327] width 272 height 18
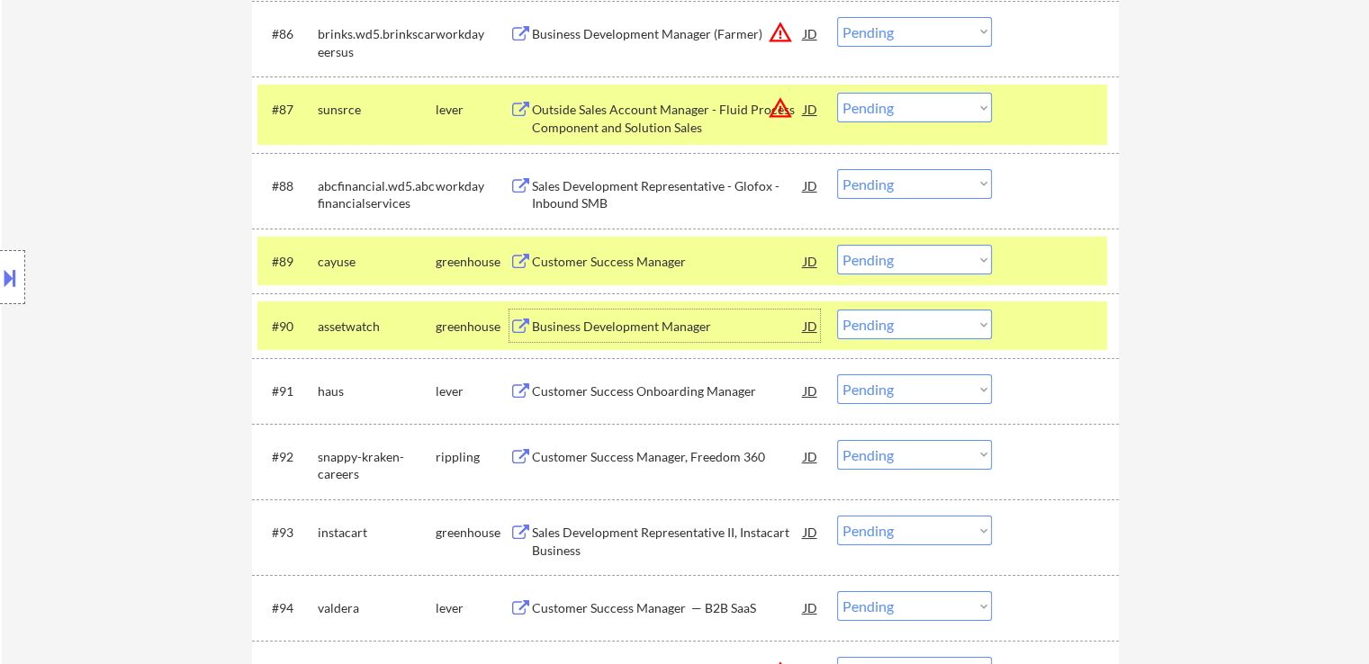
drag, startPoint x: 917, startPoint y: 260, endPoint x: 911, endPoint y: 271, distance: 12.5
click at [917, 260] on select "Choose an option... Pending Applied Excluded (Questions) Excluded (Expired) Exc…" at bounding box center [914, 260] width 155 height 30
click at [837, 245] on select "Choose an option... Pending Applied Excluded (Questions) Excluded (Expired) Exc…" at bounding box center [914, 260] width 155 height 30
click at [685, 379] on div "Customer Success Onboarding Manager" at bounding box center [668, 391] width 272 height 32
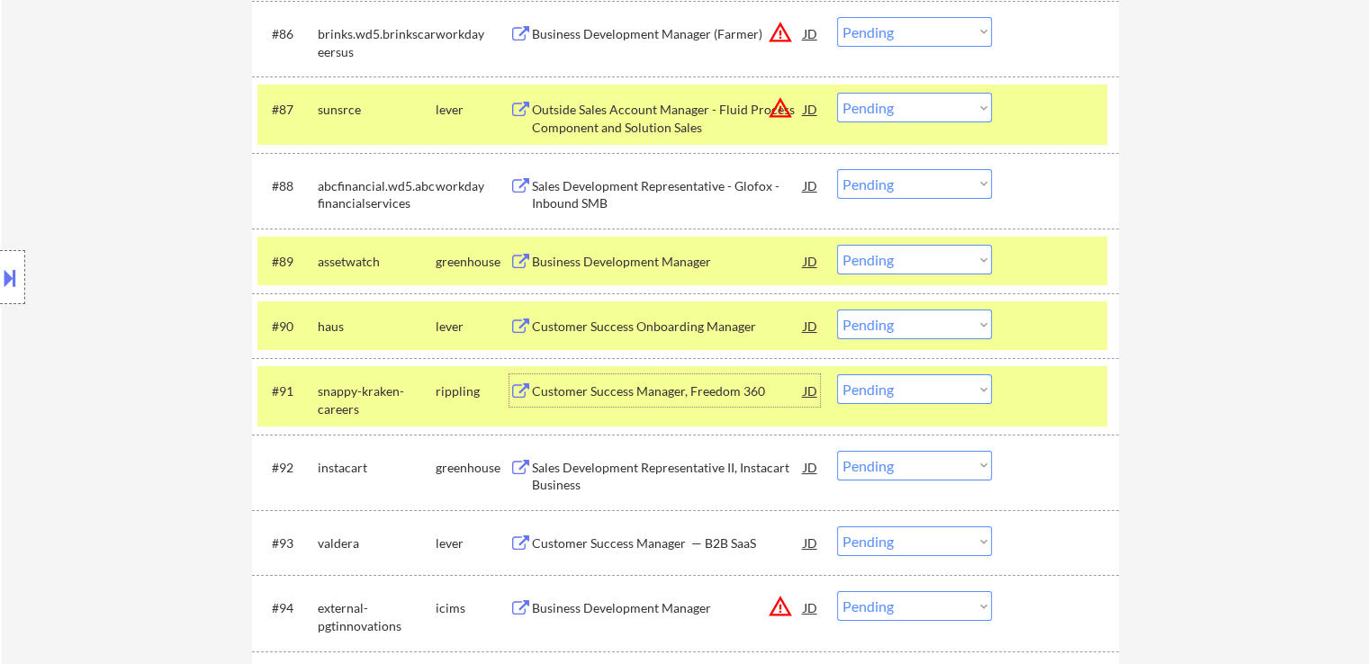
drag, startPoint x: 912, startPoint y: 265, endPoint x: 906, endPoint y: 272, distance: 9.6
click at [911, 265] on select "Choose an option... Pending Applied Excluded (Questions) Excluded (Expired) Exc…" at bounding box center [914, 260] width 155 height 30
click at [837, 245] on select "Choose an option... Pending Applied Excluded (Questions) Excluded (Expired) Exc…" at bounding box center [914, 260] width 155 height 30
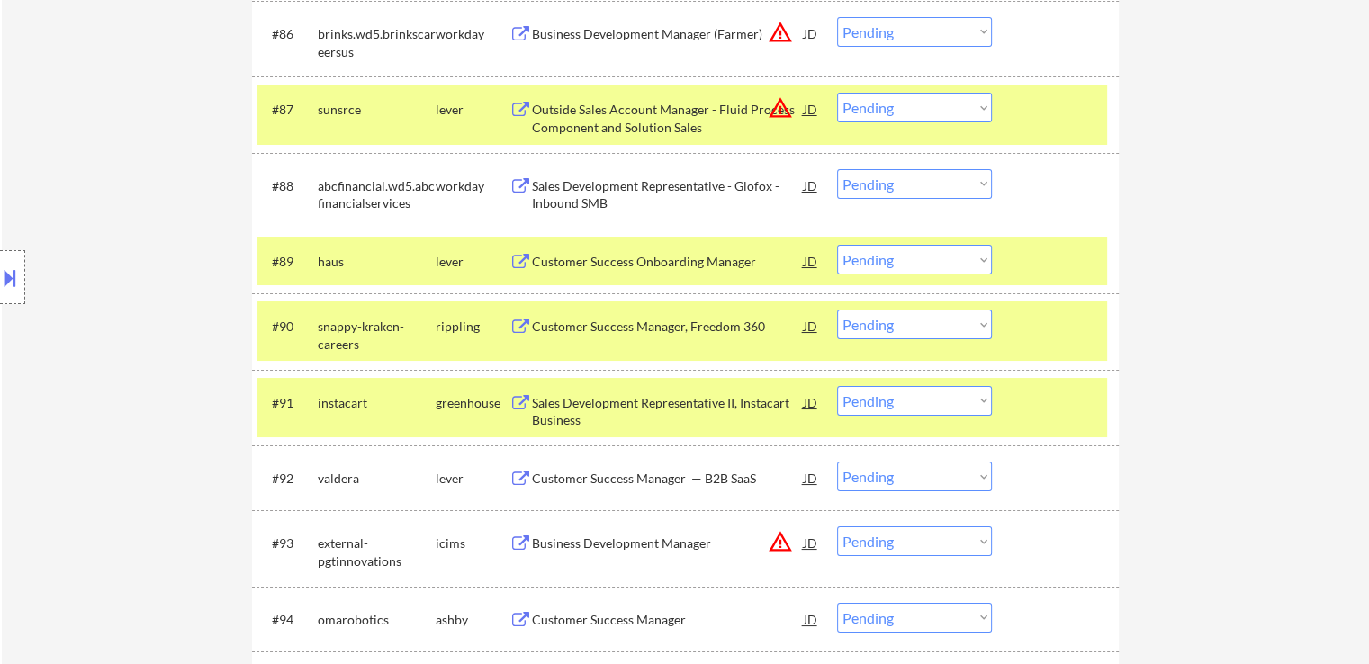
click at [919, 253] on select "Choose an option... Pending Applied Excluded (Questions) Excluded (Expired) Exc…" at bounding box center [914, 260] width 155 height 30
click at [837, 245] on select "Choose an option... Pending Applied Excluded (Questions) Excluded (Expired) Exc…" at bounding box center [914, 260] width 155 height 30
click at [694, 324] on div "Customer Success Manager, Freedom 360" at bounding box center [668, 327] width 272 height 18
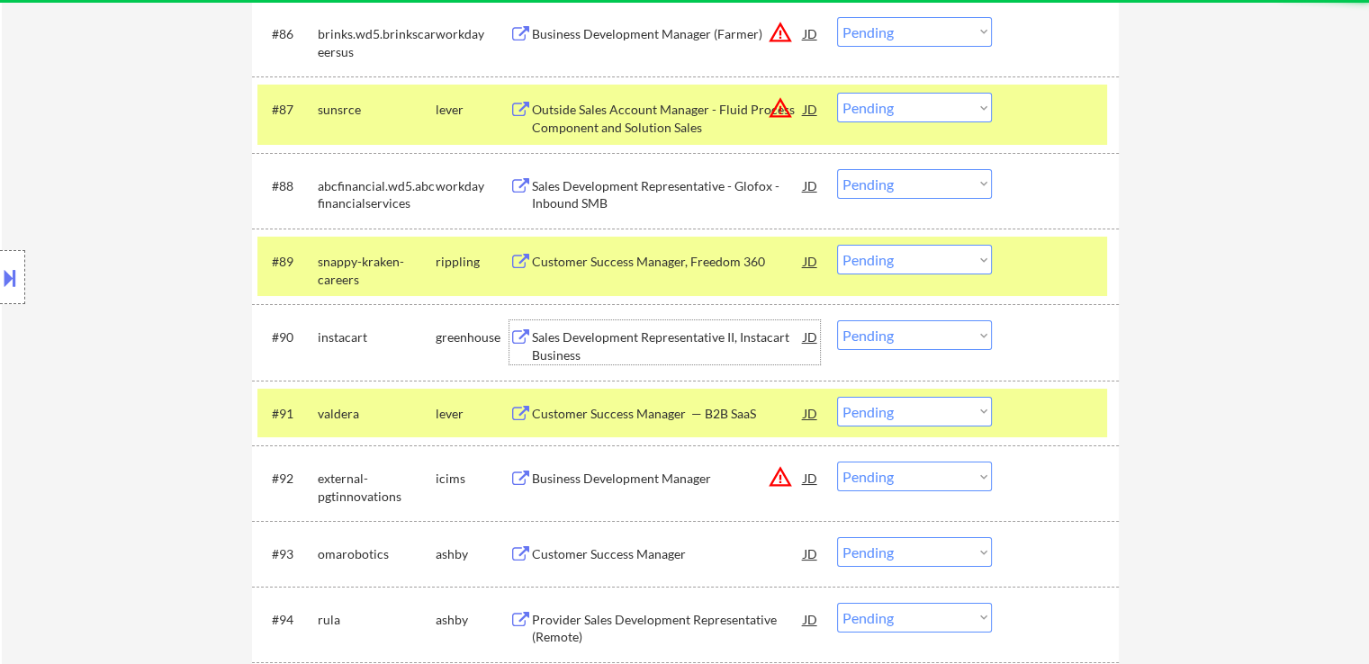
click at [686, 339] on div "Sales Development Representative II, Instacart Business" at bounding box center [668, 346] width 272 height 35
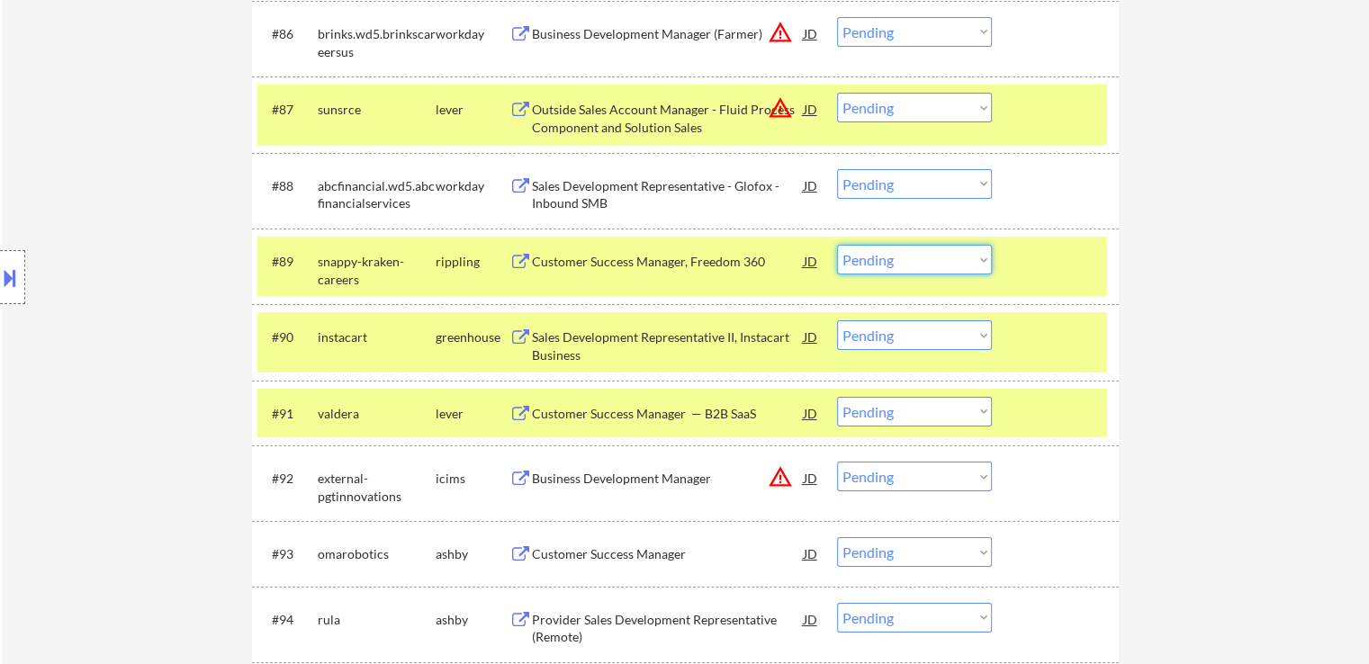
drag, startPoint x: 897, startPoint y: 255, endPoint x: 901, endPoint y: 273, distance: 18.6
click at [897, 255] on select "Choose an option... Pending Applied Excluded (Questions) Excluded (Expired) Exc…" at bounding box center [914, 260] width 155 height 30
click at [837, 245] on select "Choose an option... Pending Applied Excluded (Questions) Excluded (Expired) Exc…" at bounding box center [914, 260] width 155 height 30
click at [720, 403] on div "Customer Success Manager — B2B SaaS" at bounding box center [668, 413] width 272 height 32
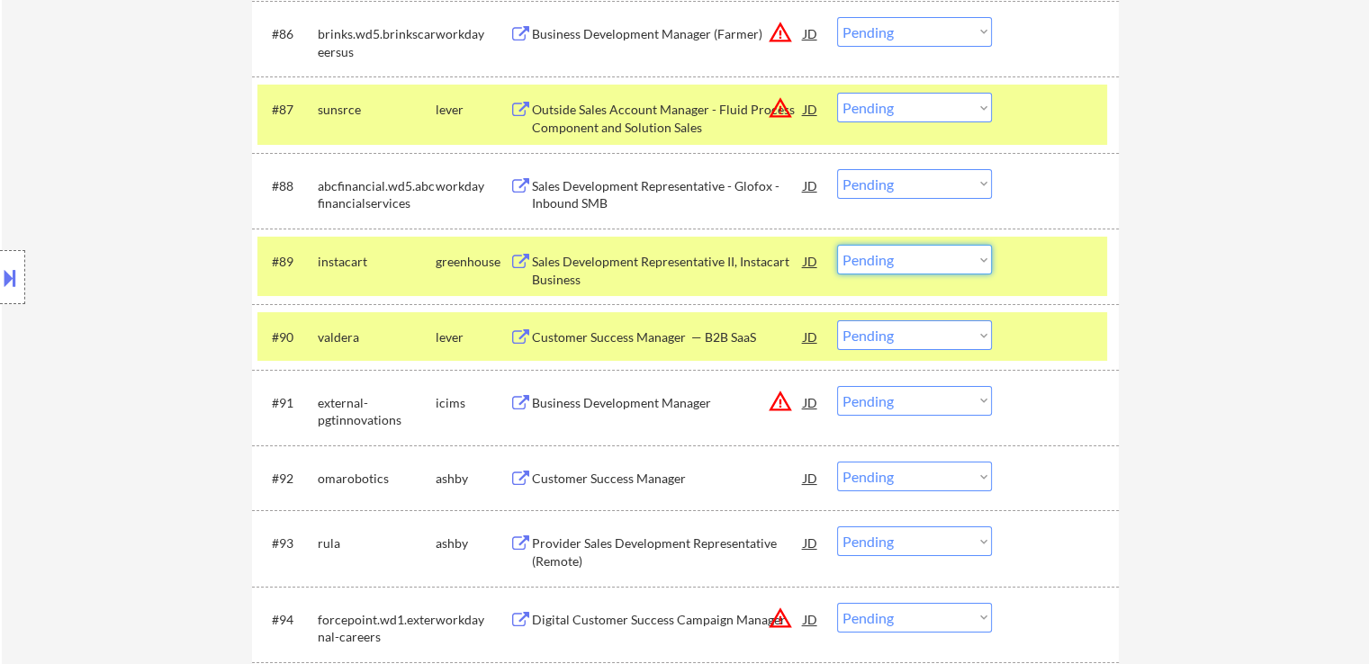
click at [896, 265] on select "Choose an option... Pending Applied Excluded (Questions) Excluded (Expired) Exc…" at bounding box center [914, 260] width 155 height 30
click at [837, 245] on select "Choose an option... Pending Applied Excluded (Questions) Excluded (Expired) Exc…" at bounding box center [914, 260] width 155 height 30
click at [674, 479] on div "Customer Success Manager" at bounding box center [668, 479] width 272 height 18
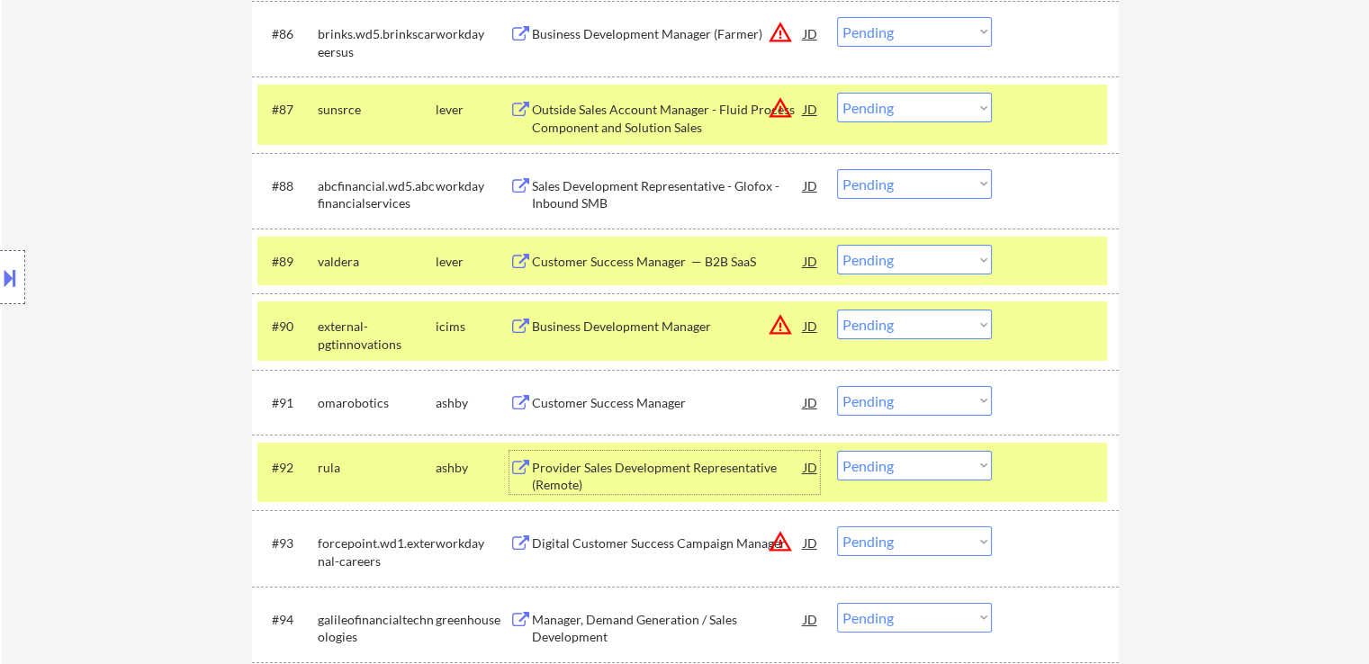
click at [891, 267] on select "Choose an option... Pending Applied Excluded (Questions) Excluded (Expired) Exc…" at bounding box center [914, 260] width 155 height 30
click at [837, 245] on select "Choose an option... Pending Applied Excluded (Questions) Excluded (Expired) Exc…" at bounding box center [914, 260] width 155 height 30
select select ""pending""
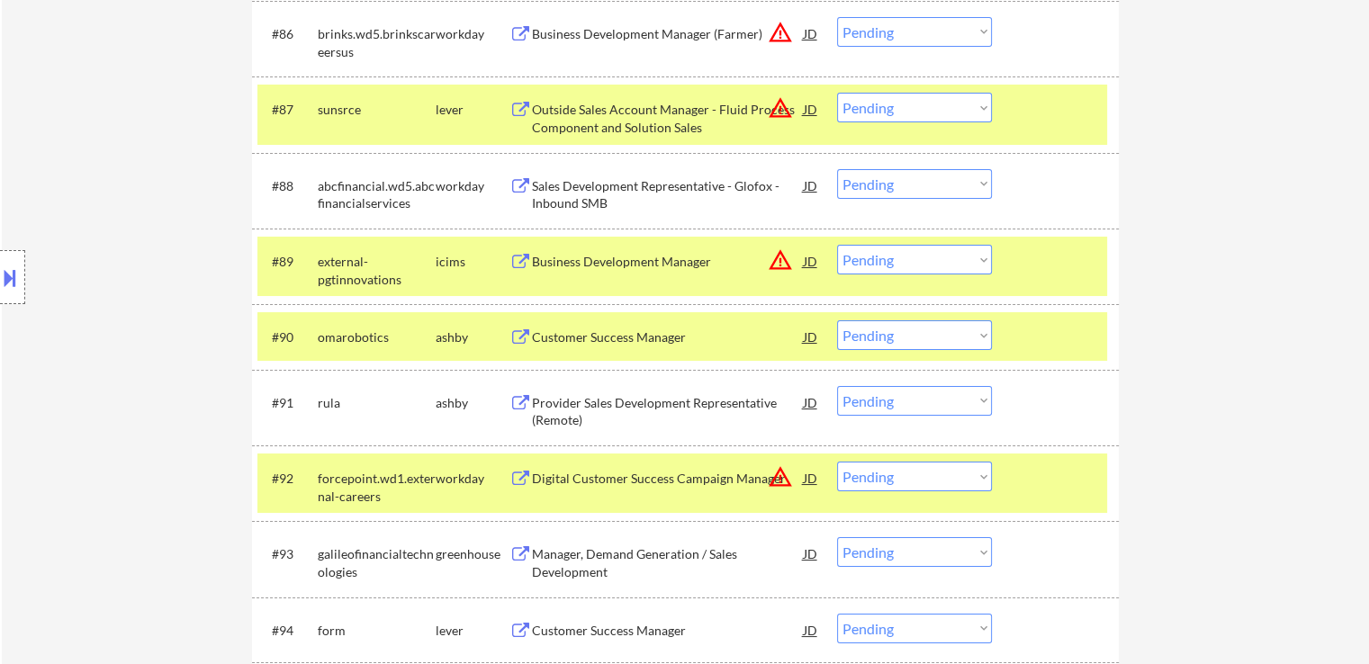
click at [896, 338] on select "Choose an option... Pending Applied Excluded (Questions) Excluded (Expired) Exc…" at bounding box center [914, 336] width 155 height 30
click at [891, 337] on select "Choose an option... Pending Applied Excluded (Questions) Excluded (Expired) Exc…" at bounding box center [914, 336] width 155 height 30
click at [837, 321] on select "Choose an option... Pending Applied Excluded (Questions) Excluded (Expired) Exc…" at bounding box center [914, 336] width 155 height 30
click at [719, 402] on div "Provider Sales Development Representative (Remote)" at bounding box center [668, 411] width 272 height 35
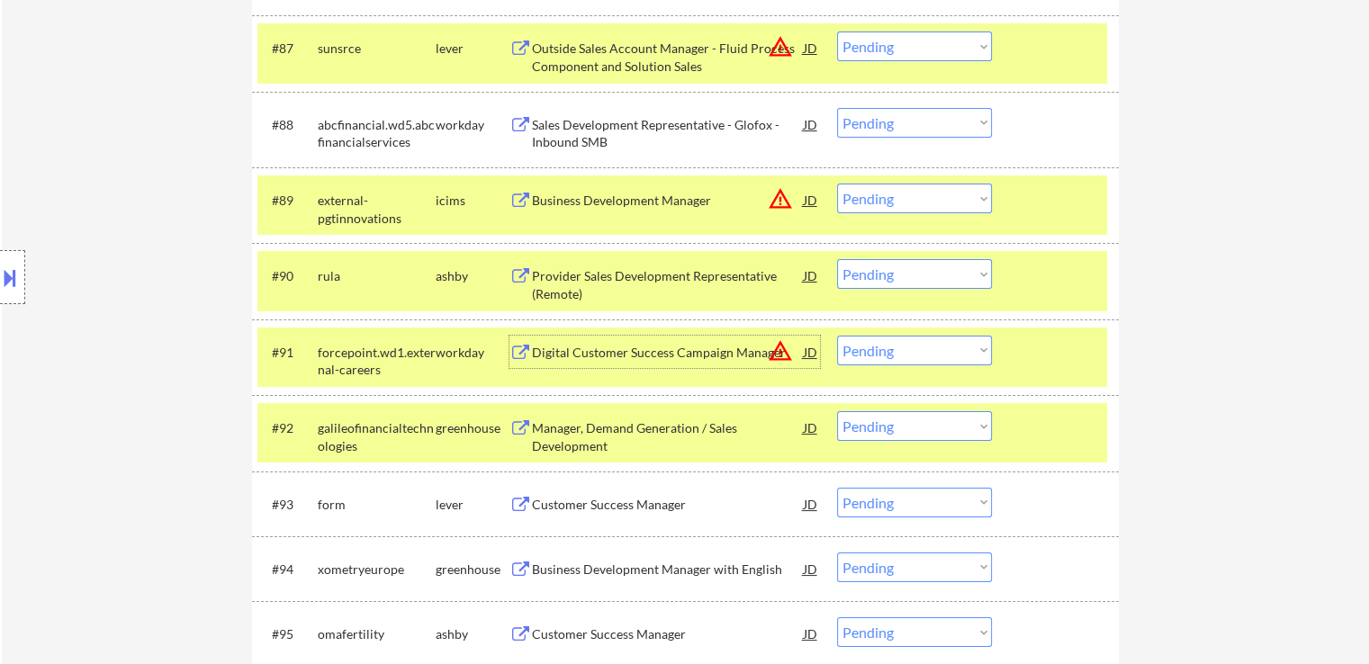
scroll to position [6843, 0]
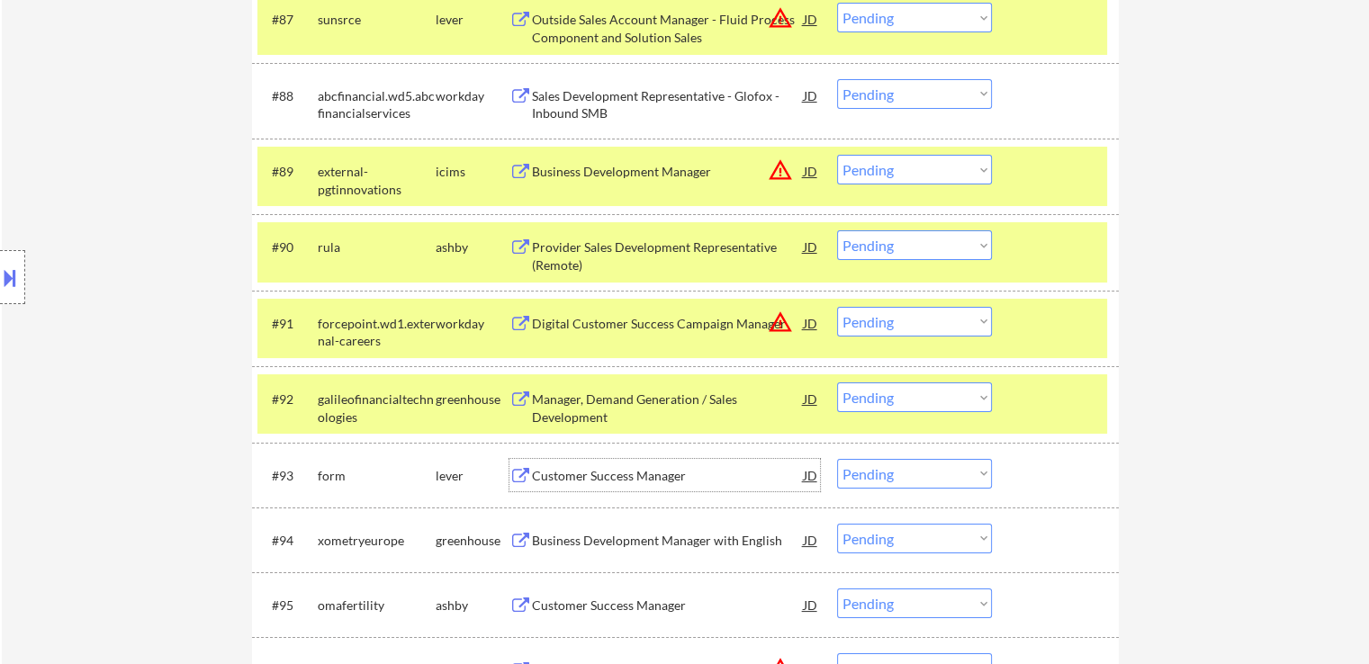
click at [659, 484] on div "Customer Success Manager" at bounding box center [668, 476] width 272 height 18
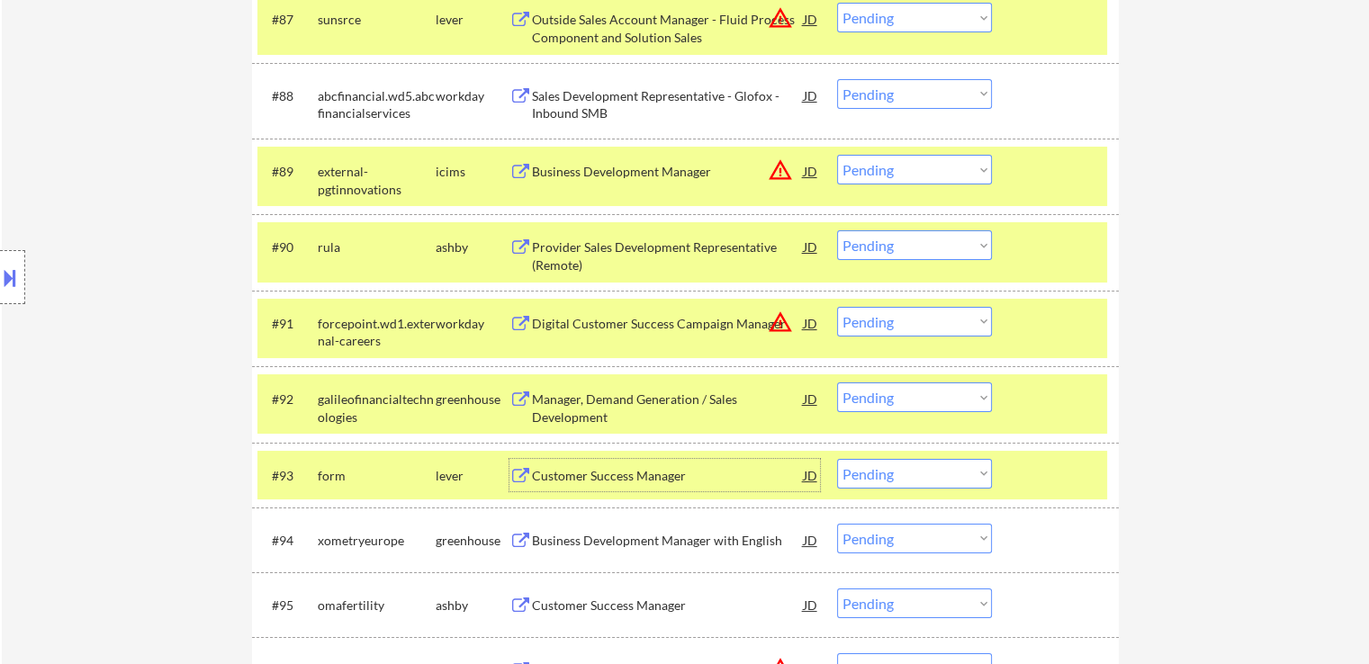
drag, startPoint x: 922, startPoint y: 247, endPoint x: 921, endPoint y: 256, distance: 9.0
click at [922, 247] on select "Choose an option... Pending Applied Excluded (Questions) Excluded (Expired) Exc…" at bounding box center [914, 245] width 155 height 30
click at [837, 231] on select "Choose an option... Pending Applied Excluded (Questions) Excluded (Expired) Exc…" at bounding box center [914, 245] width 155 height 30
click at [675, 470] on div "Customer Success Manager" at bounding box center [668, 476] width 272 height 18
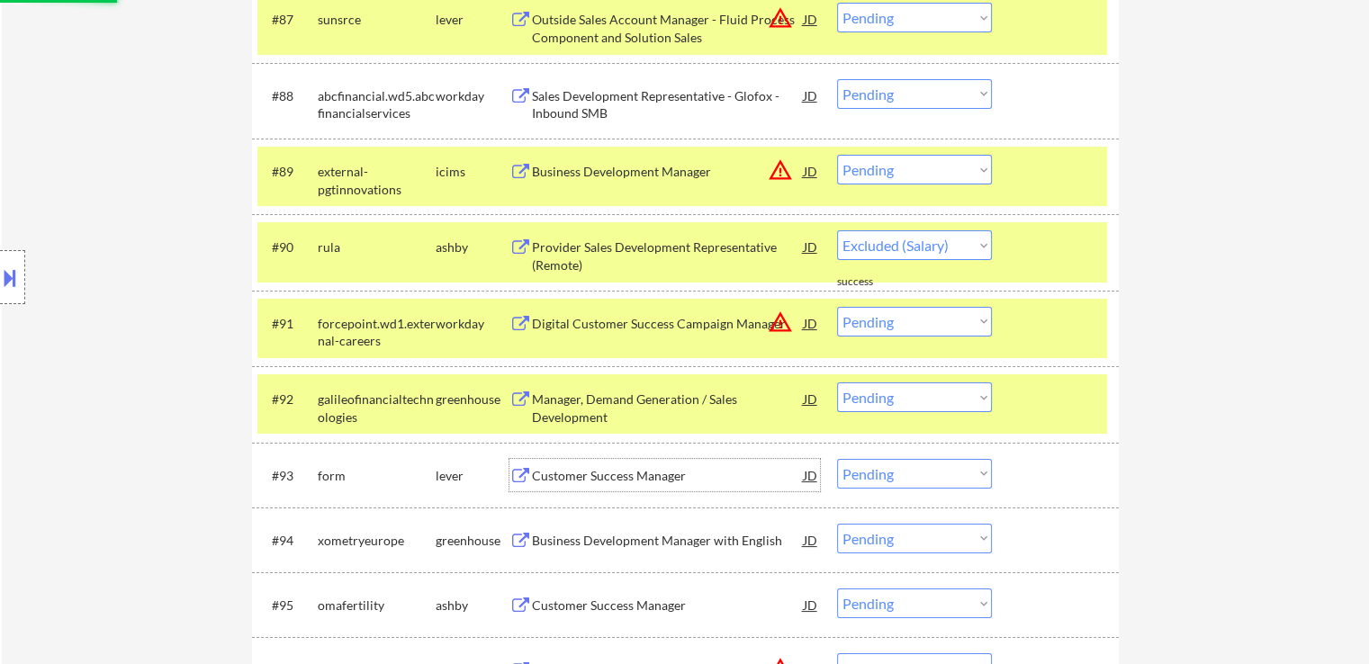
select select ""pending""
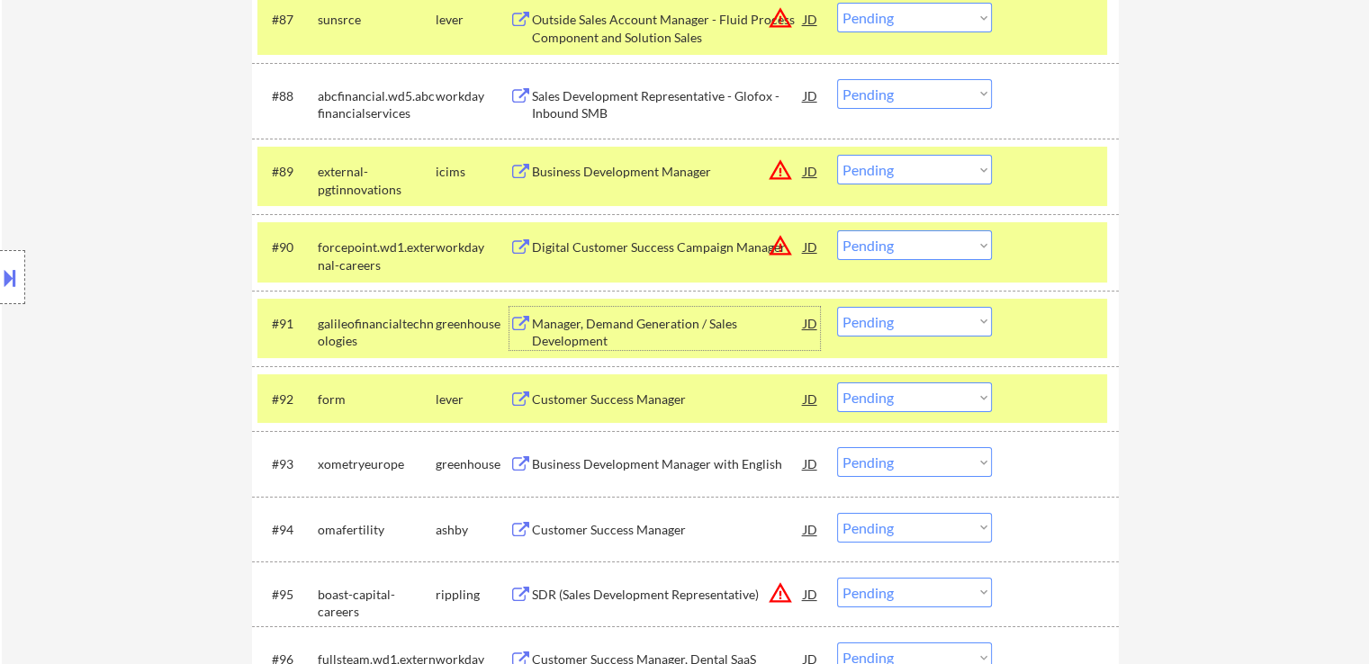
click at [698, 317] on div "Manager, Demand Generation / Sales Development" at bounding box center [668, 332] width 272 height 35
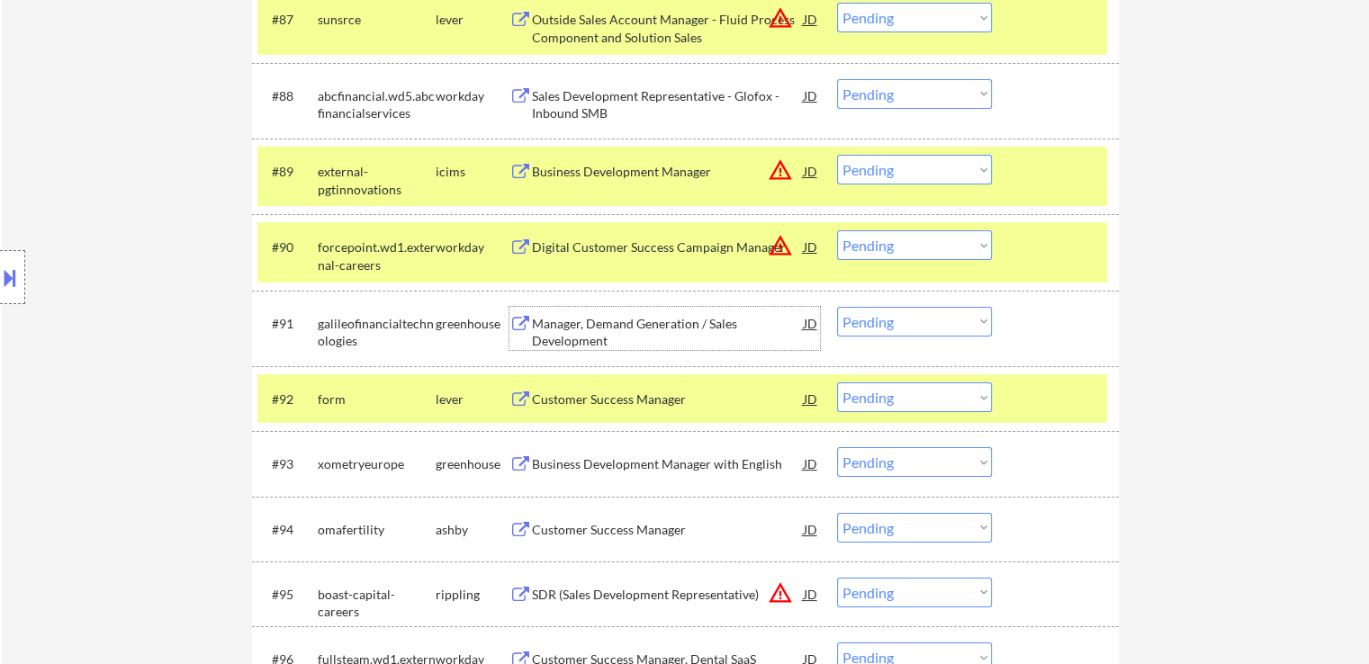
click at [878, 390] on select "Choose an option... Pending Applied Excluded (Questions) Excluded (Expired) Exc…" at bounding box center [914, 398] width 155 height 30
click at [837, 384] on select "Choose an option... Pending Applied Excluded (Questions) Excluded (Expired) Exc…" at bounding box center [914, 398] width 155 height 30
click at [747, 460] on div "Business Development Manager with English" at bounding box center [668, 465] width 272 height 18
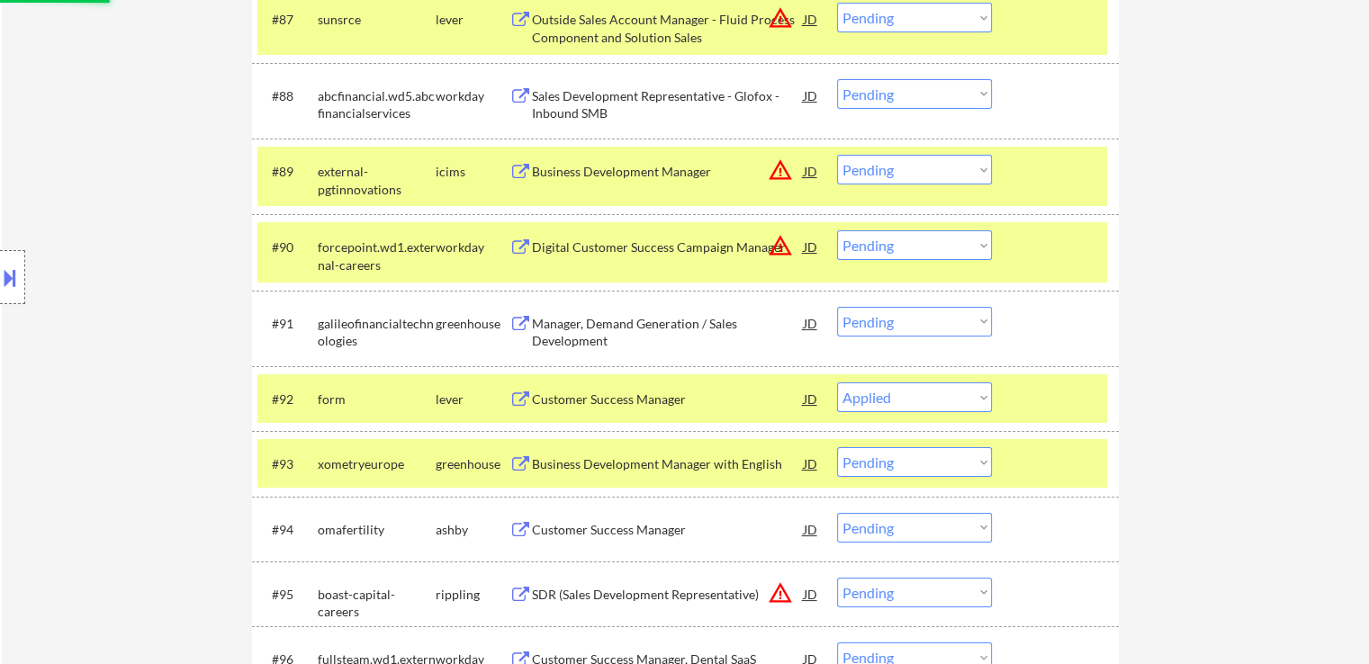
select select ""pending""
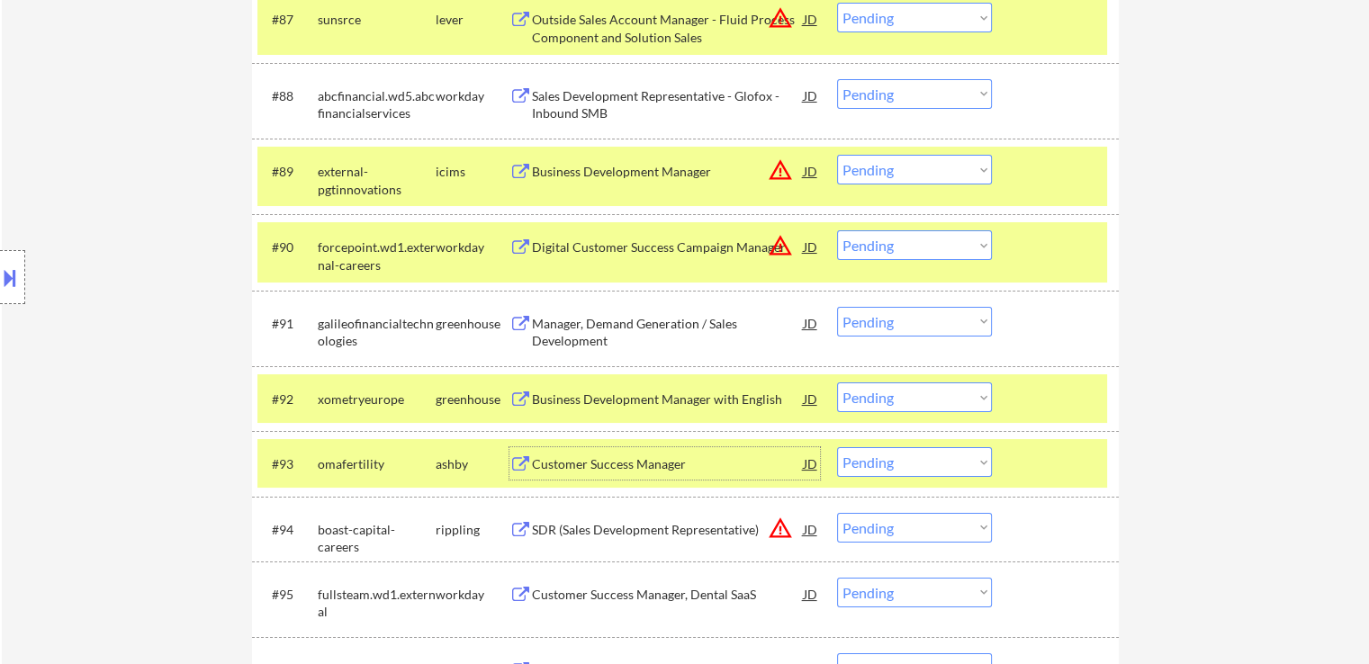
drag, startPoint x: 884, startPoint y: 319, endPoint x: 881, endPoint y: 336, distance: 17.3
click at [882, 320] on select "Choose an option... Pending Applied Excluded (Questions) Excluded (Expired) Exc…" at bounding box center [914, 322] width 155 height 30
click at [837, 307] on select "Choose an option... Pending Applied Excluded (Questions) Excluded (Expired) Exc…" at bounding box center [914, 322] width 155 height 30
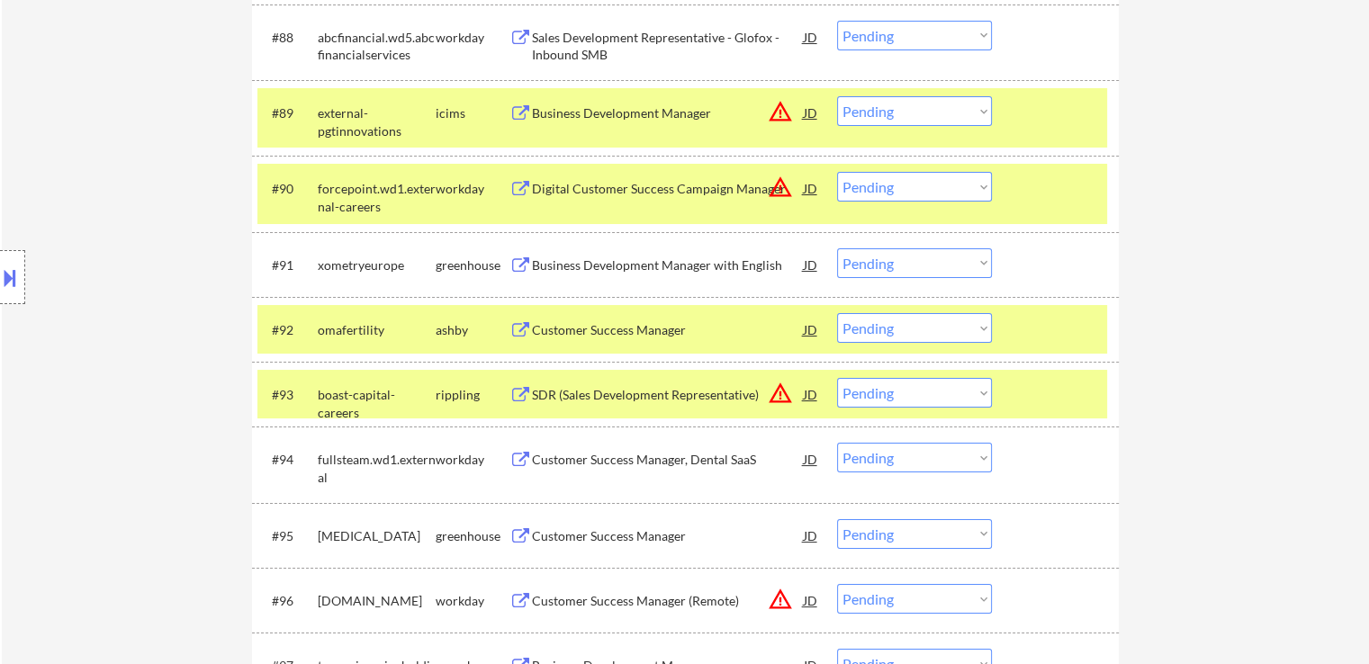
scroll to position [6933, 0]
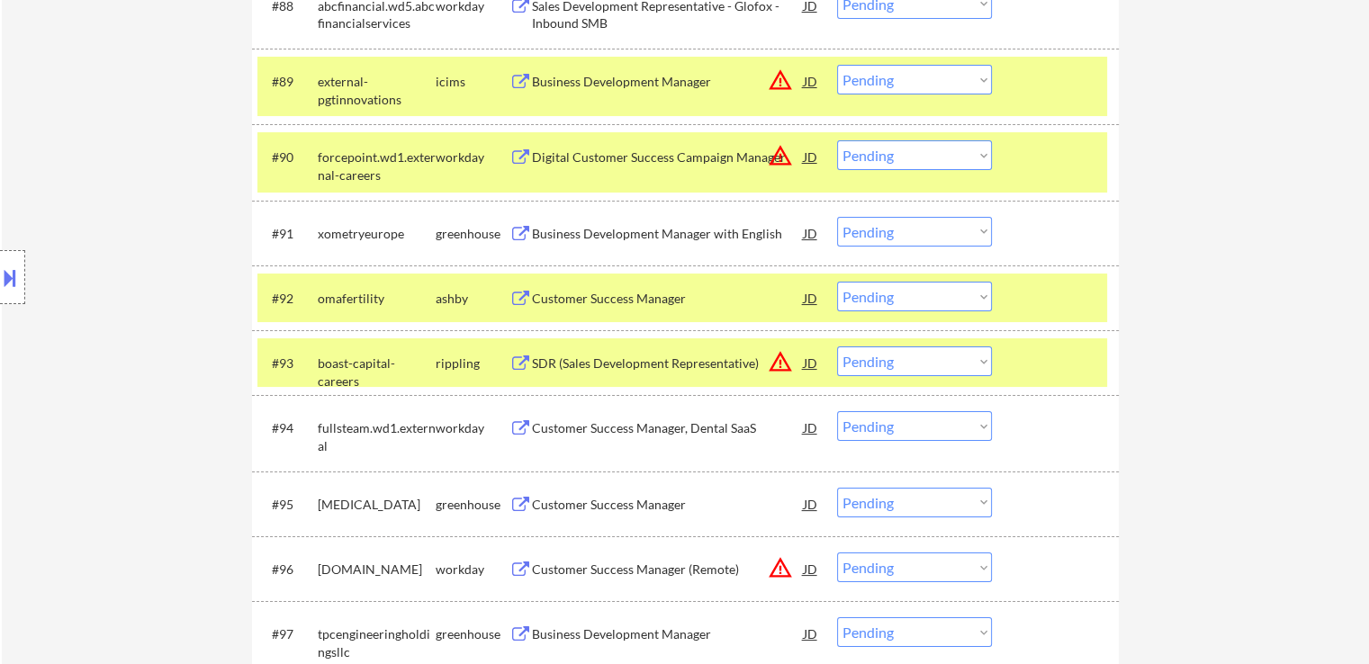
click at [919, 230] on select "Choose an option... Pending Applied Excluded (Questions) Excluded (Expired) Exc…" at bounding box center [914, 232] width 155 height 30
click at [837, 217] on select "Choose an option... Pending Applied Excluded (Questions) Excluded (Expired) Exc…" at bounding box center [914, 232] width 155 height 30
click at [675, 308] on div "Customer Success Manager" at bounding box center [668, 298] width 272 height 32
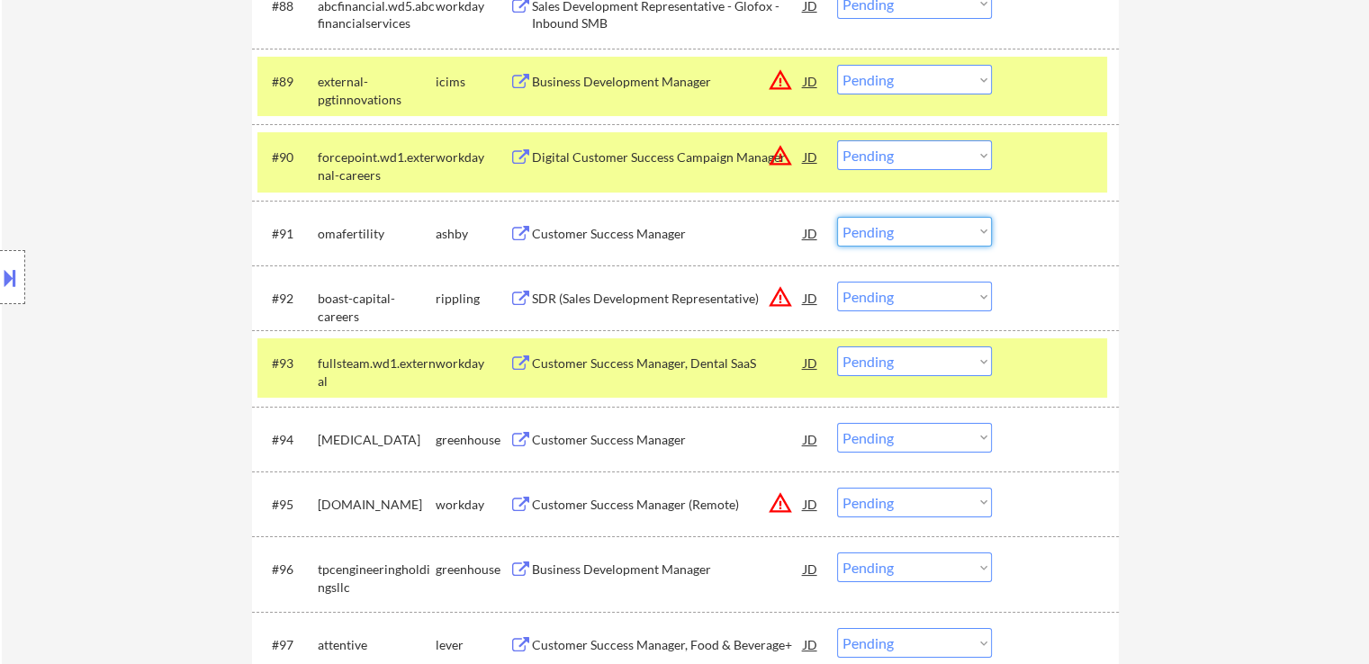
click at [899, 241] on select "Choose an option... Pending Applied Excluded (Questions) Excluded (Expired) Exc…" at bounding box center [914, 232] width 155 height 30
click at [837, 217] on select "Choose an option... Pending Applied Excluded (Questions) Excluded (Expired) Exc…" at bounding box center [914, 232] width 155 height 30
select select ""pending""
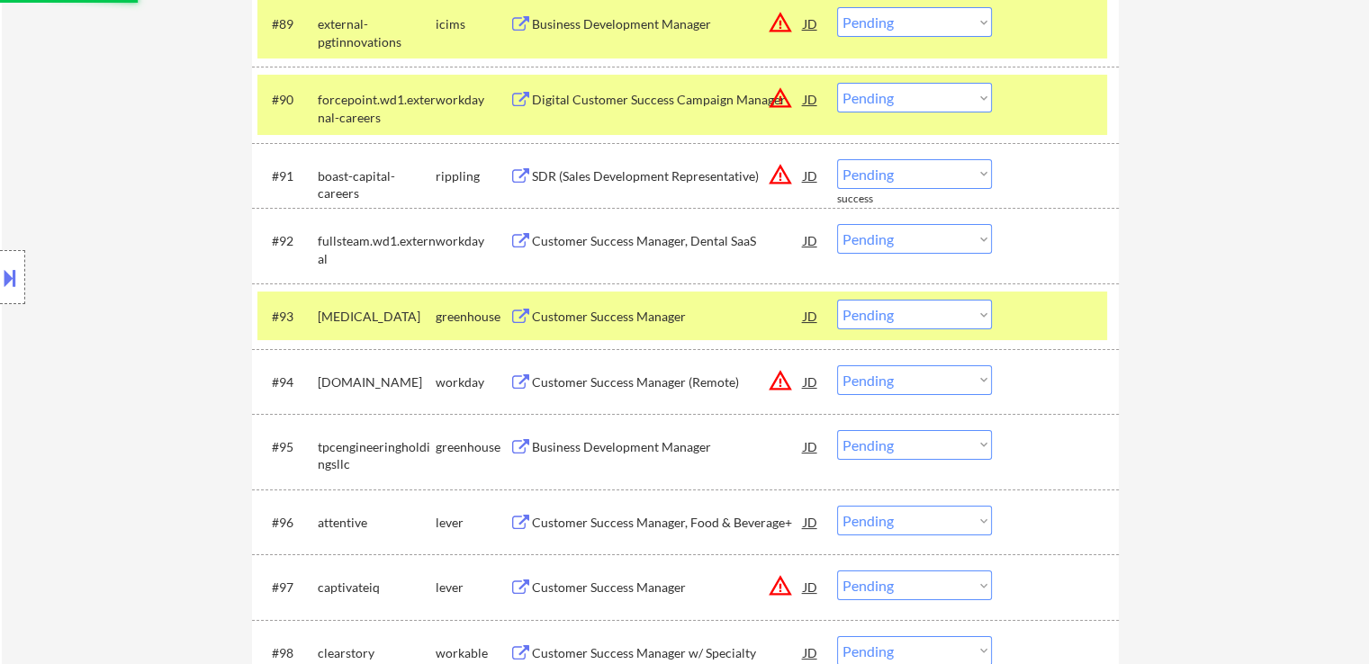
scroll to position [7023, 0]
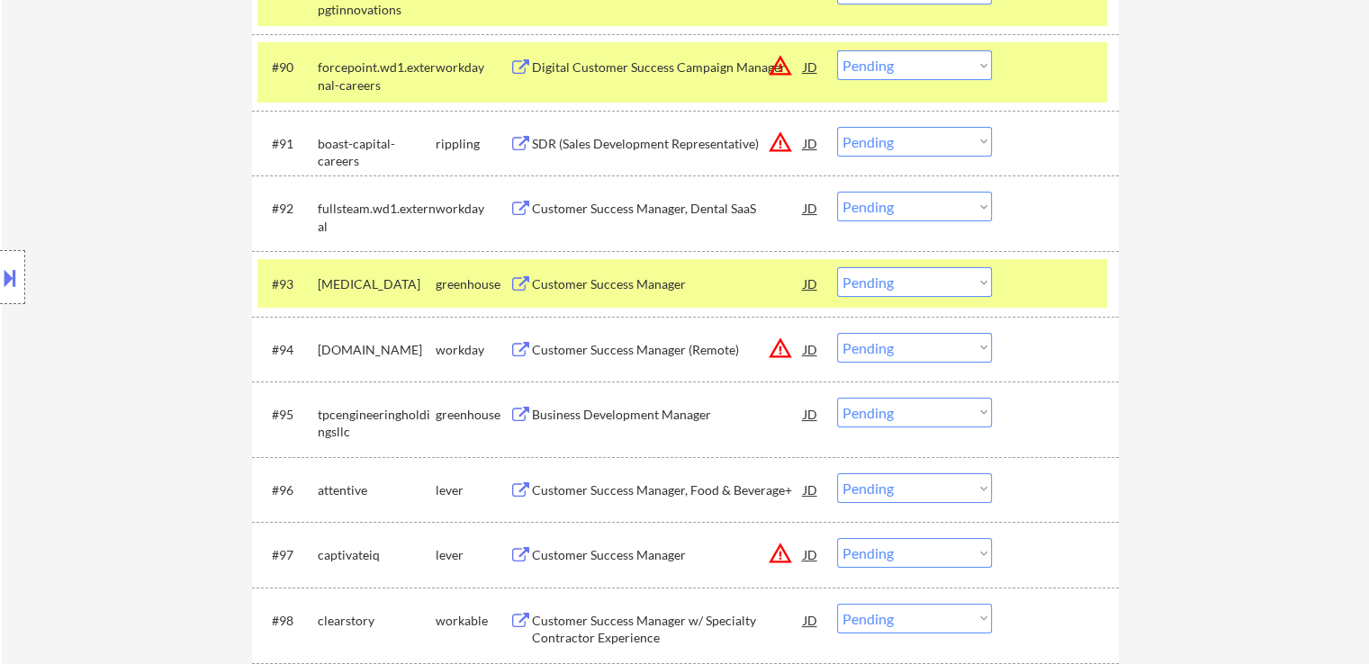
click at [682, 289] on div "Customer Success Manager" at bounding box center [668, 285] width 272 height 18
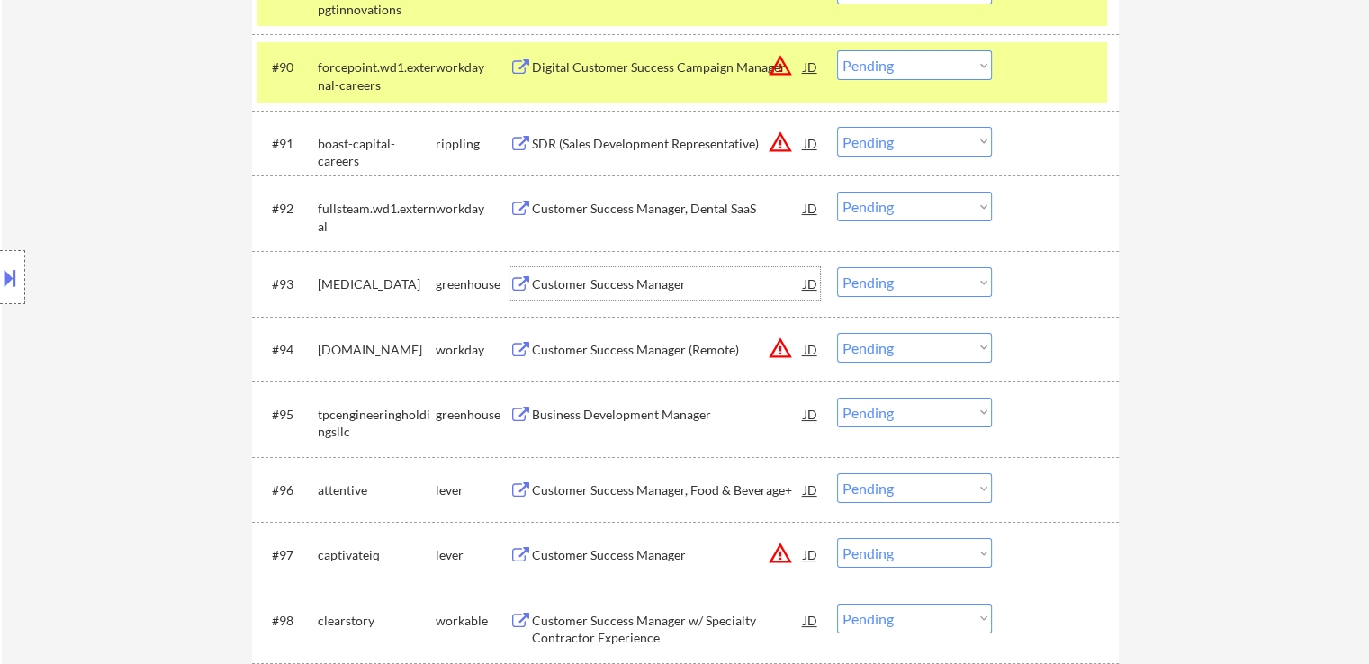
click at [662, 416] on div "Business Development Manager" at bounding box center [668, 415] width 272 height 18
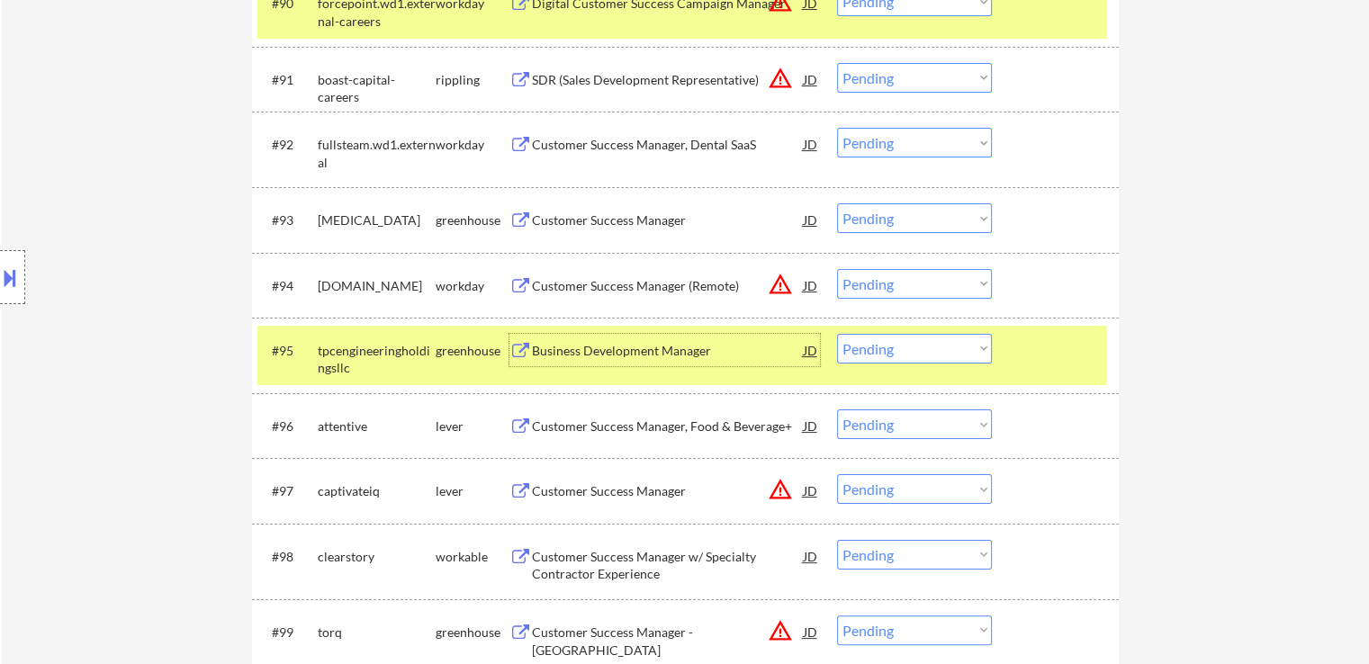
scroll to position [7113, 0]
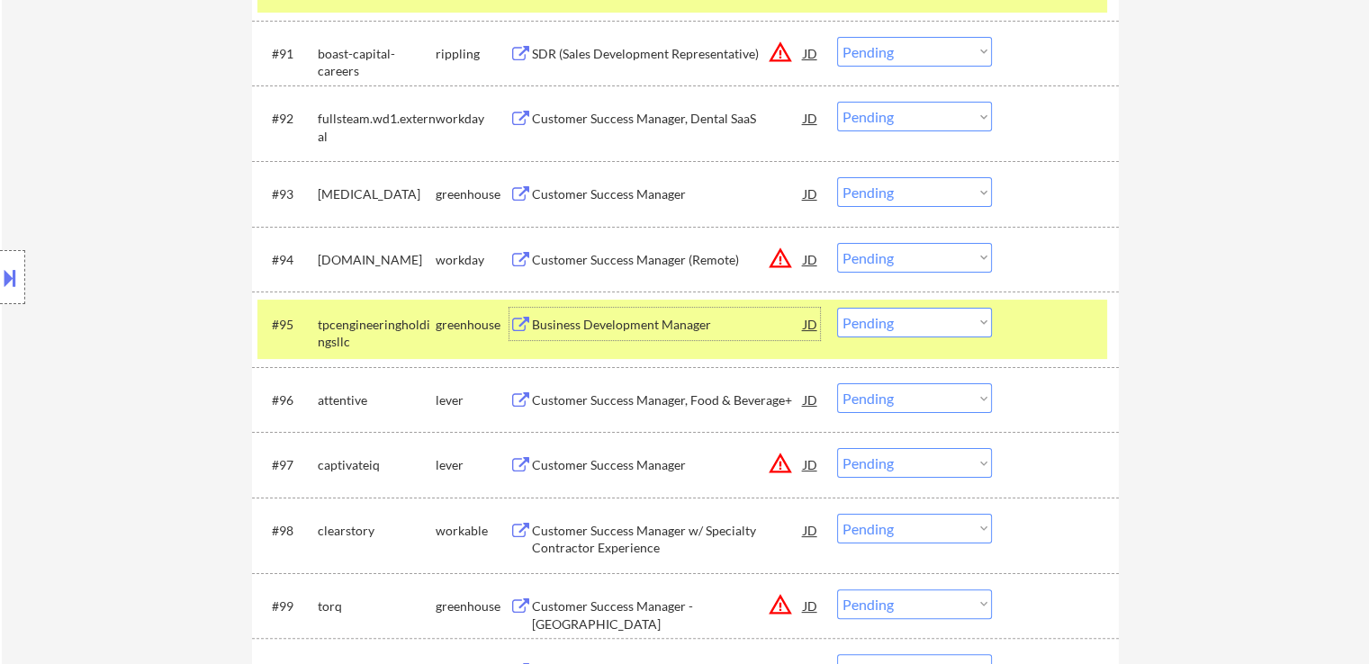
click at [897, 320] on select "Choose an option... Pending Applied Excluded (Questions) Excluded (Expired) Exc…" at bounding box center [914, 323] width 155 height 30
click at [837, 308] on select "Choose an option... Pending Applied Excluded (Questions) Excluded (Expired) Exc…" at bounding box center [914, 323] width 155 height 30
select select ""pending""
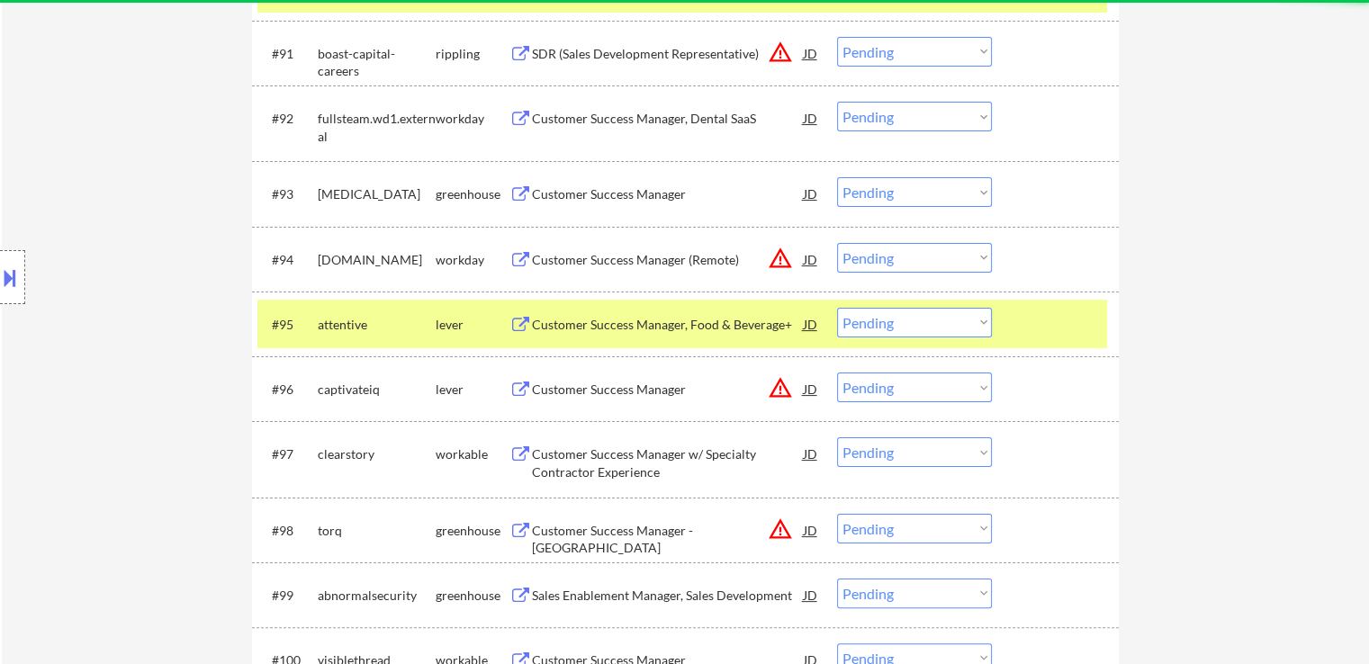
click at [888, 176] on div "#93 [MEDICAL_DATA] greenhouse Customer Success Manager JD warning_amber Choose …" at bounding box center [683, 193] width 850 height 49
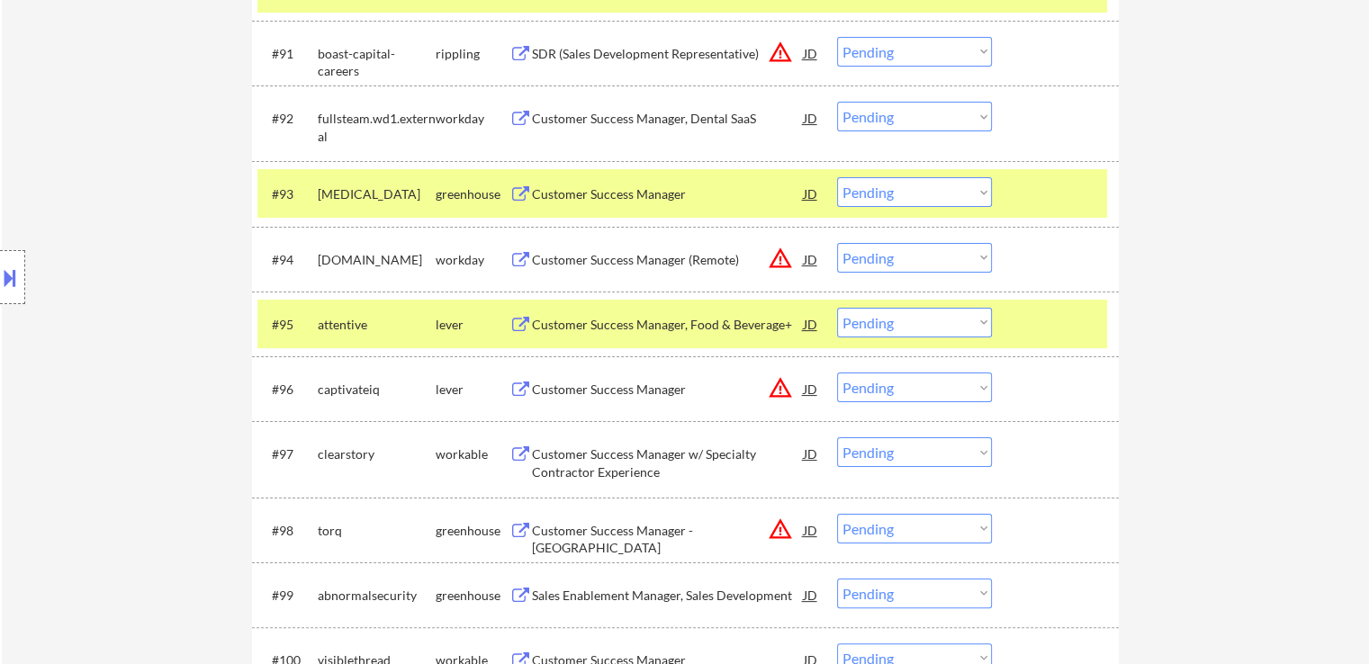
drag, startPoint x: 884, startPoint y: 194, endPoint x: 889, endPoint y: 204, distance: 10.9
click at [884, 194] on select "Choose an option... Pending Applied Excluded (Questions) Excluded (Expired) Exc…" at bounding box center [914, 192] width 155 height 30
click at [837, 178] on select "Choose an option... Pending Applied Excluded (Questions) Excluded (Expired) Exc…" at bounding box center [914, 192] width 155 height 30
select select ""pending""
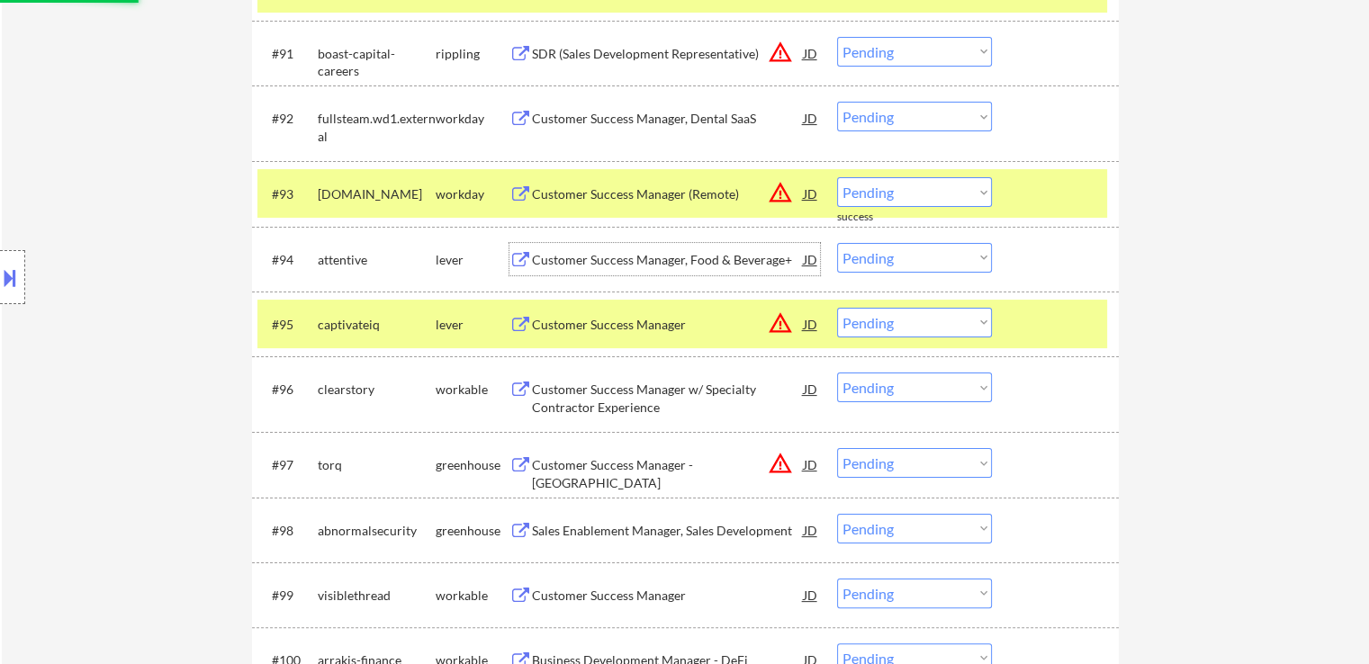
click at [691, 253] on div "Customer Success Manager, Food & Beverage+" at bounding box center [668, 260] width 272 height 18
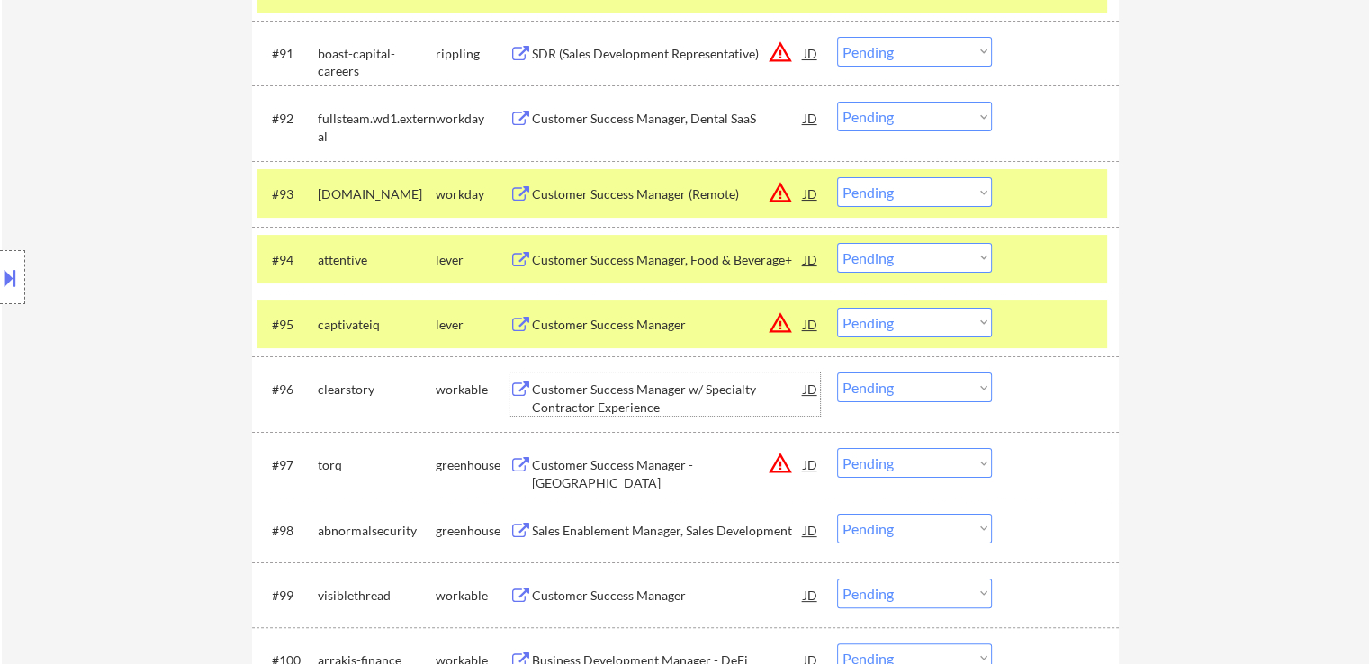
click at [659, 408] on div "Customer Success Manager w/ Specialty Contractor Experience" at bounding box center [668, 398] width 272 height 35
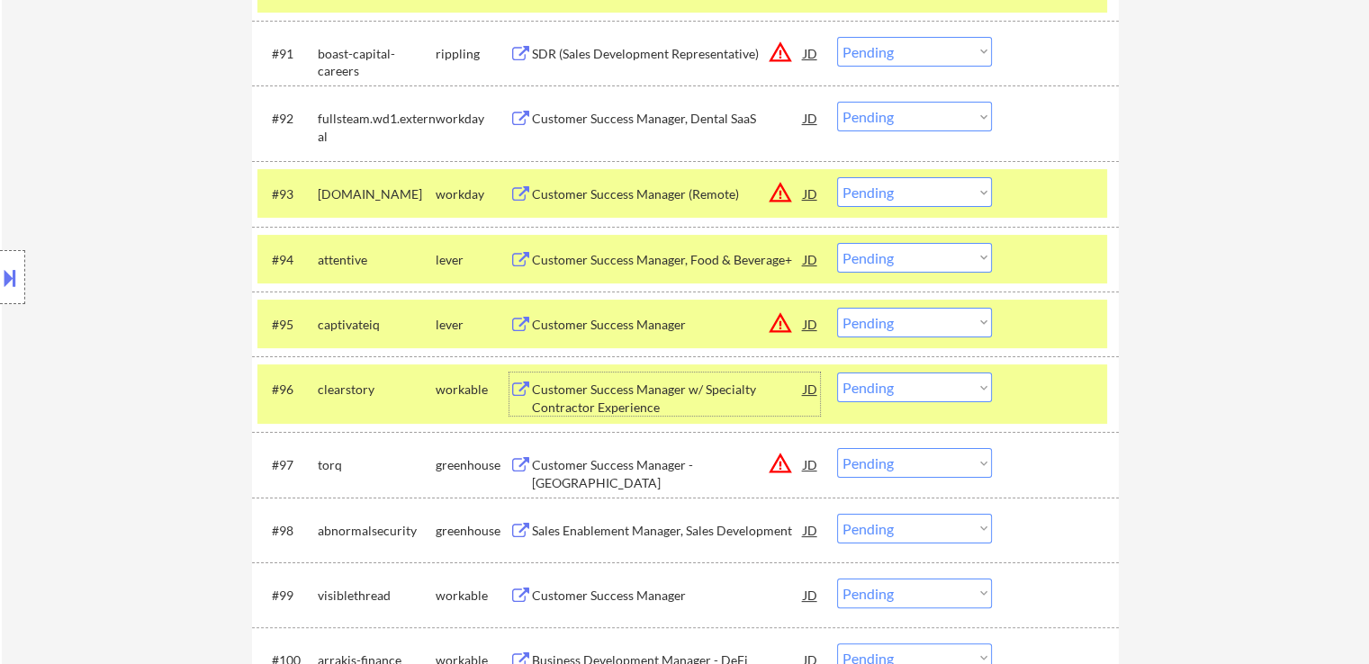
click at [898, 256] on select "Choose an option... Pending Applied Excluded (Questions) Excluded (Expired) Exc…" at bounding box center [914, 258] width 155 height 30
click at [837, 243] on select "Choose an option... Pending Applied Excluded (Questions) Excluded (Expired) Exc…" at bounding box center [914, 258] width 155 height 30
select select ""pending""
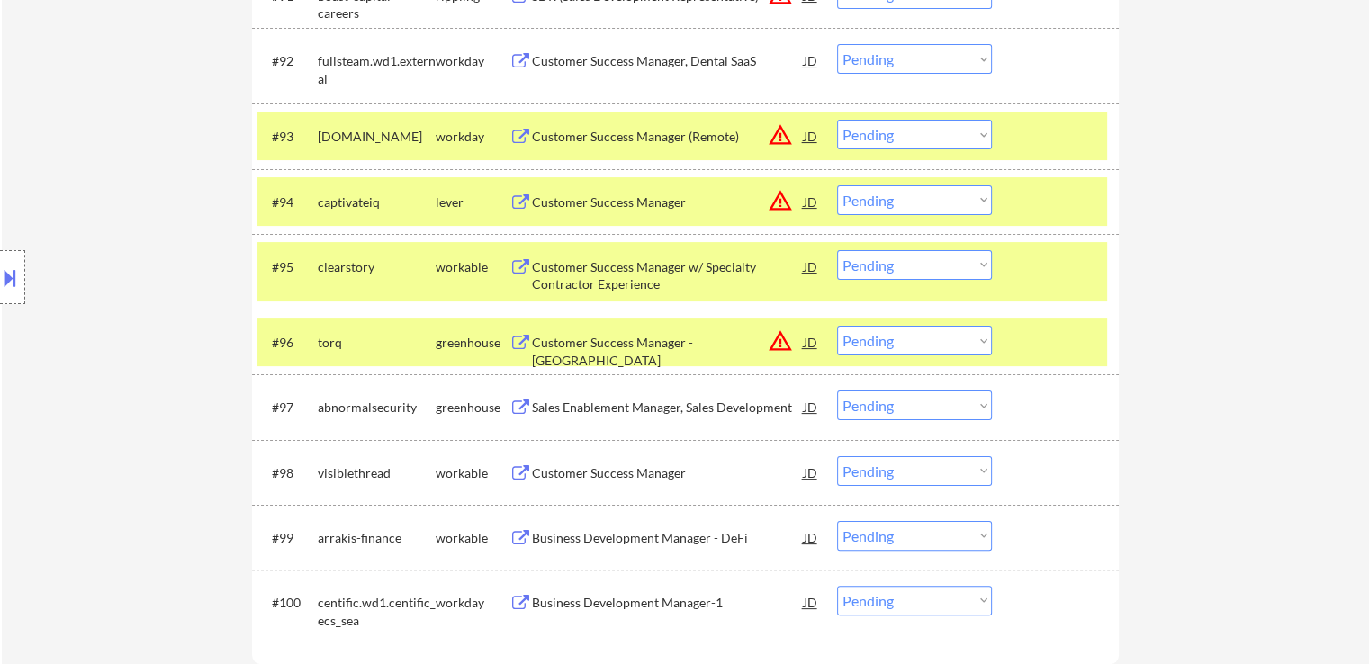
scroll to position [7203, 0]
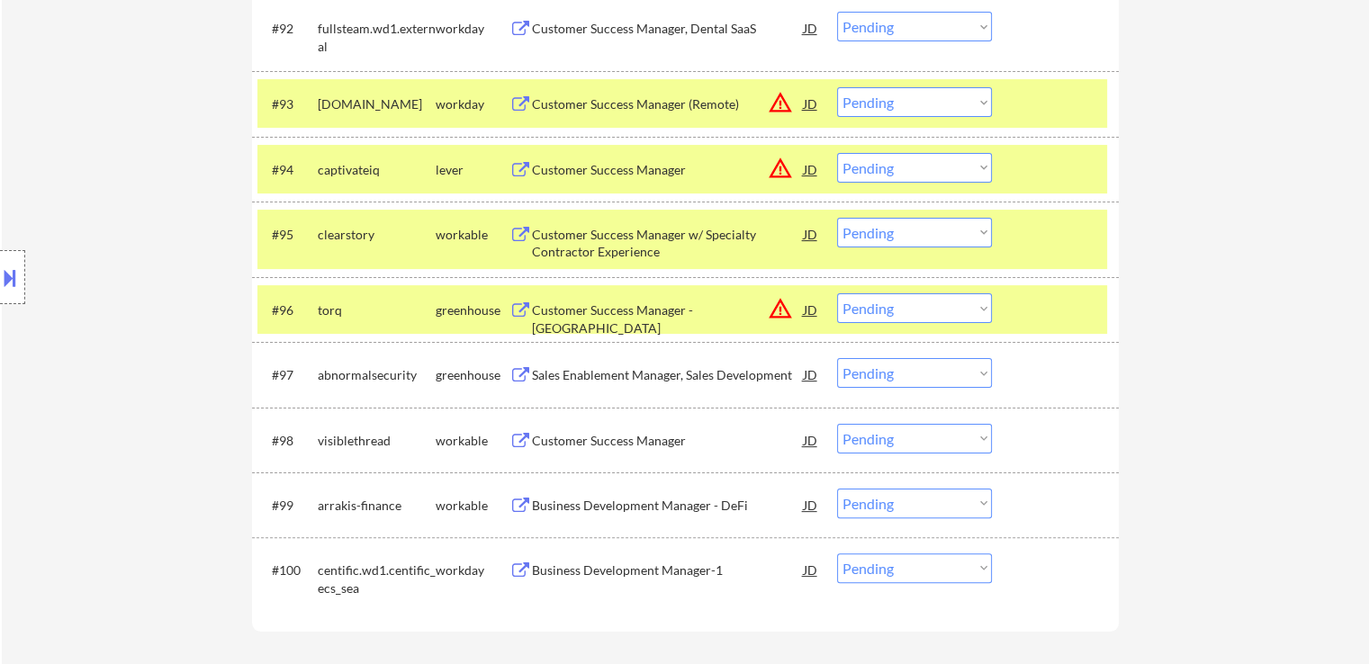
click at [887, 238] on select "Choose an option... Pending Applied Excluded (Questions) Excluded (Expired) Exc…" at bounding box center [914, 233] width 155 height 30
click at [837, 218] on select "Choose an option... Pending Applied Excluded (Questions) Excluded (Expired) Exc…" at bounding box center [914, 233] width 155 height 30
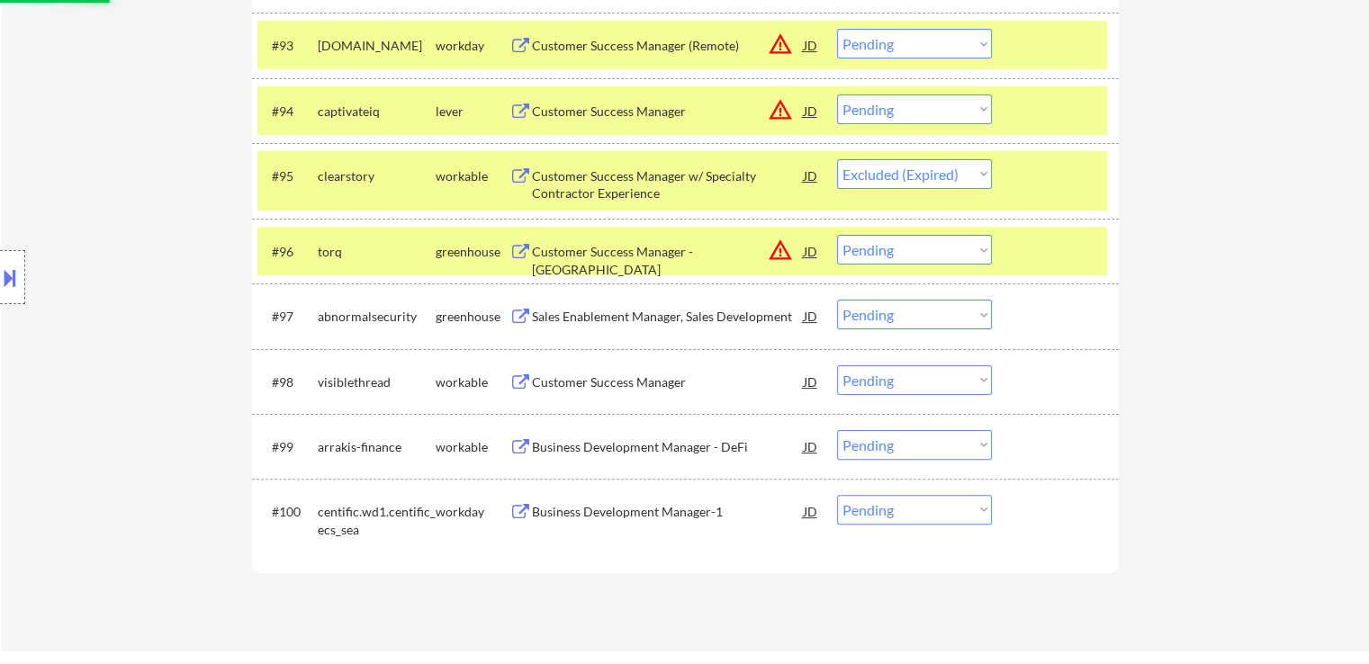
scroll to position [7293, 0]
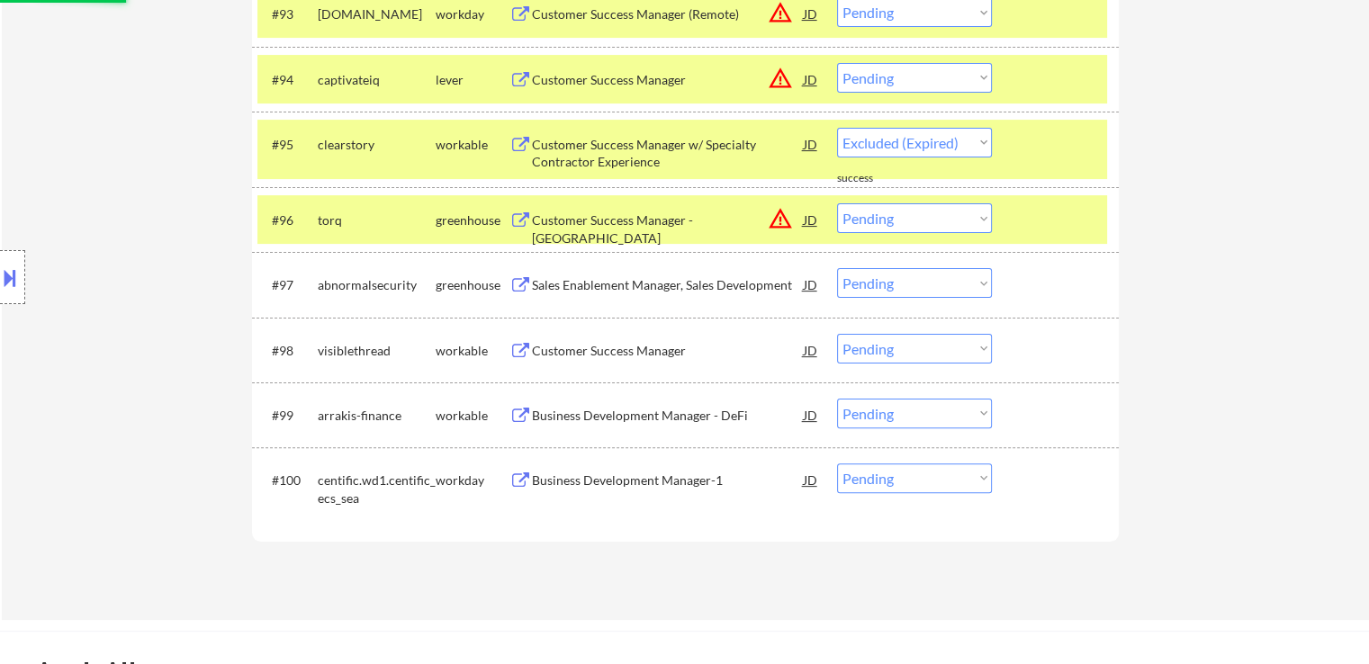
select select ""pending""
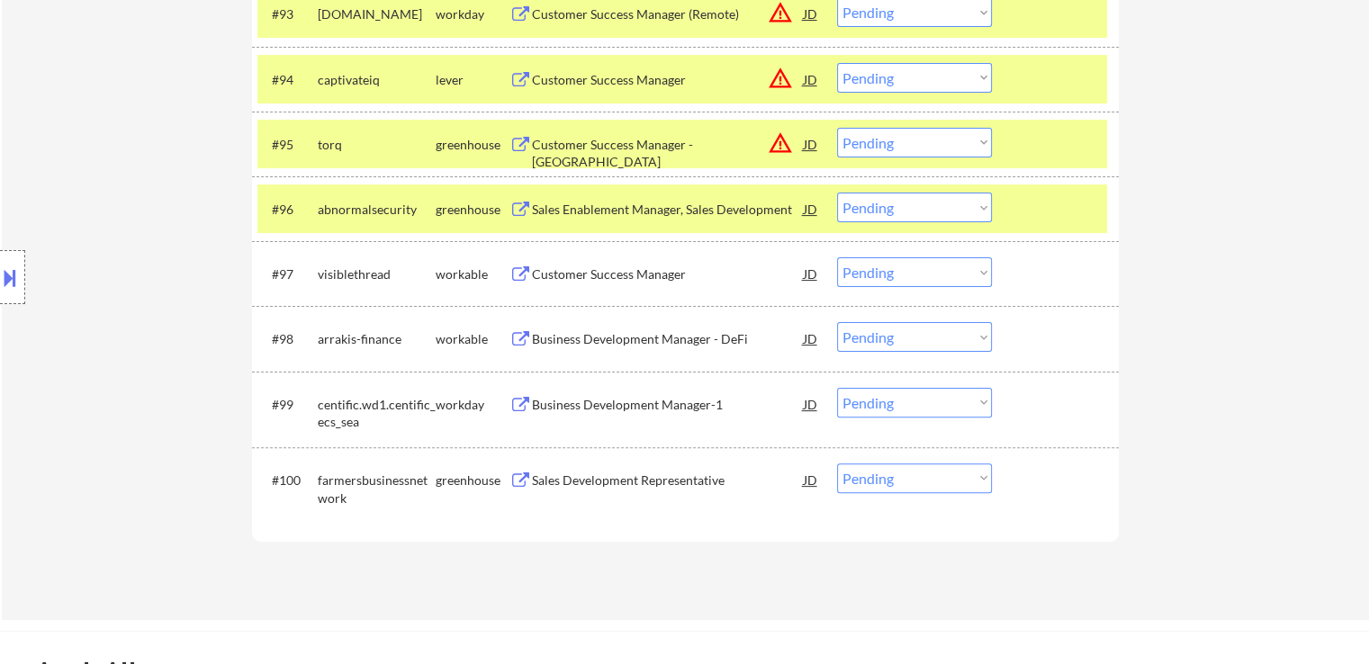
click at [691, 207] on div "Sales Enablement Manager, Sales Development" at bounding box center [668, 210] width 272 height 18
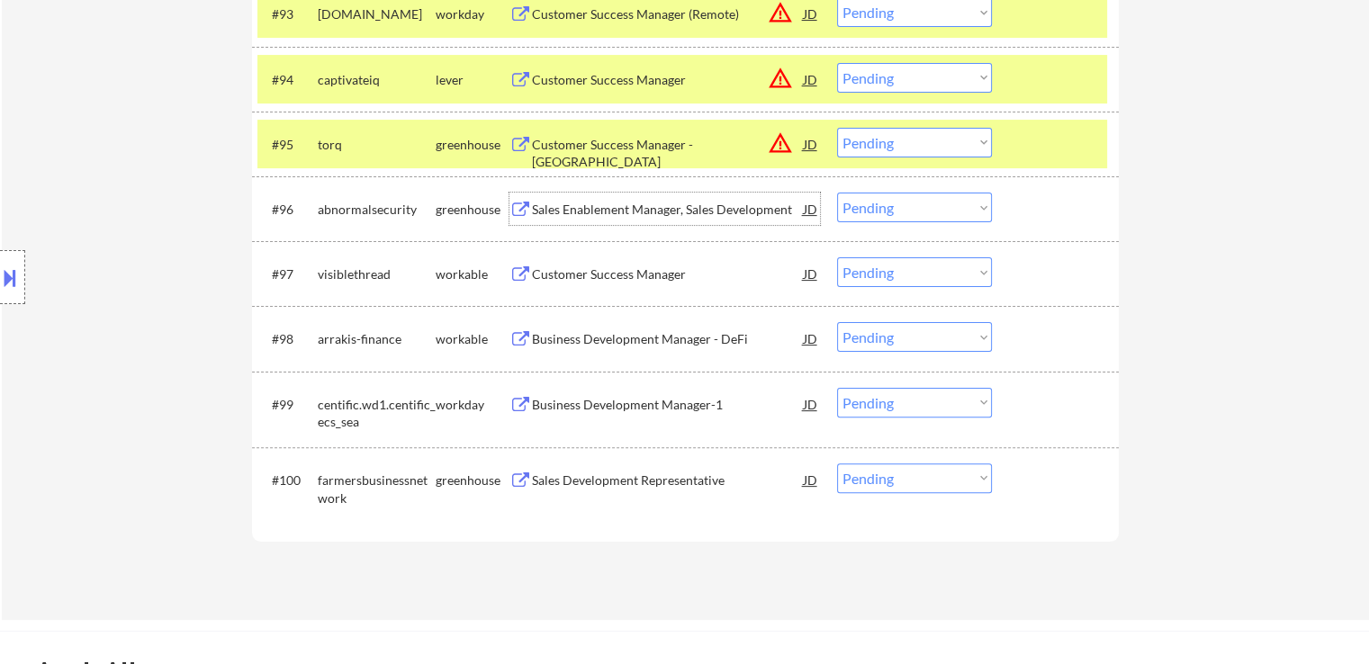
click at [655, 271] on div "Customer Success Manager" at bounding box center [668, 275] width 272 height 18
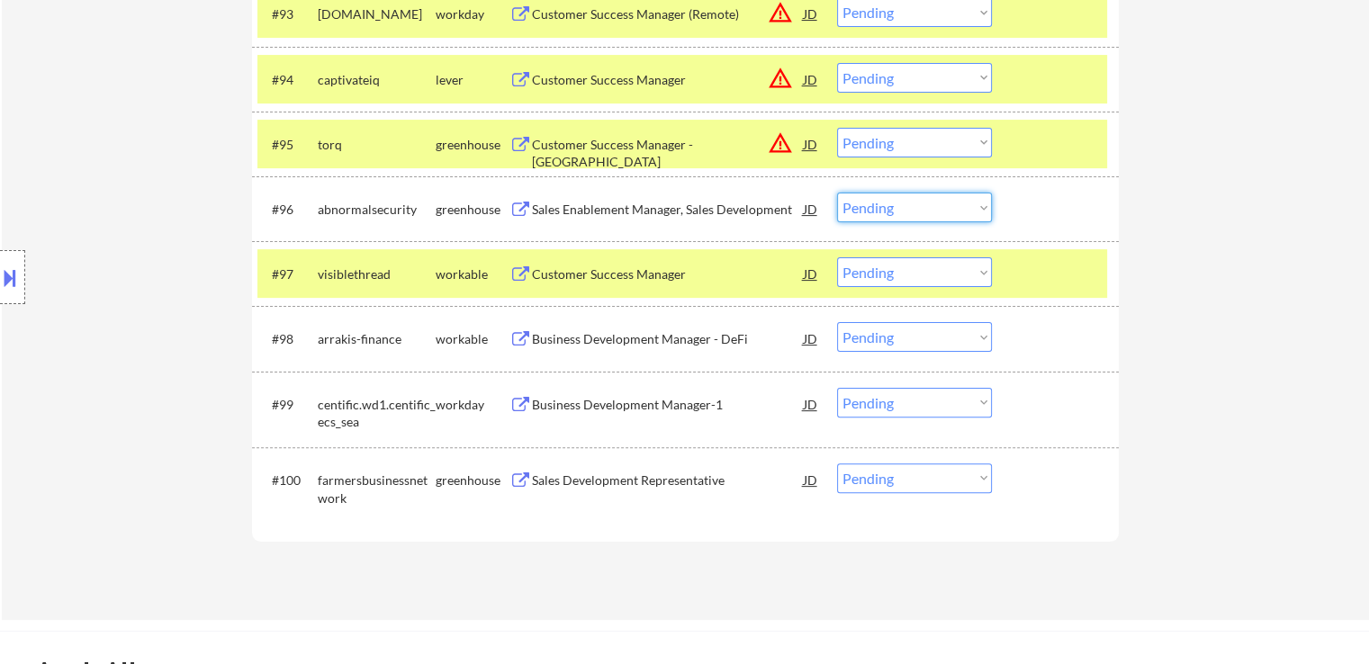
drag, startPoint x: 918, startPoint y: 198, endPoint x: 917, endPoint y: 210, distance: 11.7
click at [917, 199] on select "Choose an option... Pending Applied Excluded (Questions) Excluded (Expired) Exc…" at bounding box center [914, 208] width 155 height 30
click at [837, 193] on select "Choose an option... Pending Applied Excluded (Questions) Excluded (Expired) Exc…" at bounding box center [914, 208] width 155 height 30
click at [746, 343] on div "Business Development Manager - DeFi" at bounding box center [668, 339] width 272 height 18
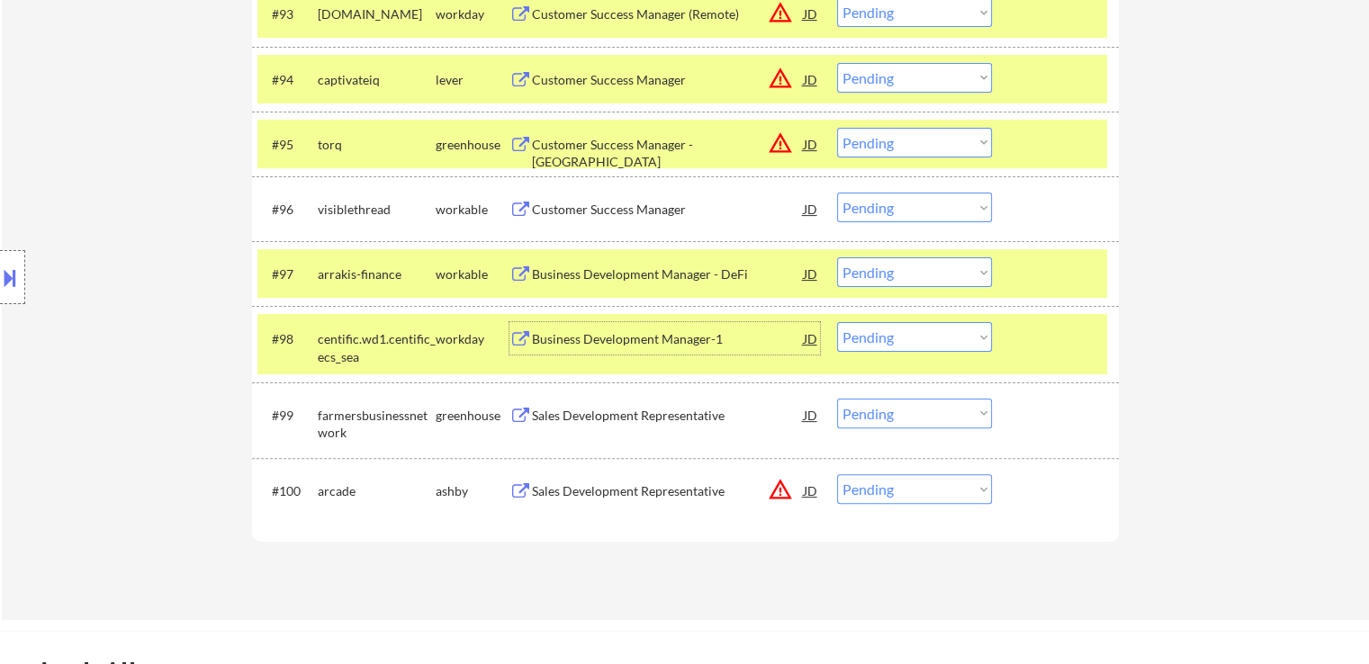
drag, startPoint x: 882, startPoint y: 205, endPoint x: 886, endPoint y: 217, distance: 12.2
click at [882, 213] on select "Choose an option... Pending Applied Excluded (Questions) Excluded (Expired) Exc…" at bounding box center [914, 208] width 155 height 30
click at [837, 193] on select "Choose an option... Pending Applied Excluded (Questions) Excluded (Expired) Exc…" at bounding box center [914, 208] width 155 height 30
click at [682, 420] on div "Sales Development Representative" at bounding box center [668, 416] width 272 height 18
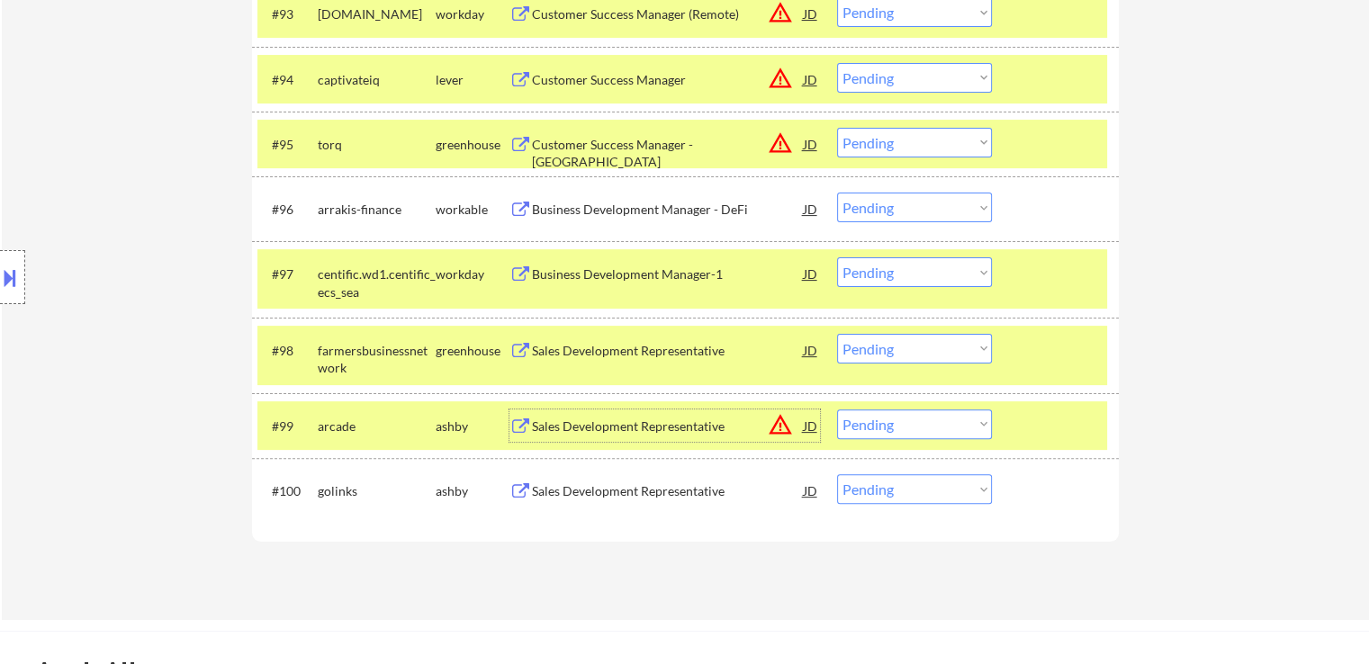
click at [913, 203] on select "Choose an option... Pending Applied Excluded (Questions) Excluded (Expired) Exc…" at bounding box center [914, 208] width 155 height 30
click at [837, 193] on select "Choose an option... Pending Applied Excluded (Questions) Excluded (Expired) Exc…" at bounding box center [914, 208] width 155 height 30
click at [717, 487] on div "Sales Development Representative" at bounding box center [668, 492] width 272 height 18
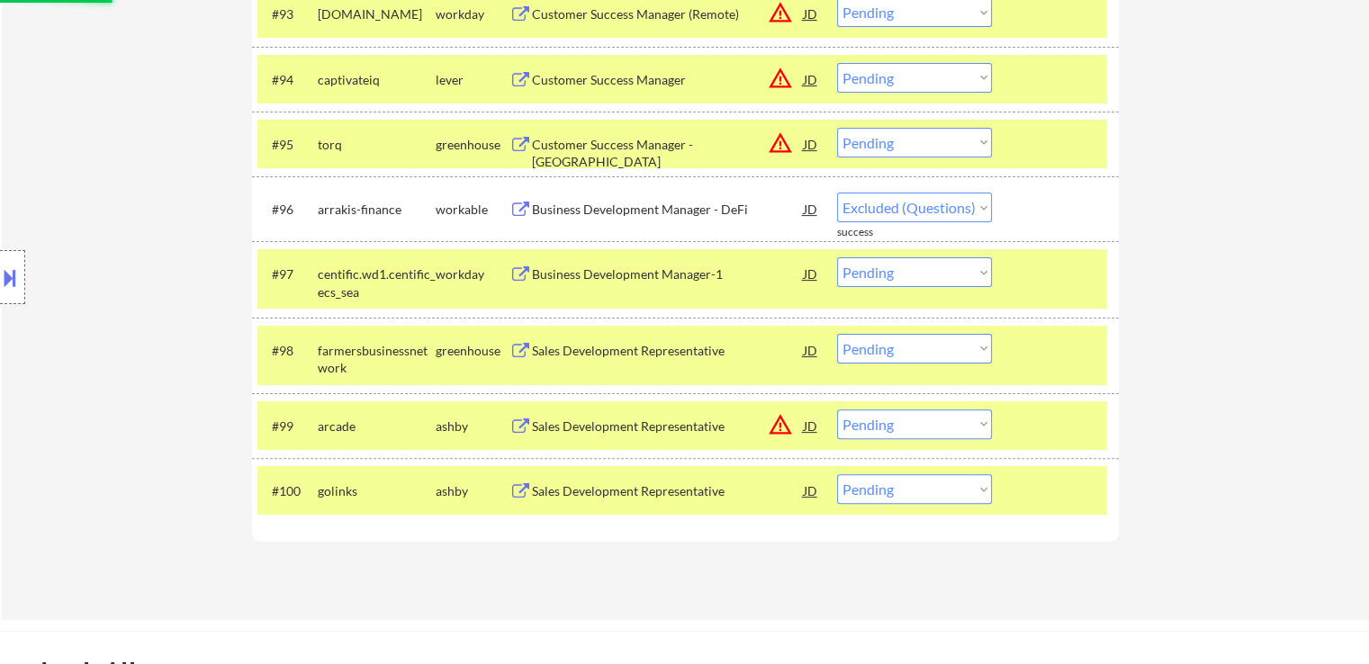
select select ""pending""
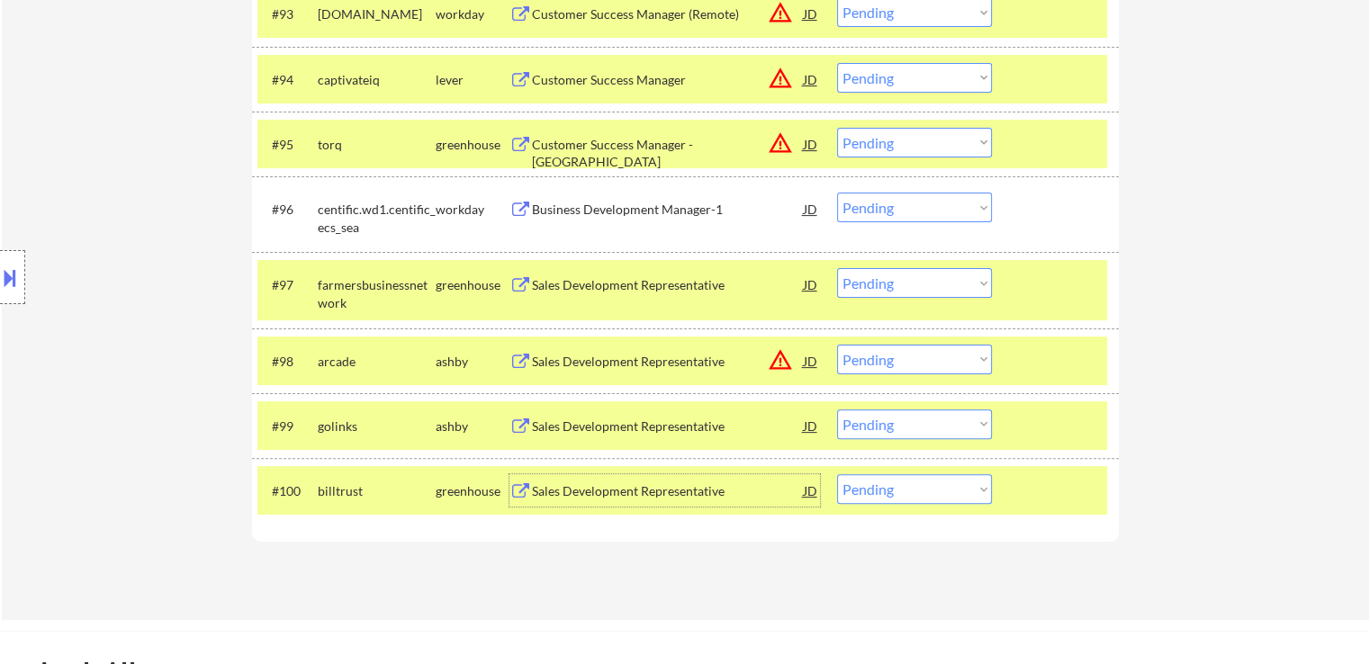
click at [894, 279] on select "Choose an option... Pending Applied Excluded (Questions) Excluded (Expired) Exc…" at bounding box center [914, 283] width 155 height 30
click at [837, 269] on select "Choose an option... Pending Applied Excluded (Questions) Excluded (Expired) Exc…" at bounding box center [914, 283] width 155 height 30
select select ""pending""
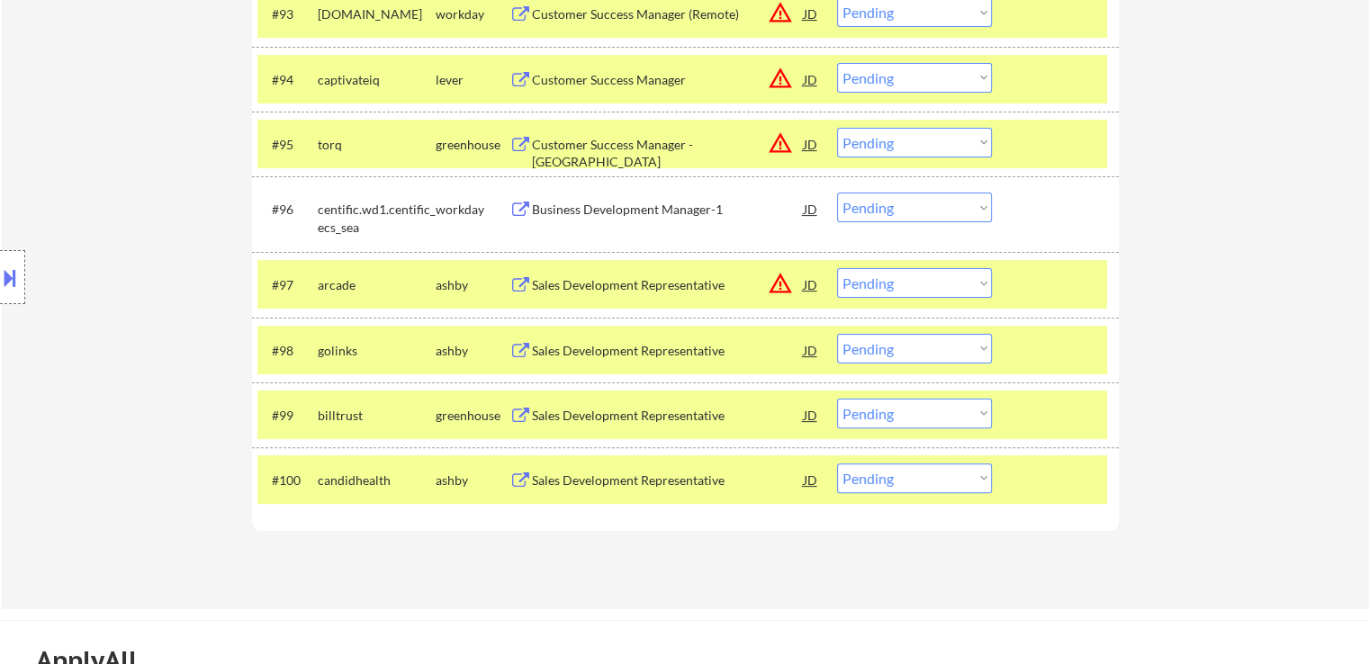
click at [682, 419] on div "Sales Development Representative" at bounding box center [668, 416] width 272 height 18
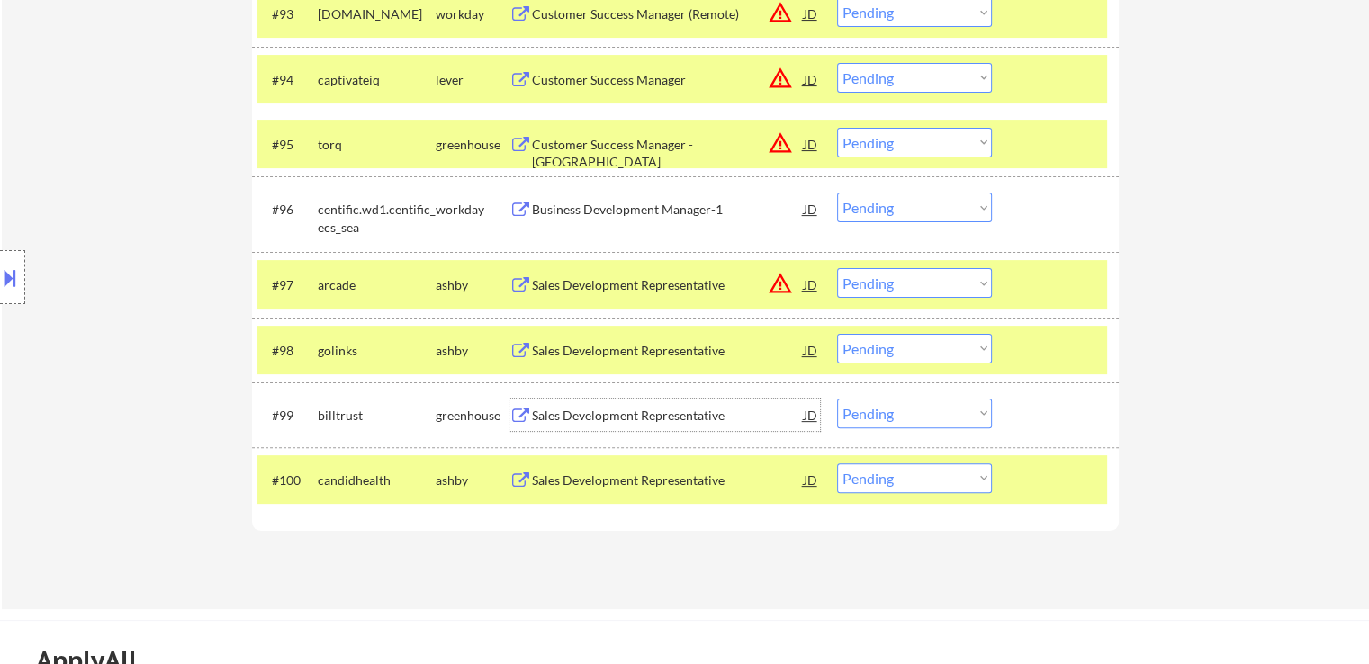
click at [947, 346] on select "Choose an option... Pending Applied Excluded (Questions) Excluded (Expired) Exc…" at bounding box center [914, 349] width 155 height 30
click at [837, 334] on select "Choose an option... Pending Applied Excluded (Questions) Excluded (Expired) Exc…" at bounding box center [914, 349] width 155 height 30
click at [700, 482] on div "Sales Development Representative" at bounding box center [668, 481] width 272 height 18
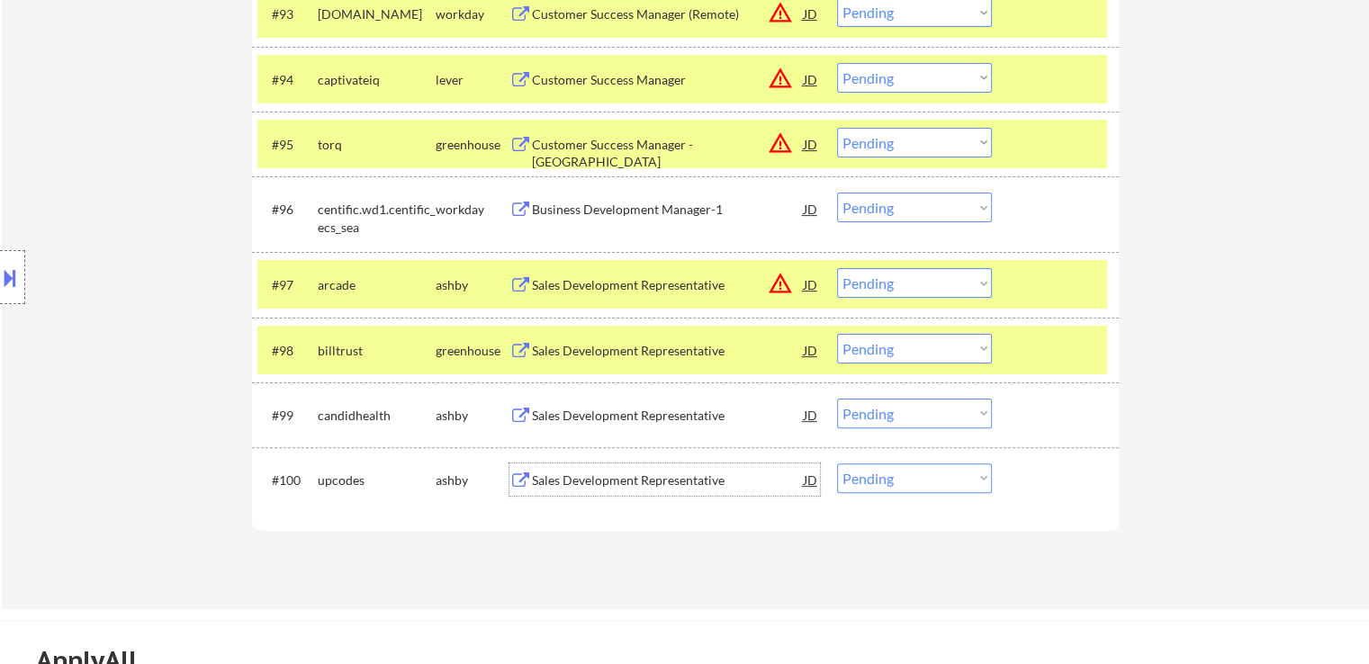
click at [890, 355] on select "Choose an option... Pending Applied Excluded (Questions) Excluded (Expired) Exc…" at bounding box center [914, 349] width 155 height 30
click at [837, 334] on select "Choose an option... Pending Applied Excluded (Questions) Excluded (Expired) Exc…" at bounding box center [914, 349] width 155 height 30
click at [659, 480] on div "Sales Development Representative" at bounding box center [668, 481] width 272 height 18
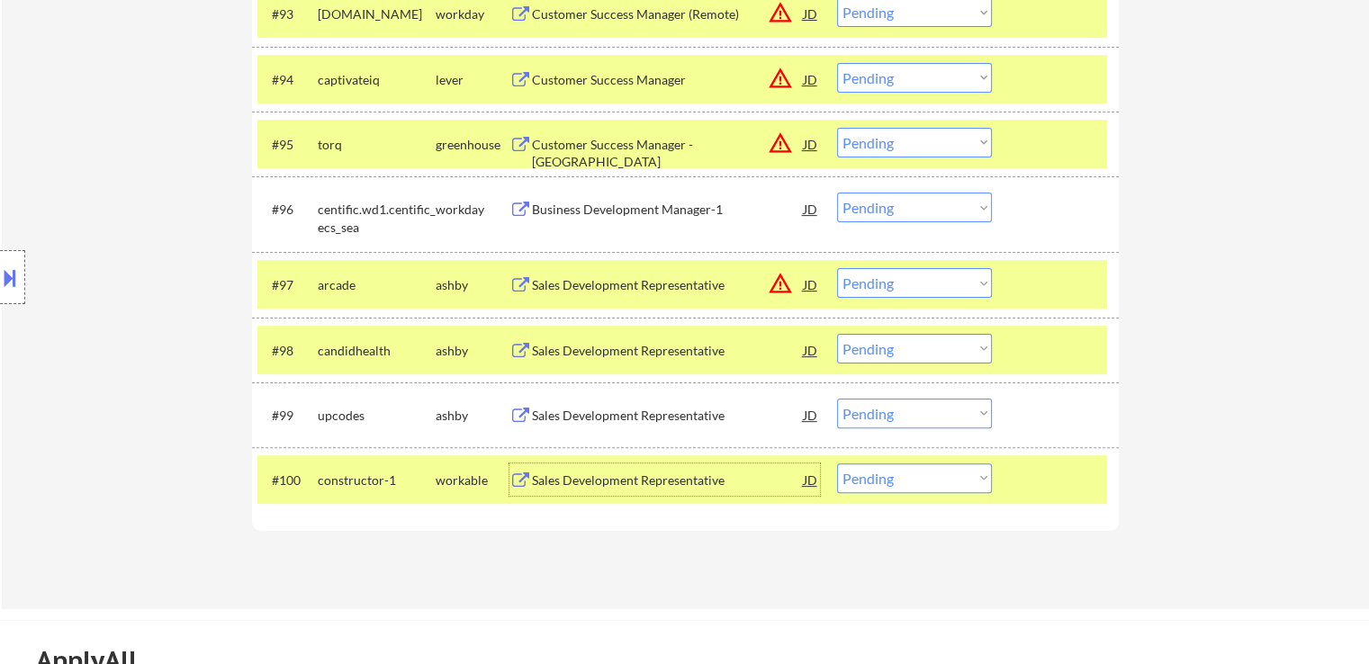
click at [865, 348] on select "Choose an option... Pending Applied Excluded (Questions) Excluded (Expired) Exc…" at bounding box center [914, 349] width 155 height 30
click at [837, 334] on select "Choose an option... Pending Applied Excluded (Questions) Excluded (Expired) Exc…" at bounding box center [914, 349] width 155 height 30
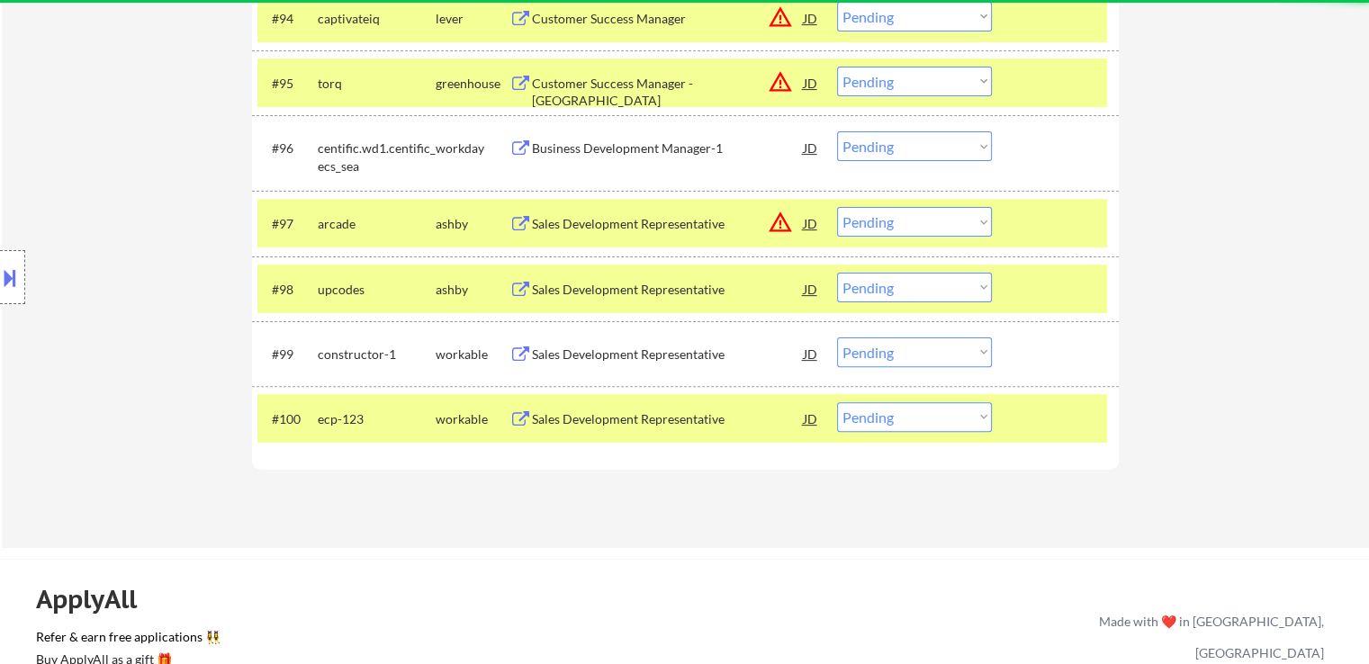
scroll to position [7383, 0]
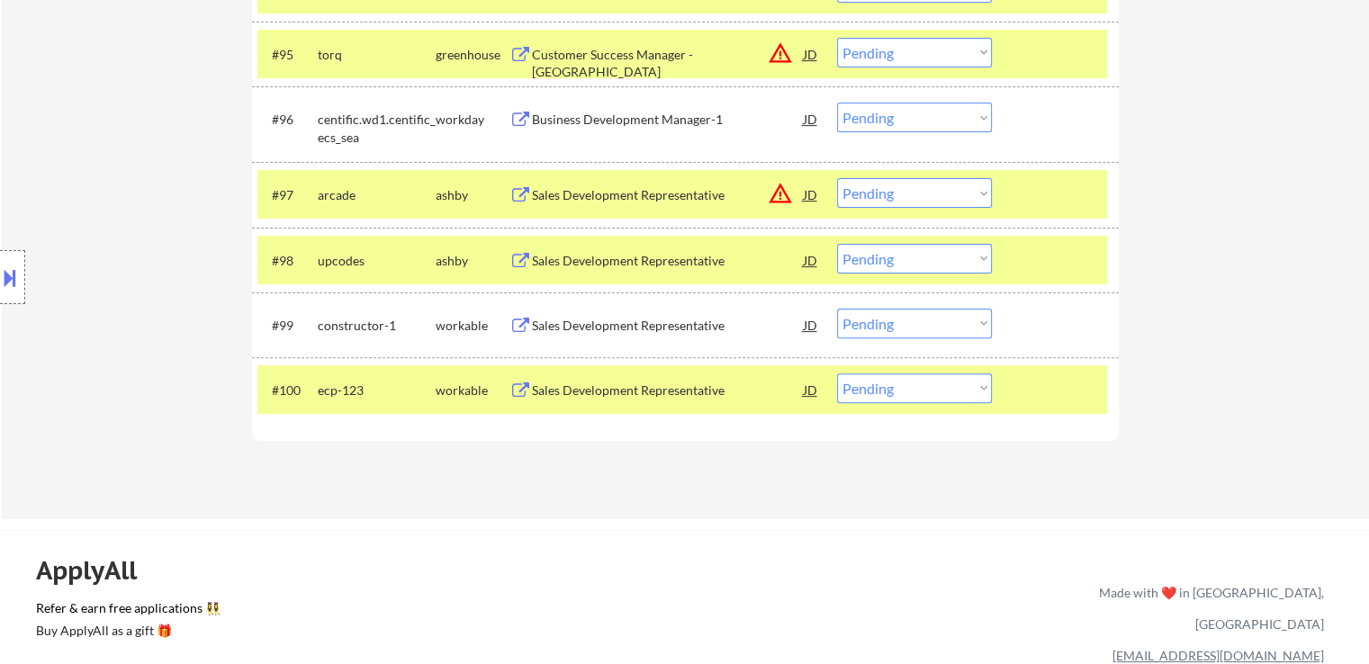
click at [681, 321] on div "Sales Development Representative" at bounding box center [668, 326] width 272 height 18
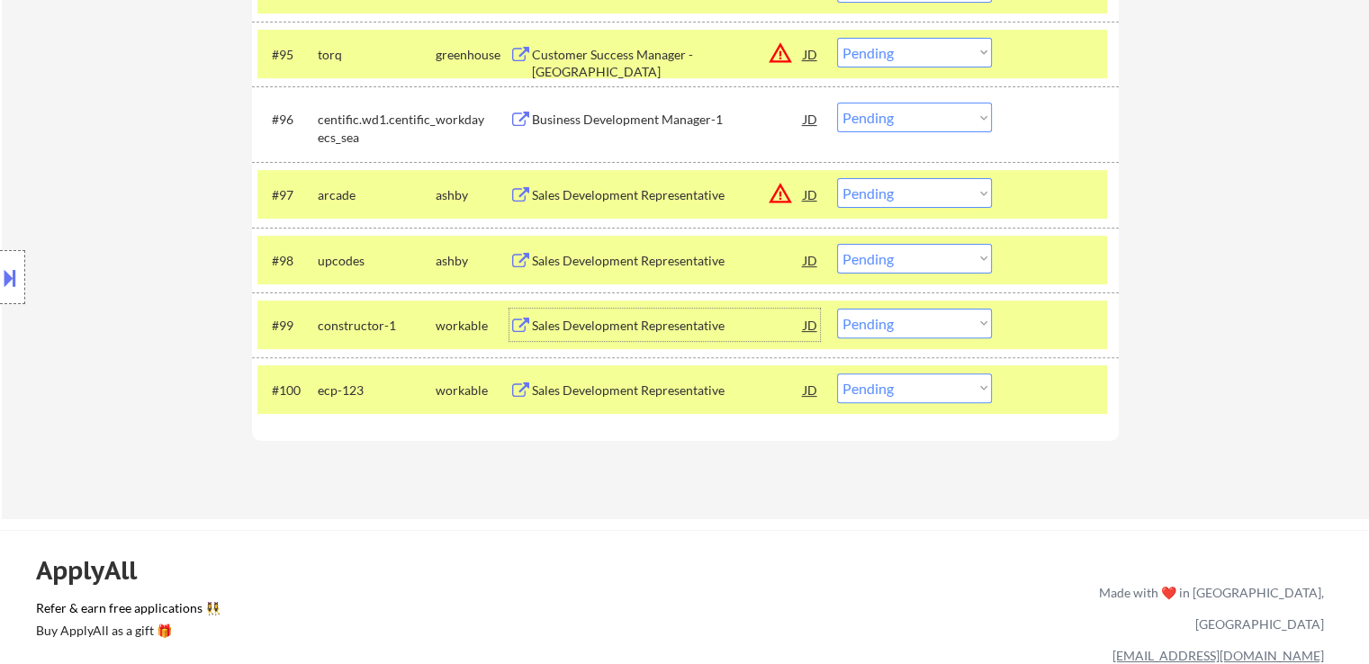
click at [890, 268] on select "Choose an option... Pending Applied Excluded (Questions) Excluded (Expired) Exc…" at bounding box center [914, 259] width 155 height 30
click at [837, 244] on select "Choose an option... Pending Applied Excluded (Questions) Excluded (Expired) Exc…" at bounding box center [914, 259] width 155 height 30
click at [673, 329] on div "Sales Development Representative" at bounding box center [668, 326] width 272 height 18
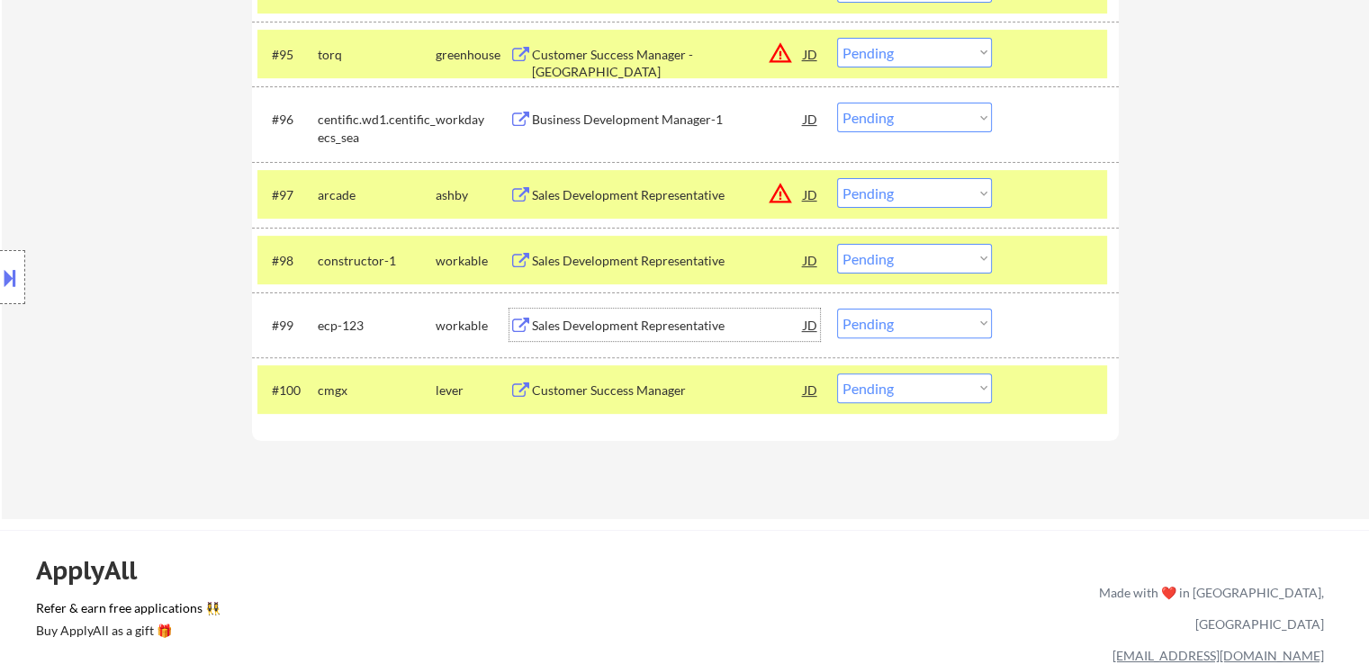
drag, startPoint x: 899, startPoint y: 258, endPoint x: 899, endPoint y: 268, distance: 9.9
click at [899, 260] on select "Choose an option... Pending Applied Excluded (Questions) Excluded (Expired) Exc…" at bounding box center [914, 259] width 155 height 30
click at [837, 244] on select "Choose an option... Pending Applied Excluded (Questions) Excluded (Expired) Exc…" at bounding box center [914, 259] width 155 height 30
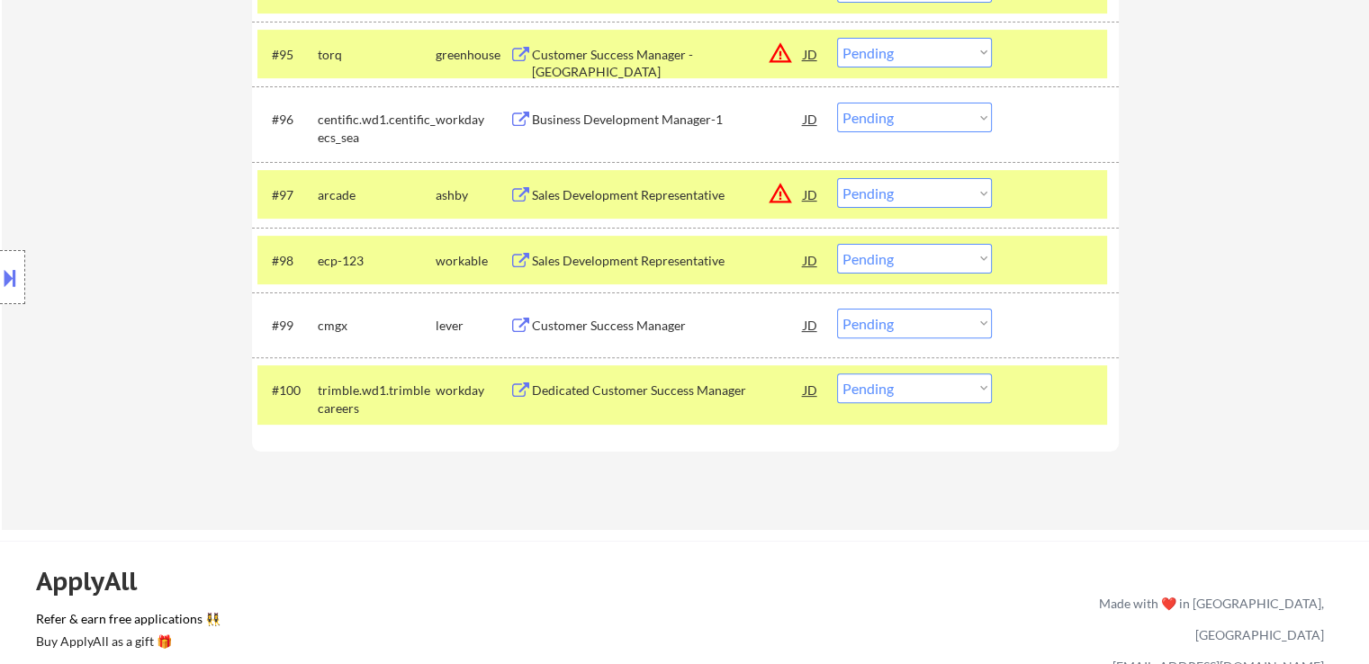
click at [691, 329] on div "Customer Success Manager" at bounding box center [668, 326] width 272 height 18
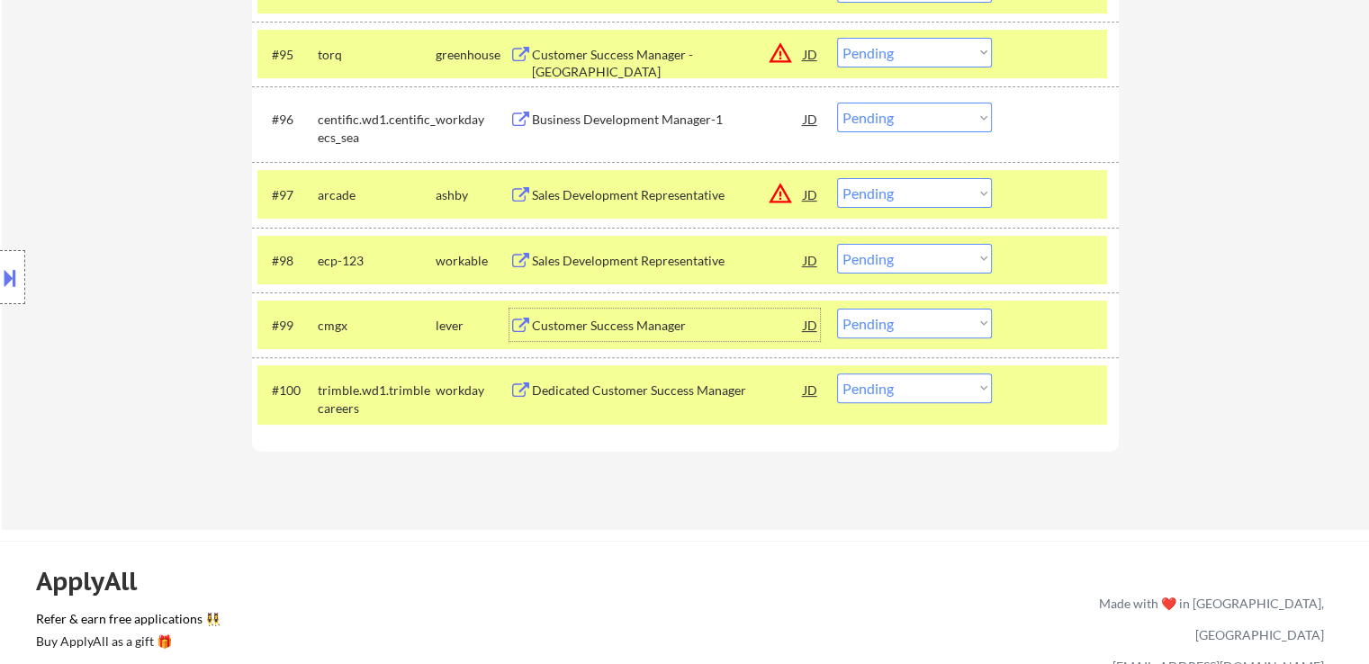
click at [646, 270] on div "Sales Development Representative" at bounding box center [668, 260] width 272 height 32
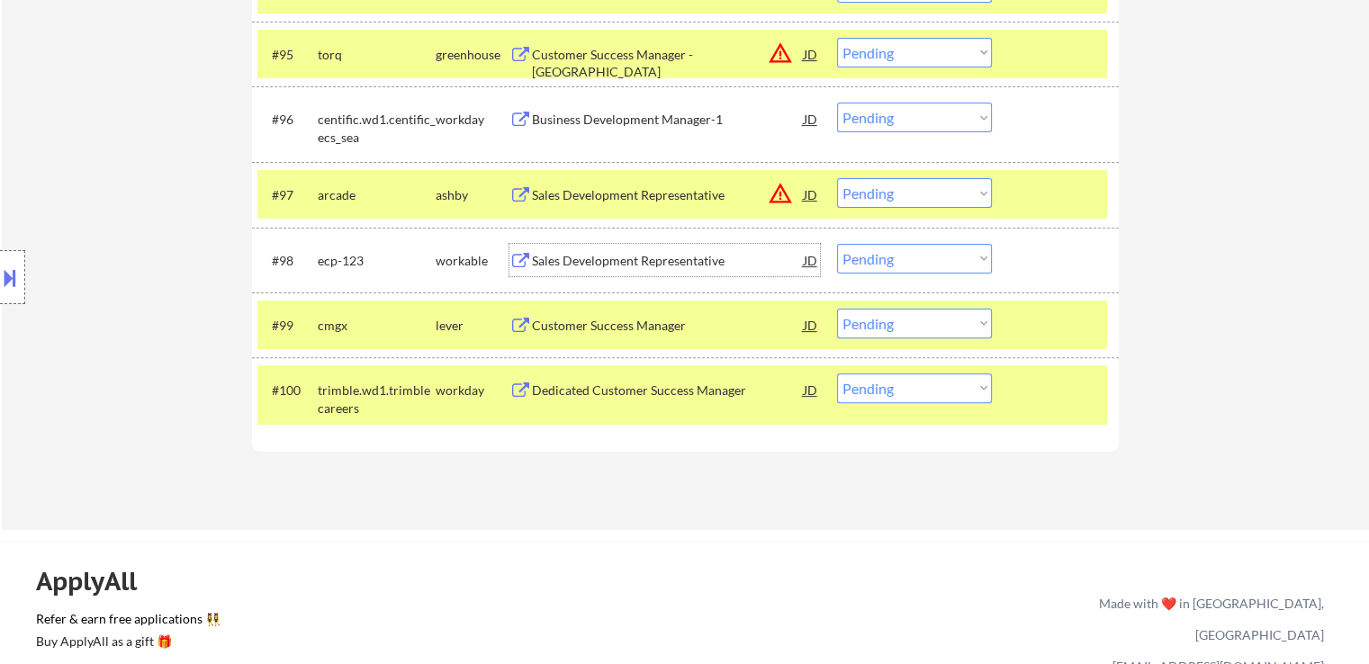
click at [894, 267] on select "Choose an option... Pending Applied Excluded (Questions) Excluded (Expired) Exc…" at bounding box center [914, 259] width 155 height 30
click at [837, 244] on select "Choose an option... Pending Applied Excluded (Questions) Excluded (Expired) Exc…" at bounding box center [914, 259] width 155 height 30
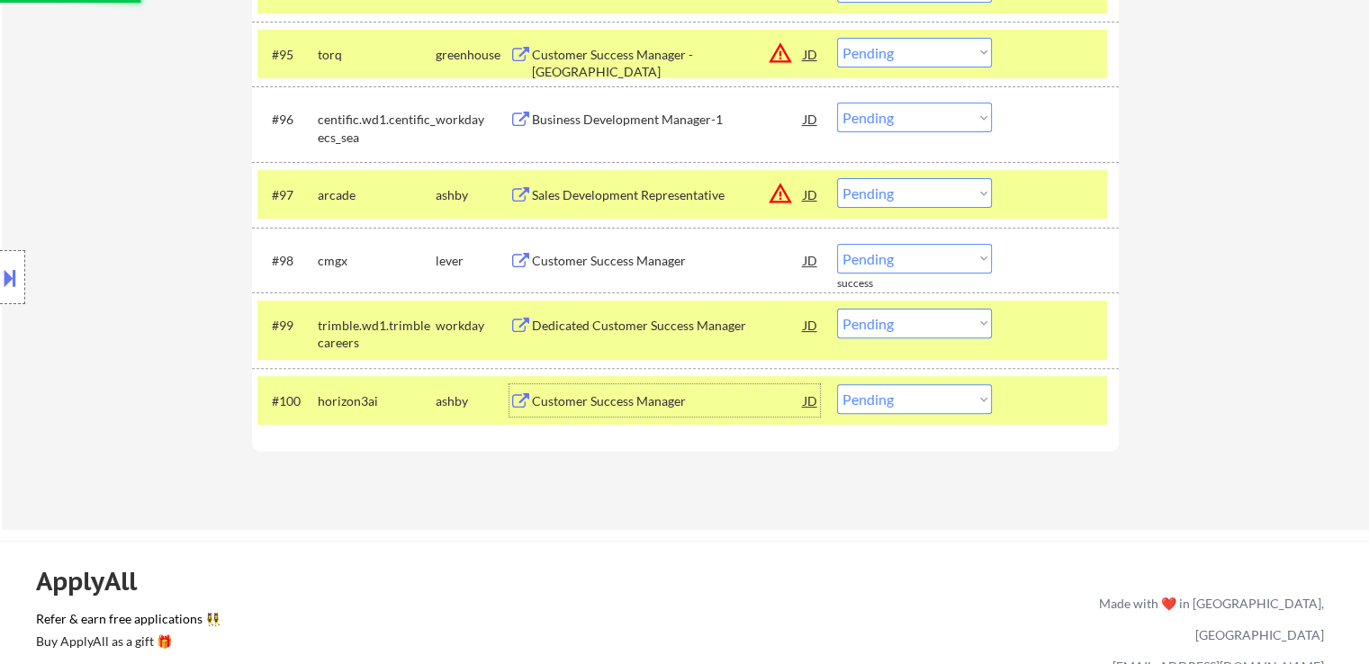
click at [659, 404] on div "Customer Success Manager" at bounding box center [668, 402] width 272 height 18
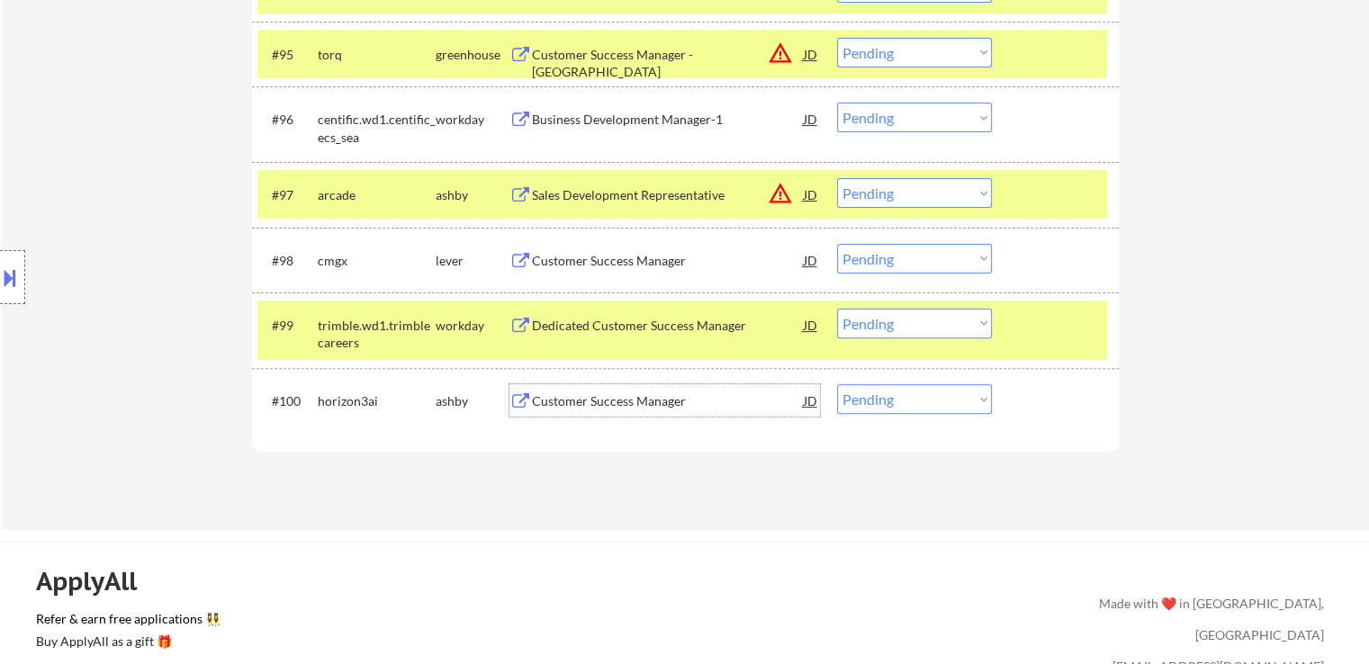
drag, startPoint x: 888, startPoint y: 252, endPoint x: 890, endPoint y: 271, distance: 19.1
click at [888, 253] on select "Choose an option... Pending Applied Excluded (Questions) Excluded (Expired) Exc…" at bounding box center [914, 259] width 155 height 30
click at [837, 244] on select "Choose an option... Pending Applied Excluded (Questions) Excluded (Expired) Exc…" at bounding box center [914, 259] width 155 height 30
select select ""pending""
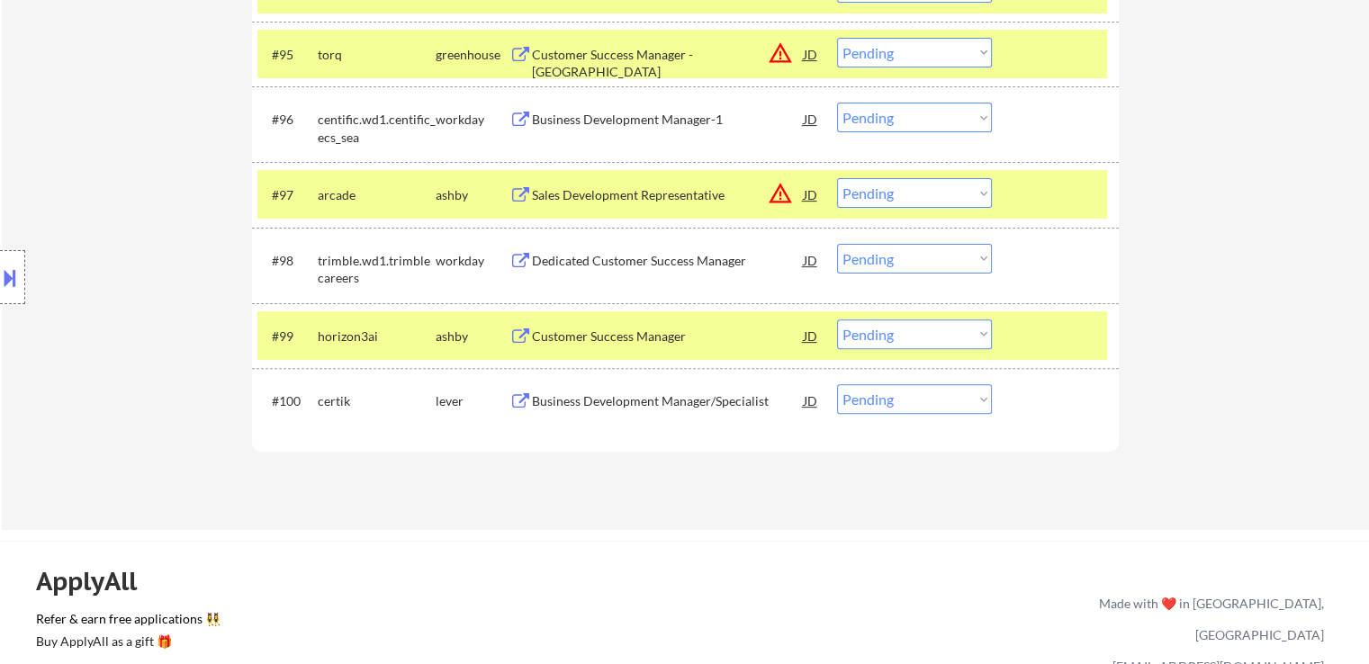
click at [686, 404] on div "Business Development Manager/Specialist" at bounding box center [668, 402] width 272 height 18
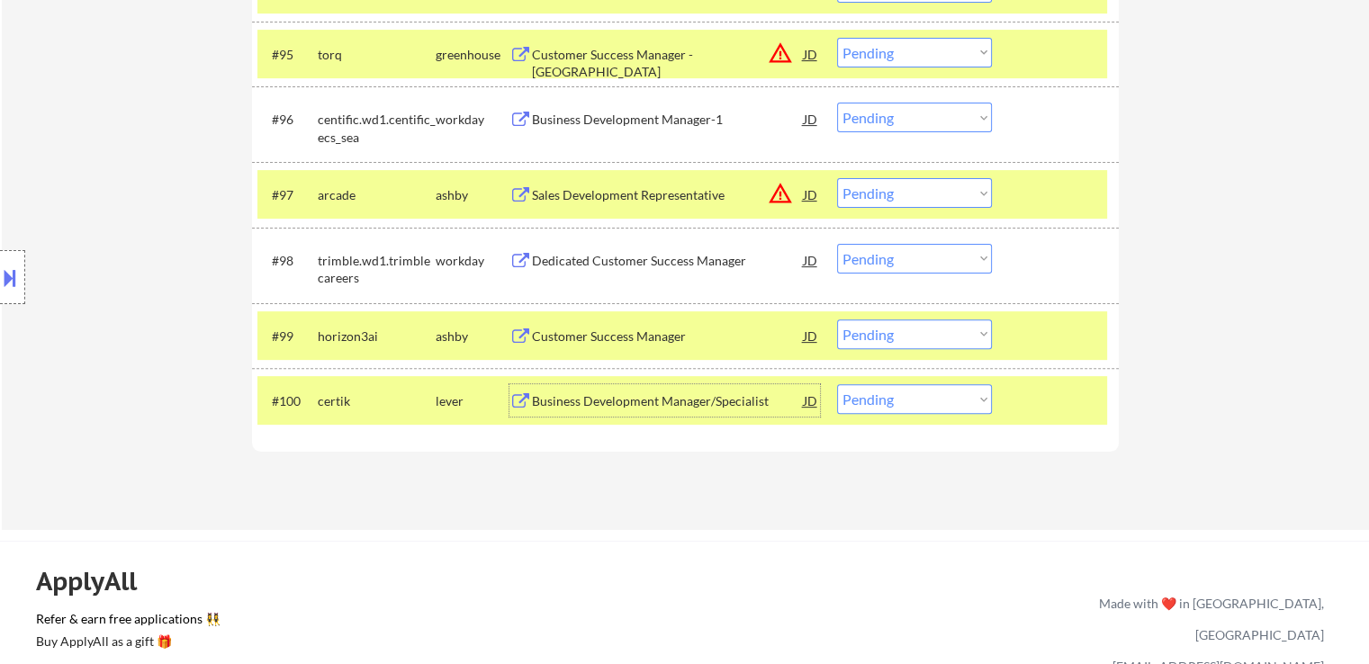
click at [888, 339] on select "Choose an option... Pending Applied Excluded (Questions) Excluded (Expired) Exc…" at bounding box center [914, 335] width 155 height 30
click at [837, 320] on select "Choose an option... Pending Applied Excluded (Questions) Excluded (Expired) Exc…" at bounding box center [914, 335] width 155 height 30
click at [688, 399] on div "Scaled Customer Success Manager" at bounding box center [668, 402] width 272 height 18
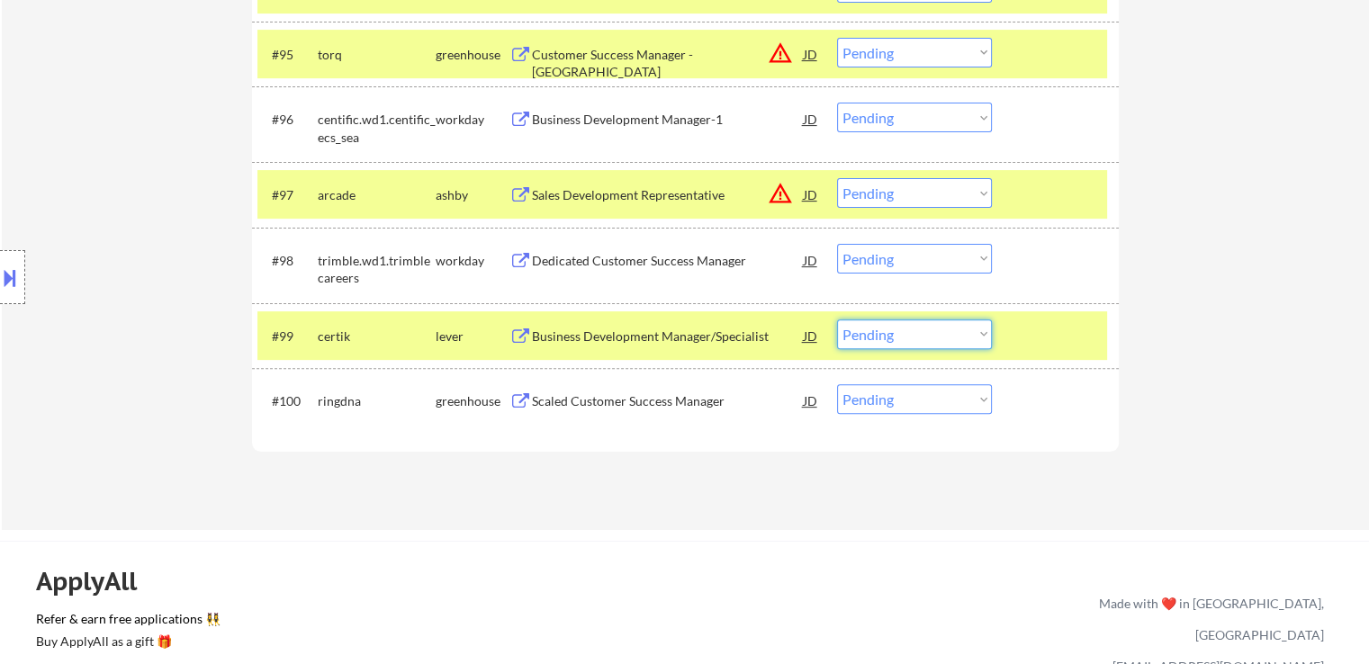
drag, startPoint x: 904, startPoint y: 332, endPoint x: 900, endPoint y: 347, distance: 14.8
click at [904, 334] on select "Choose an option... Pending Applied Excluded (Questions) Excluded (Expired) Exc…" at bounding box center [914, 335] width 155 height 30
click at [837, 320] on select "Choose an option... Pending Applied Excluded (Questions) Excluded (Expired) Exc…" at bounding box center [914, 335] width 155 height 30
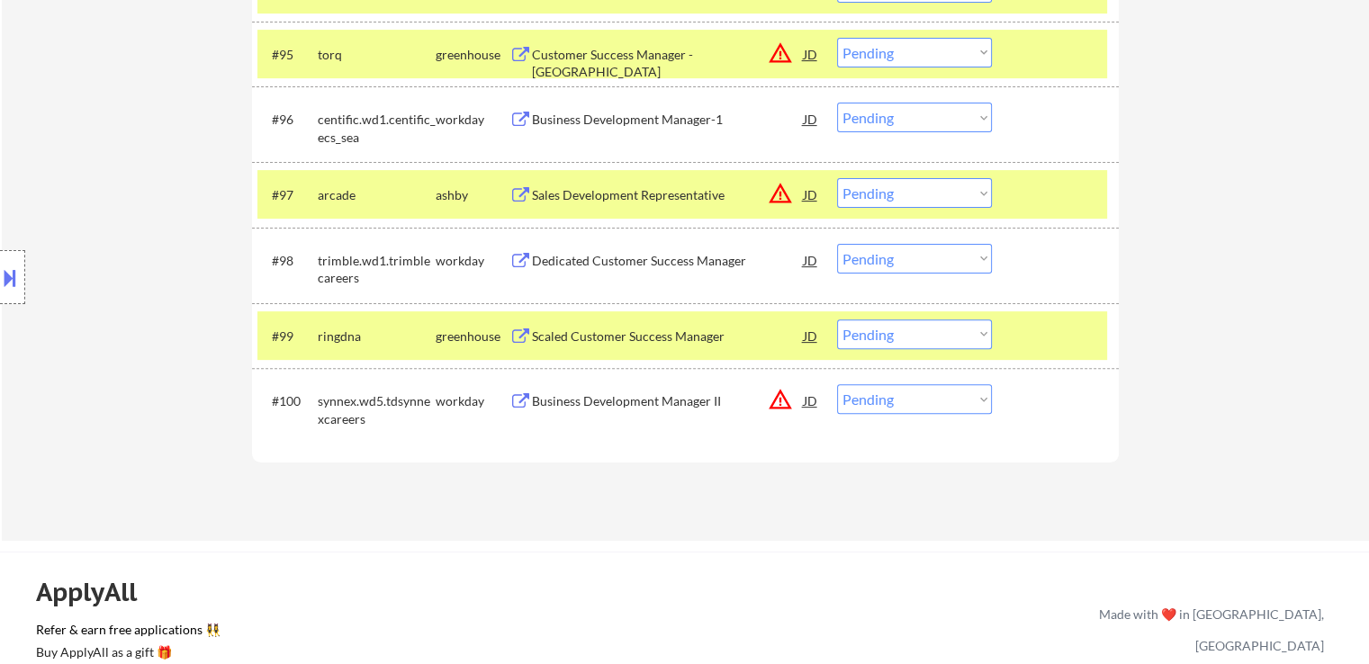
click at [900, 336] on select "Choose an option... Pending Applied Excluded (Questions) Excluded (Expired) Exc…" at bounding box center [914, 335] width 155 height 30
click at [837, 320] on select "Choose an option... Pending Applied Excluded (Questions) Excluded (Expired) Exc…" at bounding box center [914, 335] width 155 height 30
select select ""pending""
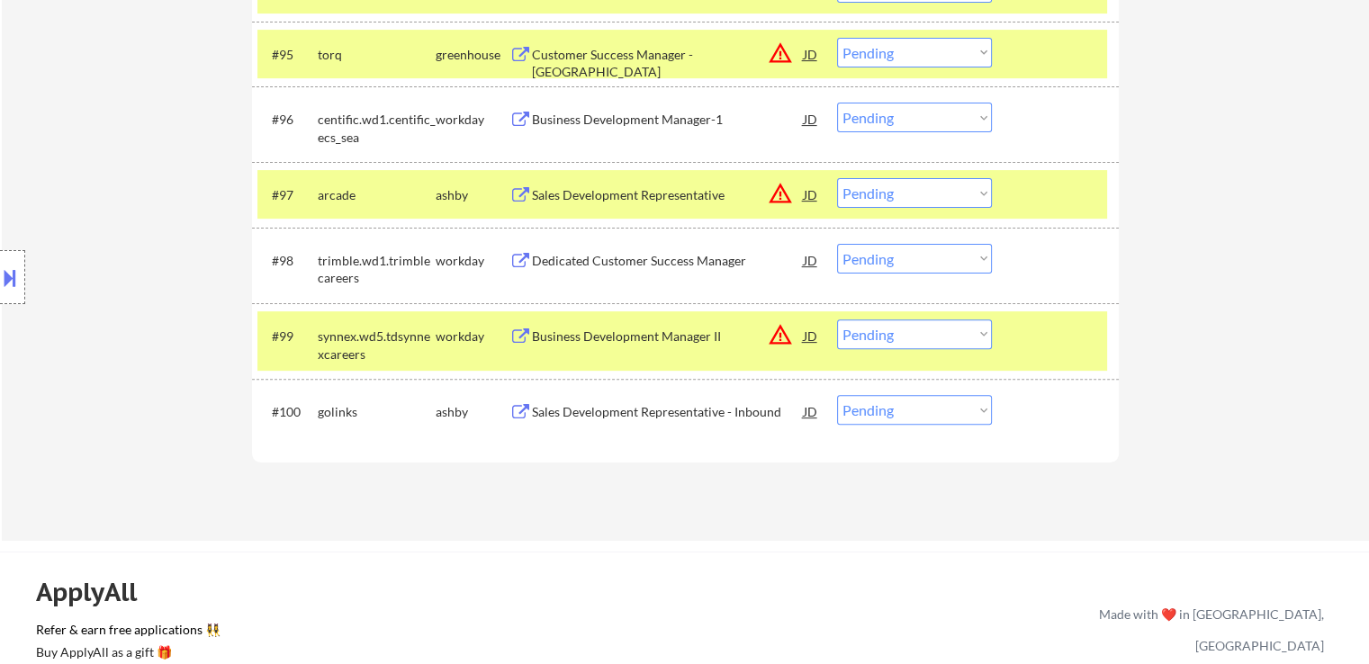
click at [698, 410] on div "Sales Development Representative - Inbound" at bounding box center [668, 412] width 272 height 18
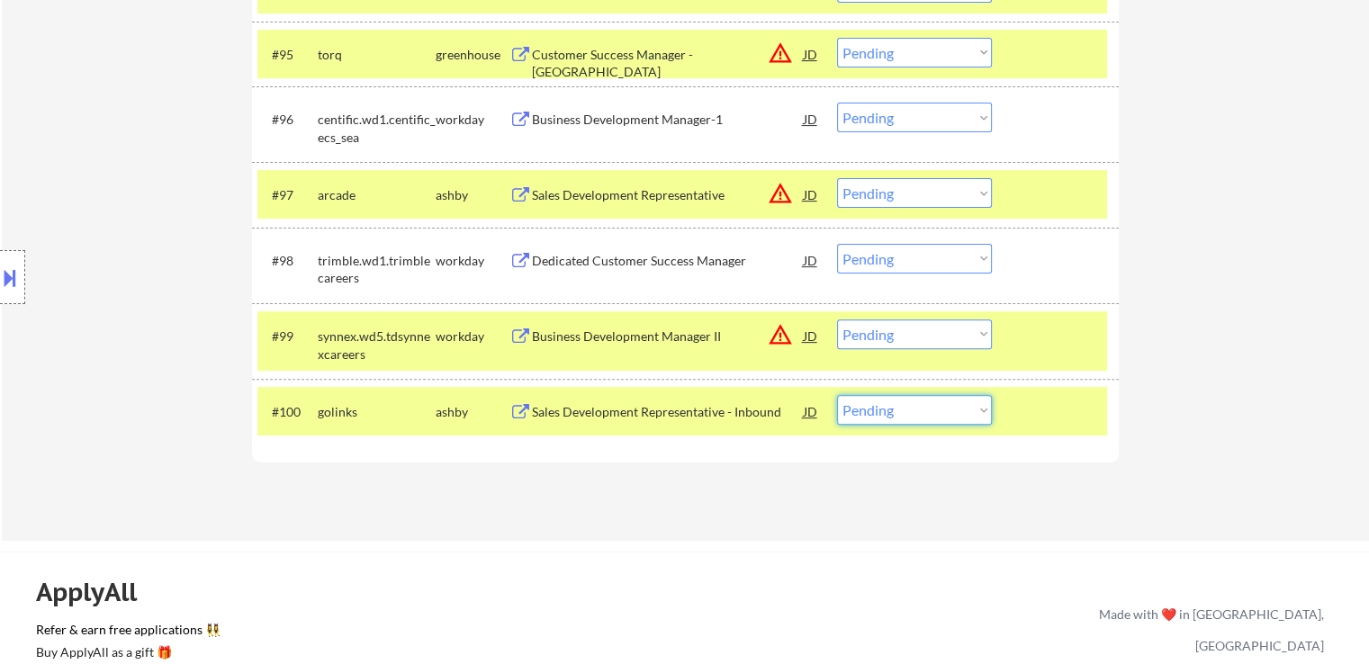
drag, startPoint x: 885, startPoint y: 404, endPoint x: 884, endPoint y: 423, distance: 18.9
click at [884, 405] on select "Choose an option... Pending Applied Excluded (Questions) Excluded (Expired) Exc…" at bounding box center [914, 410] width 155 height 30
click at [837, 396] on select "Choose an option... Pending Applied Excluded (Questions) Excluded (Expired) Exc…" at bounding box center [914, 410] width 155 height 30
click at [759, 408] on div "Sales Development Representative (Outbound)" at bounding box center [668, 412] width 272 height 18
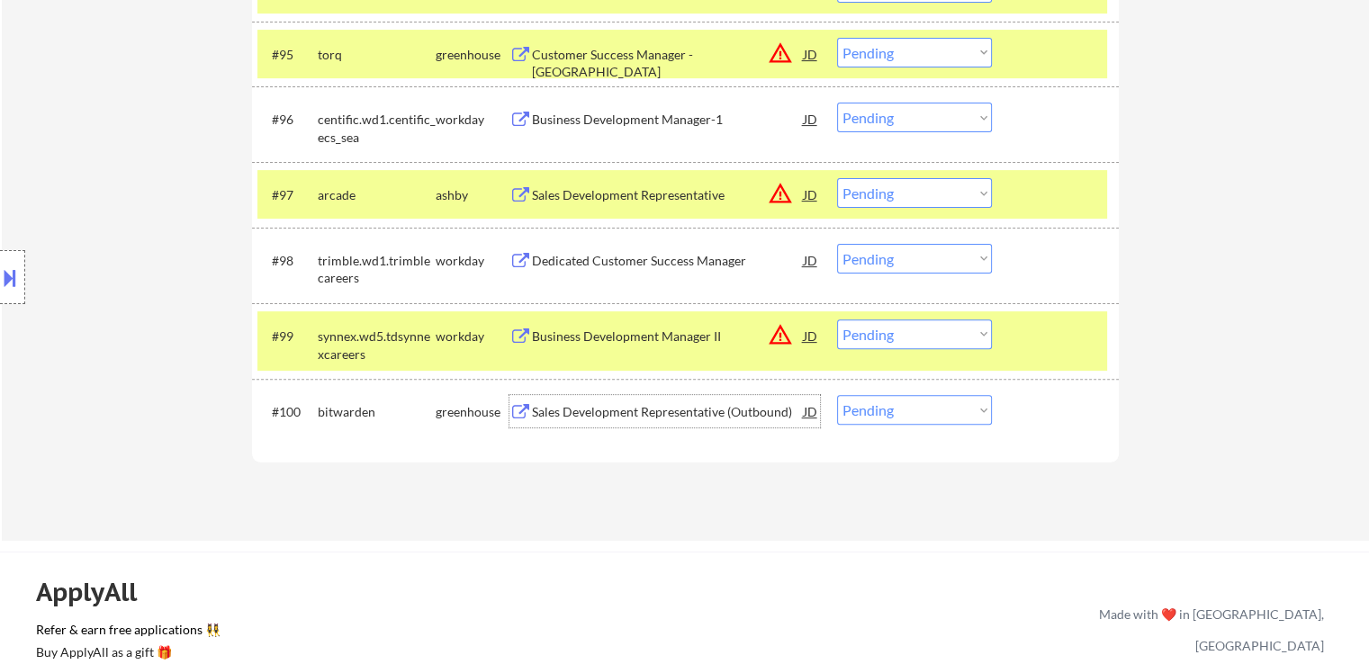
drag, startPoint x: 893, startPoint y: 413, endPoint x: 892, endPoint y: 424, distance: 10.8
click at [892, 415] on select "Choose an option... Pending Applied Excluded (Questions) Excluded (Expired) Exc…" at bounding box center [914, 410] width 155 height 30
click at [837, 396] on select "Choose an option... Pending Applied Excluded (Questions) Excluded (Expired) Exc…" at bounding box center [914, 410] width 155 height 30
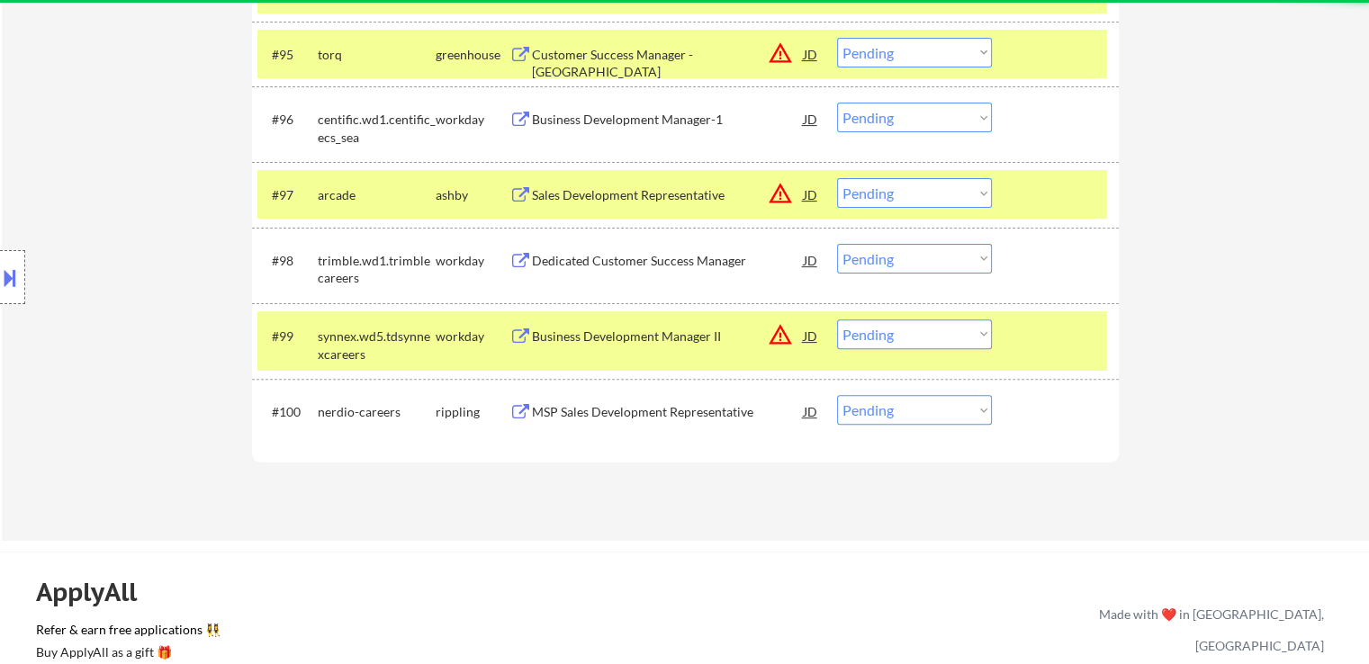
click at [724, 415] on div "MSP Sales Development Representative" at bounding box center [668, 412] width 272 height 18
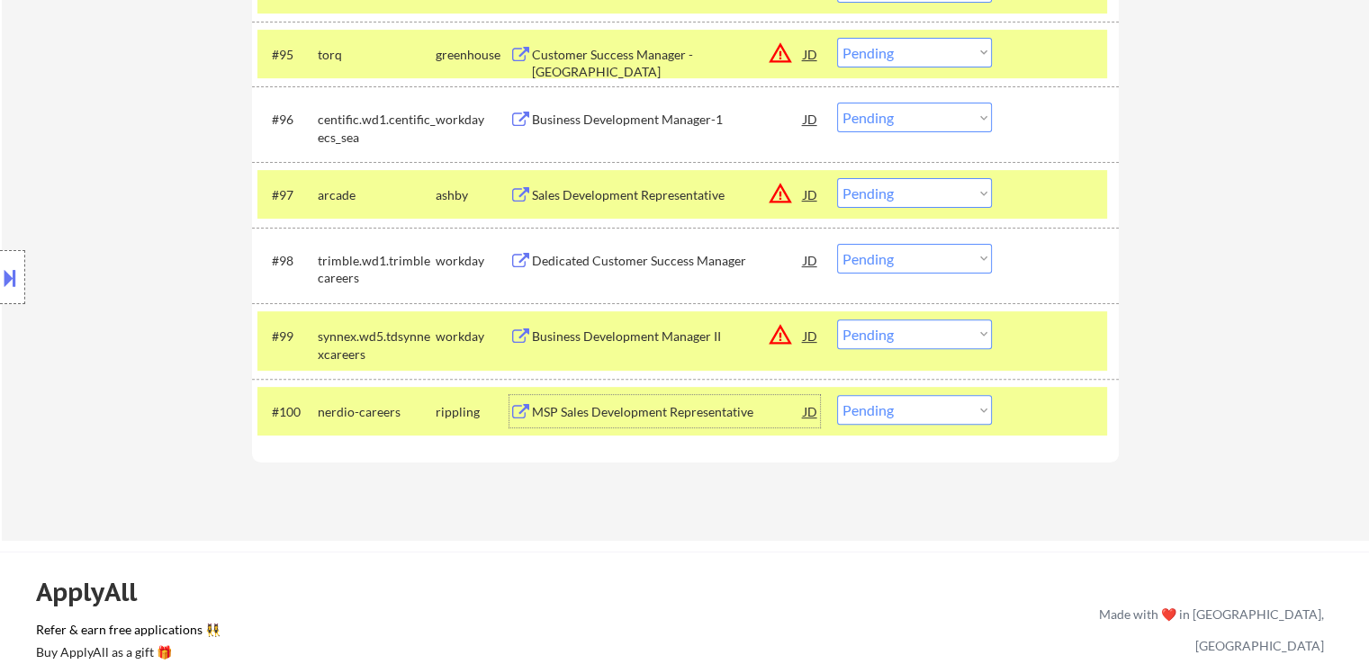
drag, startPoint x: 890, startPoint y: 410, endPoint x: 890, endPoint y: 422, distance: 12.6
click at [890, 410] on select "Choose an option... Pending Applied Excluded (Questions) Excluded (Expired) Exc…" at bounding box center [914, 410] width 155 height 30
click at [837, 396] on select "Choose an option... Pending Applied Excluded (Questions) Excluded (Expired) Exc…" at bounding box center [914, 410] width 155 height 30
click at [710, 413] on div "Sales Development Representative (SDR)" at bounding box center [668, 412] width 272 height 18
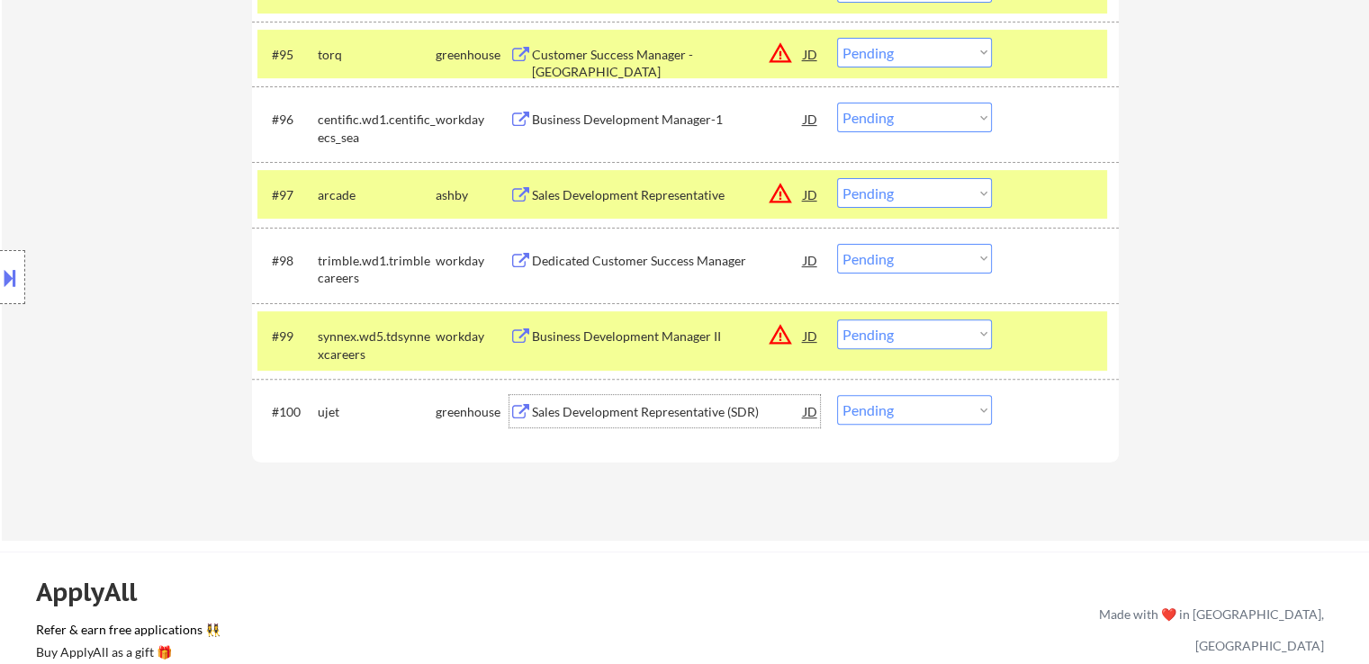
drag, startPoint x: 875, startPoint y: 411, endPoint x: 878, endPoint y: 424, distance: 12.9
click at [875, 411] on select "Choose an option... Pending Applied Excluded (Questions) Excluded (Expired) Exc…" at bounding box center [914, 410] width 155 height 30
click at [837, 396] on select "Choose an option... Pending Applied Excluded (Questions) Excluded (Expired) Exc…" at bounding box center [914, 410] width 155 height 30
select select ""pending""
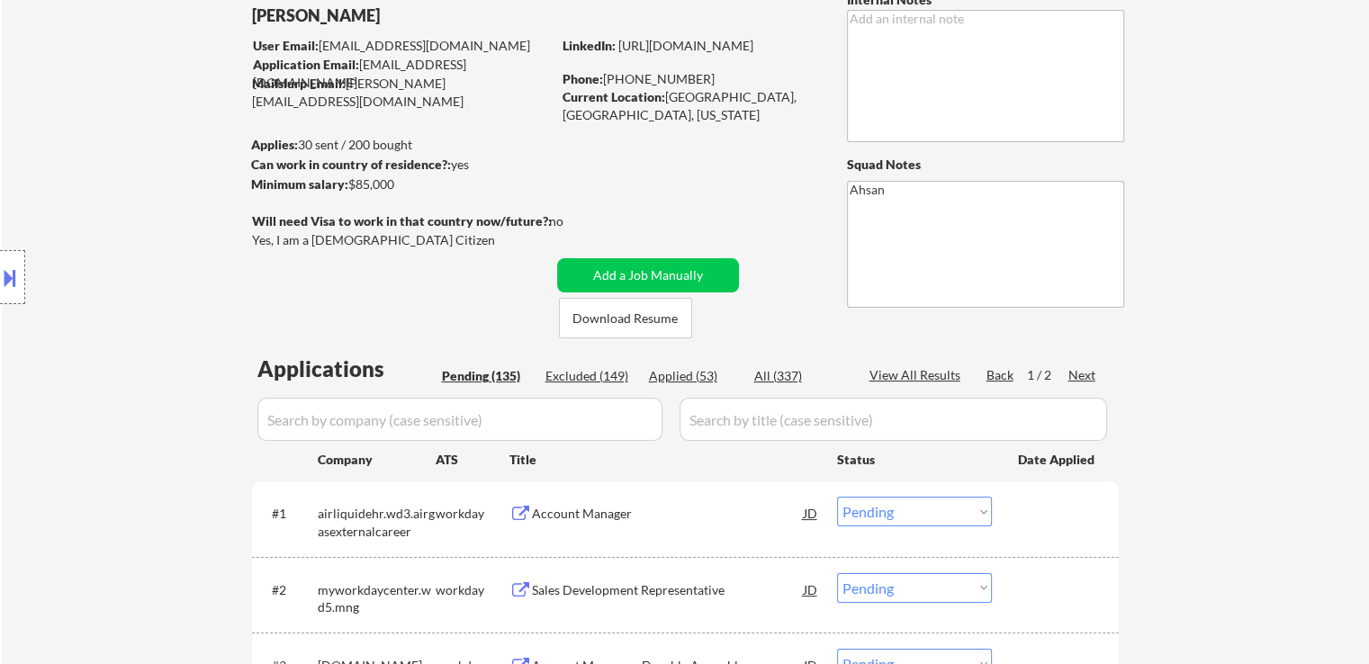
scroll to position [203, 0]
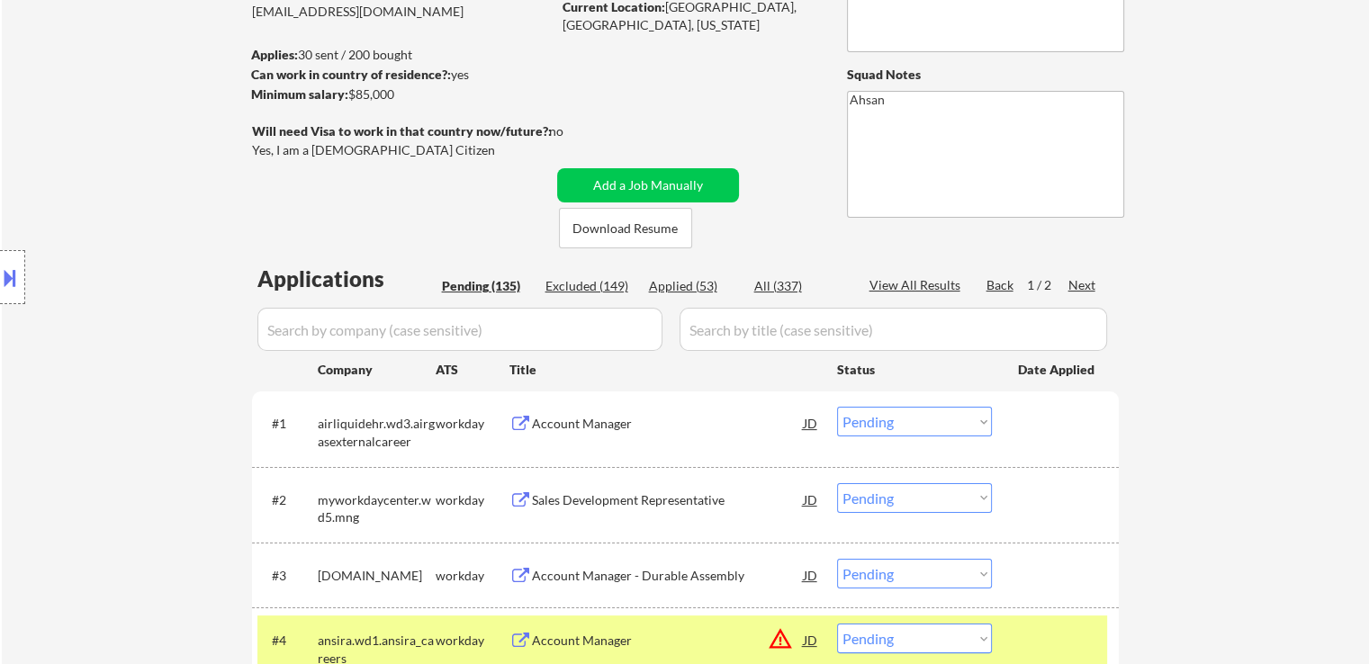
click at [1082, 285] on div "Next" at bounding box center [1083, 285] width 29 height 18
select select ""pending""
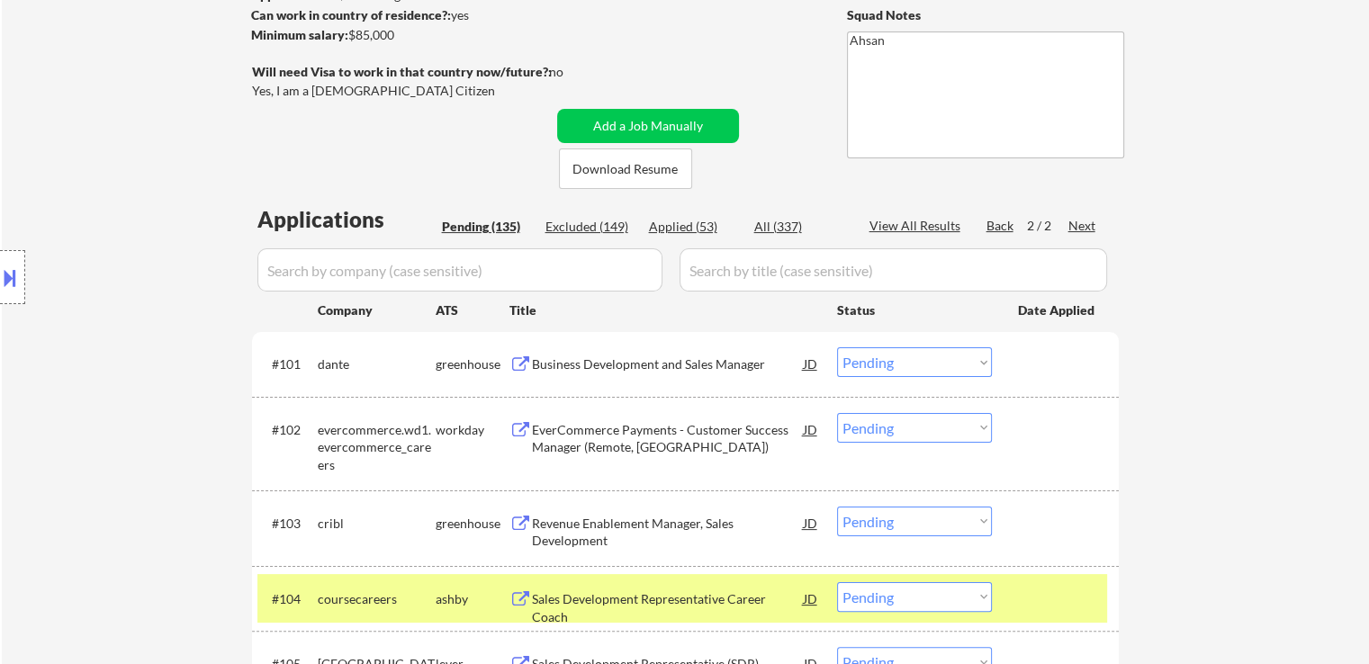
scroll to position [293, 0]
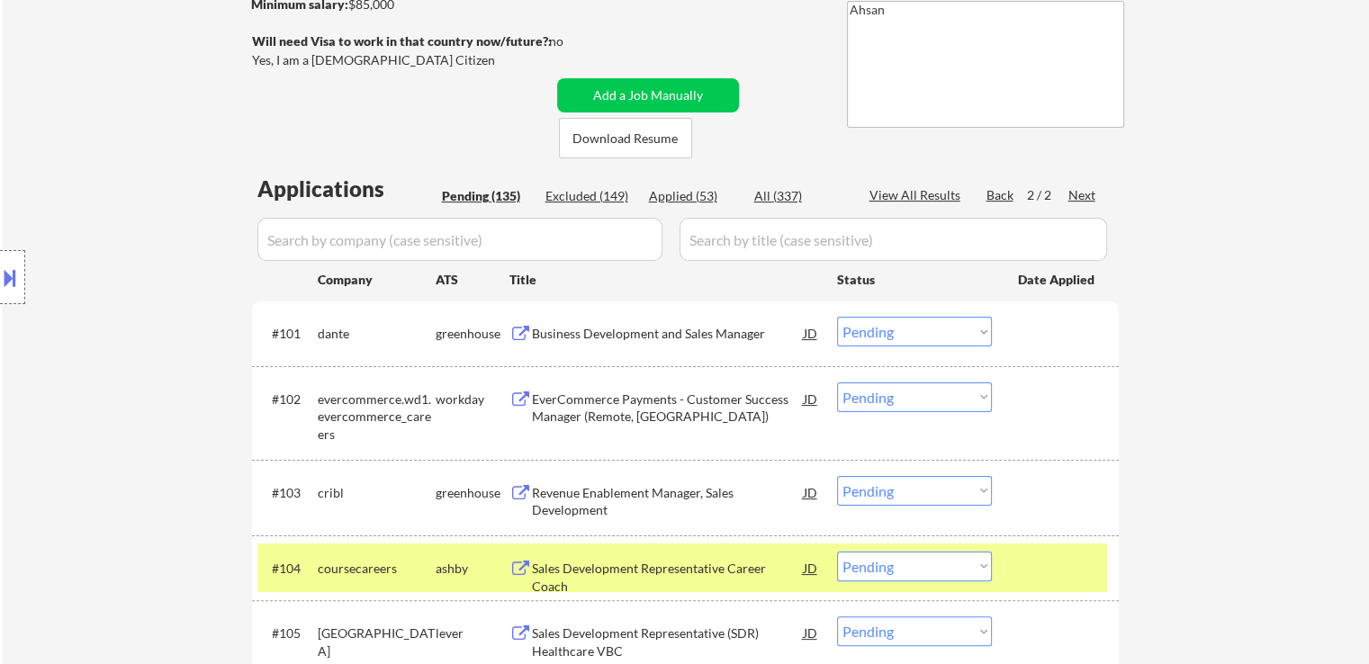
click at [666, 339] on div "Business Development and Sales Manager" at bounding box center [668, 334] width 272 height 18
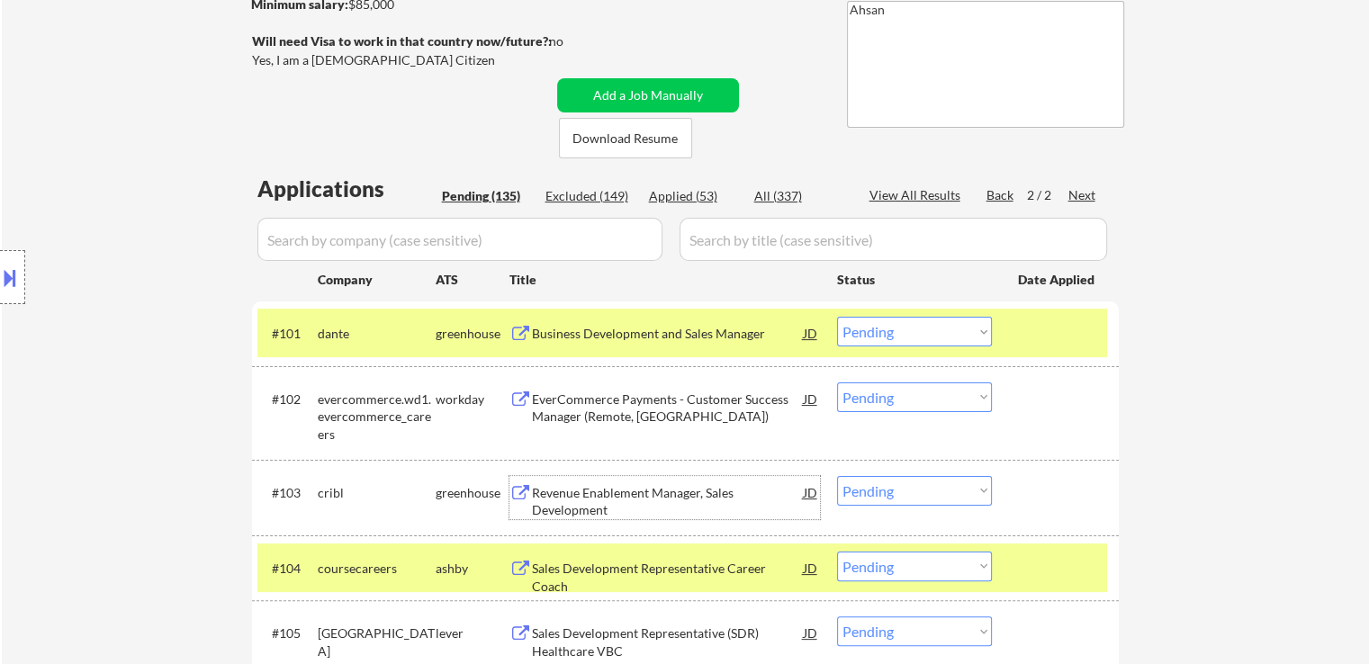
click at [657, 488] on div "Revenue Enablement Manager, Sales Development" at bounding box center [668, 501] width 272 height 35
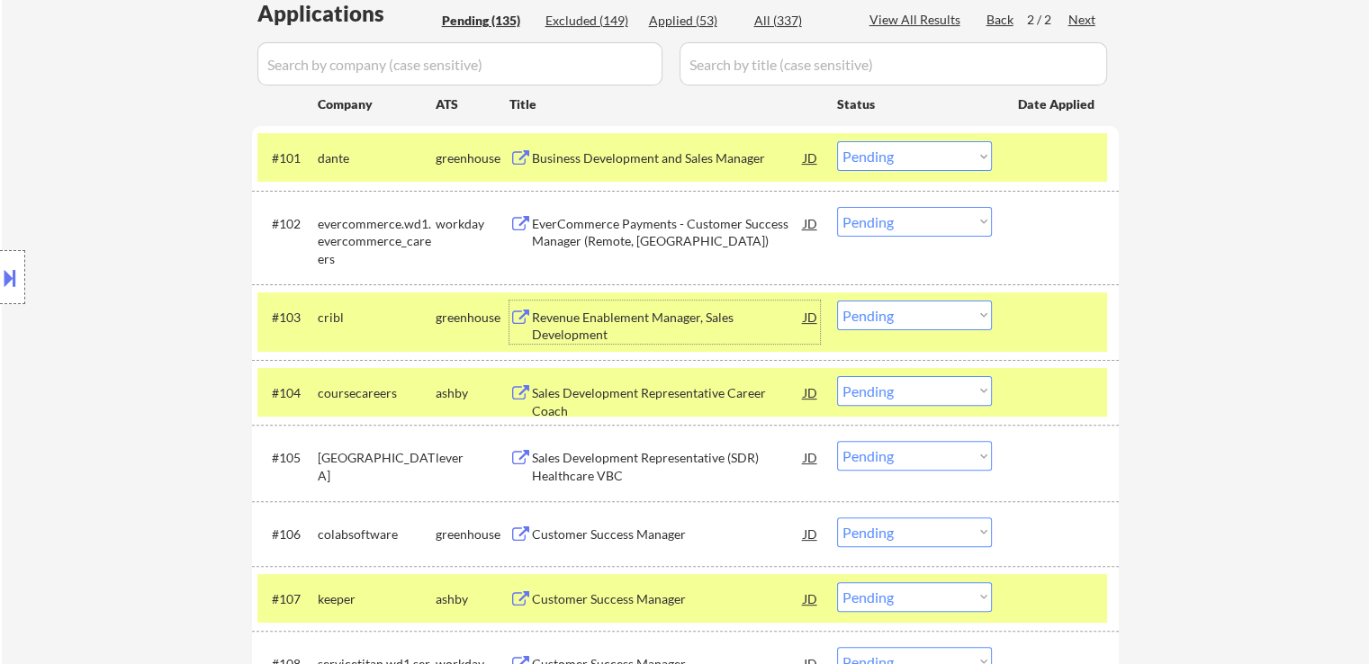
scroll to position [473, 0]
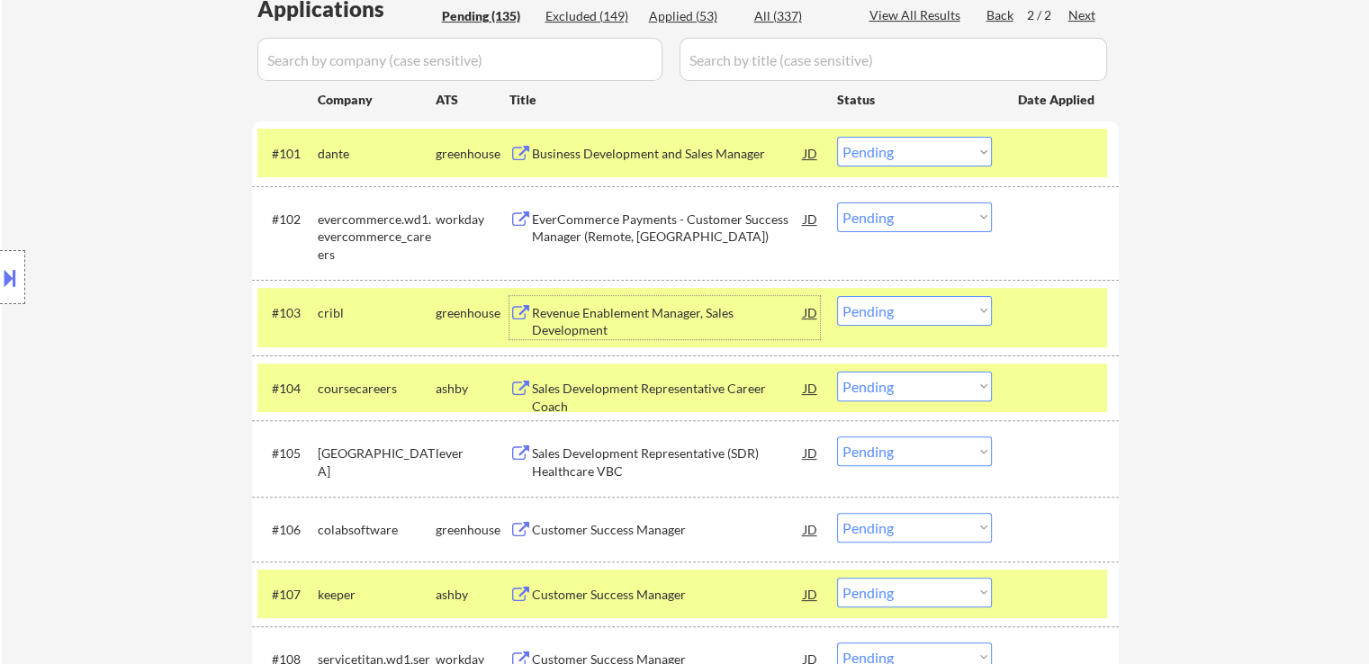
drag, startPoint x: 908, startPoint y: 147, endPoint x: 907, endPoint y: 158, distance: 11.7
click at [908, 147] on select "Choose an option... Pending Applied Excluded (Questions) Excluded (Expired) Exc…" at bounding box center [914, 152] width 155 height 30
click at [837, 137] on select "Choose an option... Pending Applied Excluded (Questions) Excluded (Expired) Exc…" at bounding box center [914, 152] width 155 height 30
click at [749, 390] on div "Sales Development Representative Career Coach" at bounding box center [668, 397] width 272 height 35
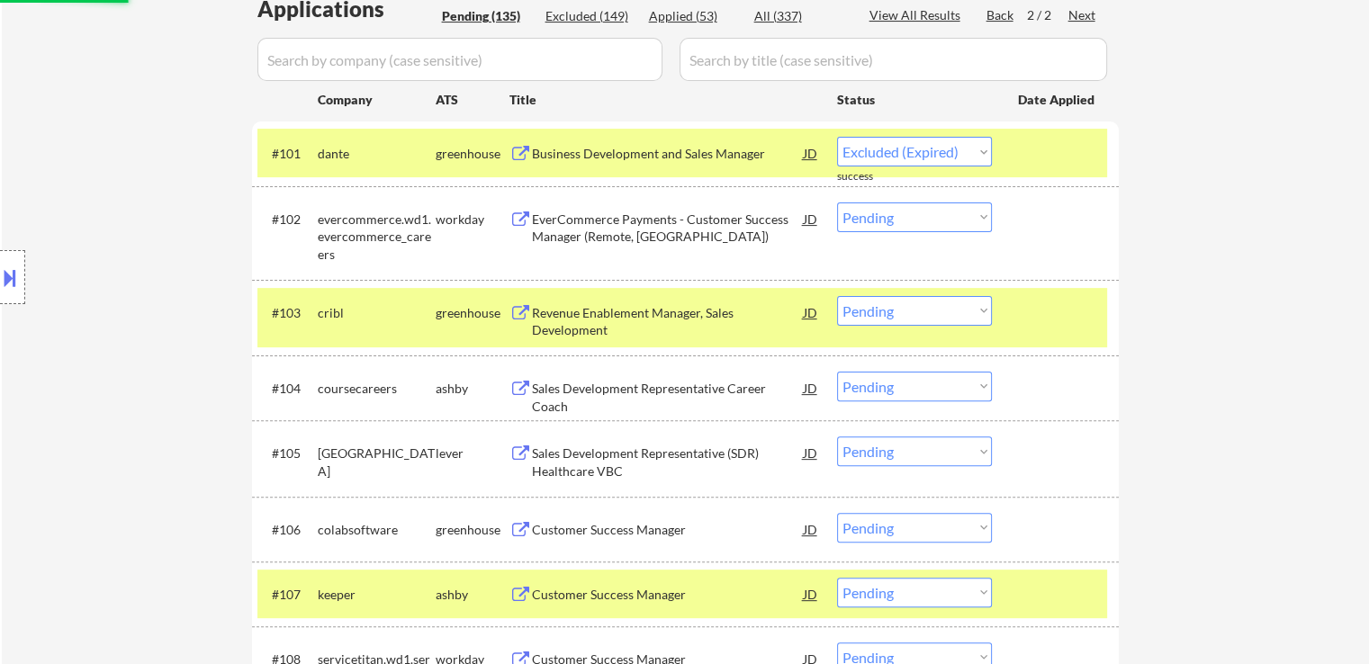
select select ""pending""
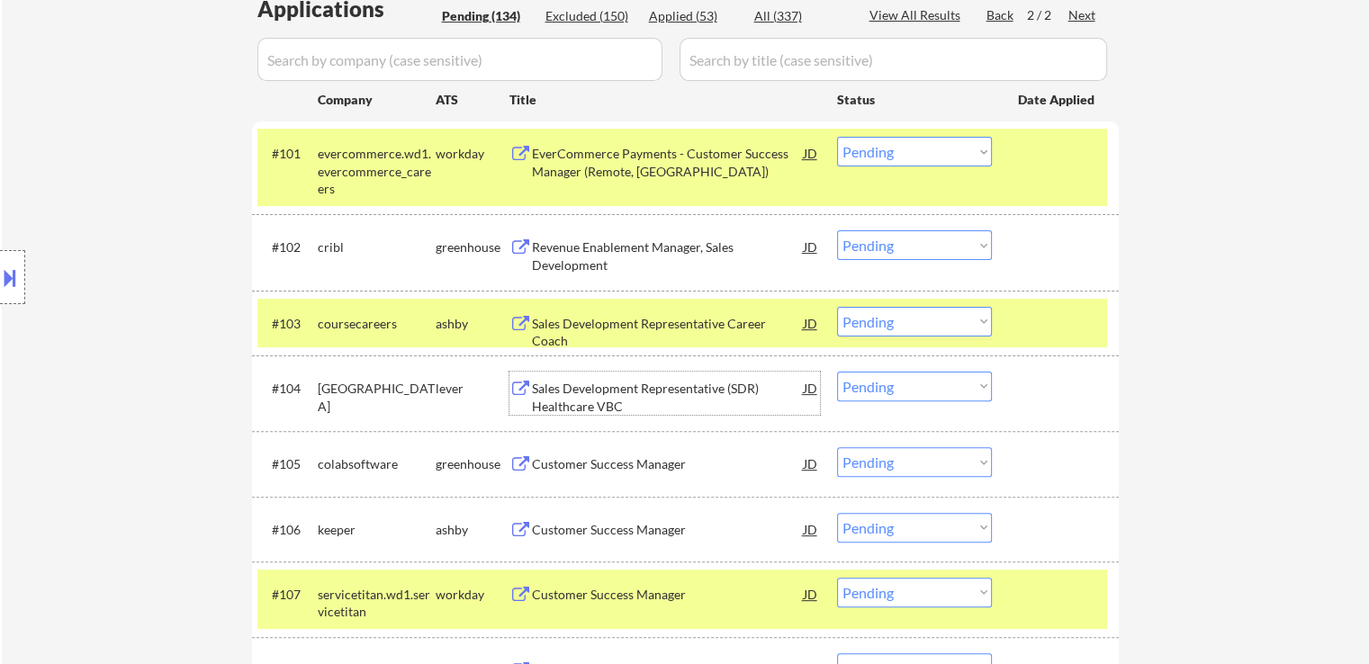
click at [914, 236] on select "Choose an option... Pending Applied Excluded (Questions) Excluded (Expired) Exc…" at bounding box center [914, 245] width 155 height 30
click at [837, 230] on select "Choose an option... Pending Applied Excluded (Questions) Excluded (Expired) Exc…" at bounding box center [914, 245] width 155 height 30
click at [685, 396] on div "Sales Development Representative (SDR) Healthcare VBC" at bounding box center [668, 397] width 272 height 35
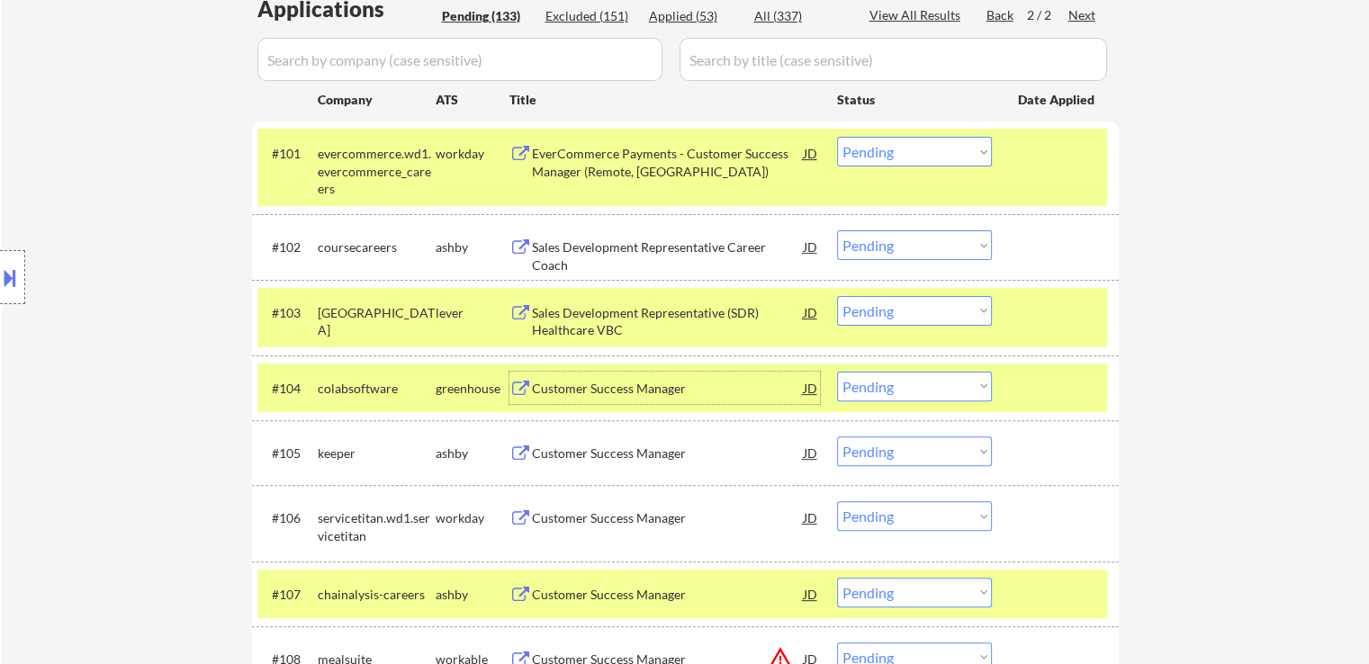
click at [879, 237] on select "Choose an option... Pending Applied Excluded (Questions) Excluded (Expired) Exc…" at bounding box center [914, 245] width 155 height 30
click at [837, 230] on select "Choose an option... Pending Applied Excluded (Questions) Excluded (Expired) Exc…" at bounding box center [914, 245] width 155 height 30
click at [699, 391] on div "Customer Success Manager" at bounding box center [668, 389] width 272 height 18
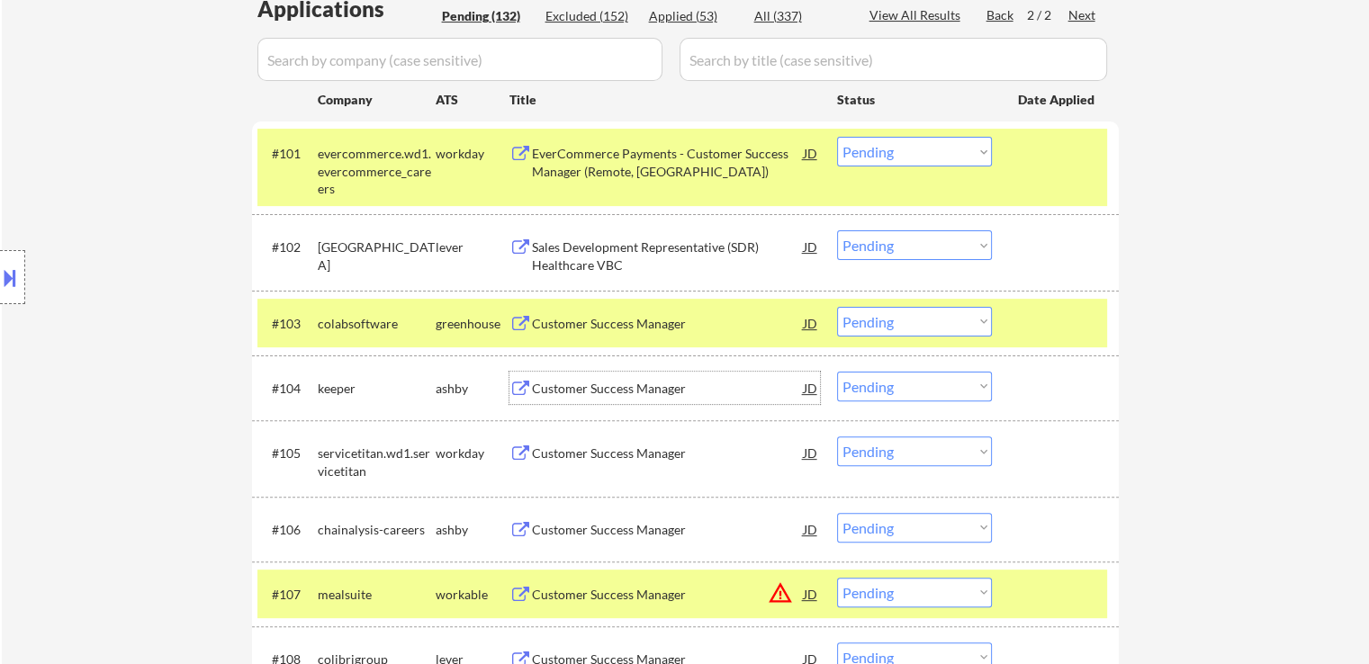
click at [892, 241] on select "Choose an option... Pending Applied Excluded (Questions) Excluded (Expired) Exc…" at bounding box center [914, 245] width 155 height 30
click at [837, 230] on select "Choose an option... Pending Applied Excluded (Questions) Excluded (Expired) Exc…" at bounding box center [914, 245] width 155 height 30
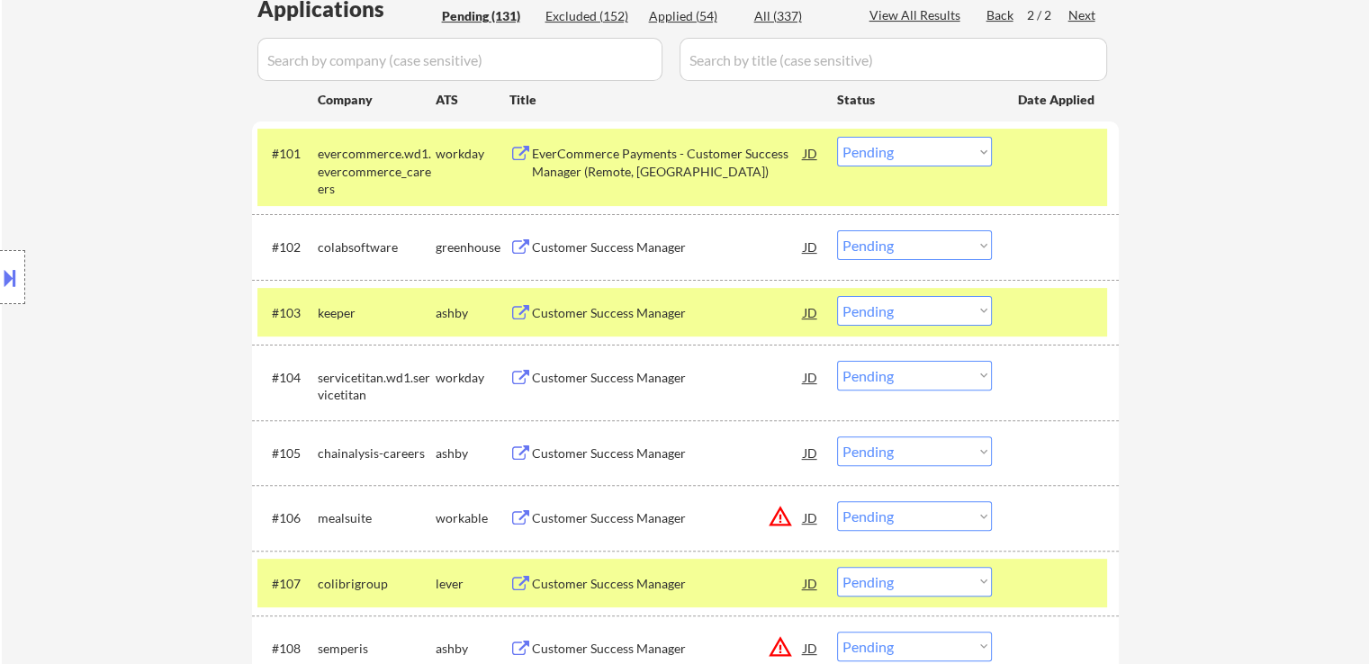
click at [651, 322] on div "Customer Success Manager" at bounding box center [668, 312] width 272 height 32
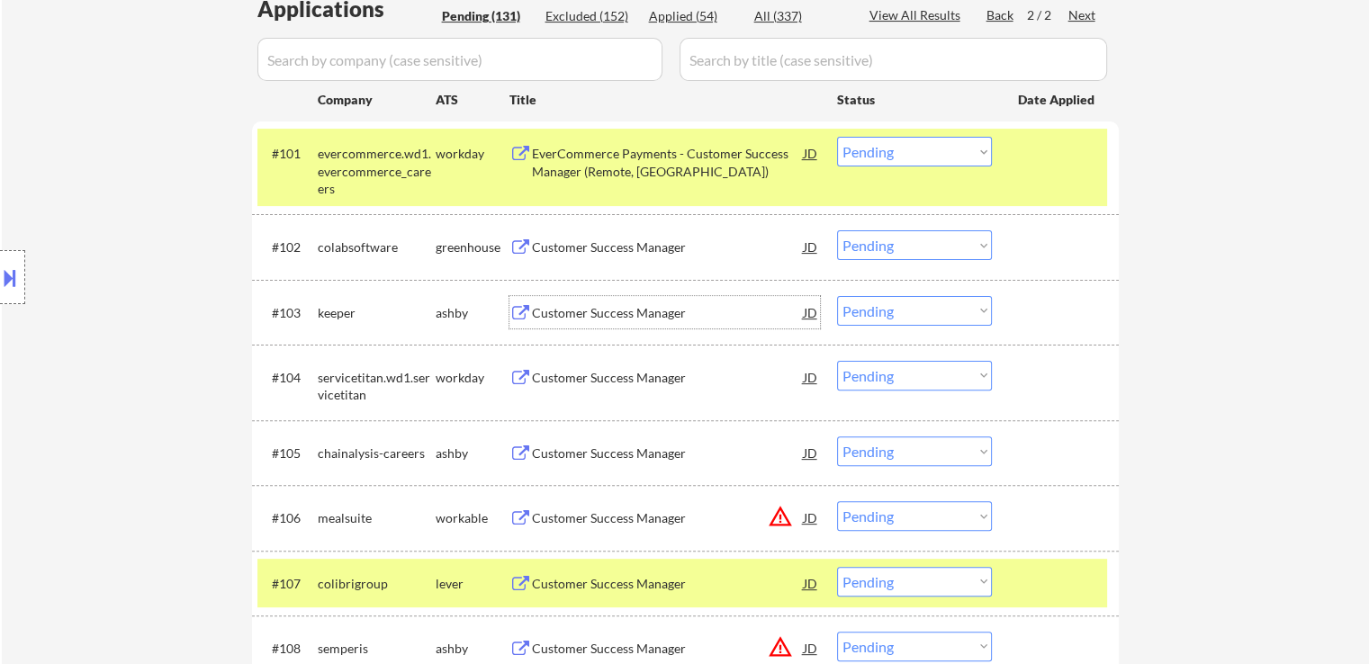
click at [922, 238] on select "Choose an option... Pending Applied Excluded (Questions) Excluded (Expired) Exc…" at bounding box center [914, 245] width 155 height 30
click at [837, 230] on select "Choose an option... Pending Applied Excluded (Questions) Excluded (Expired) Exc…" at bounding box center [914, 245] width 155 height 30
click at [652, 453] on div "Customer Success Manager" at bounding box center [668, 454] width 272 height 18
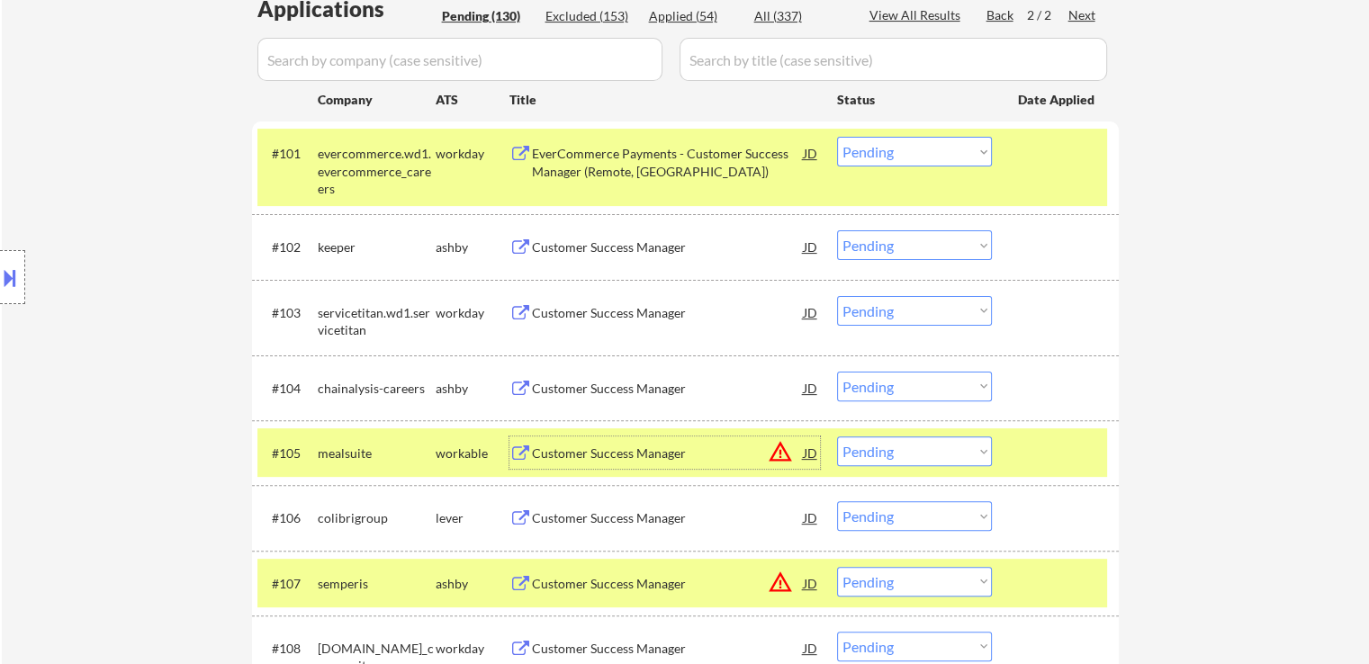
click at [872, 252] on select "Choose an option... Pending Applied Excluded (Questions) Excluded (Expired) Exc…" at bounding box center [914, 245] width 155 height 30
click at [837, 230] on select "Choose an option... Pending Applied Excluded (Questions) Excluded (Expired) Exc…" at bounding box center [914, 245] width 155 height 30
select select ""pending""
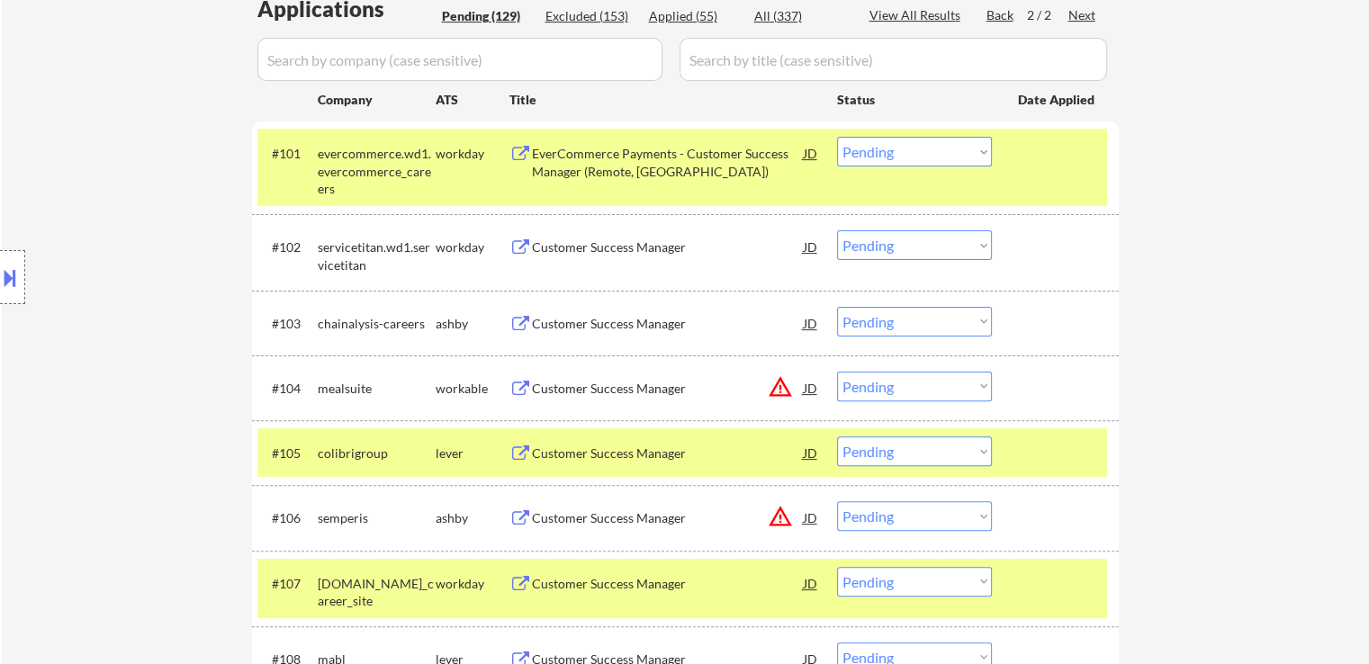
drag, startPoint x: 903, startPoint y: 318, endPoint x: 894, endPoint y: 331, distance: 16.2
click at [903, 318] on select "Choose an option... Pending Applied Excluded (Questions) Excluded (Expired) Exc…" at bounding box center [914, 322] width 155 height 30
click at [837, 307] on select "Choose an option... Pending Applied Excluded (Questions) Excluded (Expired) Exc…" at bounding box center [914, 322] width 155 height 30
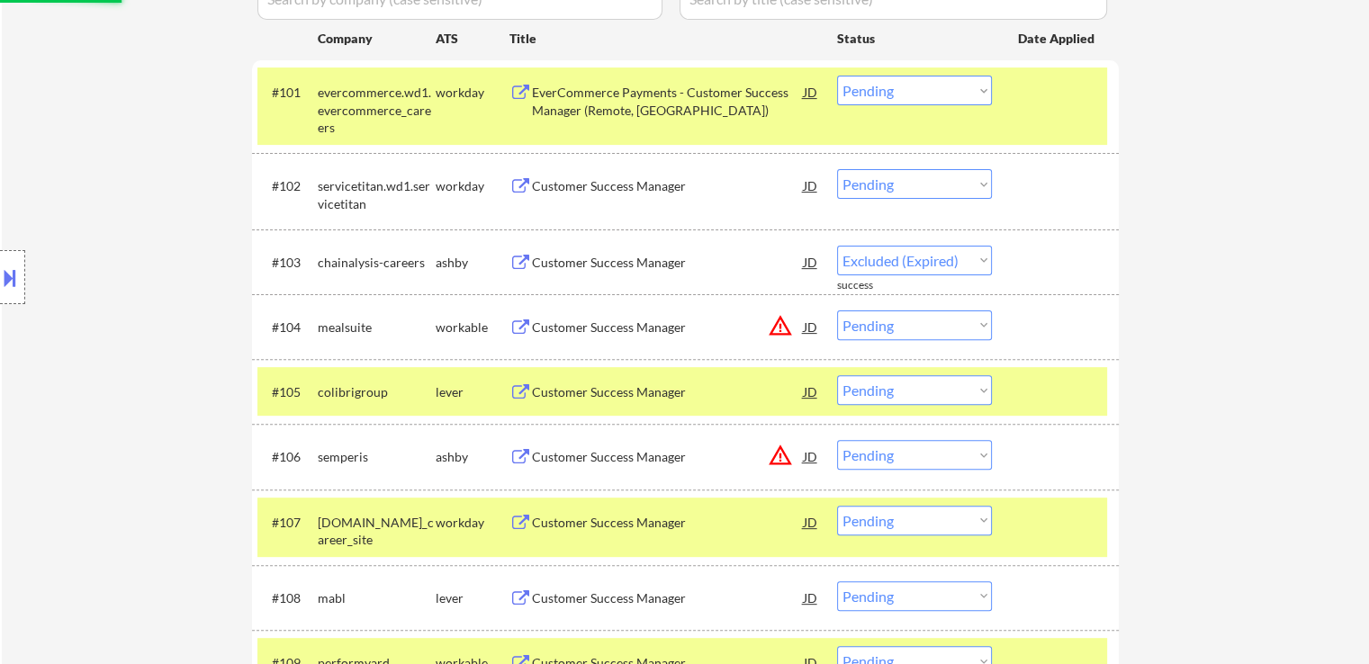
scroll to position [563, 0]
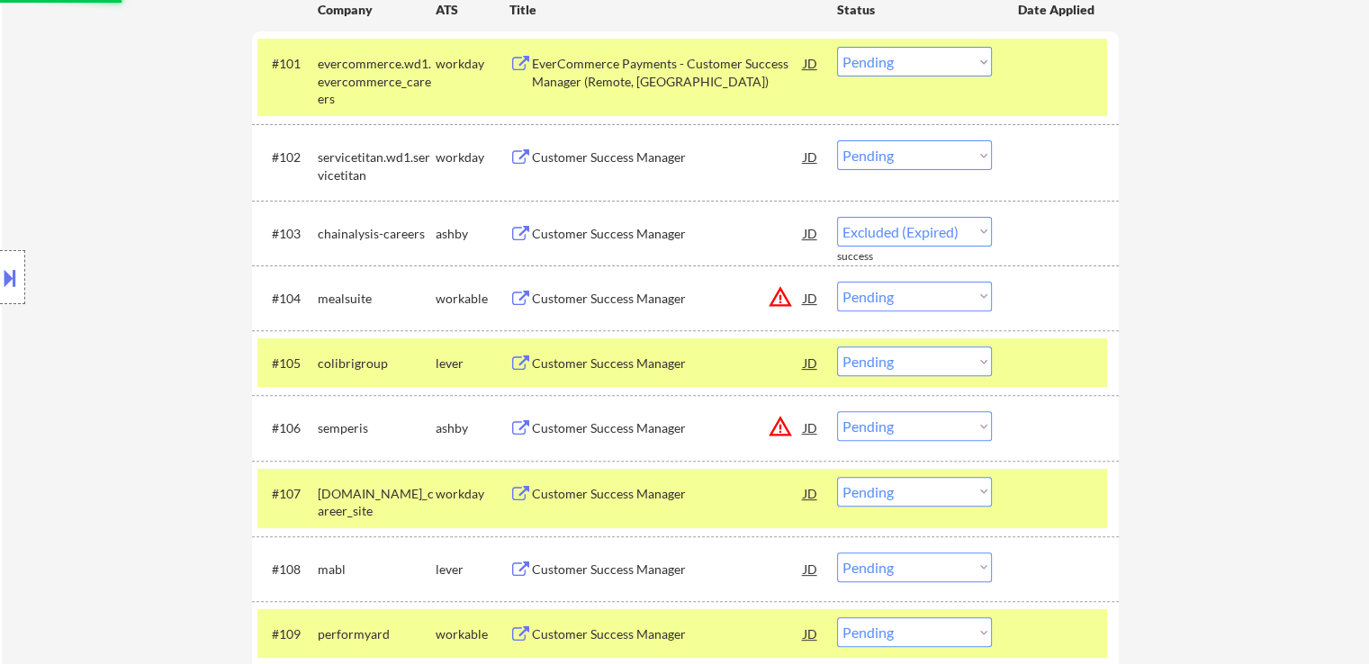
select select ""pending""
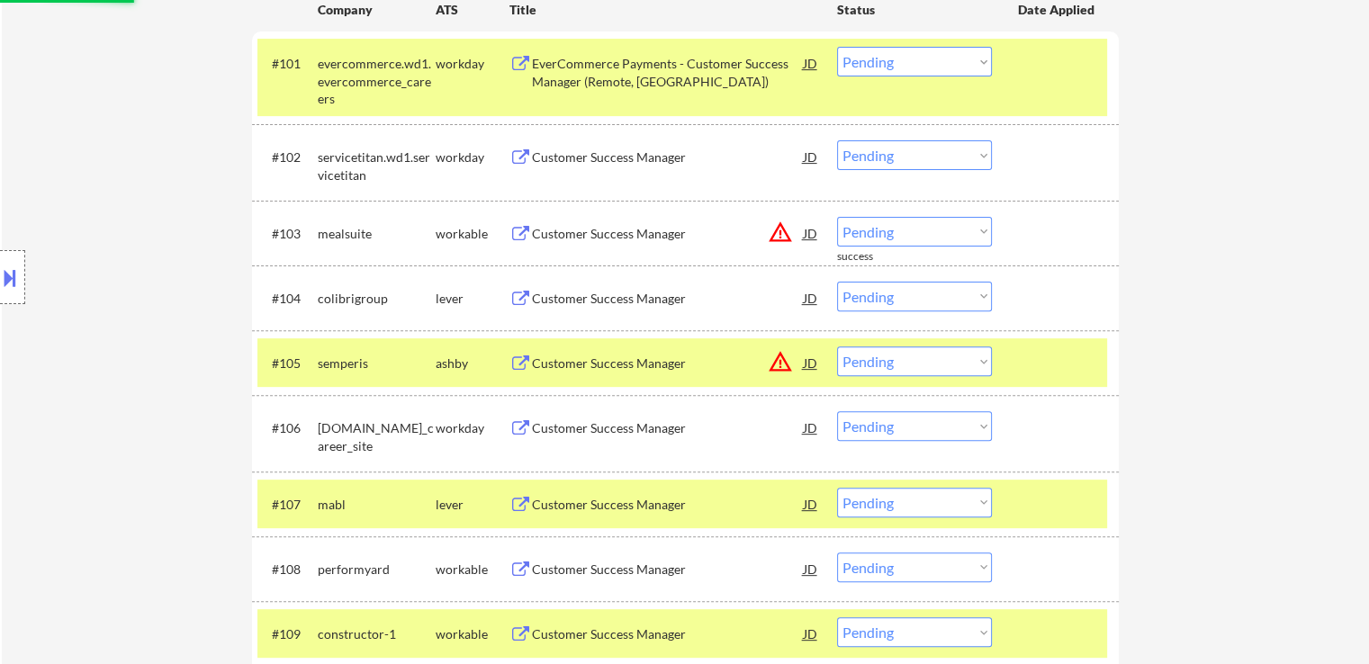
click at [655, 294] on div "Customer Success Manager" at bounding box center [668, 299] width 272 height 18
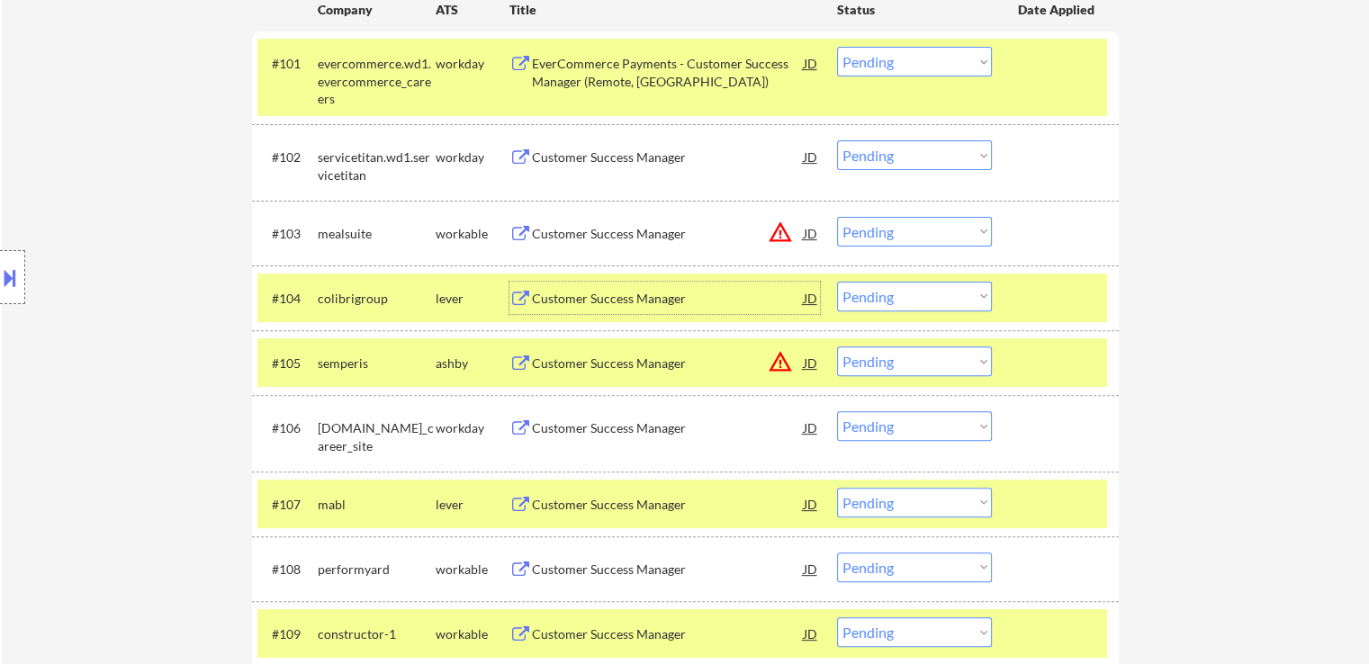
click at [652, 512] on div "Customer Success Manager" at bounding box center [668, 505] width 272 height 18
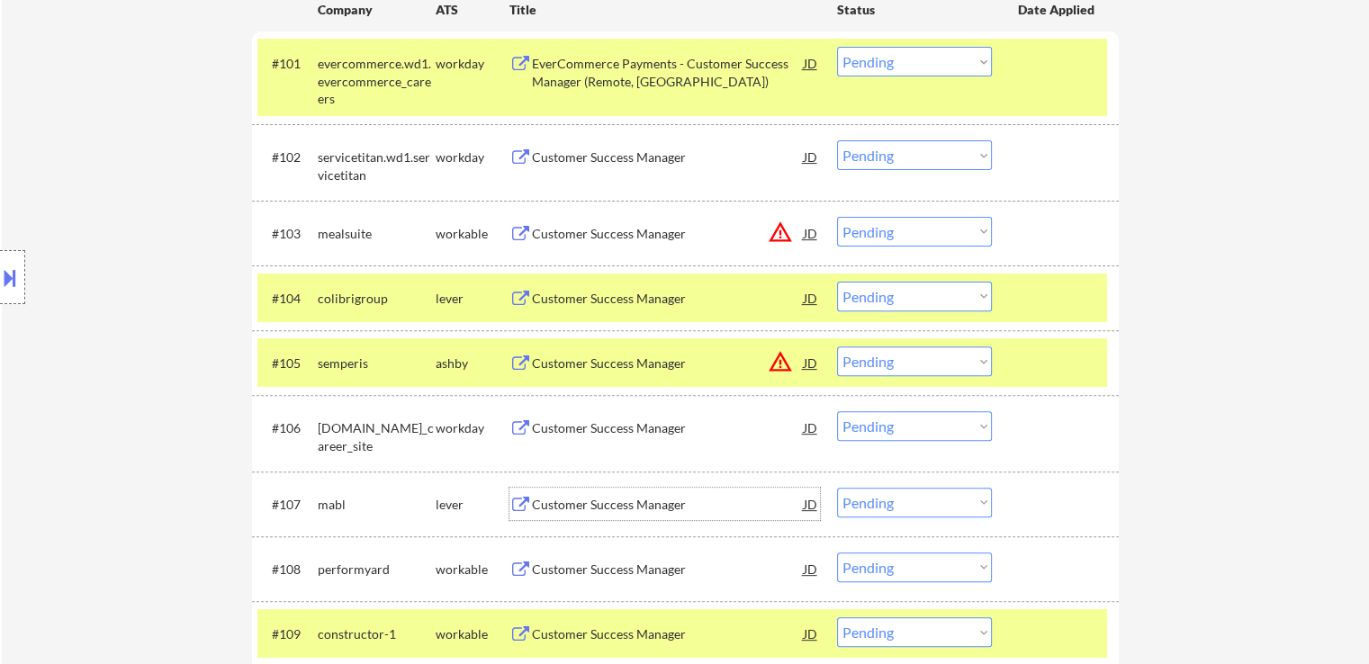
click at [893, 298] on select "Choose an option... Pending Applied Excluded (Questions) Excluded (Expired) Exc…" at bounding box center [914, 297] width 155 height 30
click at [837, 282] on select "Choose an option... Pending Applied Excluded (Questions) Excluded (Expired) Exc…" at bounding box center [914, 297] width 155 height 30
select select ""pending""
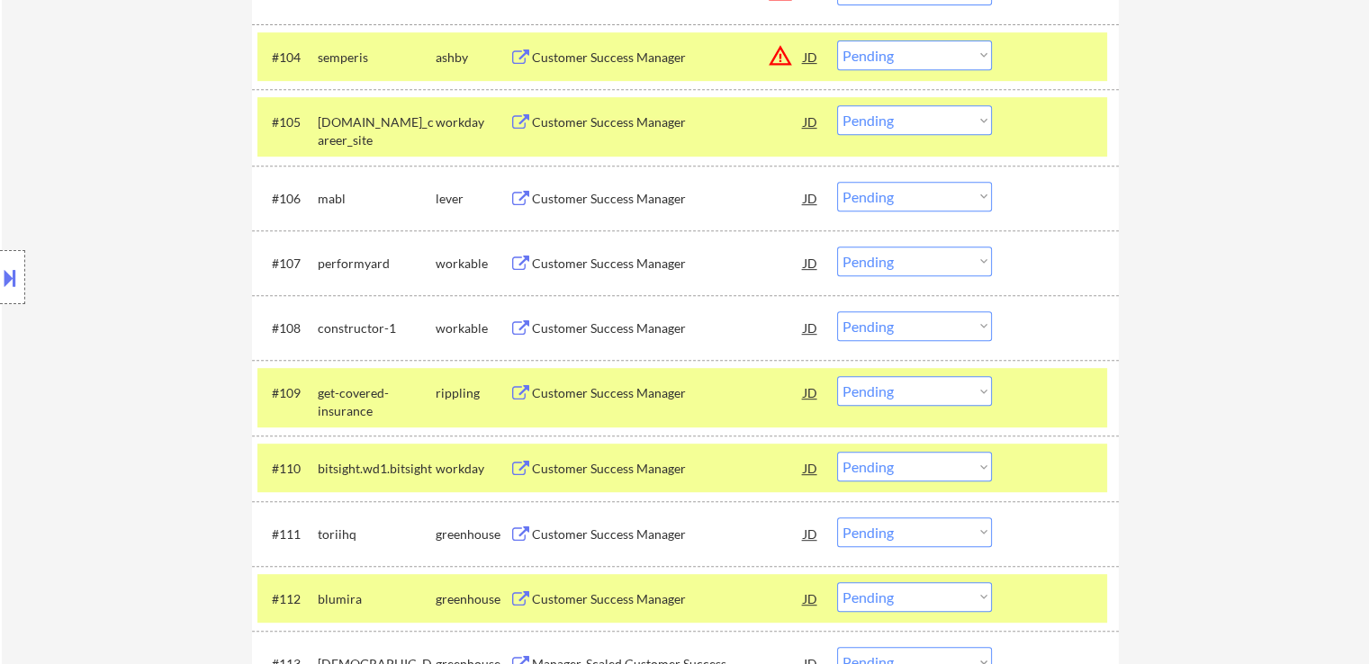
scroll to position [833, 0]
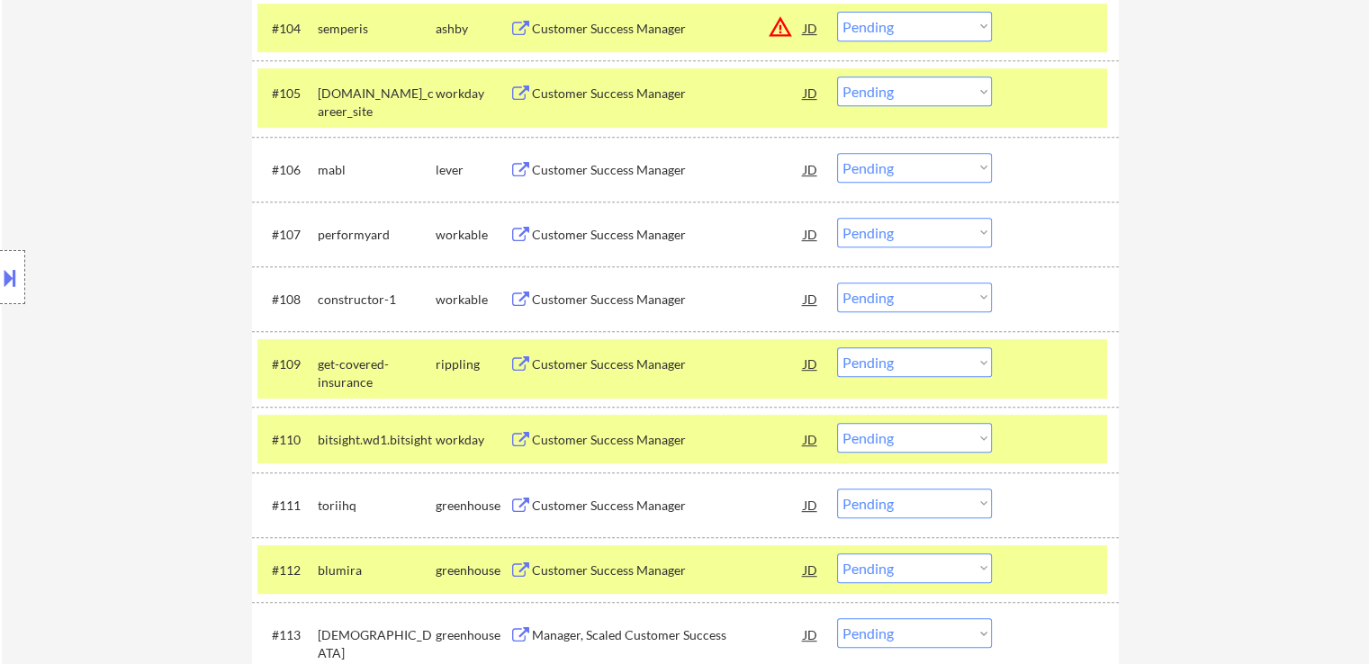
click at [652, 230] on div "Customer Success Manager" at bounding box center [668, 235] width 272 height 18
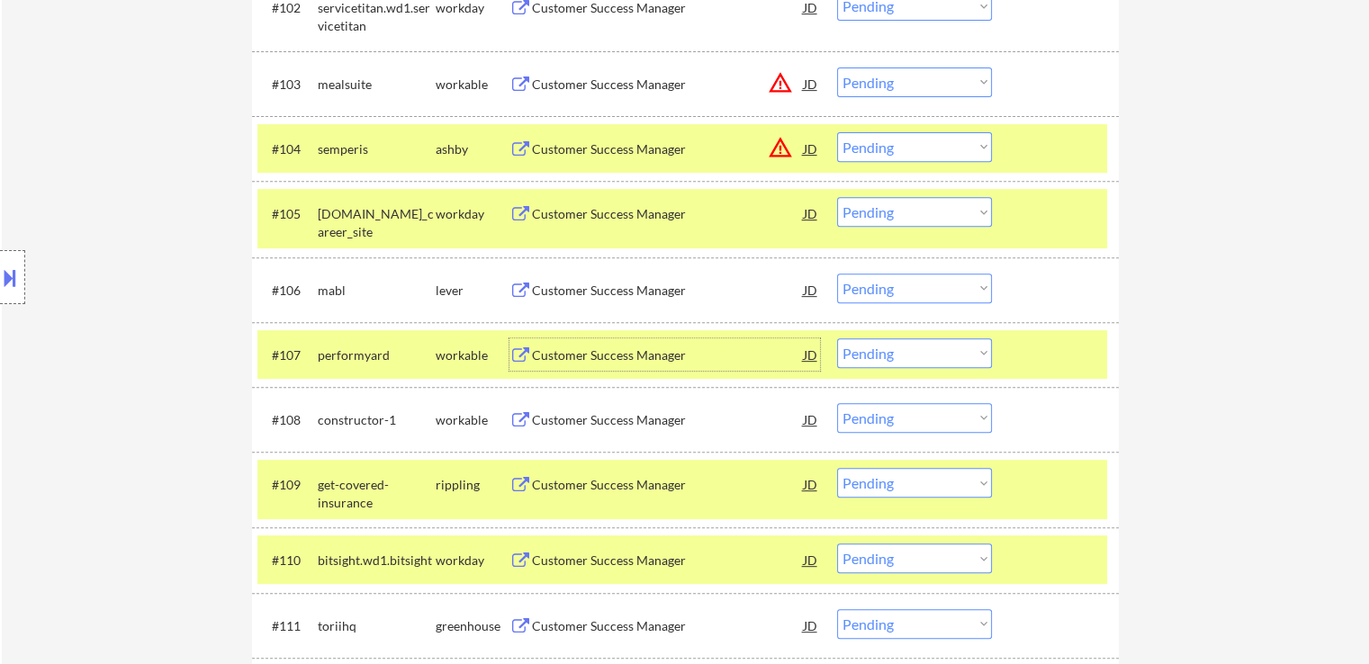
scroll to position [743, 0]
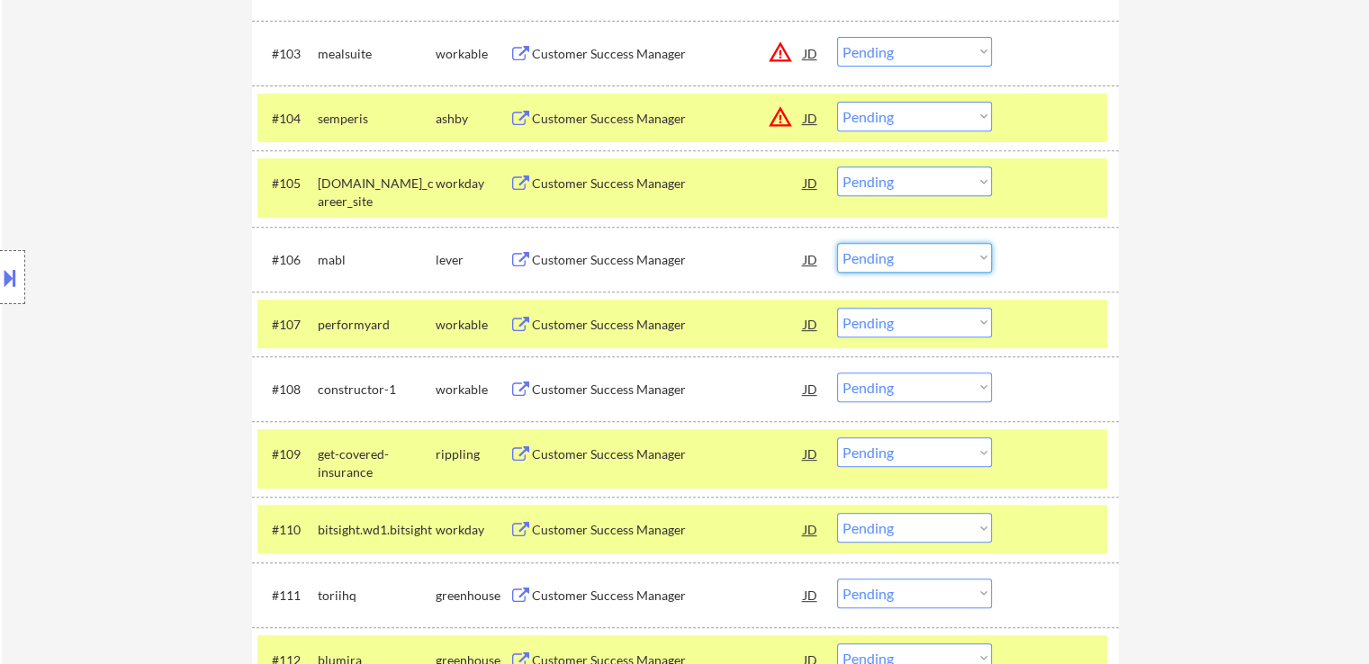
click at [886, 259] on select "Choose an option... Pending Applied Excluded (Questions) Excluded (Expired) Exc…" at bounding box center [914, 258] width 155 height 30
click at [837, 243] on select "Choose an option... Pending Applied Excluded (Questions) Excluded (Expired) Exc…" at bounding box center [914, 258] width 155 height 30
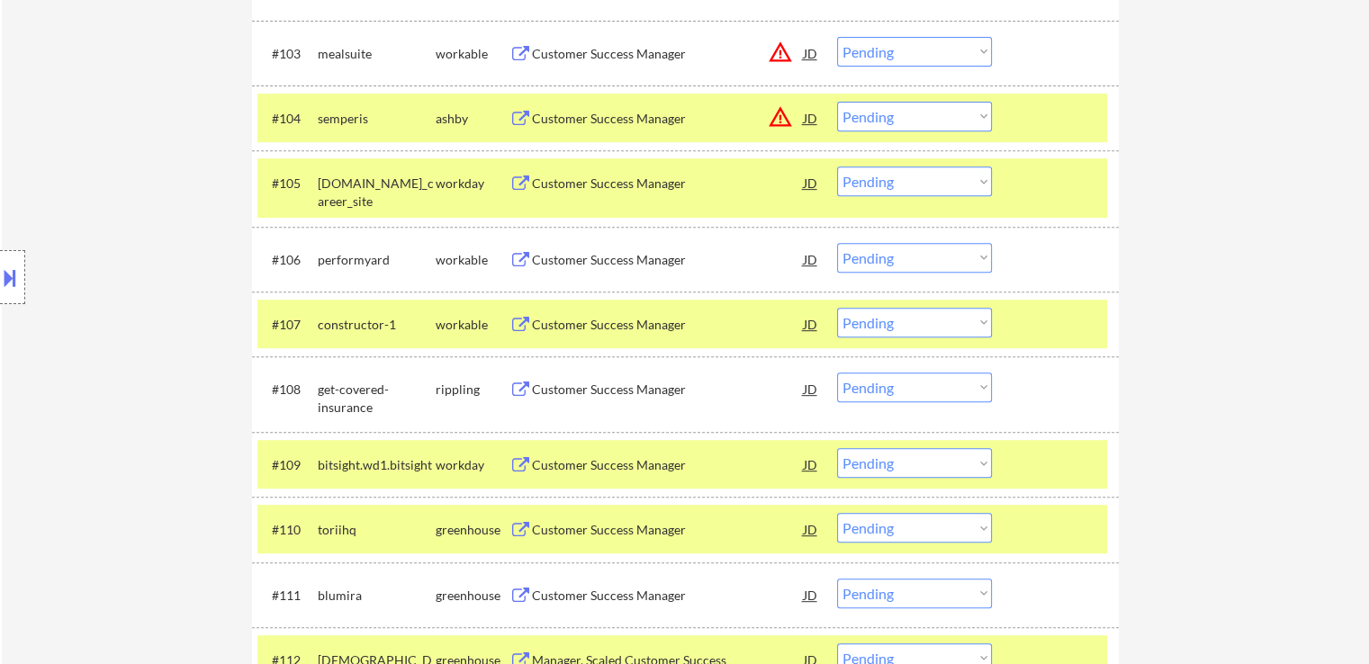
click at [664, 326] on div "Customer Success Manager" at bounding box center [668, 325] width 272 height 18
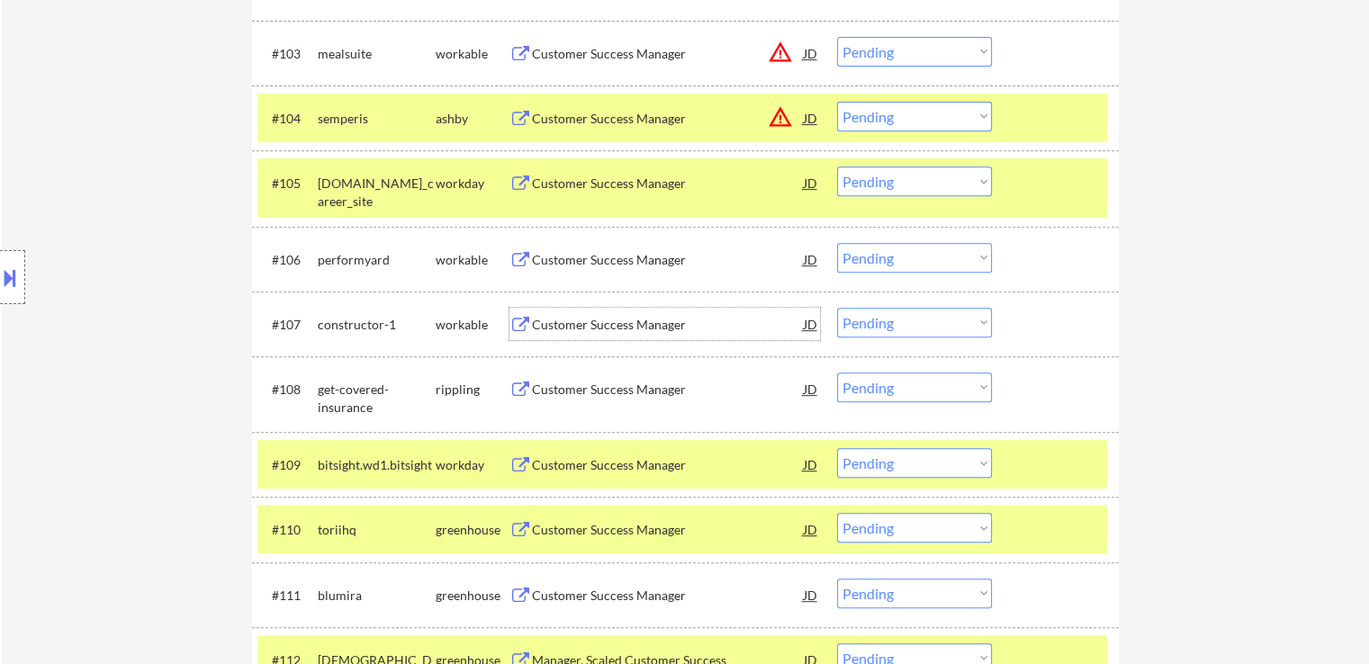
drag, startPoint x: 898, startPoint y: 260, endPoint x: 904, endPoint y: 268, distance: 10.3
click at [898, 260] on select "Choose an option... Pending Applied Excluded (Questions) Excluded (Expired) Exc…" at bounding box center [914, 258] width 155 height 30
click at [837, 243] on select "Choose an option... Pending Applied Excluded (Questions) Excluded (Expired) Exc…" at bounding box center [914, 258] width 155 height 30
click at [673, 398] on div "Customer Success Manager" at bounding box center [668, 389] width 272 height 32
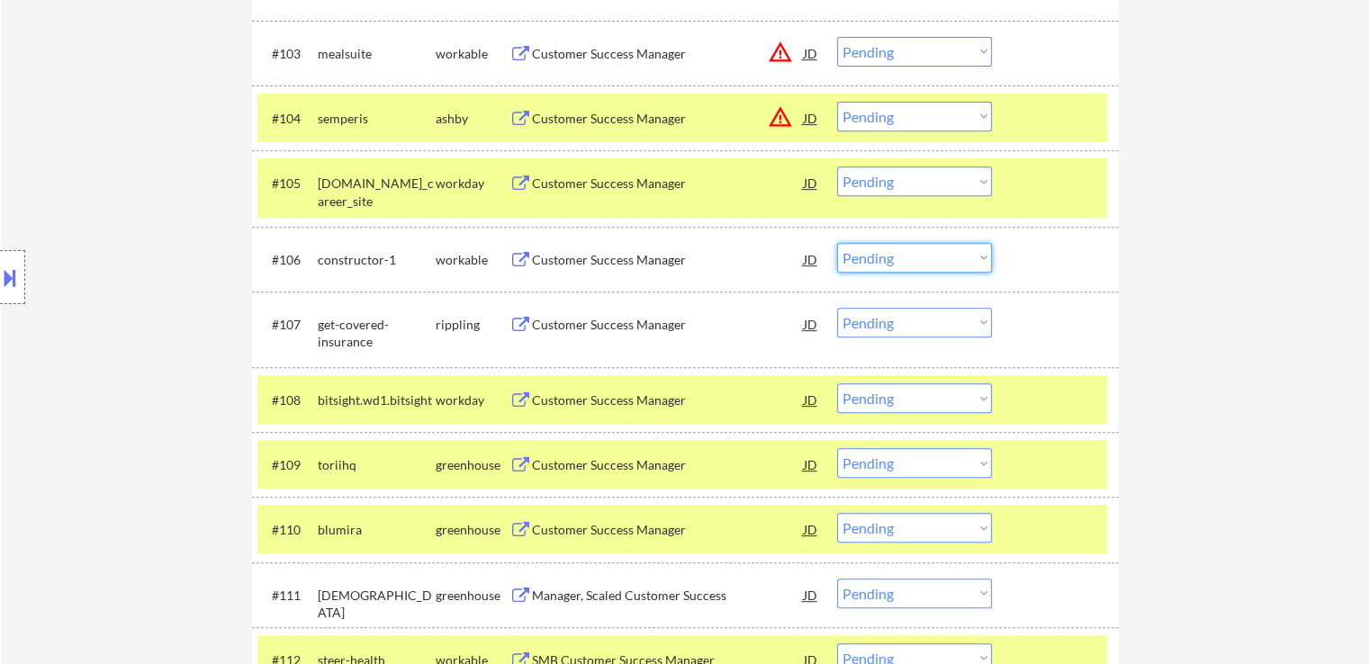
click at [894, 255] on select "Choose an option... Pending Applied Excluded (Questions) Excluded (Expired) Exc…" at bounding box center [914, 258] width 155 height 30
click at [837, 243] on select "Choose an option... Pending Applied Excluded (Questions) Excluded (Expired) Exc…" at bounding box center [914, 258] width 155 height 30
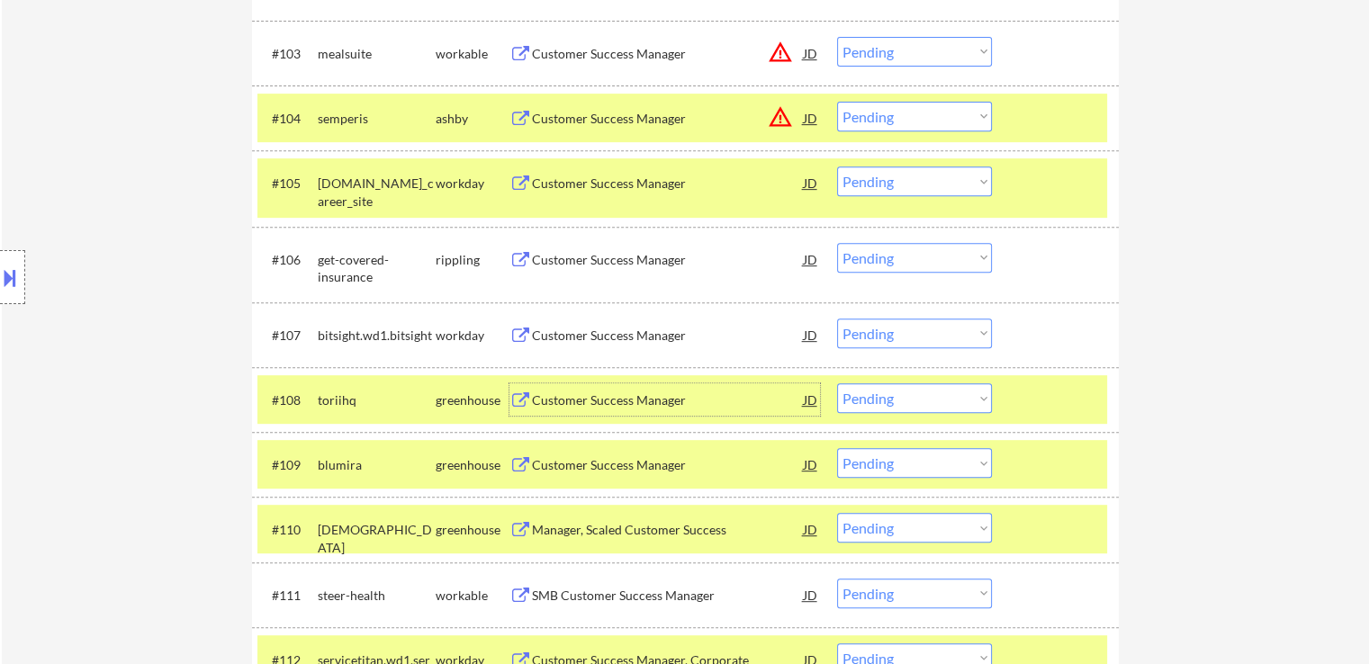
click at [662, 396] on div "Customer Success Manager" at bounding box center [668, 401] width 272 height 18
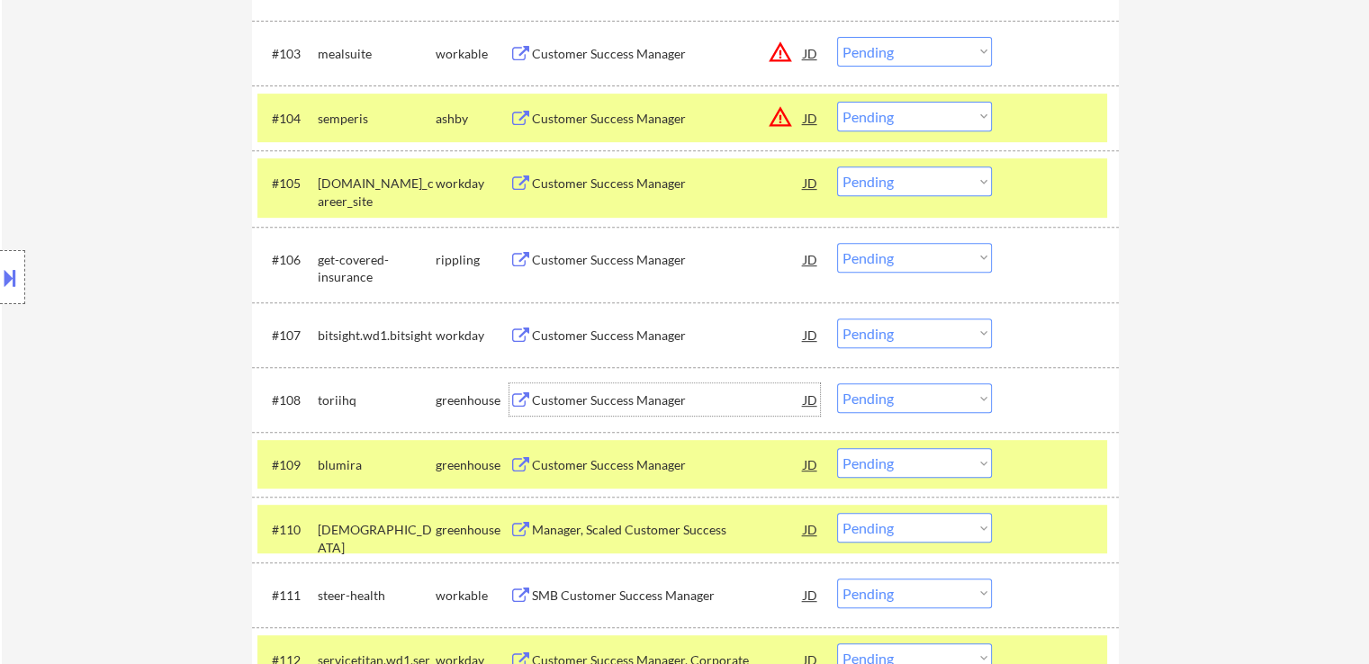
click at [882, 256] on select "Choose an option... Pending Applied Excluded (Questions) Excluded (Expired) Exc…" at bounding box center [914, 258] width 155 height 30
click at [894, 255] on select "Choose an option... Pending Applied Excluded (Questions) Excluded (Expired) Exc…" at bounding box center [914, 258] width 155 height 30
click at [837, 243] on select "Choose an option... Pending Applied Excluded (Questions) Excluded (Expired) Exc…" at bounding box center [914, 258] width 155 height 30
select select ""pending""
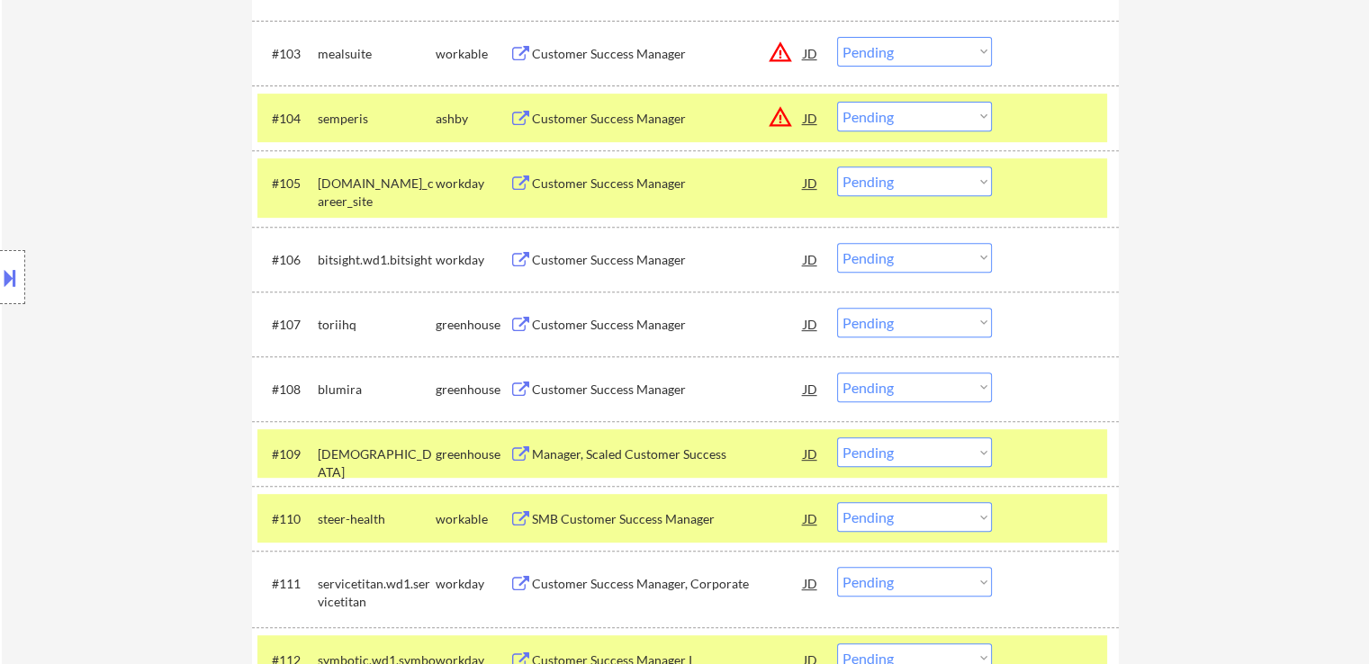
drag, startPoint x: 923, startPoint y: 321, endPoint x: 915, endPoint y: 336, distance: 16.5
click at [922, 321] on select "Choose an option... Pending Applied Excluded (Questions) Excluded (Expired) Exc…" at bounding box center [914, 323] width 155 height 30
click at [837, 308] on select "Choose an option... Pending Applied Excluded (Questions) Excluded (Expired) Exc…" at bounding box center [914, 323] width 155 height 30
click at [655, 390] on div "Customer Success Manager" at bounding box center [668, 390] width 272 height 18
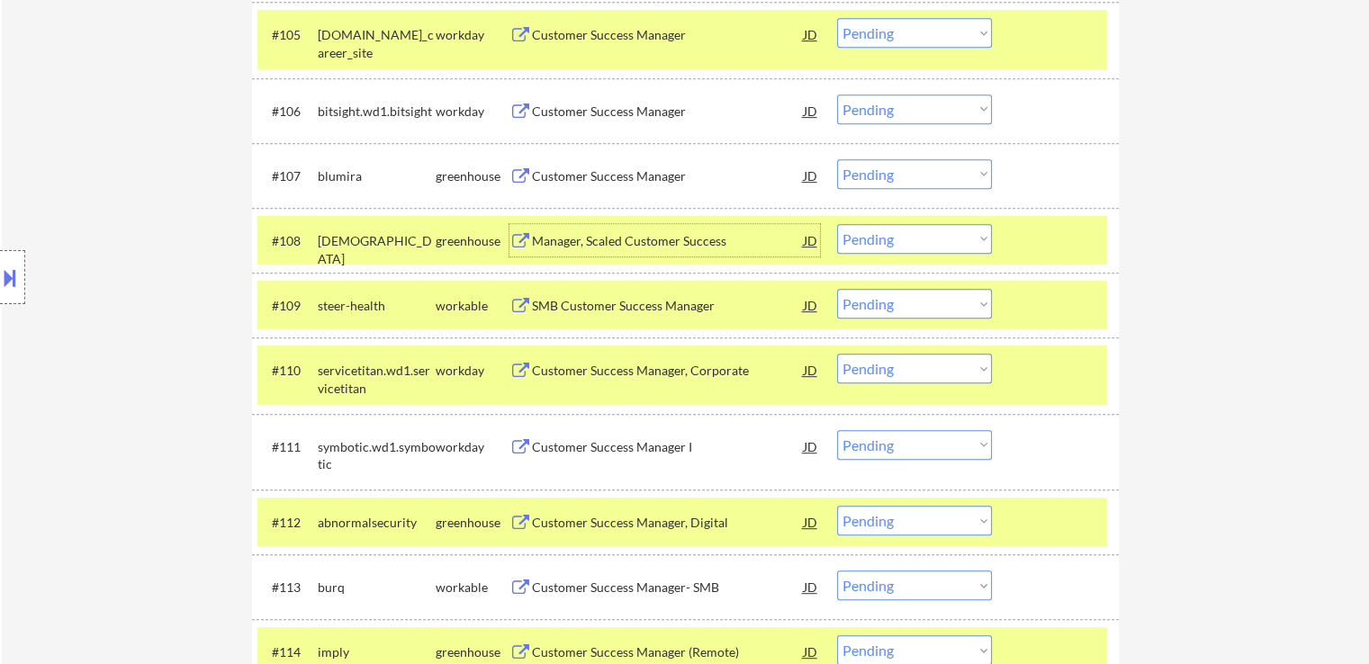
scroll to position [923, 0]
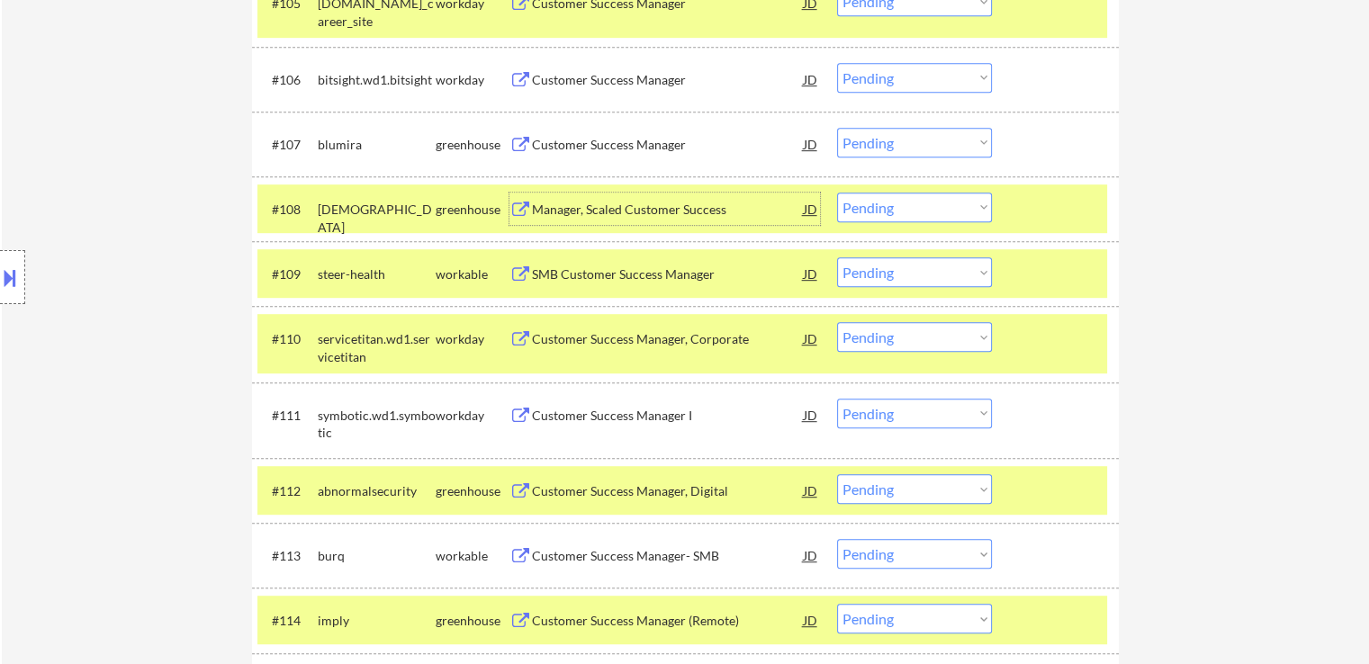
click at [683, 277] on div "SMB Customer Success Manager" at bounding box center [668, 275] width 272 height 18
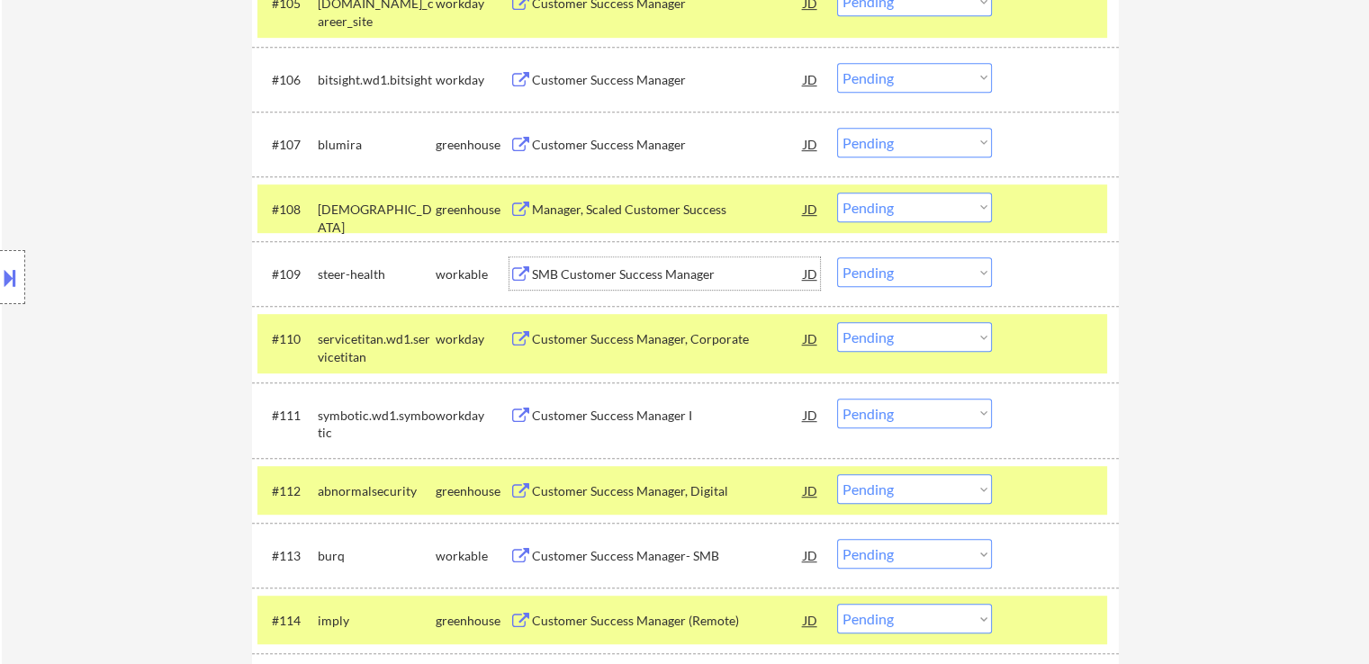
click at [883, 205] on select "Choose an option... Pending Applied Excluded (Questions) Excluded (Expired) Exc…" at bounding box center [914, 208] width 155 height 30
drag, startPoint x: 881, startPoint y: 141, endPoint x: 873, endPoint y: 154, distance: 14.5
click at [878, 141] on select "Choose an option... Pending Applied Excluded (Questions) Excluded (Expired) Exc…" at bounding box center [914, 143] width 155 height 30
click at [837, 128] on select "Choose an option... Pending Applied Excluded (Questions) Excluded (Expired) Exc…" at bounding box center [914, 143] width 155 height 30
select select ""pending""
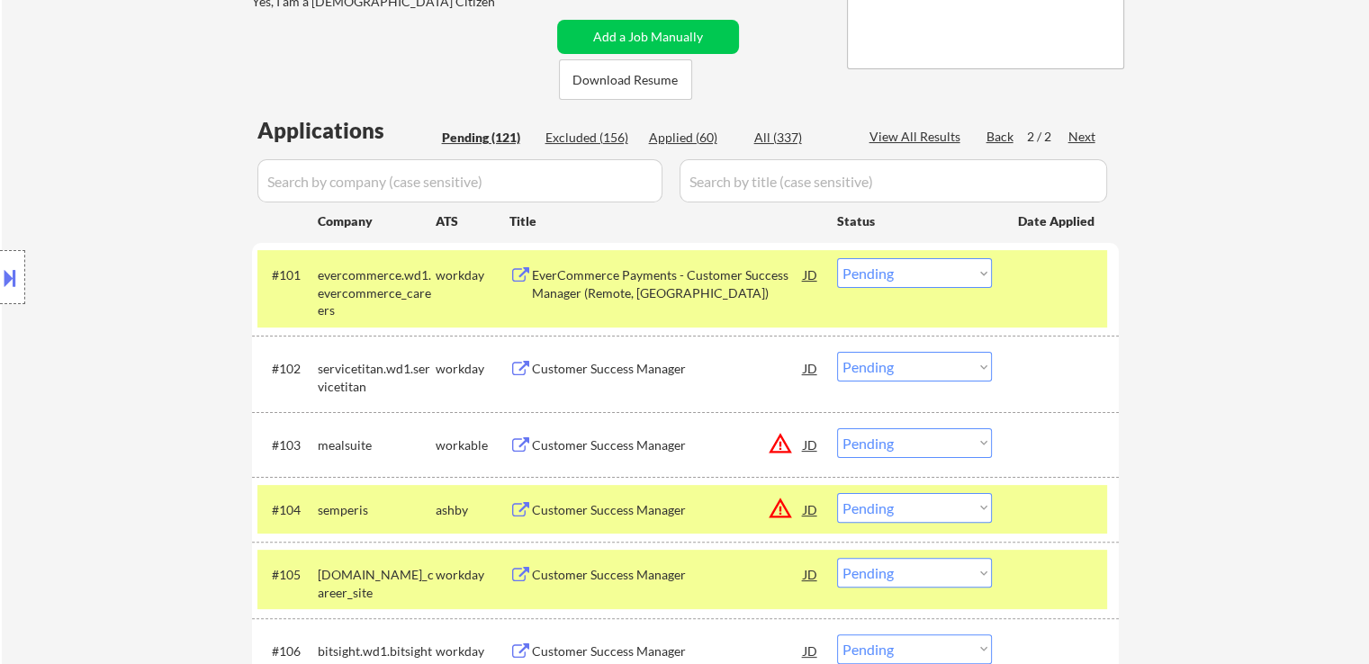
scroll to position [473, 0]
